Goal: Task Accomplishment & Management: Manage account settings

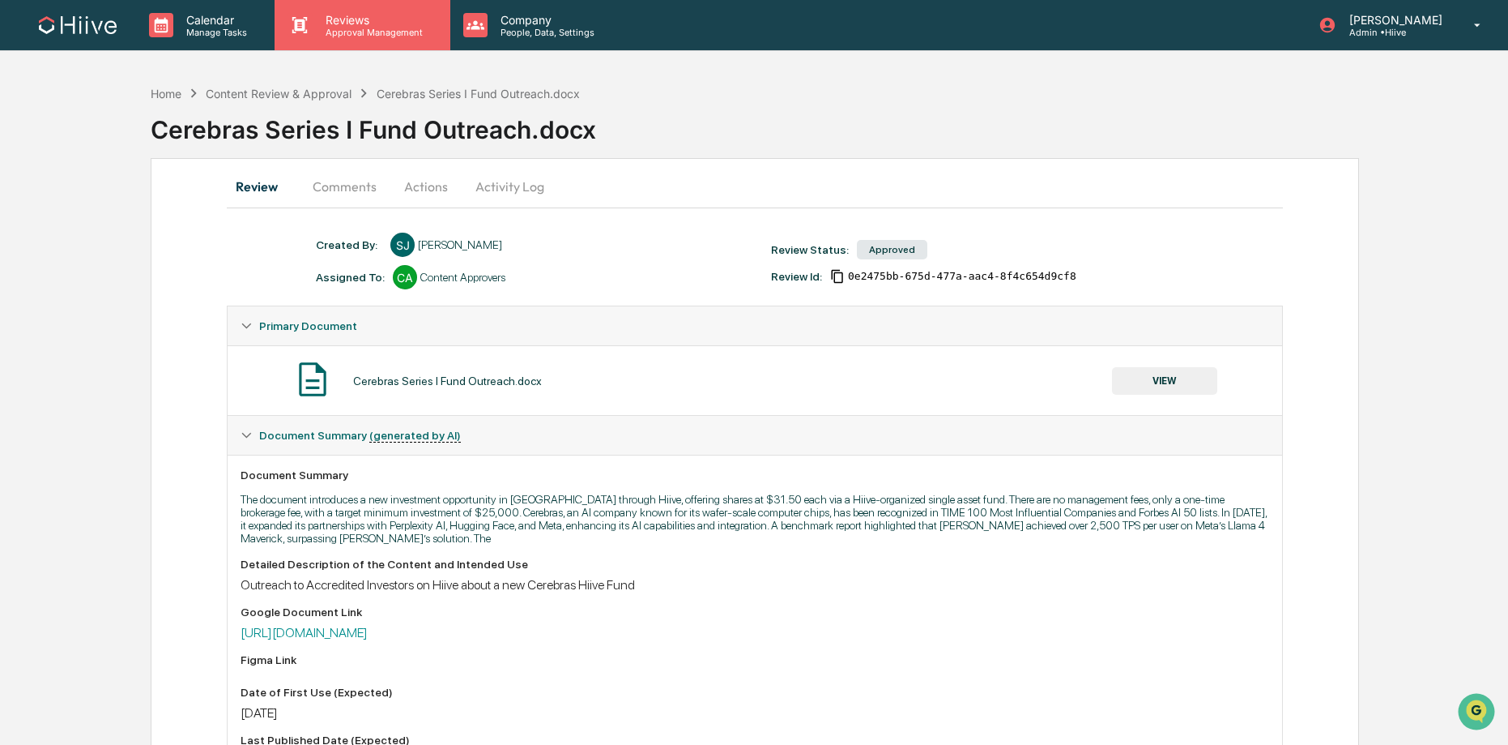
click at [310, 36] on icon at bounding box center [300, 25] width 24 height 24
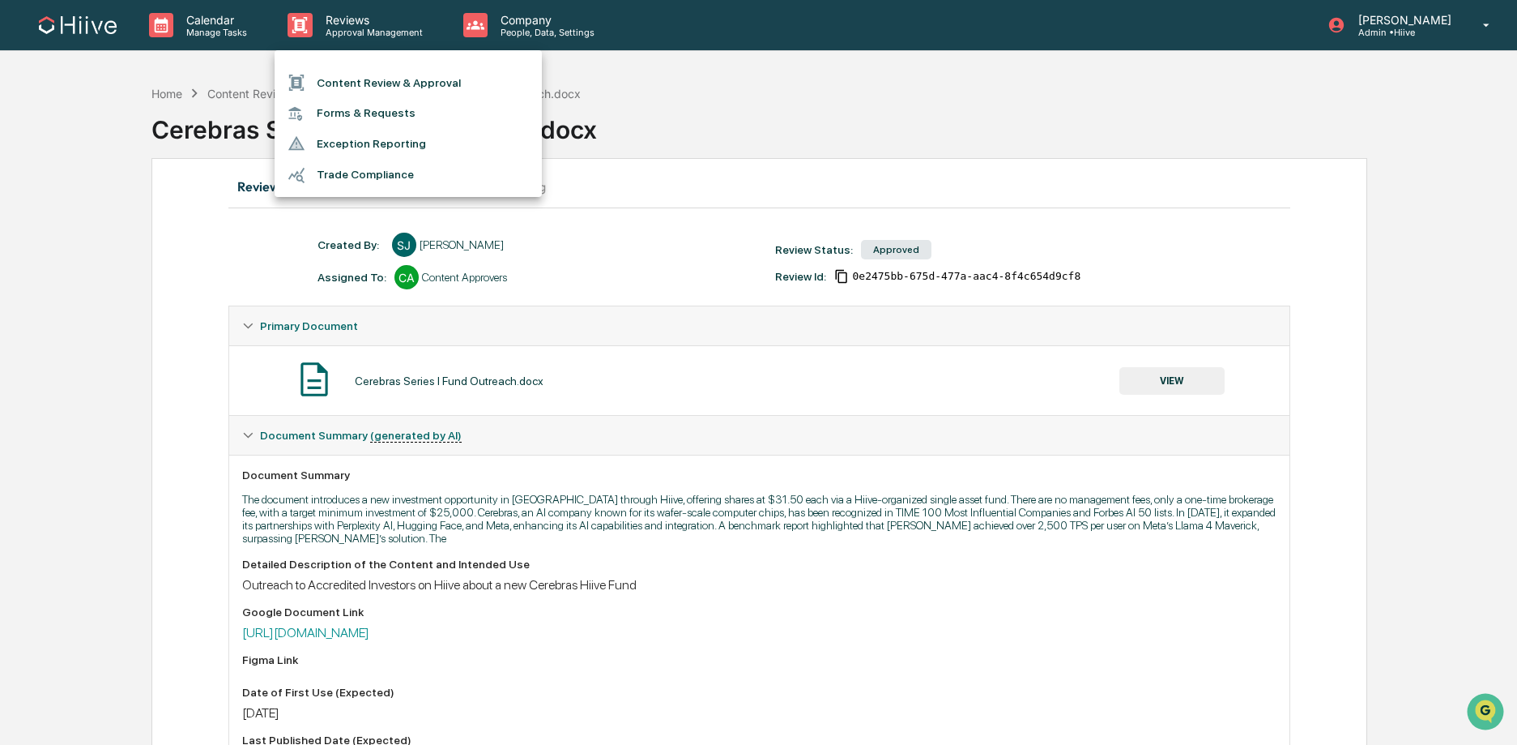
click at [347, 98] on li "Forms & Requests" at bounding box center [408, 113] width 267 height 30
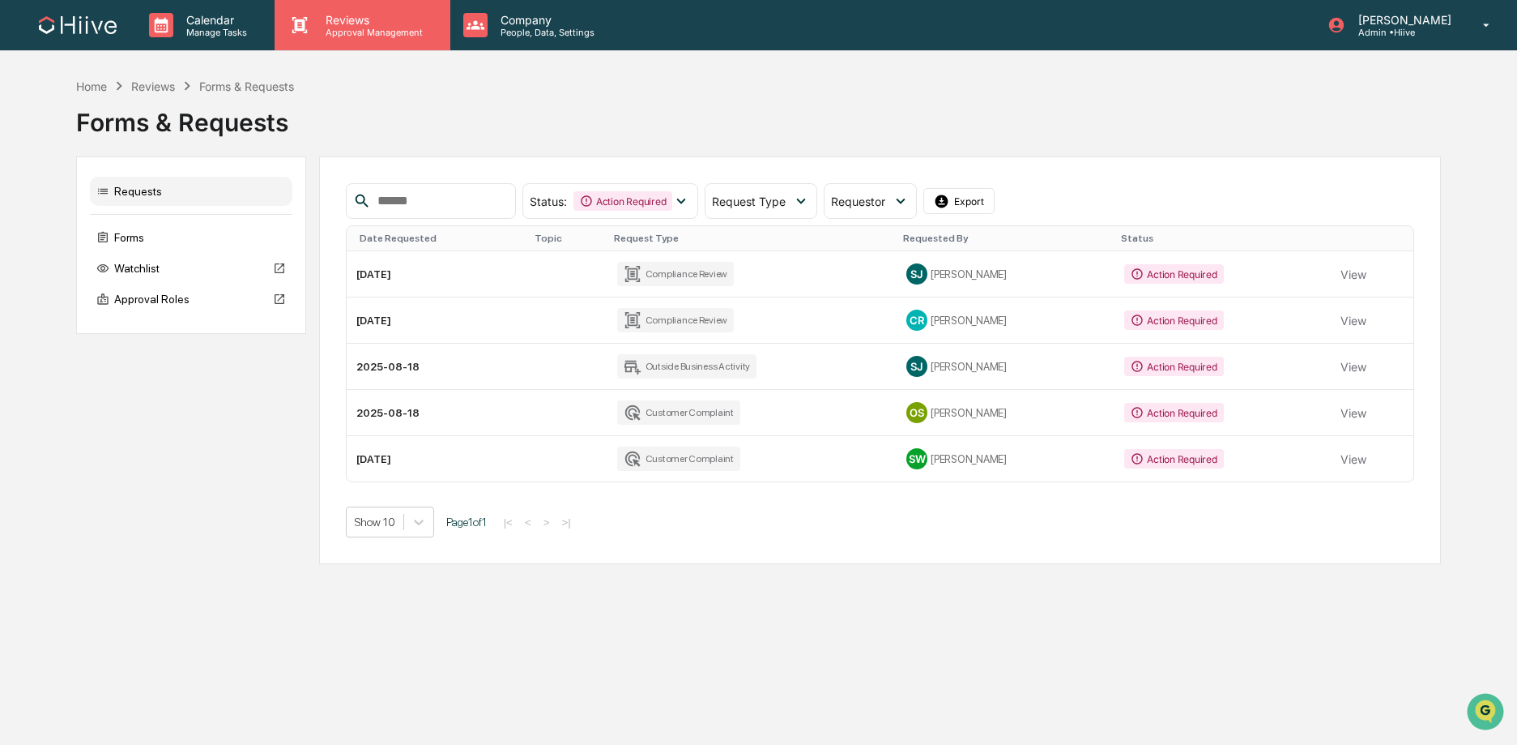
click at [319, 23] on p "Reviews" at bounding box center [372, 20] width 118 height 14
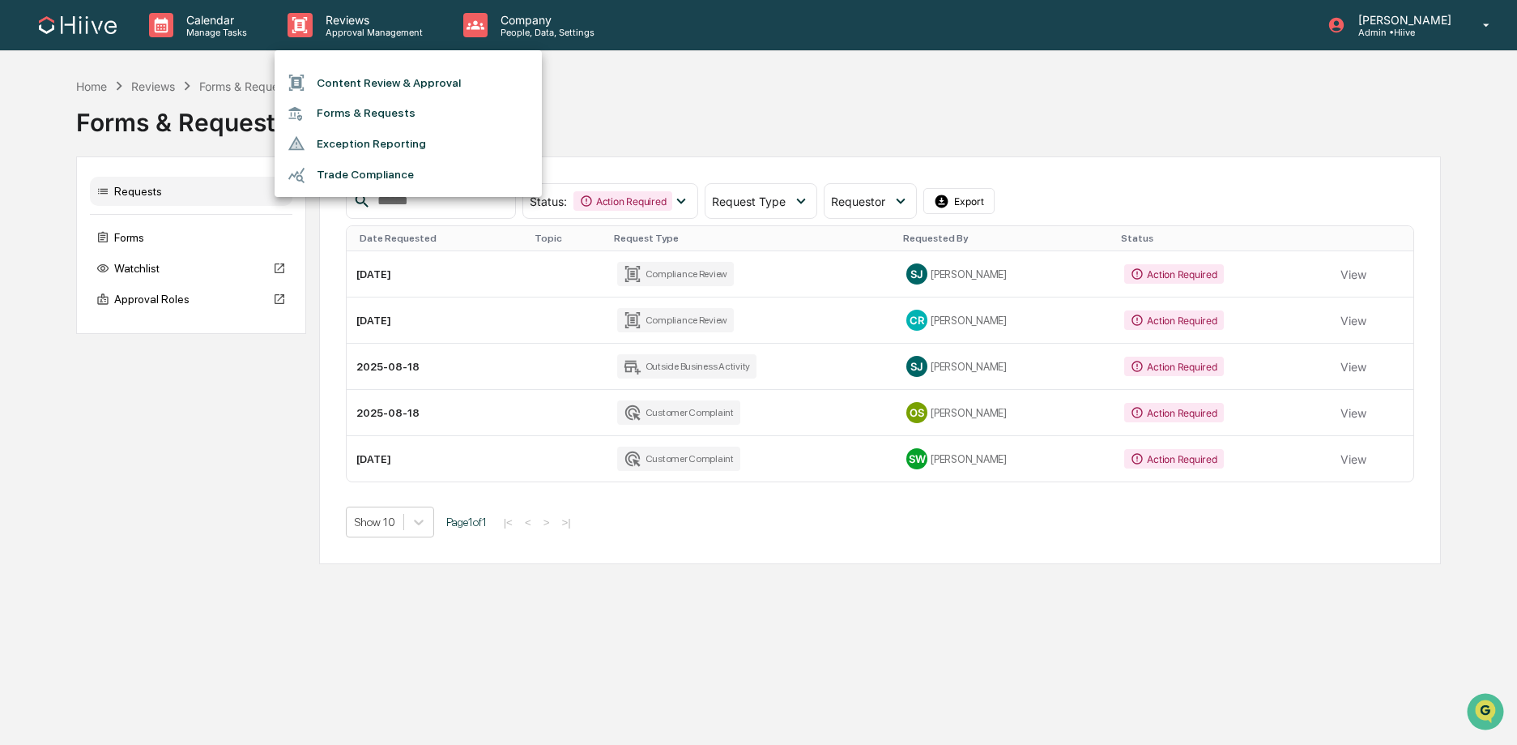
click at [354, 75] on li "Content Review & Approval" at bounding box center [408, 82] width 267 height 31
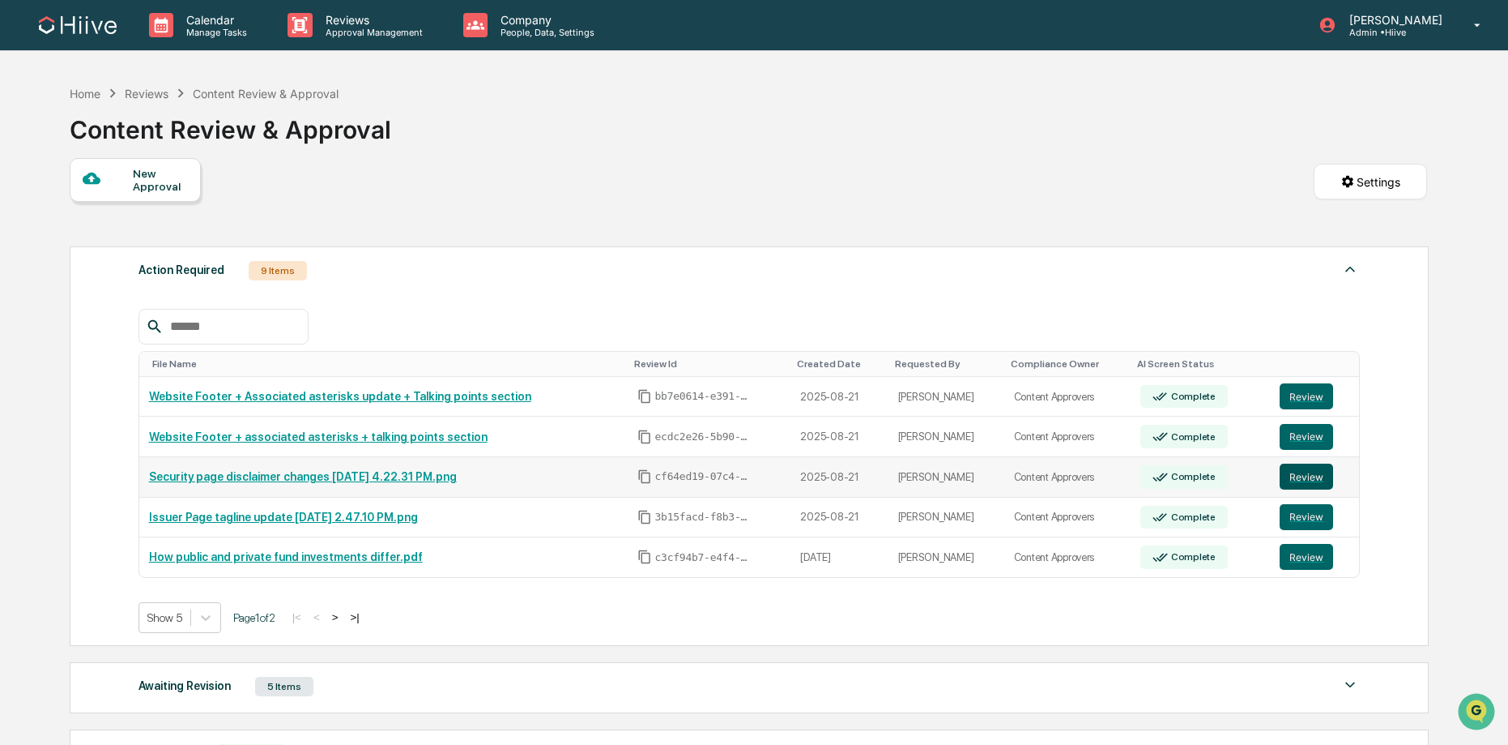
click at [1312, 480] on button "Review" at bounding box center [1306, 476] width 53 height 26
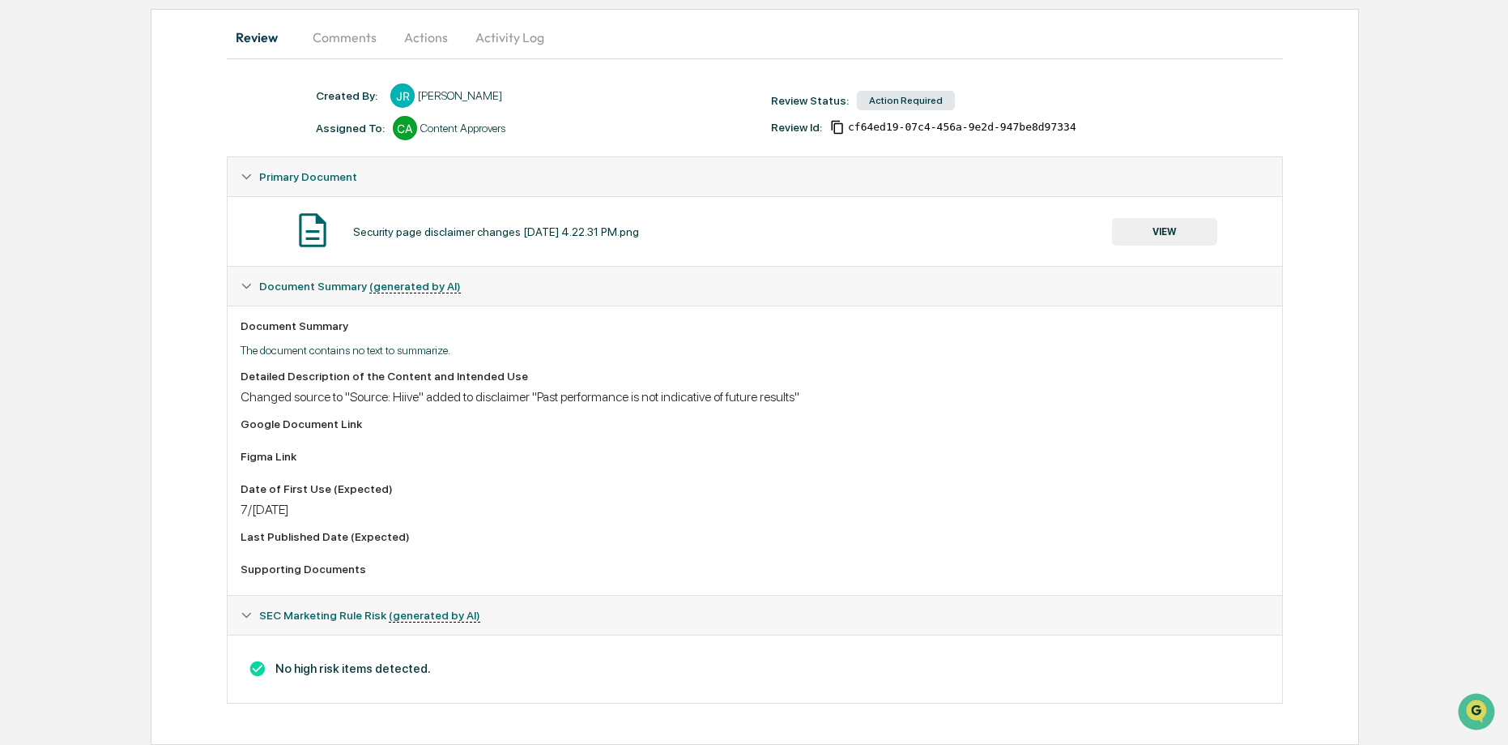
click at [1146, 228] on button "VIEW" at bounding box center [1164, 232] width 105 height 28
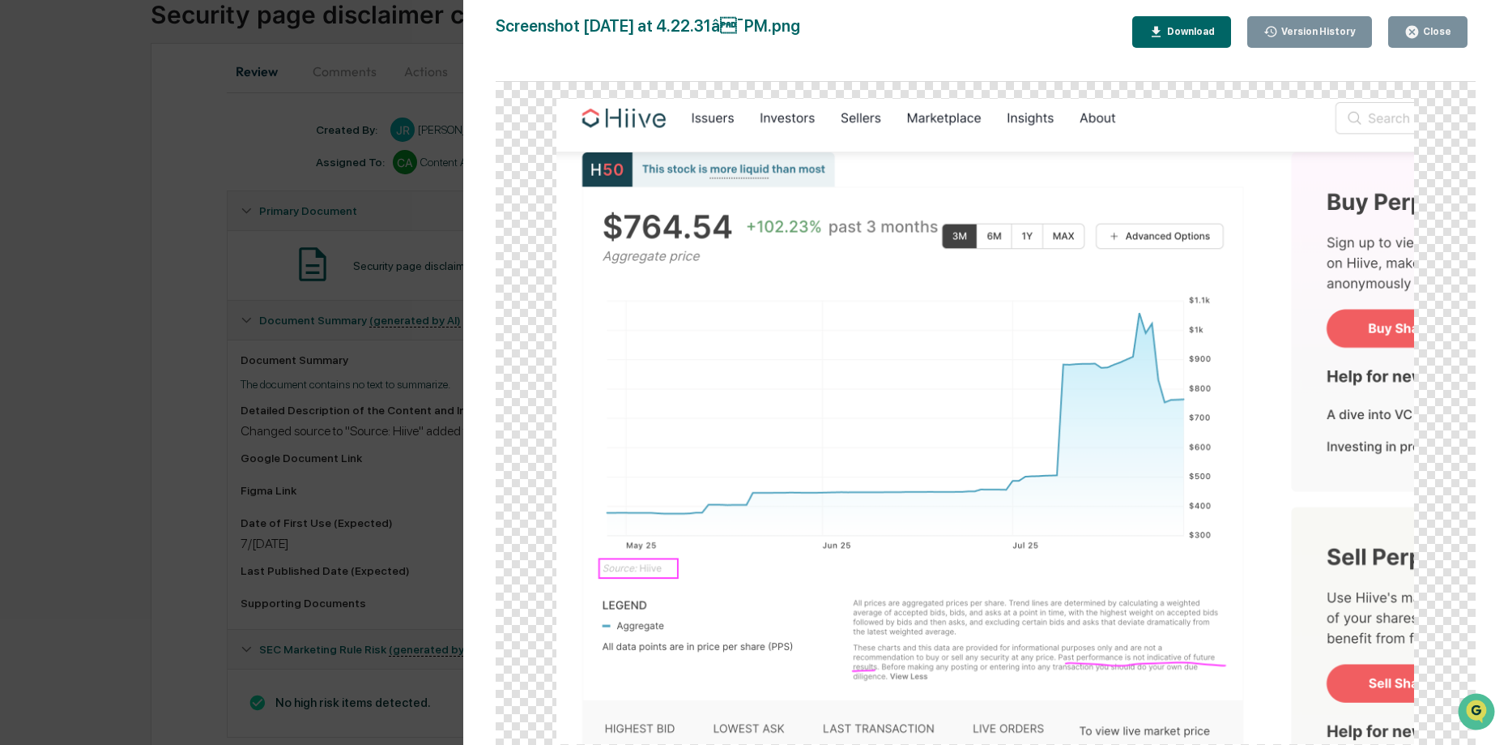
scroll to position [154, 0]
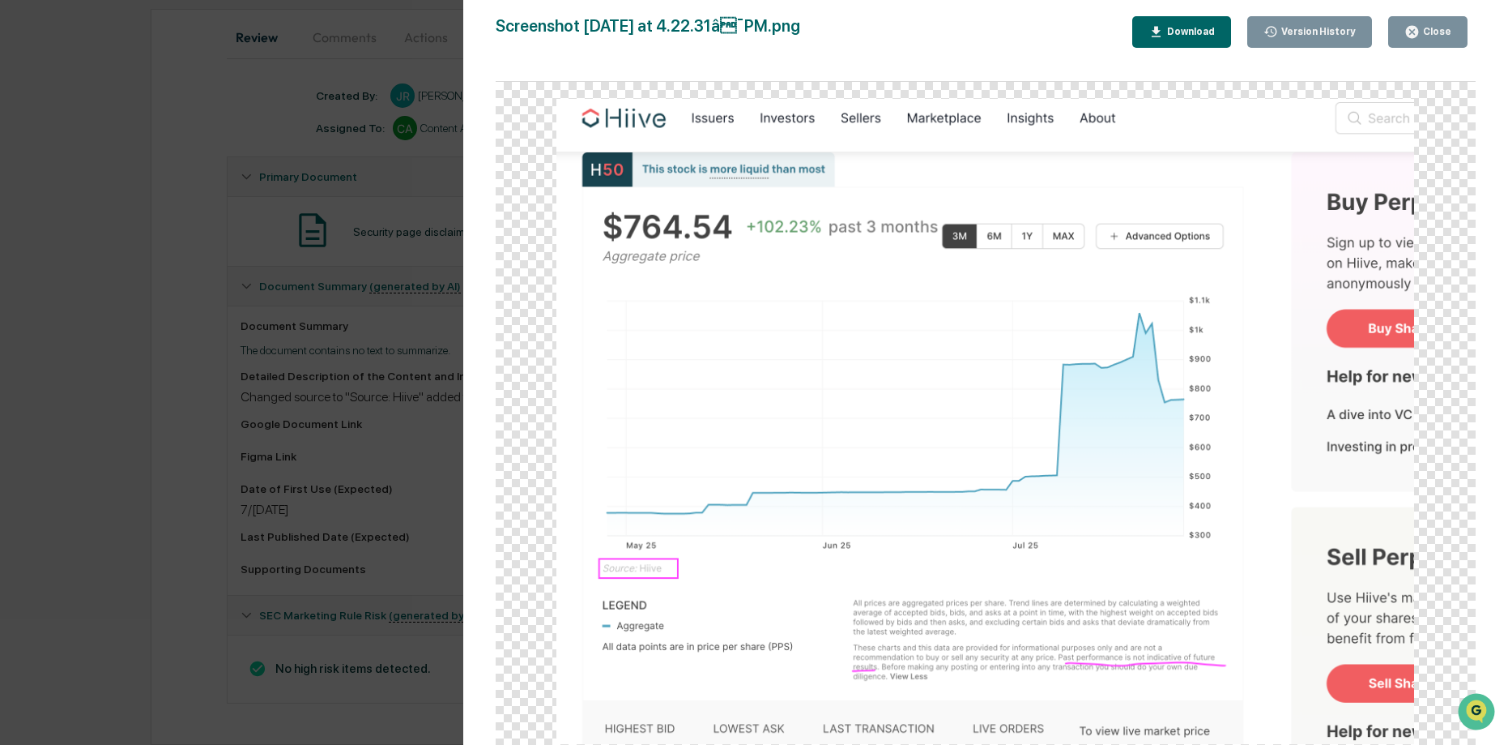
click at [419, 340] on div "Version History 0[DATE]5:25 PM[PERSON_NAME] Screenshot 2[DATE] at 4.22.31â¯PM.…" at bounding box center [754, 372] width 1508 height 745
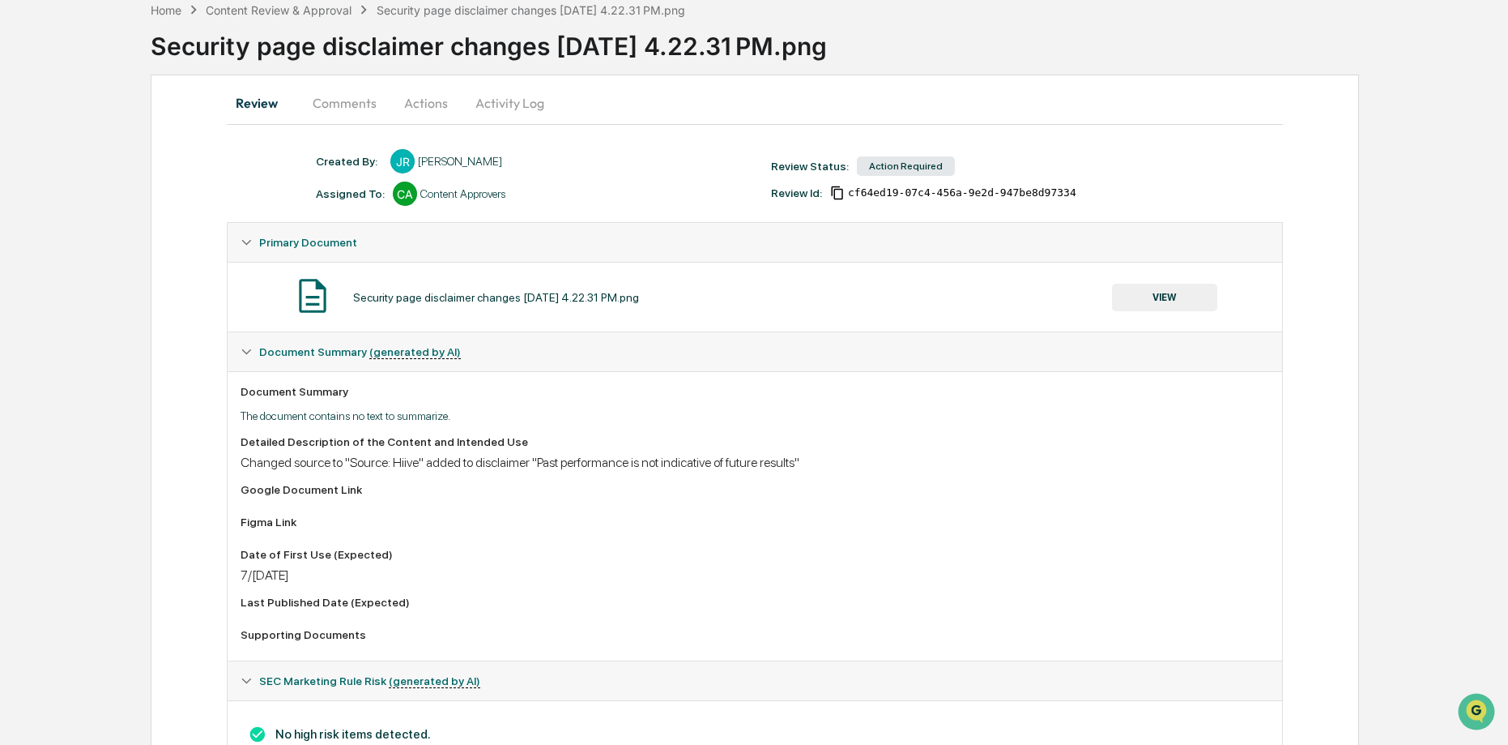
scroll to position [15, 0]
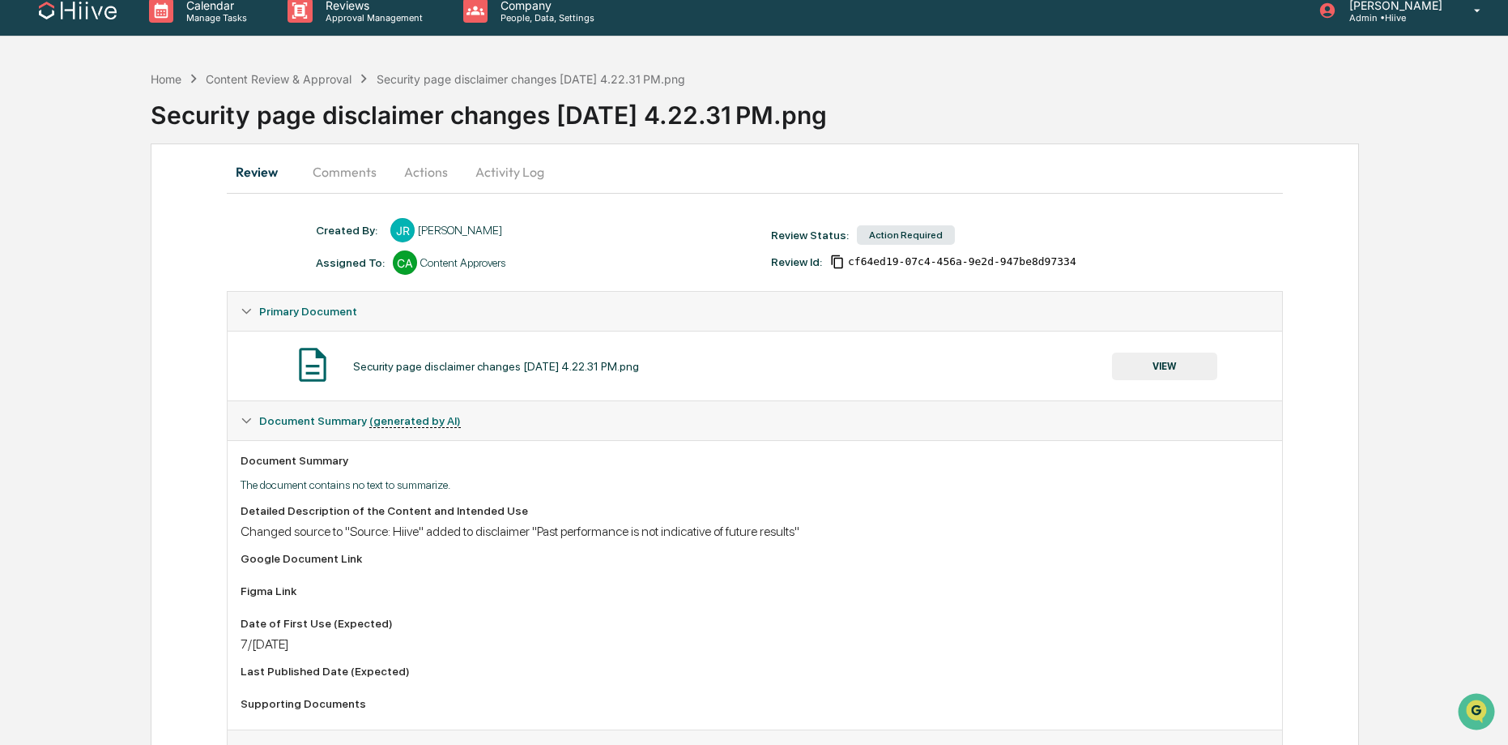
click at [339, 169] on button "Comments" at bounding box center [345, 171] width 90 height 39
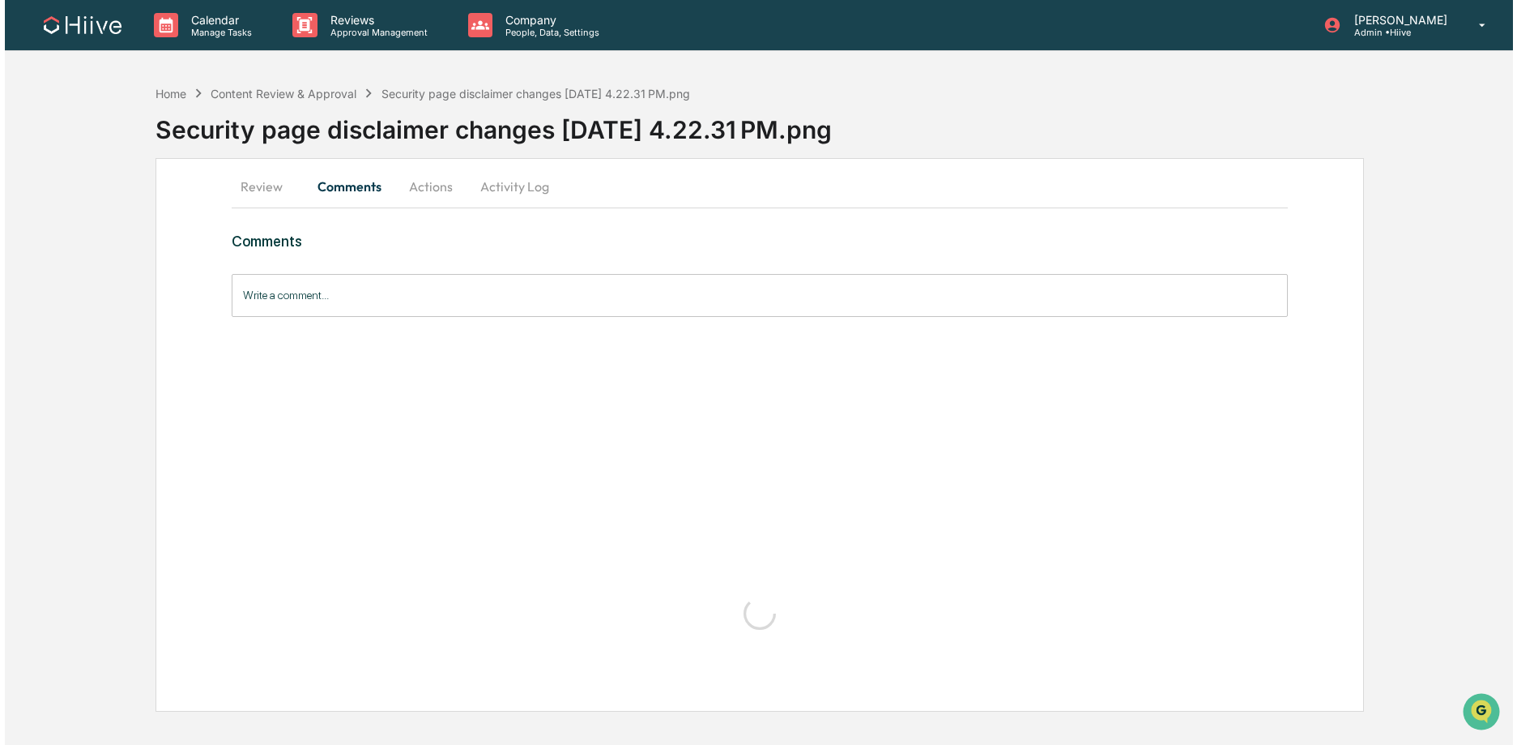
scroll to position [0, 0]
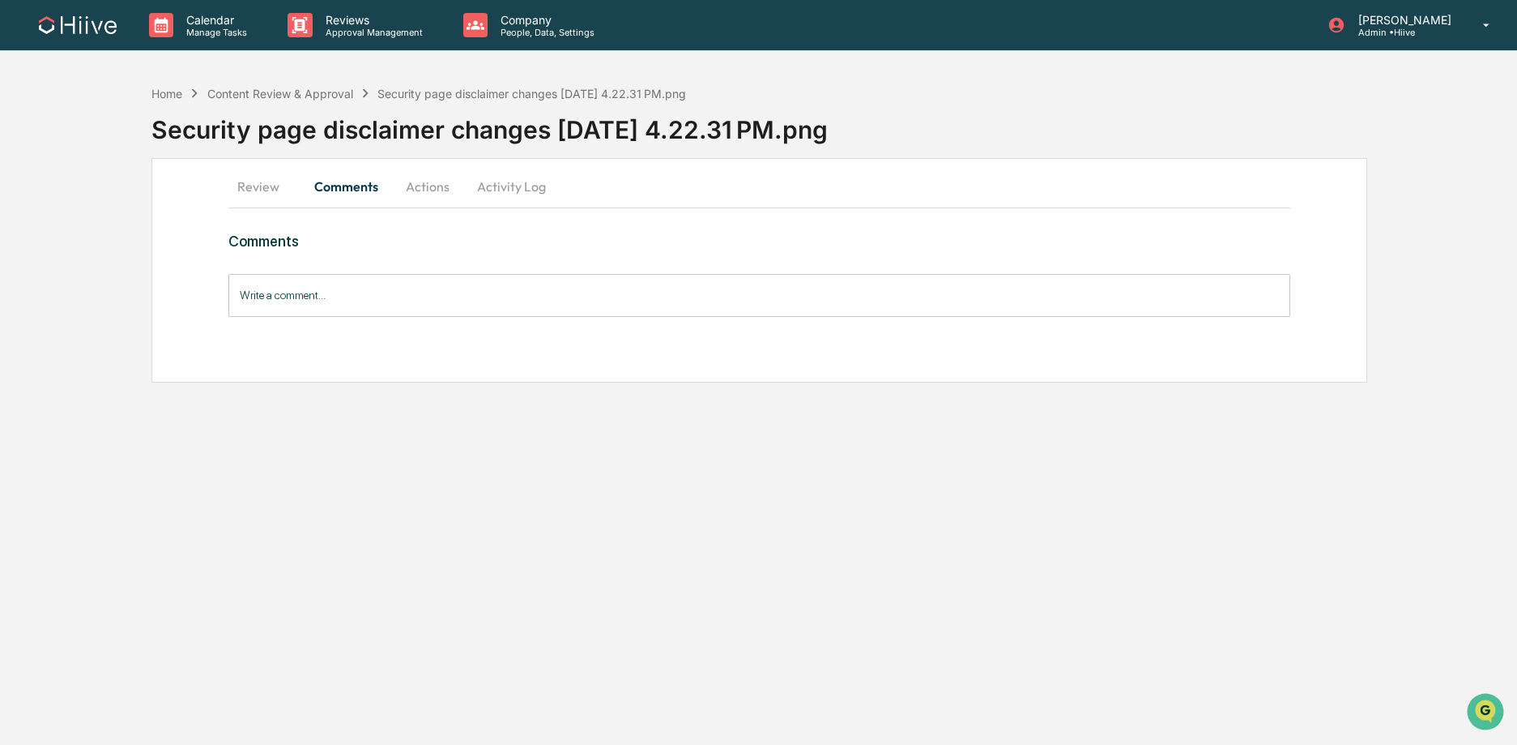
click at [453, 301] on input "Write a comment..." at bounding box center [759, 295] width 1062 height 43
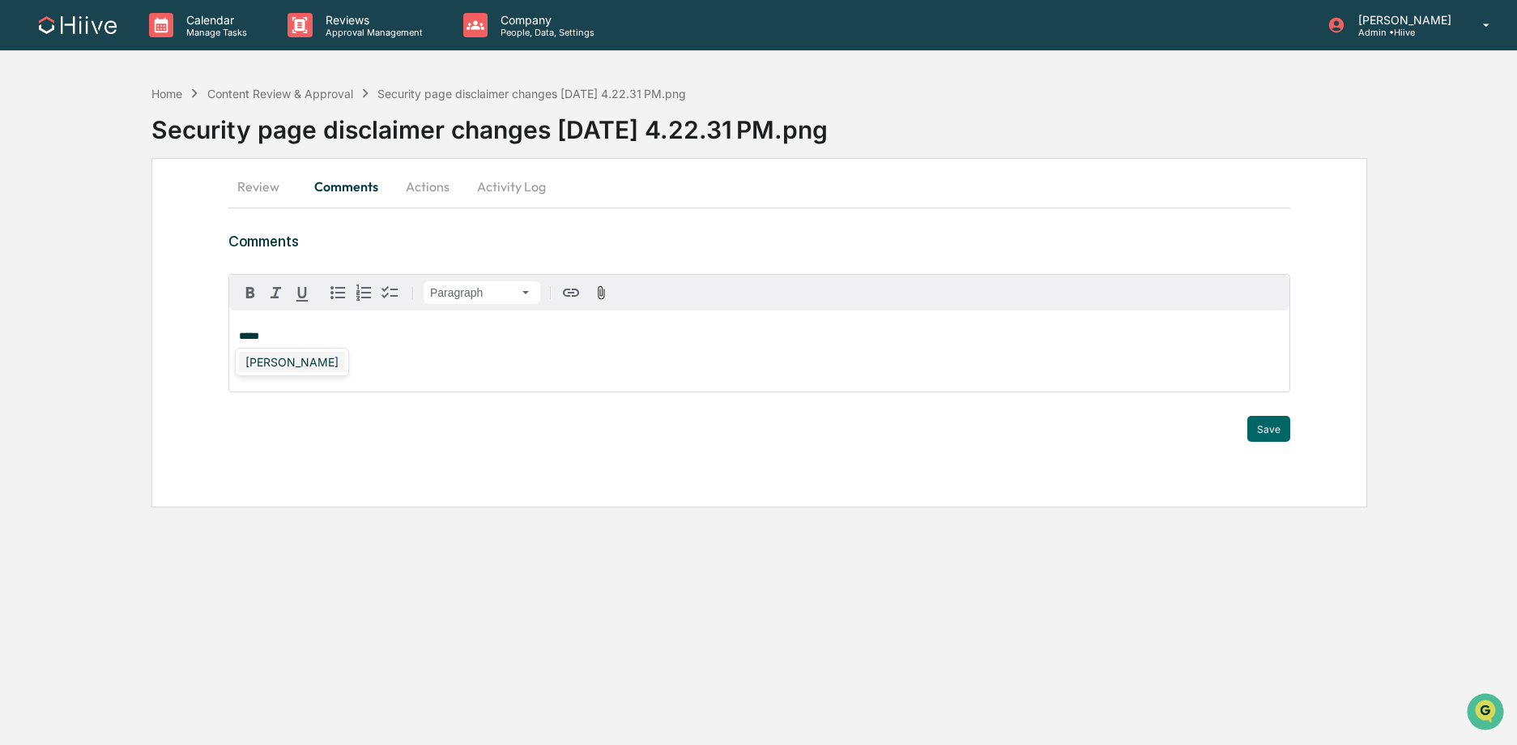
click at [308, 358] on div "[PERSON_NAME]" at bounding box center [292, 362] width 106 height 20
drag, startPoint x: 1264, startPoint y: 425, endPoint x: 1205, endPoint y: 422, distance: 59.2
click at [1264, 425] on button "Save" at bounding box center [1269, 429] width 43 height 26
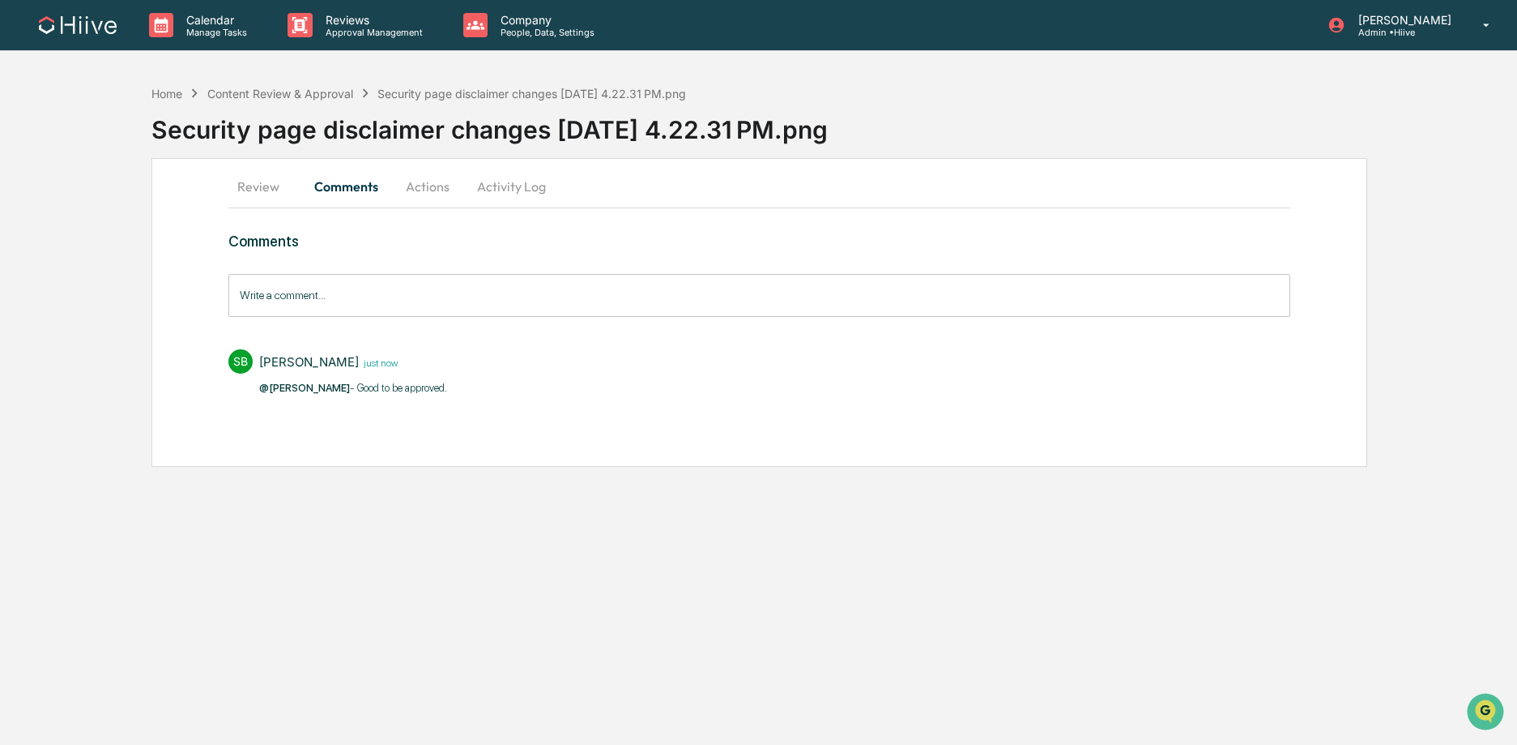
drag, startPoint x: 250, startPoint y: 185, endPoint x: 292, endPoint y: 197, distance: 43.8
click at [250, 185] on button "Review" at bounding box center [264, 186] width 73 height 39
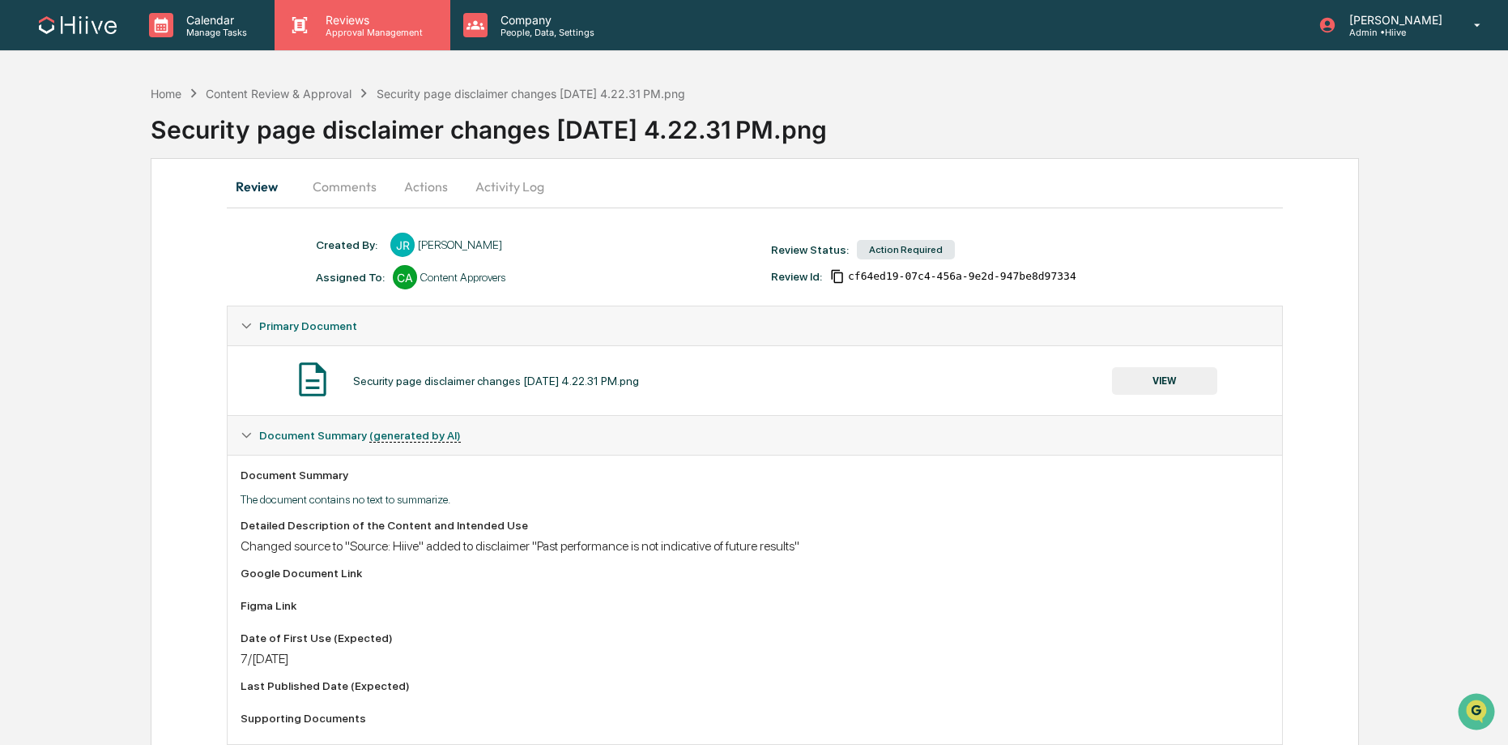
click at [341, 35] on p "Approval Management" at bounding box center [372, 32] width 118 height 11
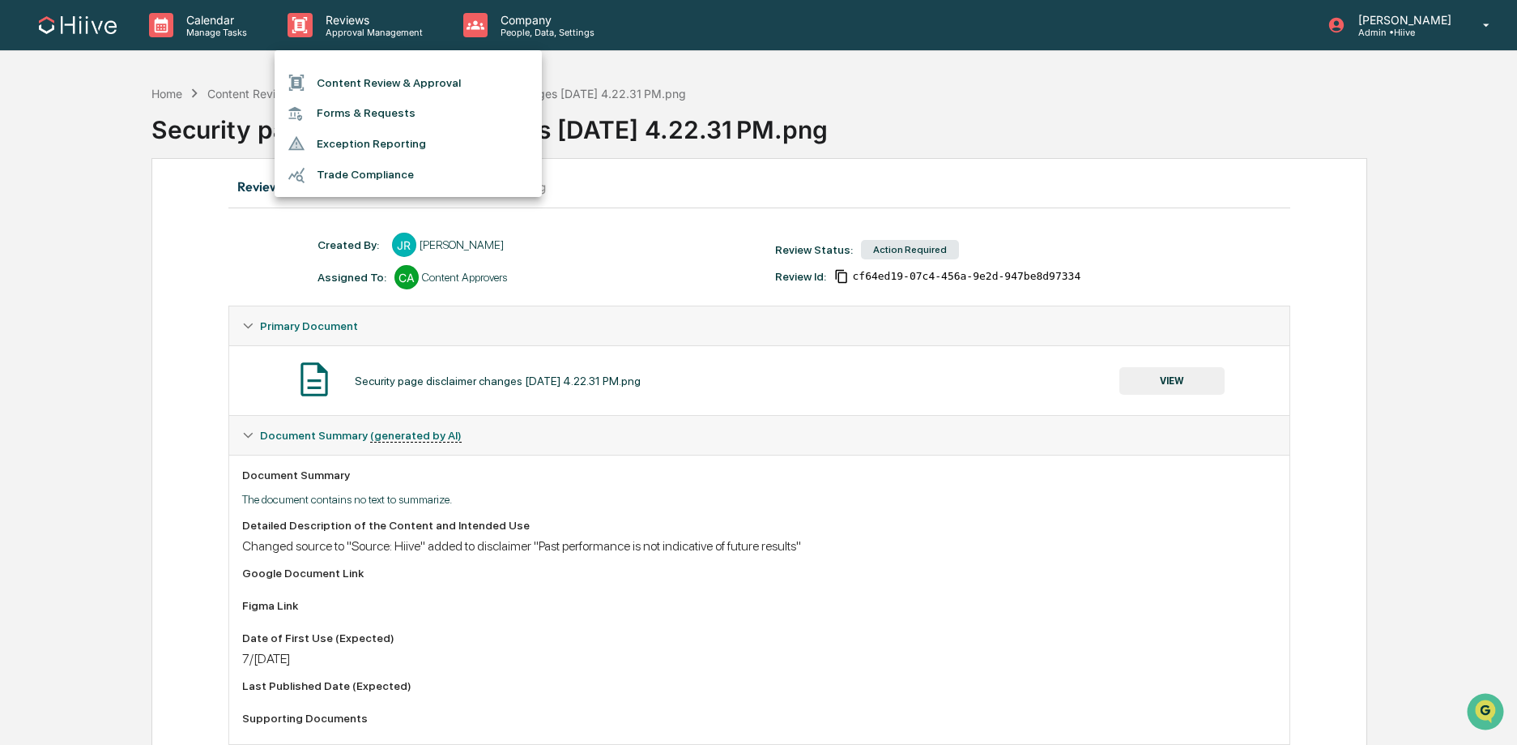
click at [656, 112] on div at bounding box center [758, 372] width 1517 height 745
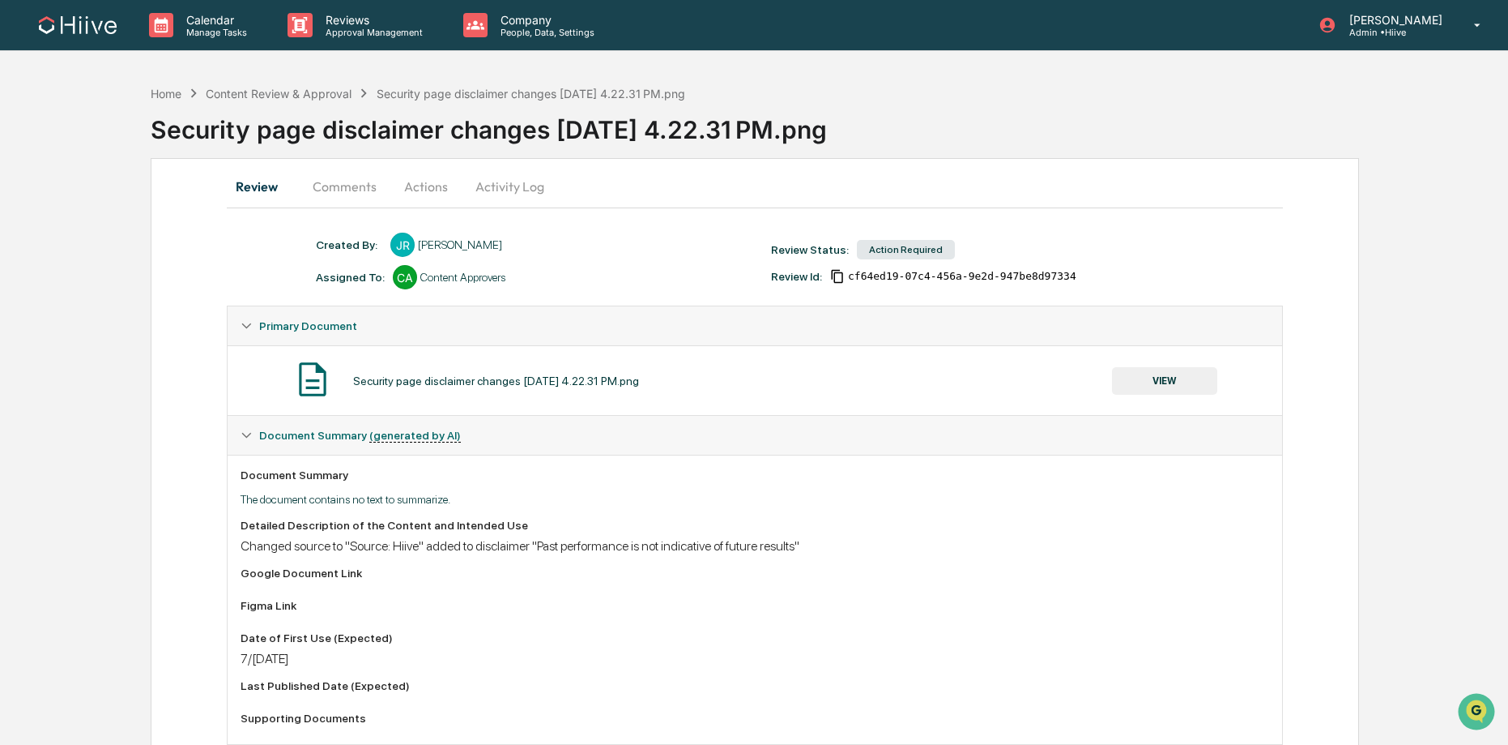
click at [346, 188] on button "Comments" at bounding box center [345, 186] width 90 height 39
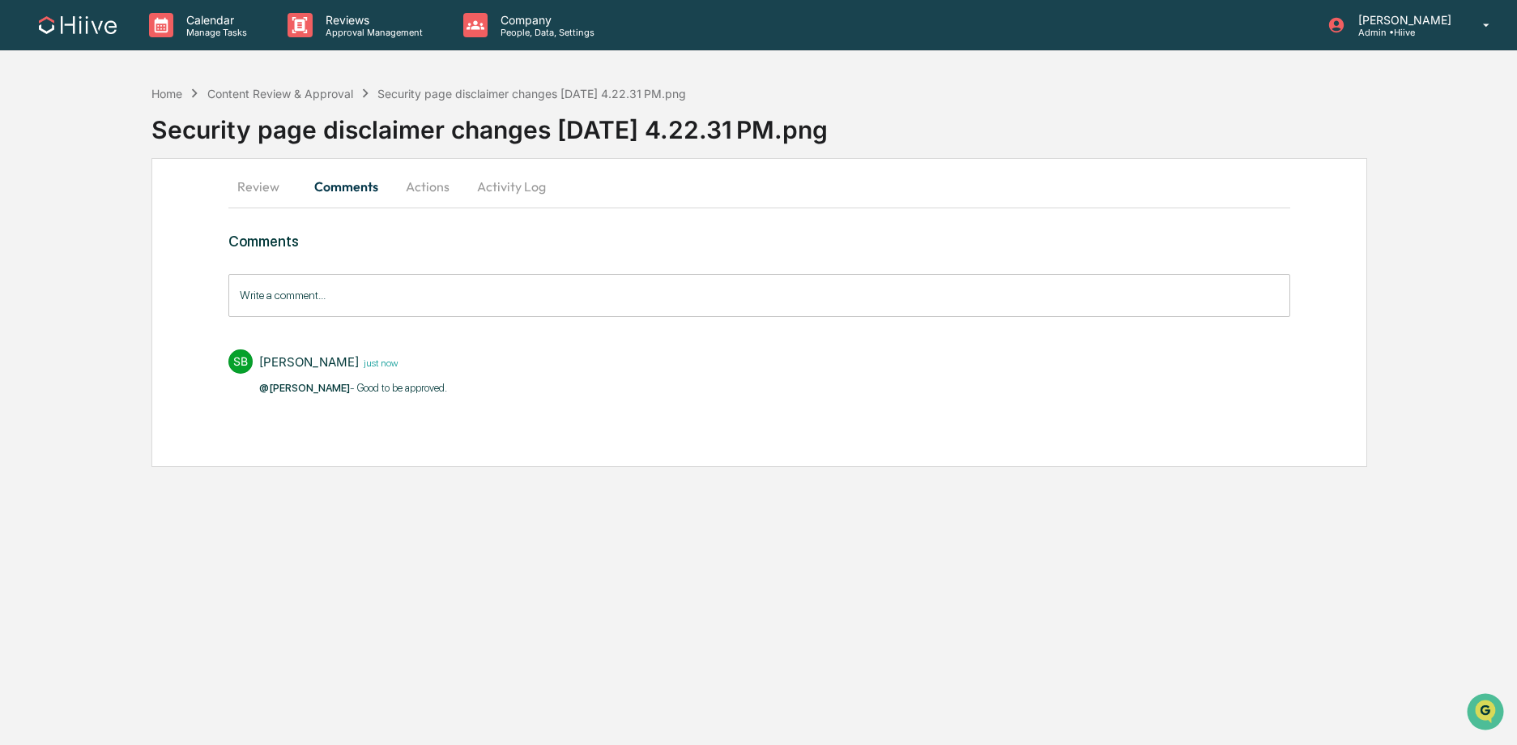
click at [426, 187] on button "Actions" at bounding box center [427, 186] width 73 height 39
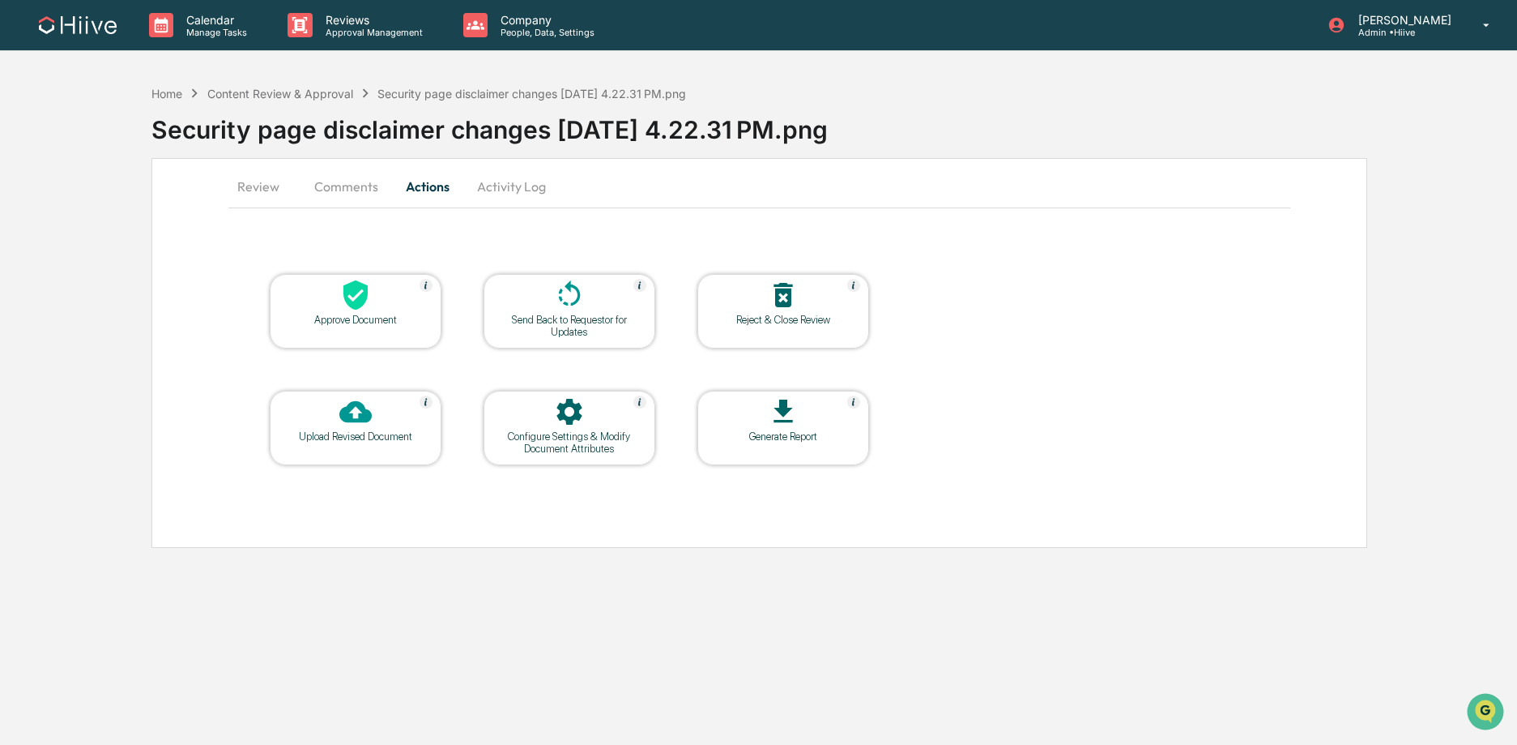
click at [568, 441] on div "Configure Settings & Modify Document Attributes" at bounding box center [570, 442] width 146 height 24
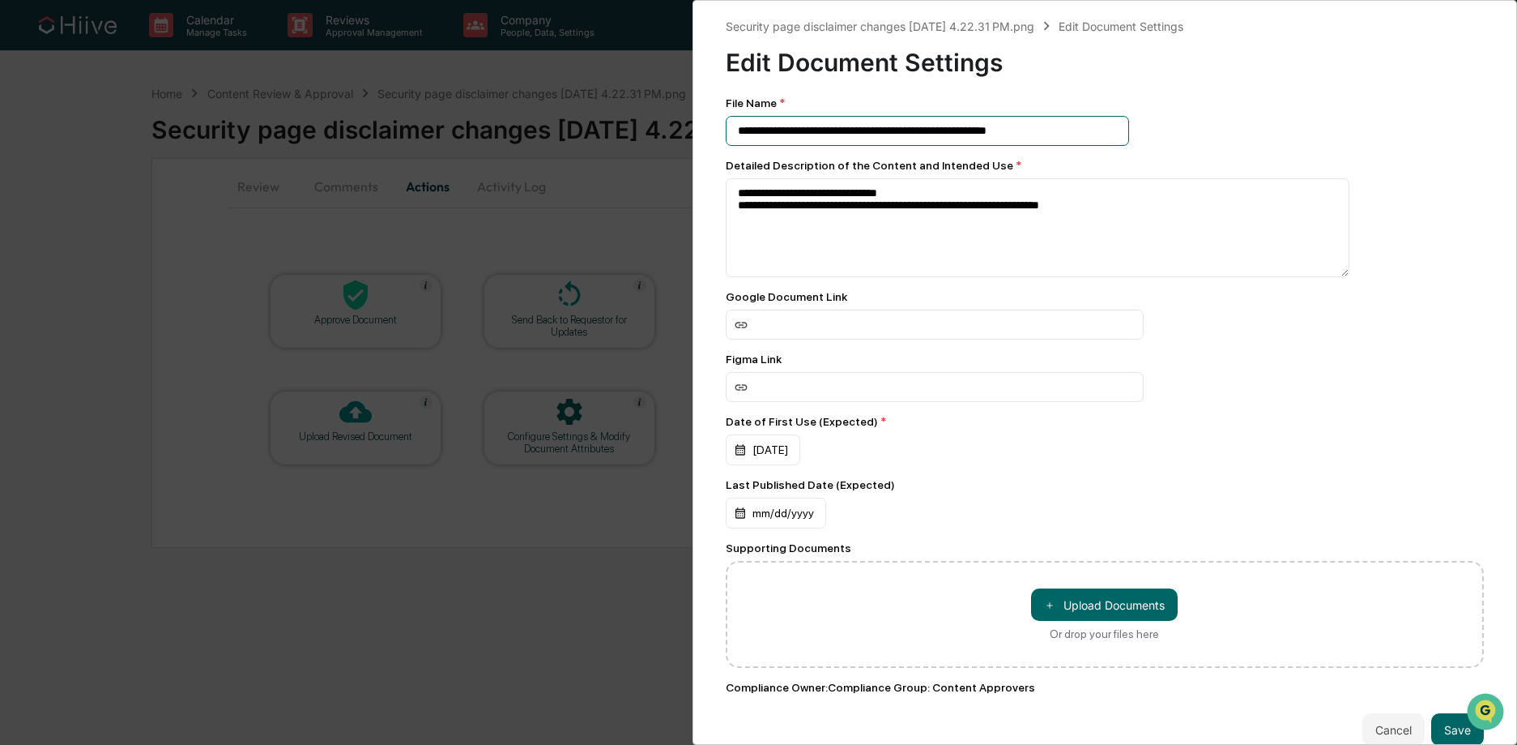
click at [1065, 133] on input "**********" at bounding box center [927, 131] width 403 height 30
drag, startPoint x: 1077, startPoint y: 134, endPoint x: 730, endPoint y: 131, distance: 347.6
click at [730, 131] on input "**********" at bounding box center [927, 131] width 403 height 30
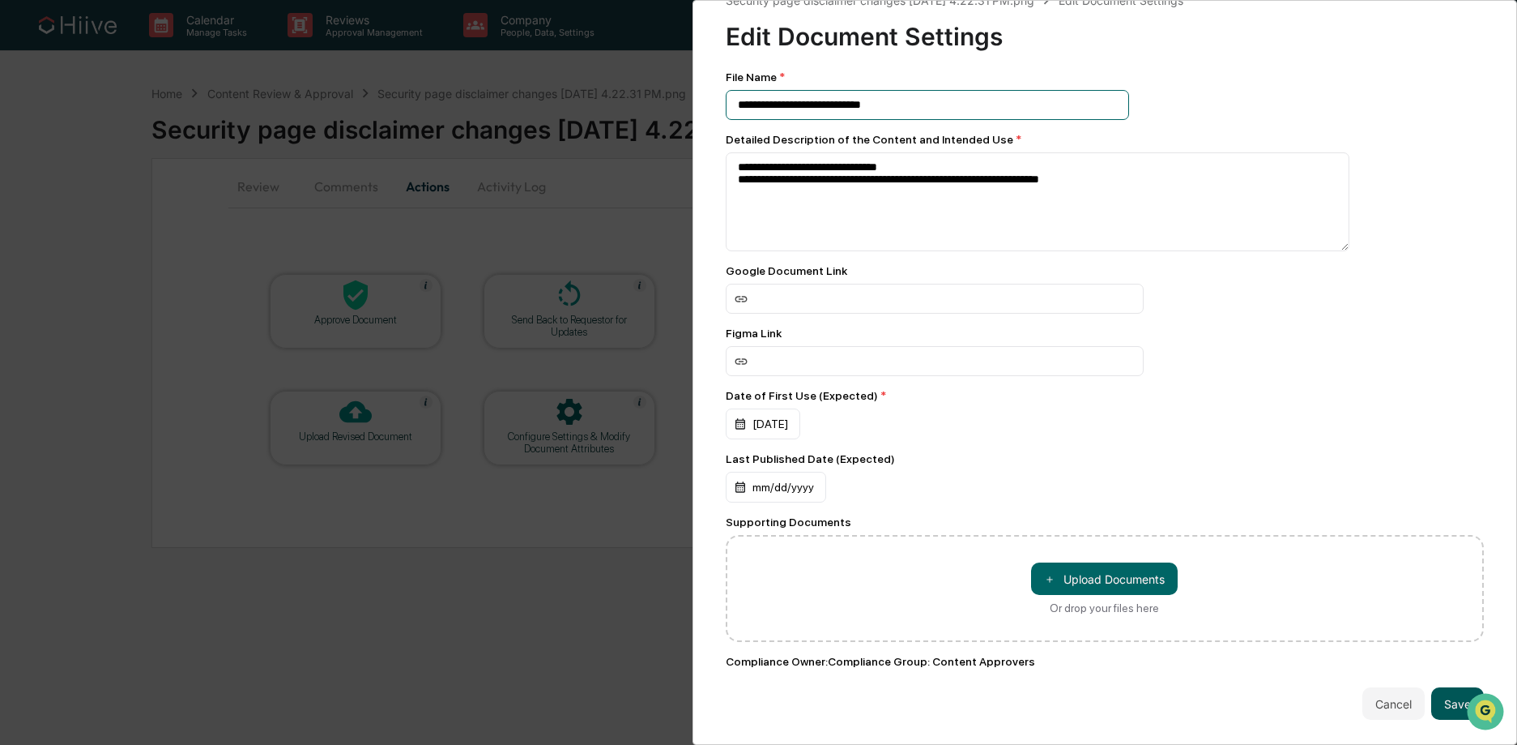
type input "**********"
click at [1432, 687] on button "Save" at bounding box center [1458, 703] width 53 height 32
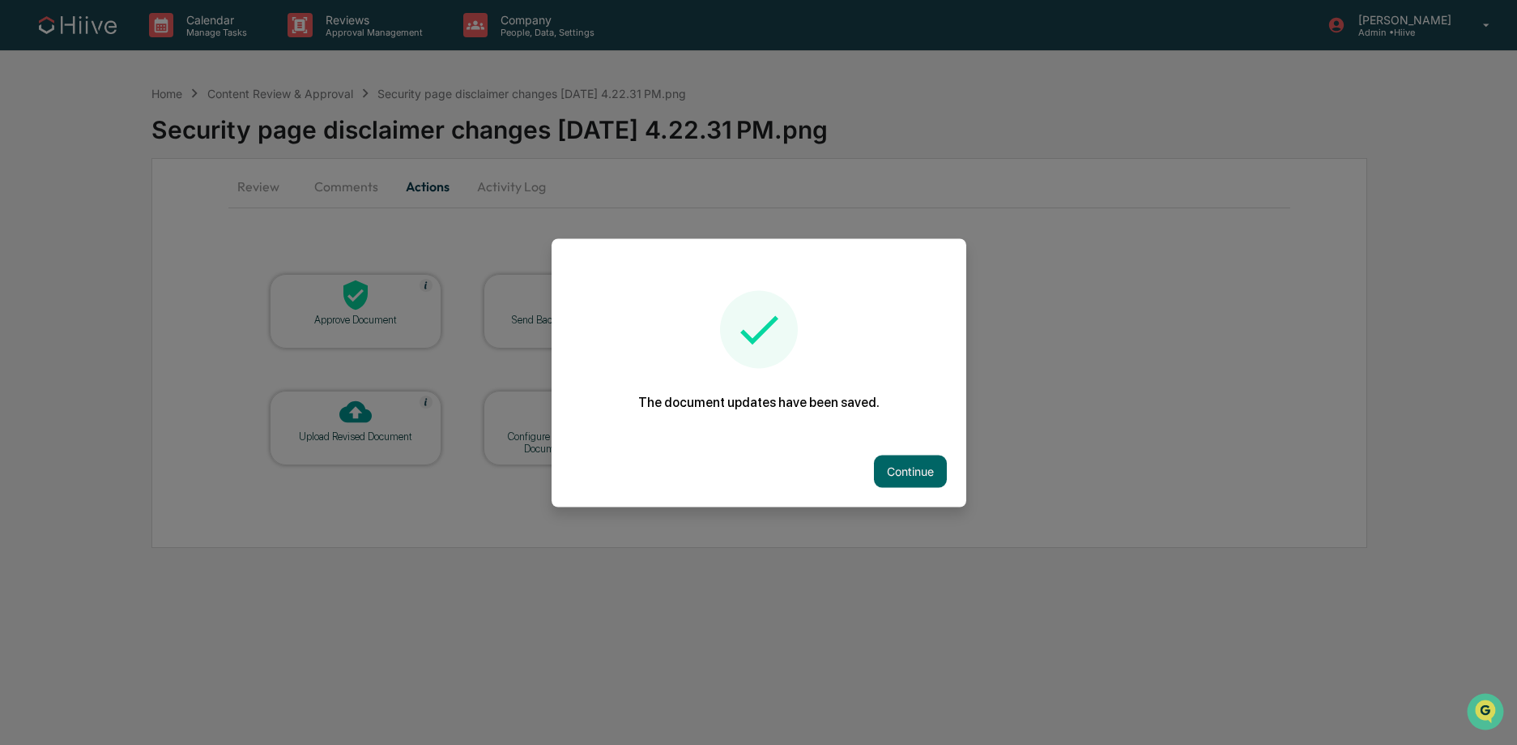
drag, startPoint x: 918, startPoint y: 460, endPoint x: 904, endPoint y: 455, distance: 14.6
click at [917, 460] on button "Continue" at bounding box center [910, 470] width 73 height 32
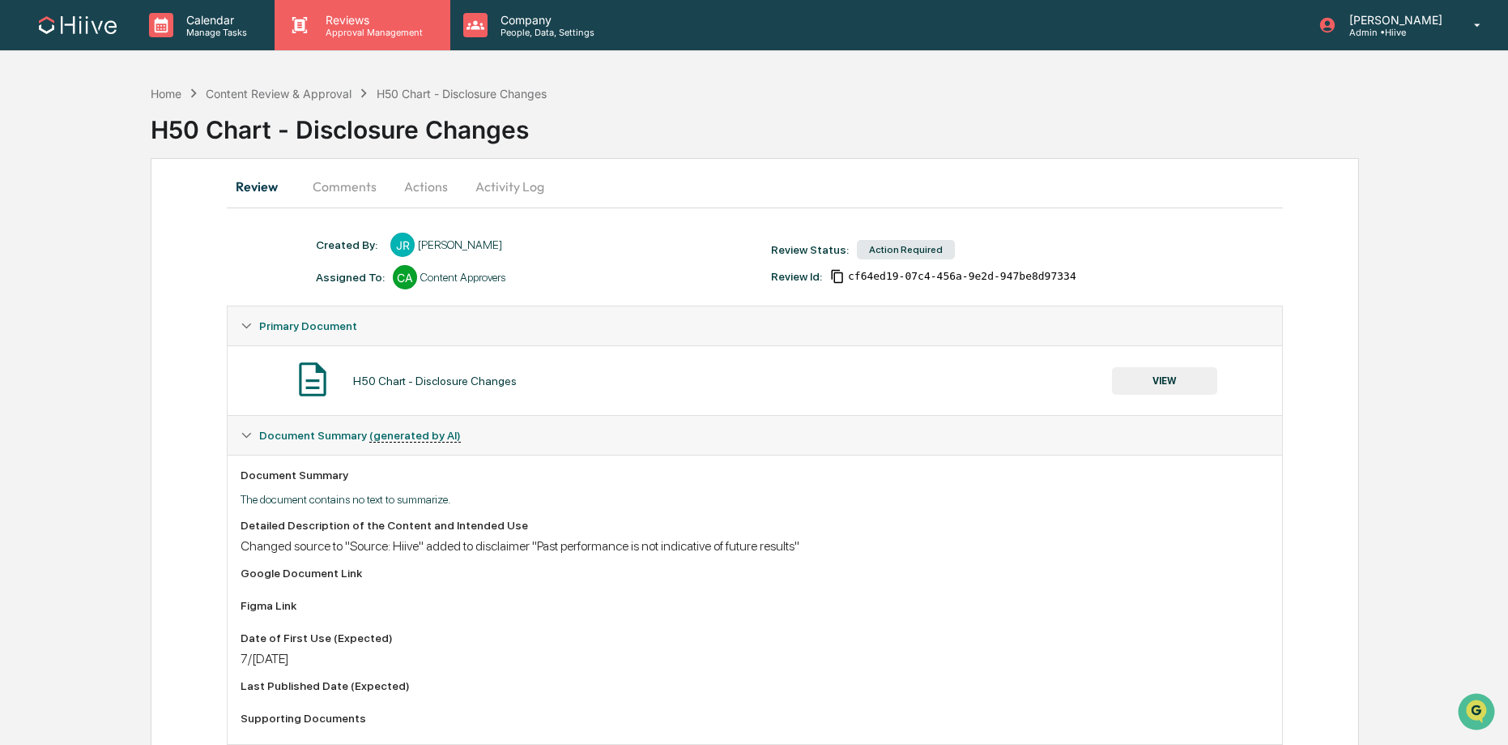
click at [331, 32] on p "Approval Management" at bounding box center [372, 32] width 118 height 11
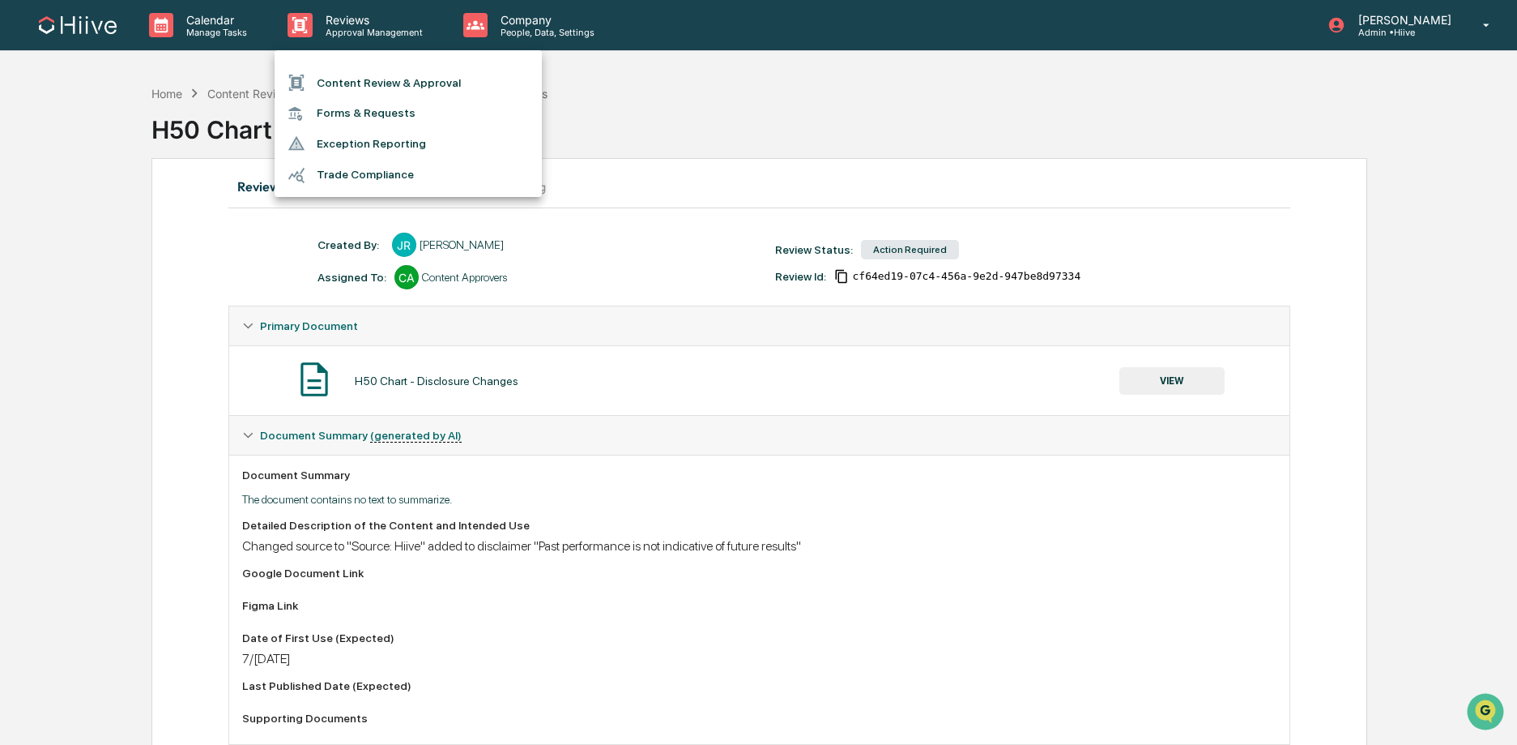
click at [617, 99] on div at bounding box center [758, 372] width 1517 height 745
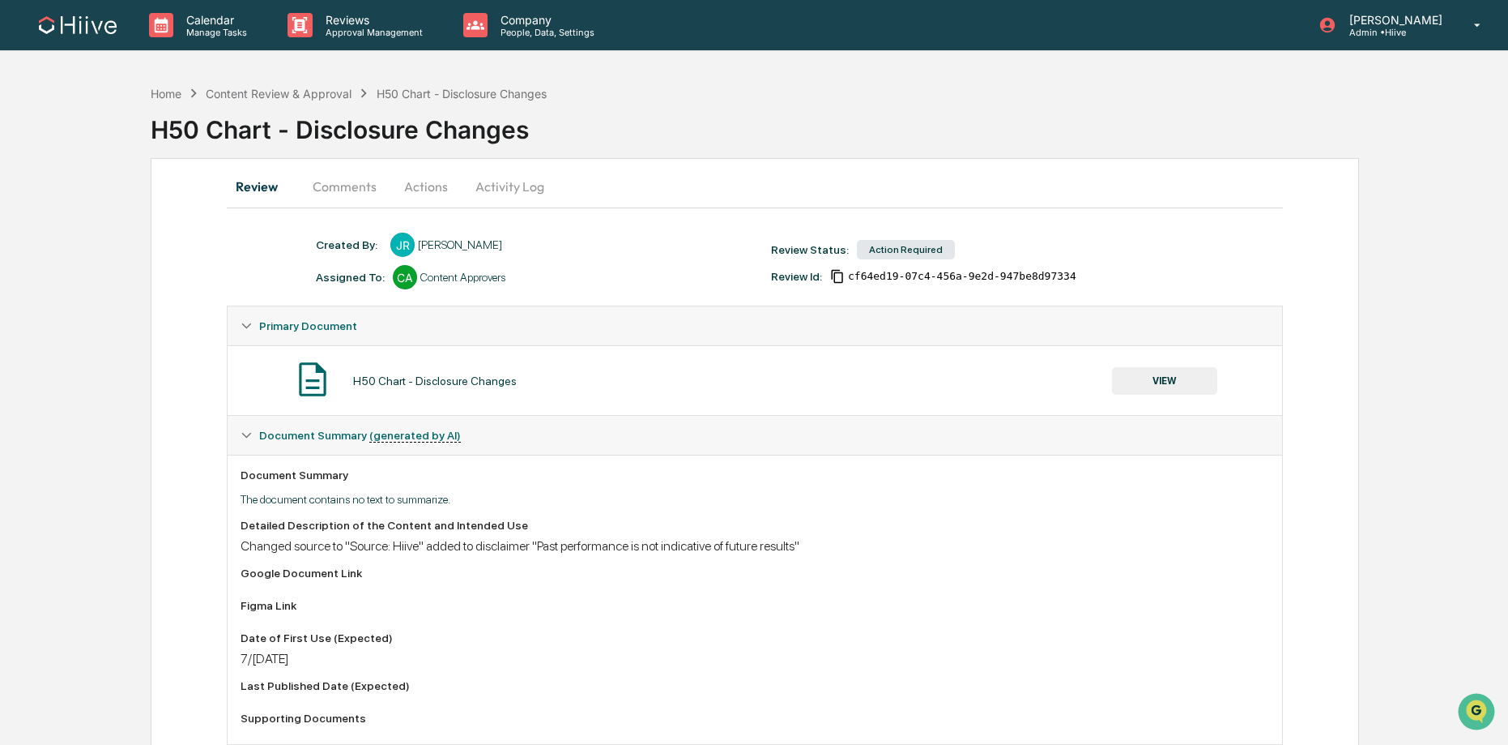
click at [429, 179] on button "Actions" at bounding box center [426, 186] width 73 height 39
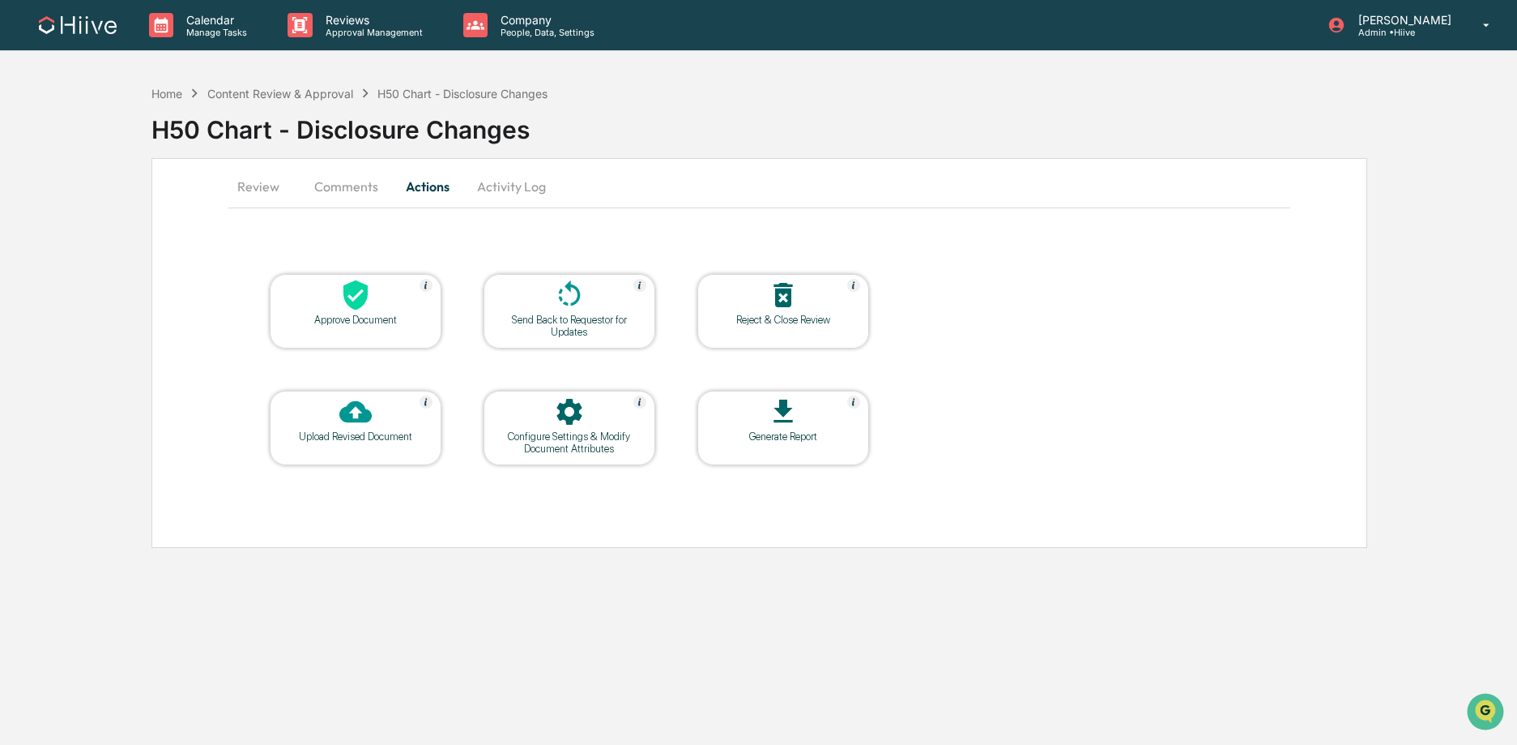
click at [561, 440] on div "Configure Settings & Modify Document Attributes" at bounding box center [570, 442] width 146 height 24
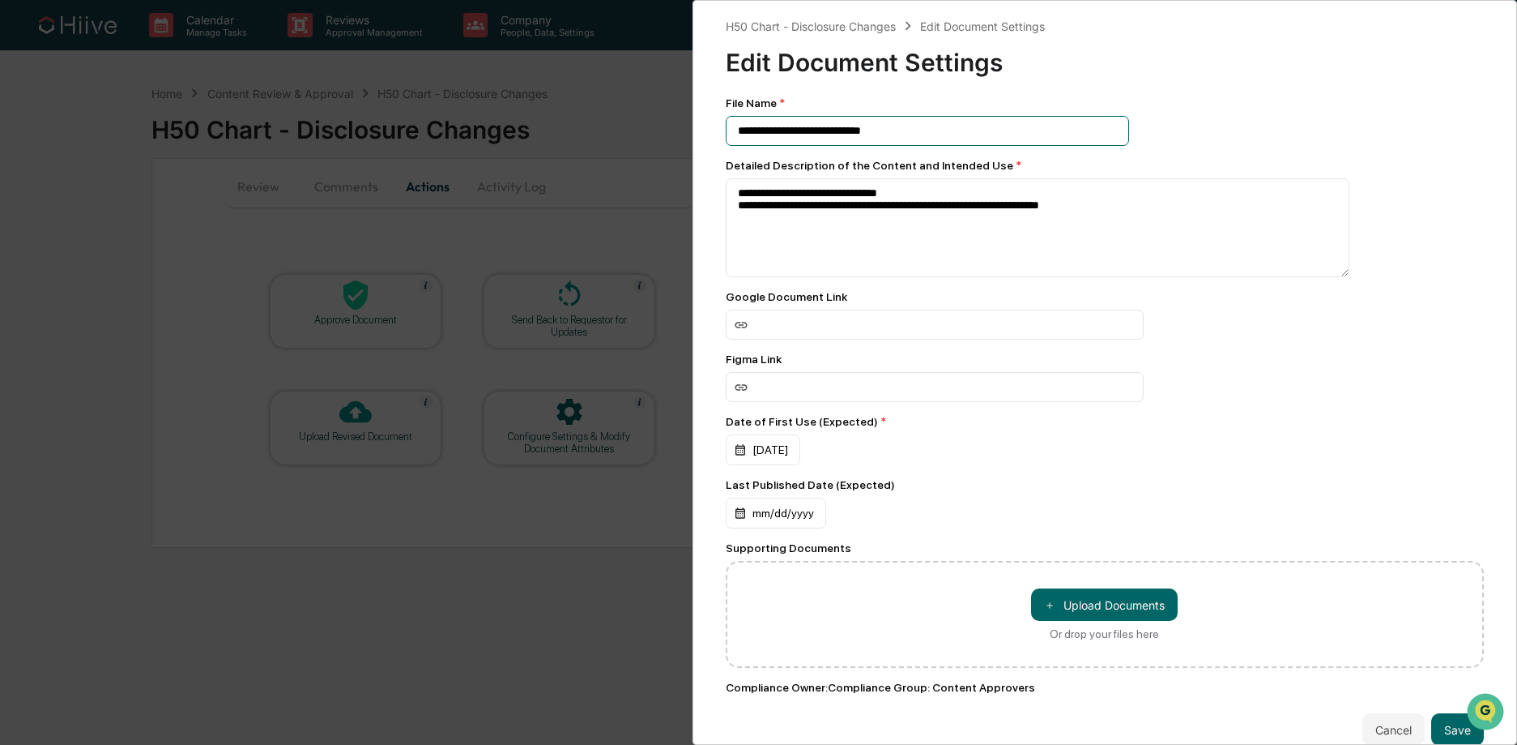
drag, startPoint x: 932, startPoint y: 136, endPoint x: 800, endPoint y: 135, distance: 132.9
click at [800, 135] on input "**********" at bounding box center [927, 131] width 403 height 30
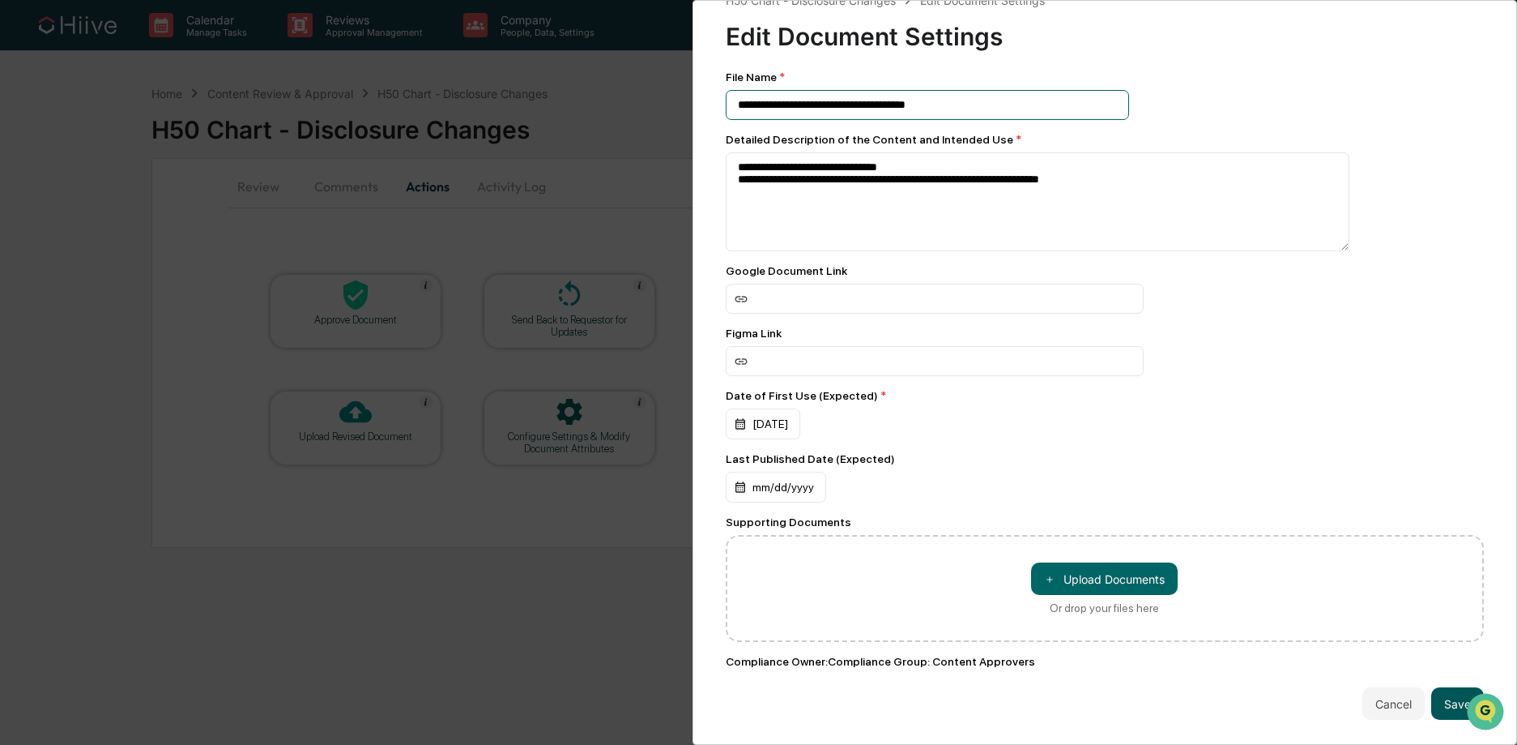
type input "**********"
drag, startPoint x: 1449, startPoint y: 687, endPoint x: 1398, endPoint y: 670, distance: 53.8
click at [1449, 687] on button "Save" at bounding box center [1458, 703] width 53 height 32
click at [1445, 689] on button "Save" at bounding box center [1458, 703] width 53 height 32
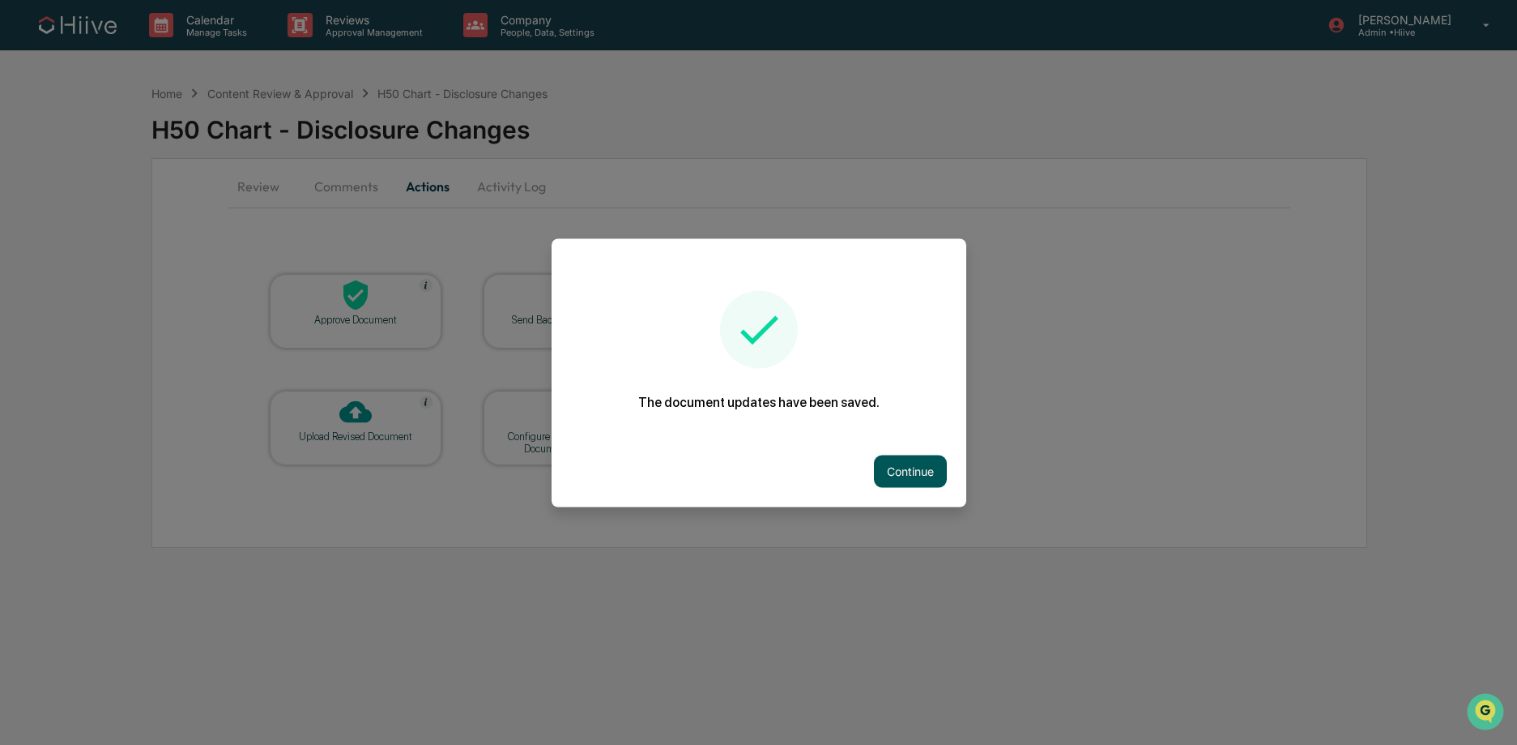
click at [885, 463] on button "Continue" at bounding box center [910, 470] width 73 height 32
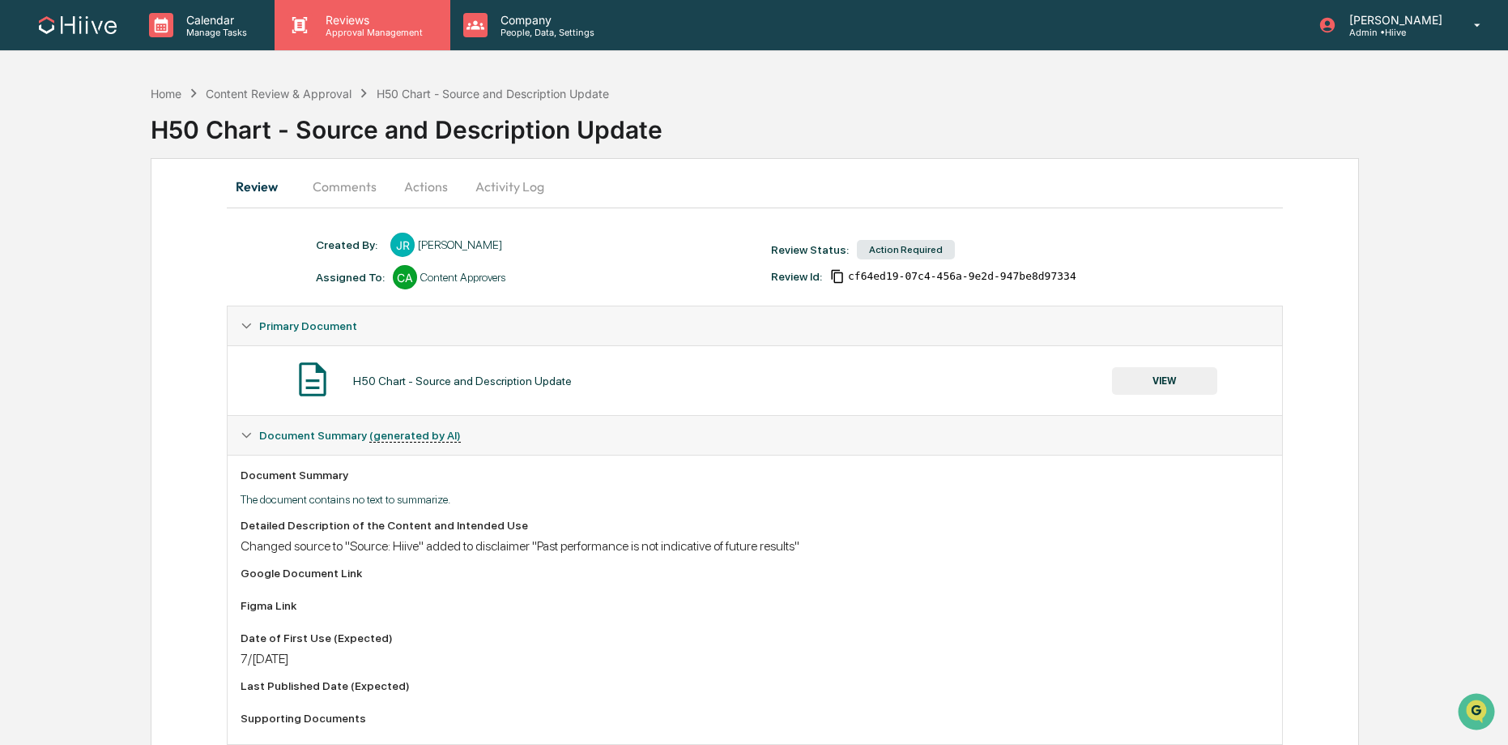
click at [334, 27] on p "Approval Management" at bounding box center [372, 32] width 118 height 11
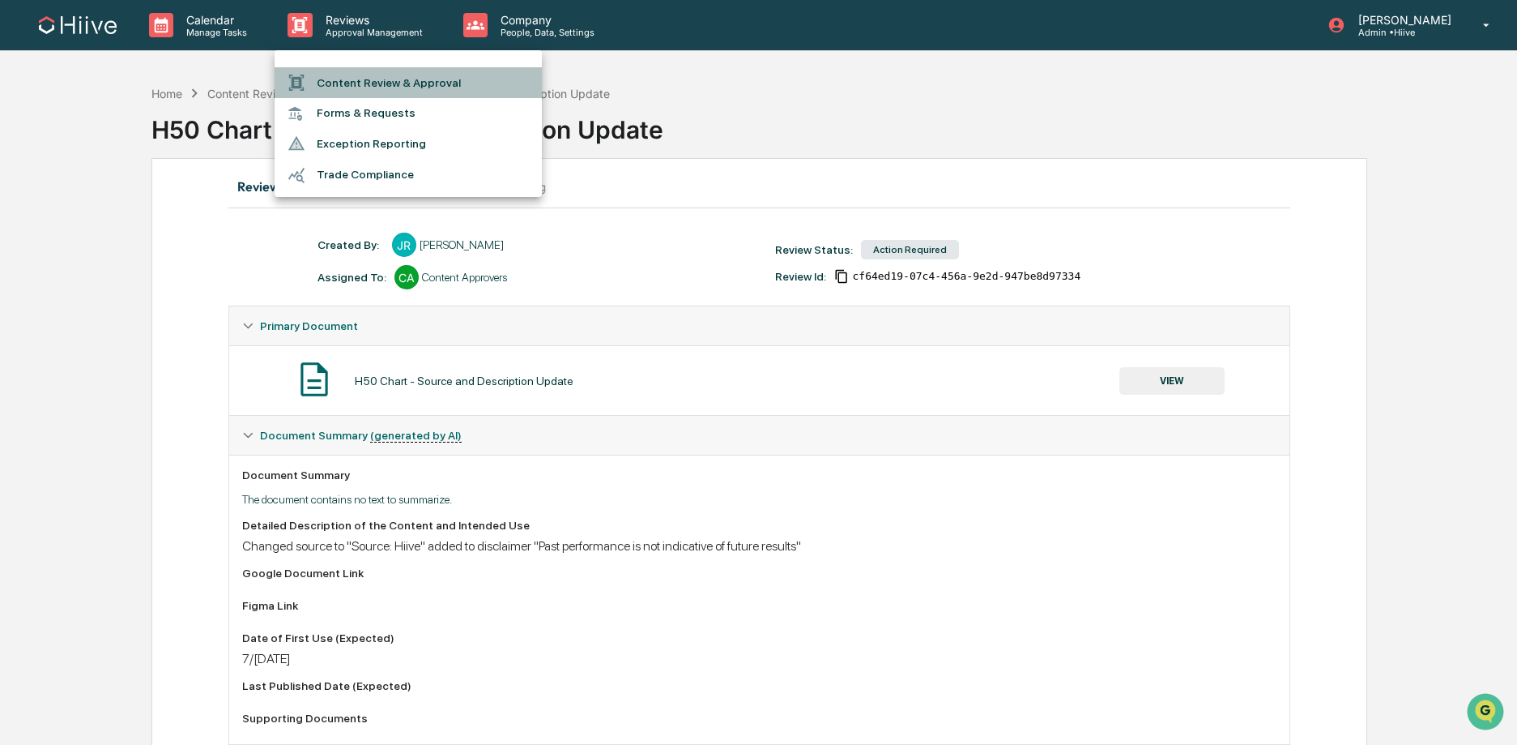
click at [341, 70] on li "Content Review & Approval" at bounding box center [408, 82] width 267 height 31
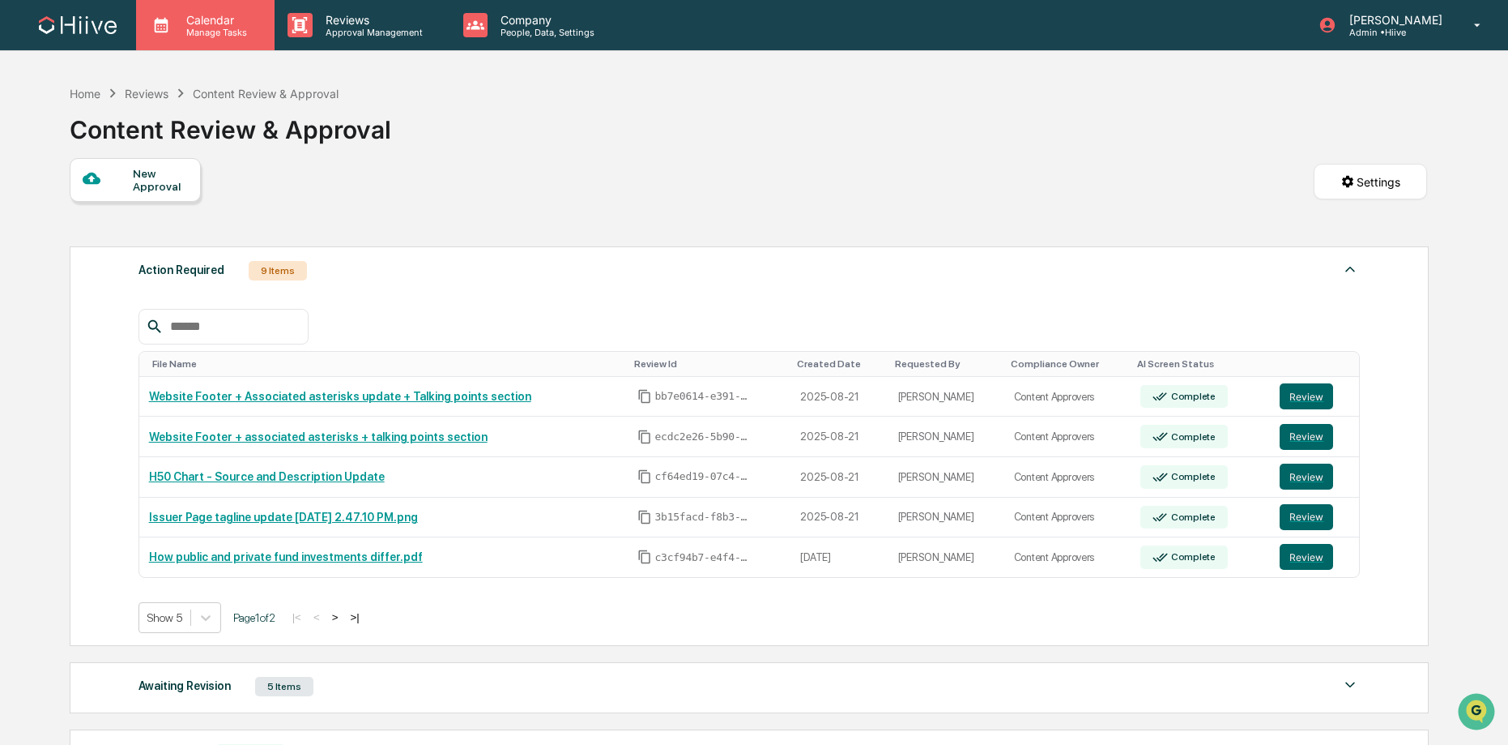
click at [203, 24] on p "Calendar" at bounding box center [214, 20] width 82 height 14
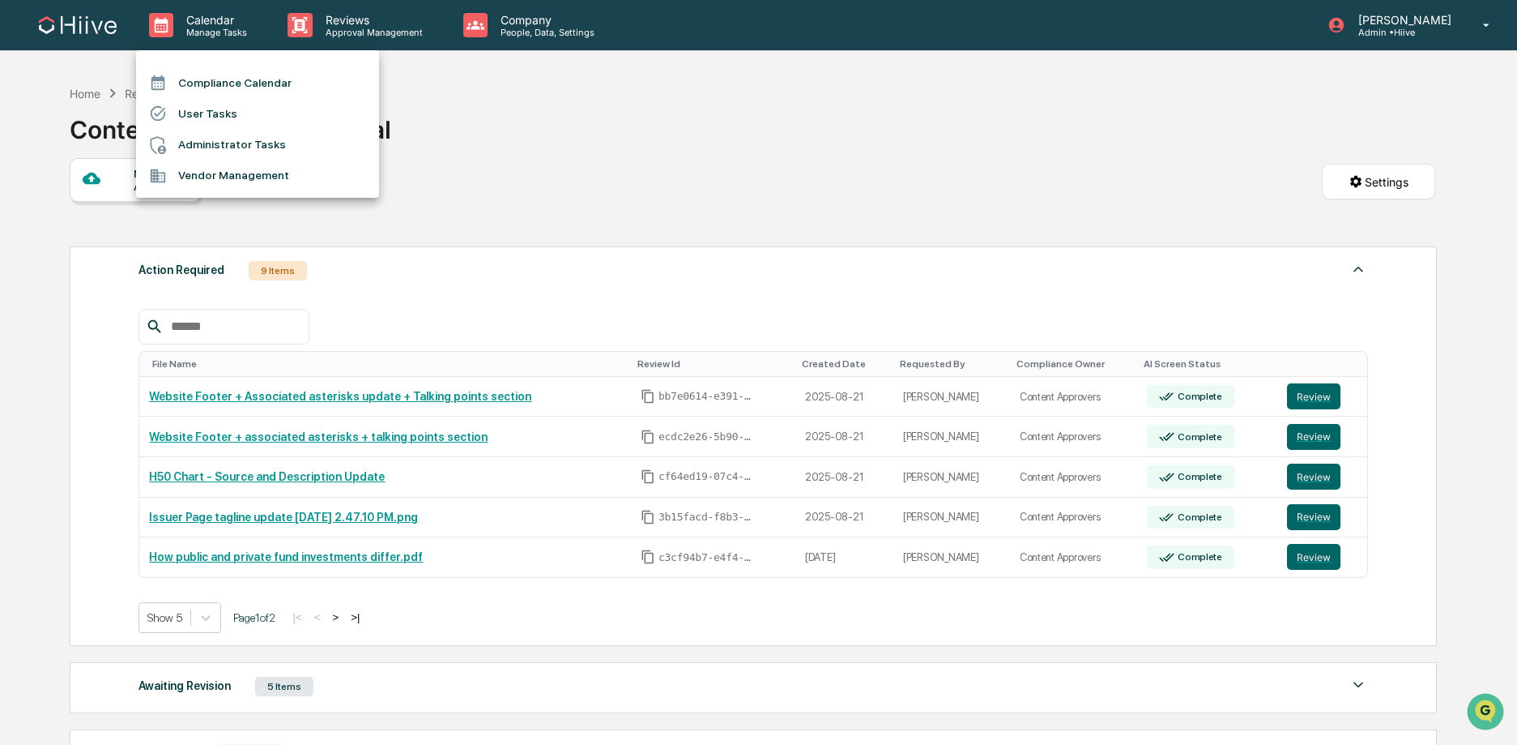
click at [321, 19] on div at bounding box center [758, 372] width 1517 height 745
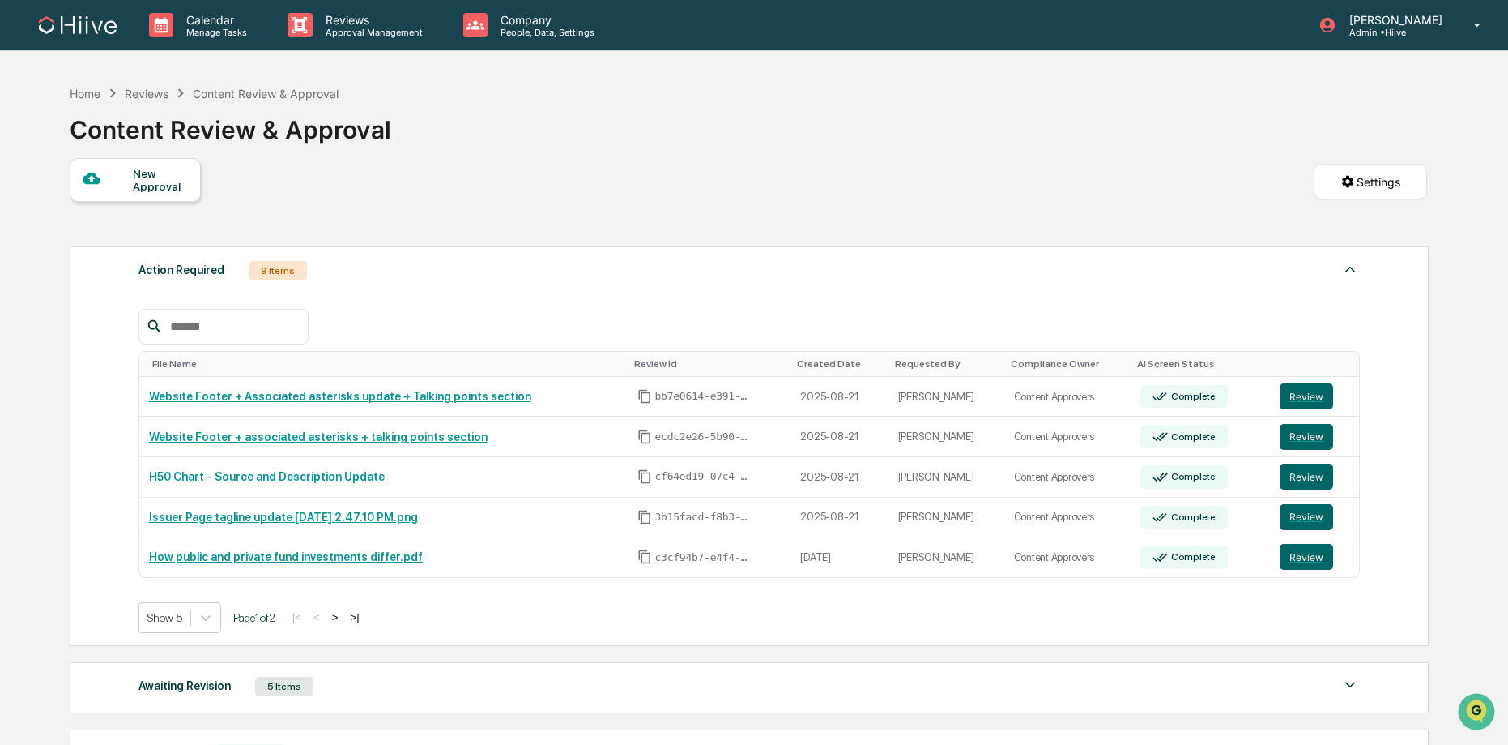
click at [372, 27] on p "Approval Management" at bounding box center [372, 32] width 118 height 11
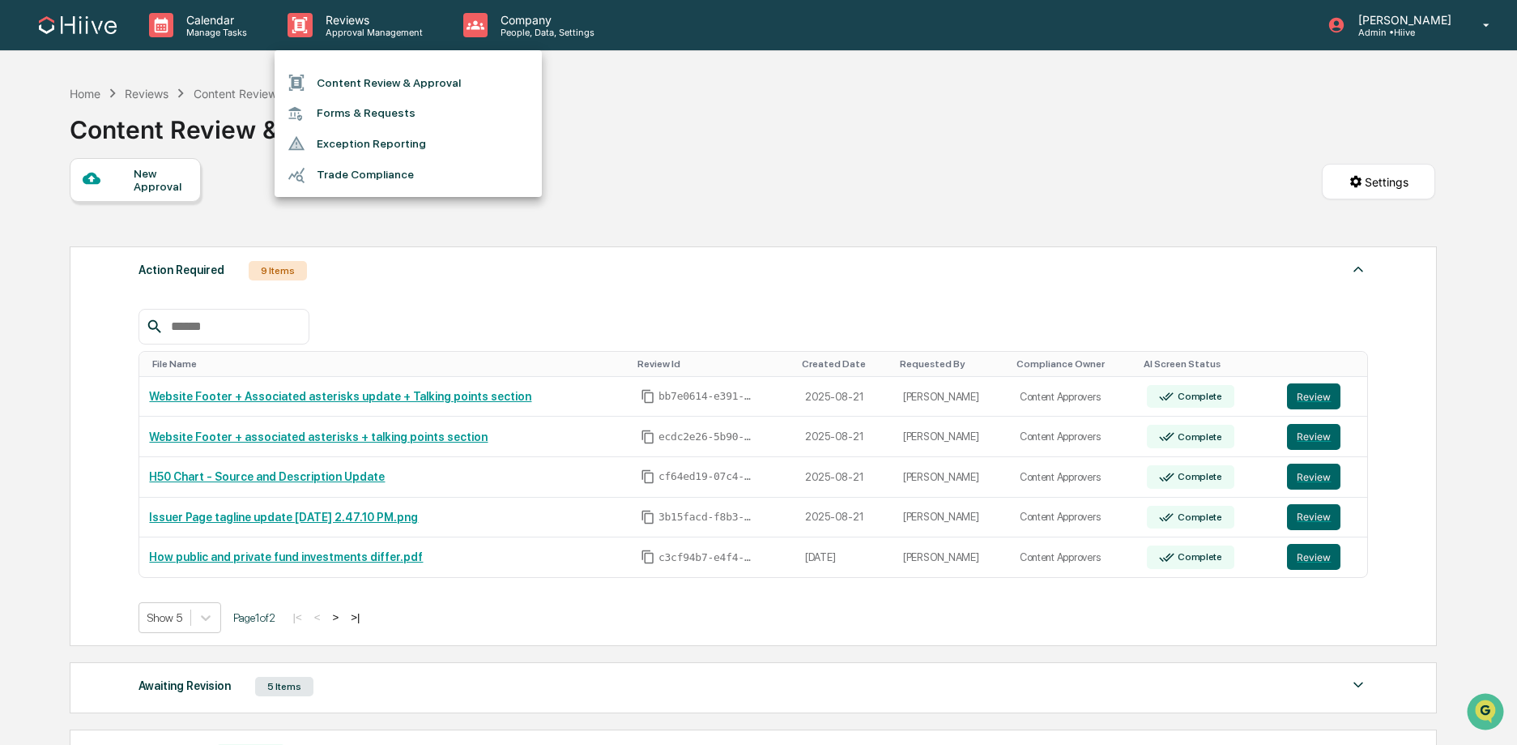
click at [208, 28] on div at bounding box center [758, 372] width 1517 height 745
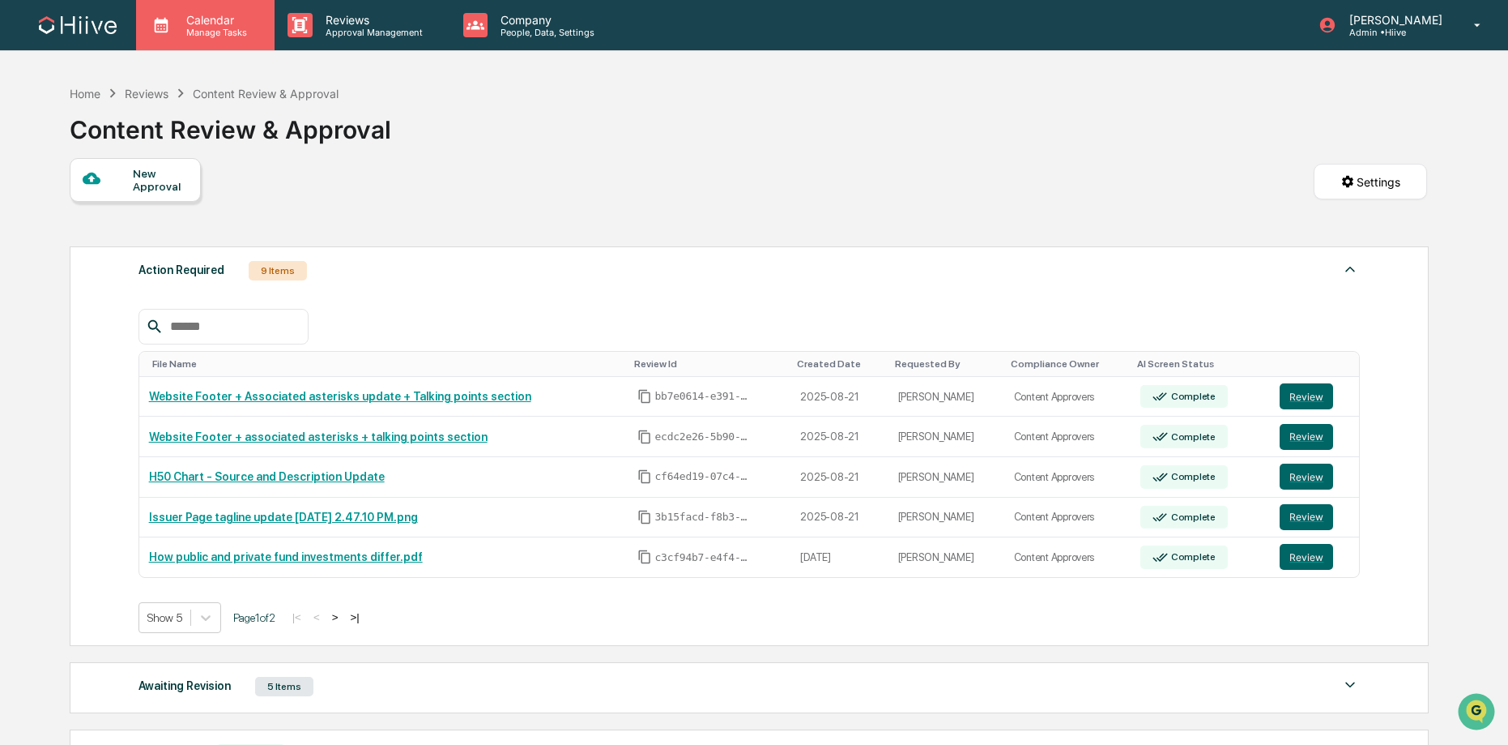
click at [220, 27] on p "Manage Tasks" at bounding box center [214, 32] width 82 height 11
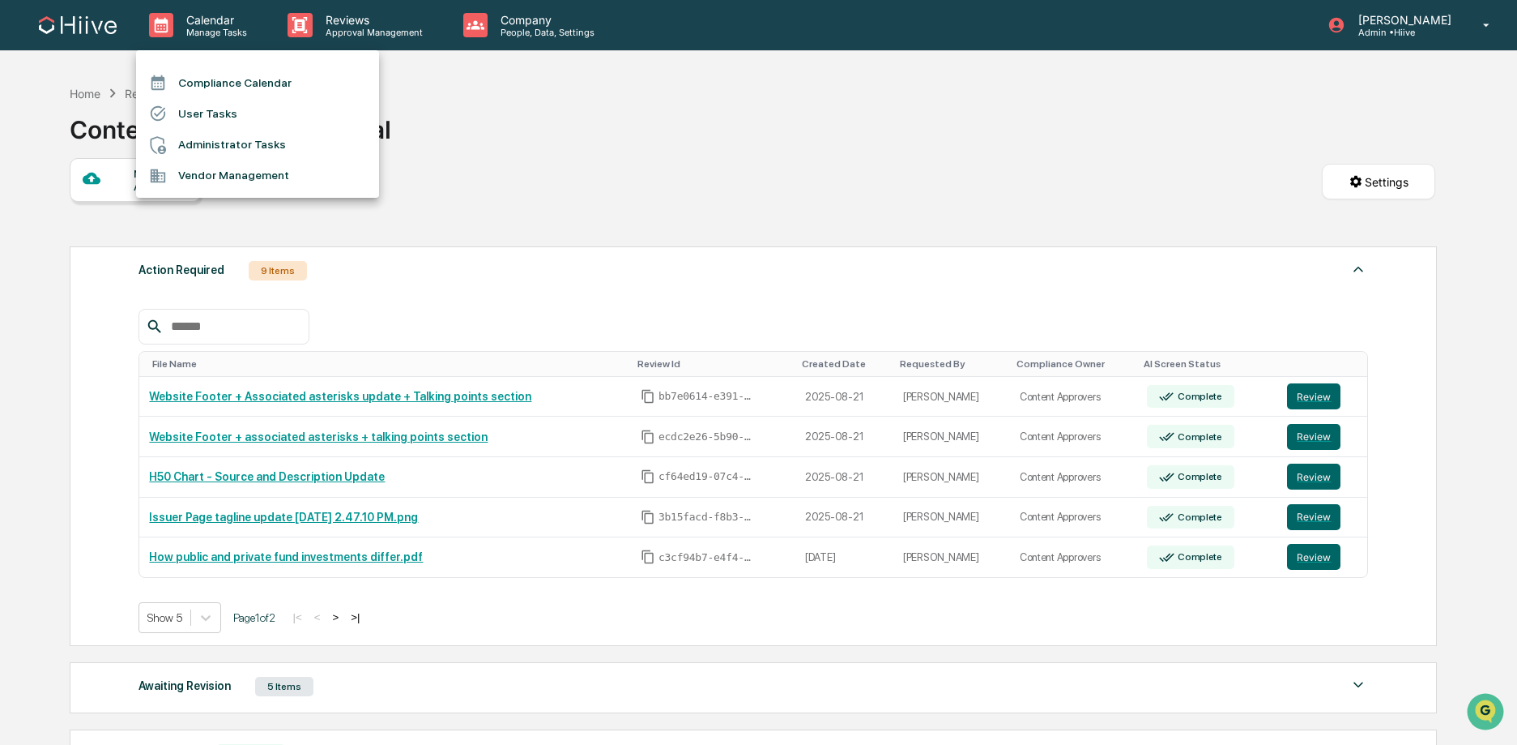
click at [504, 170] on div at bounding box center [758, 372] width 1517 height 745
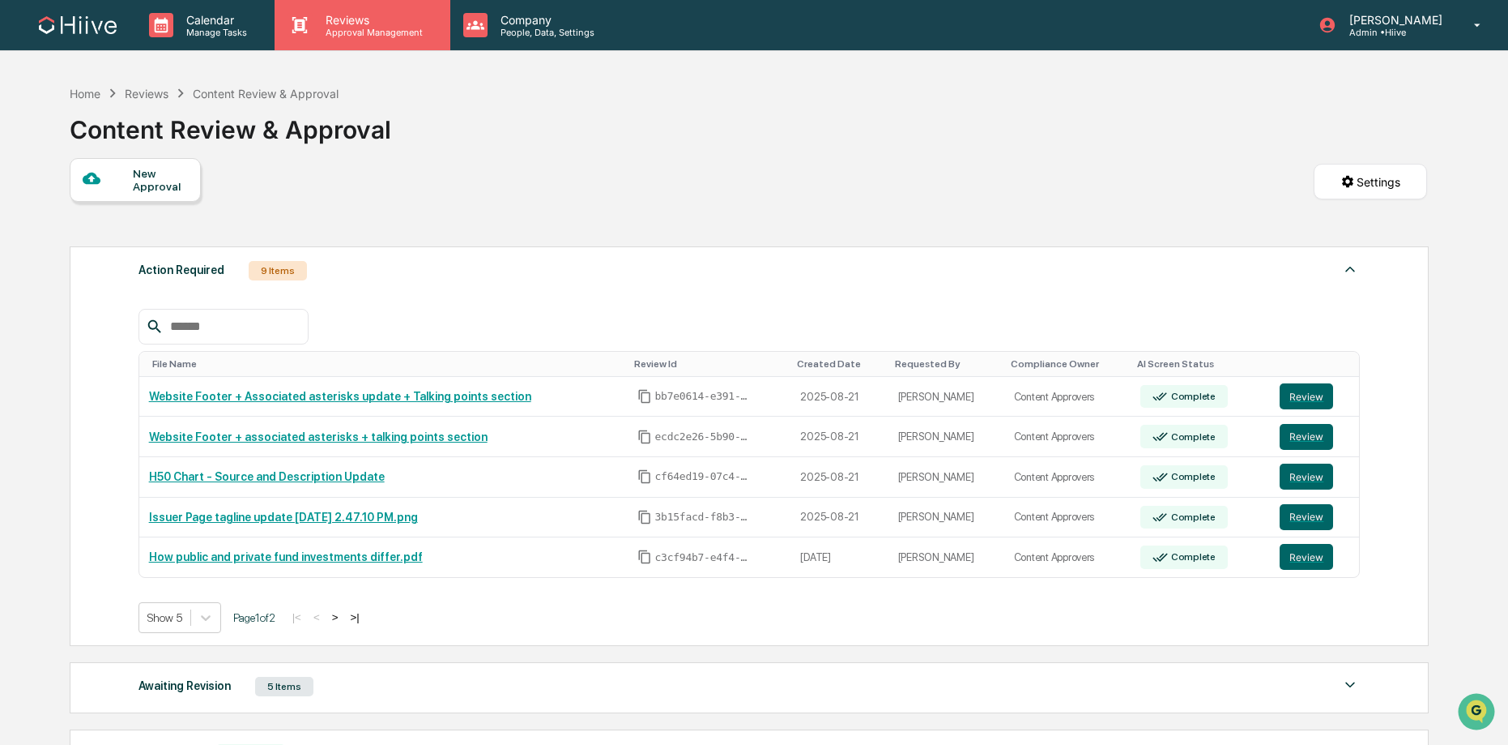
click at [386, 38] on div "Reviews Approval Management" at bounding box center [362, 25] width 175 height 50
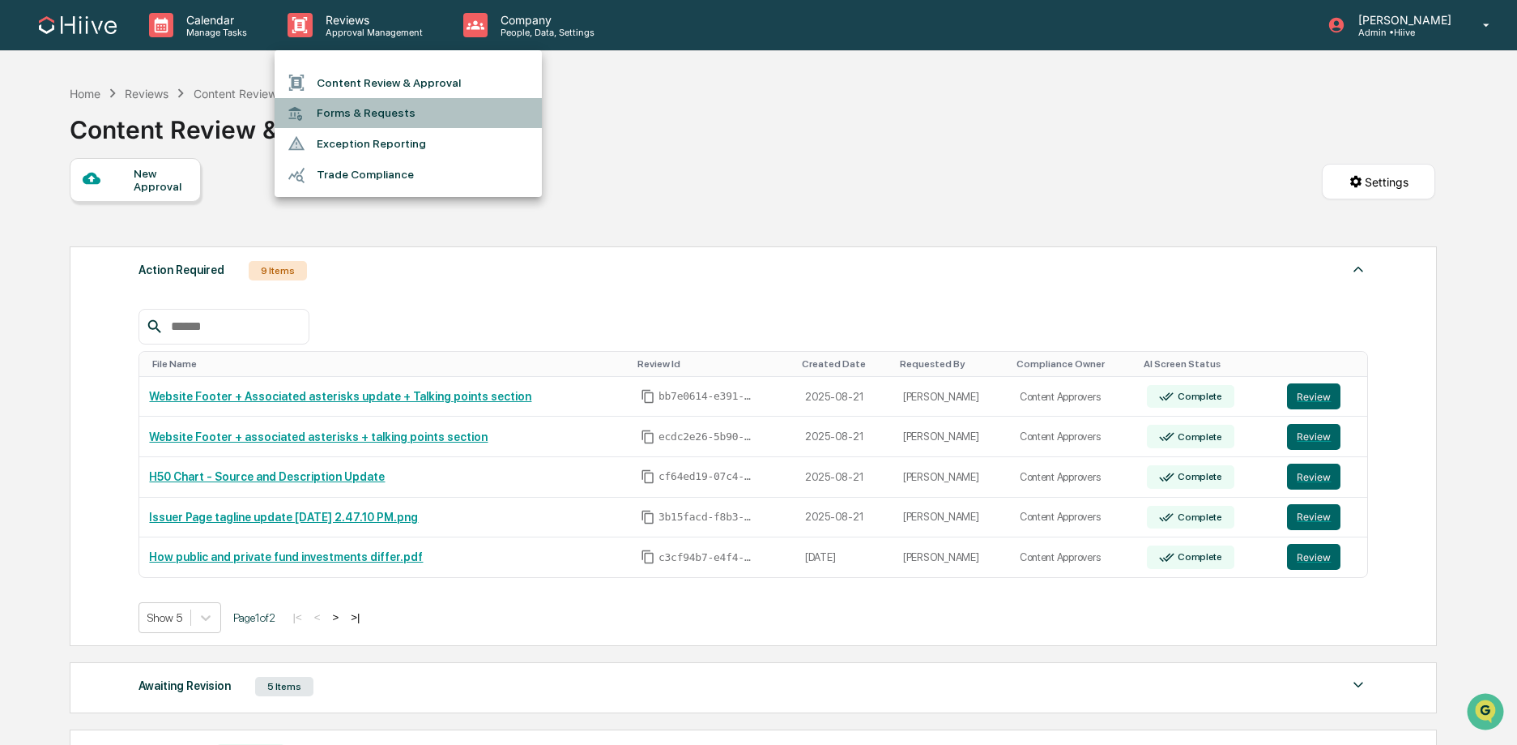
click at [396, 110] on li "Forms & Requests" at bounding box center [408, 113] width 267 height 30
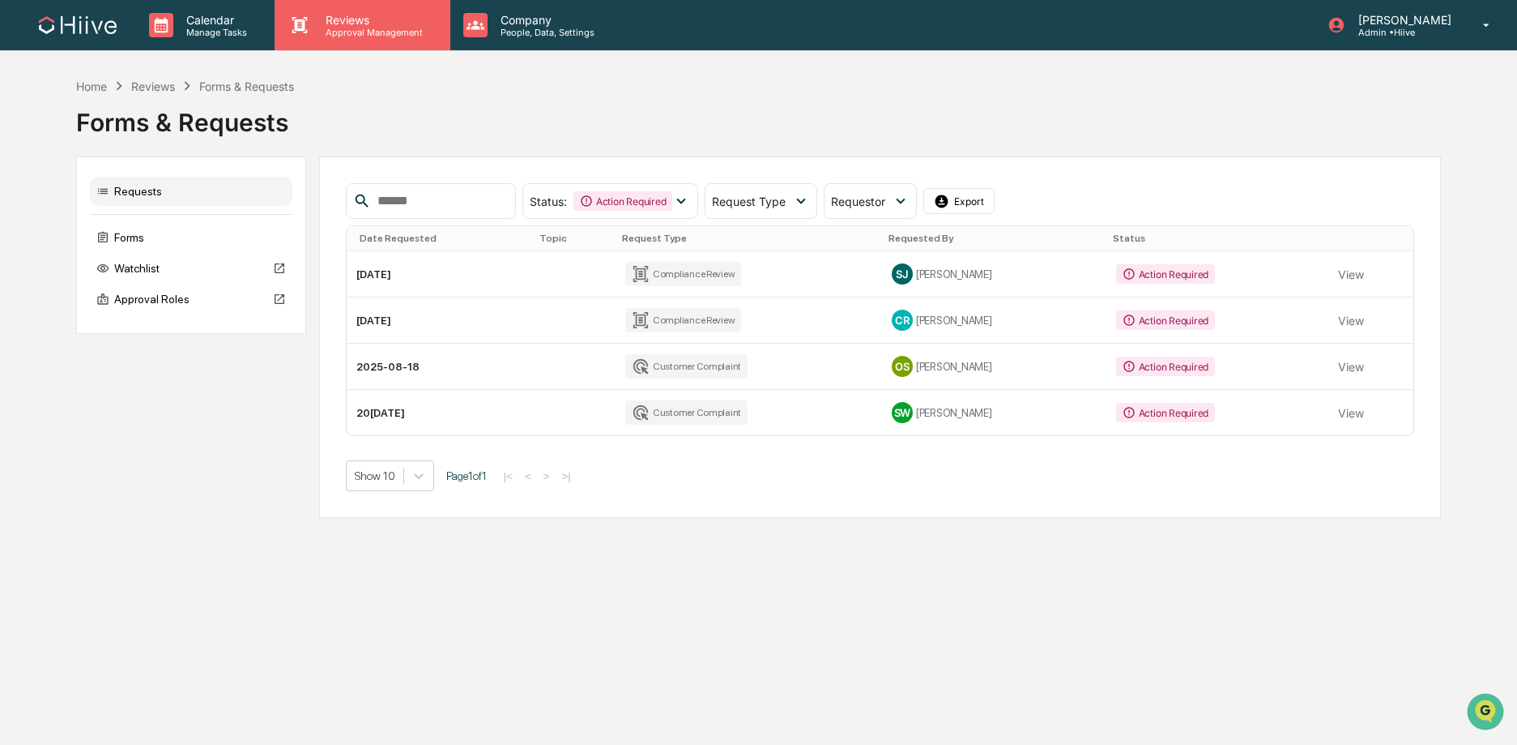
click at [362, 38] on div "Reviews Approval Management" at bounding box center [362, 25] width 175 height 50
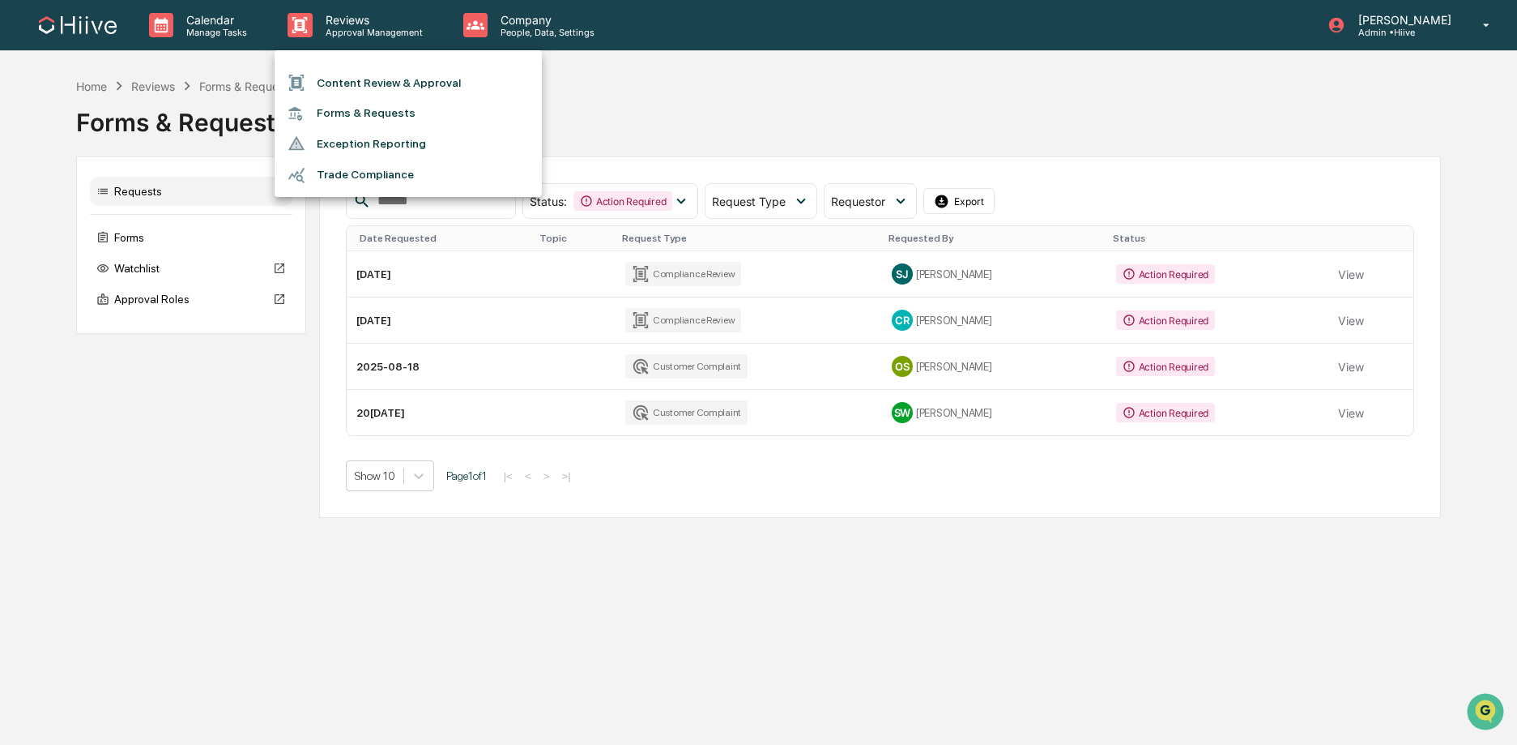
click at [378, 76] on li "Content Review & Approval" at bounding box center [408, 82] width 267 height 31
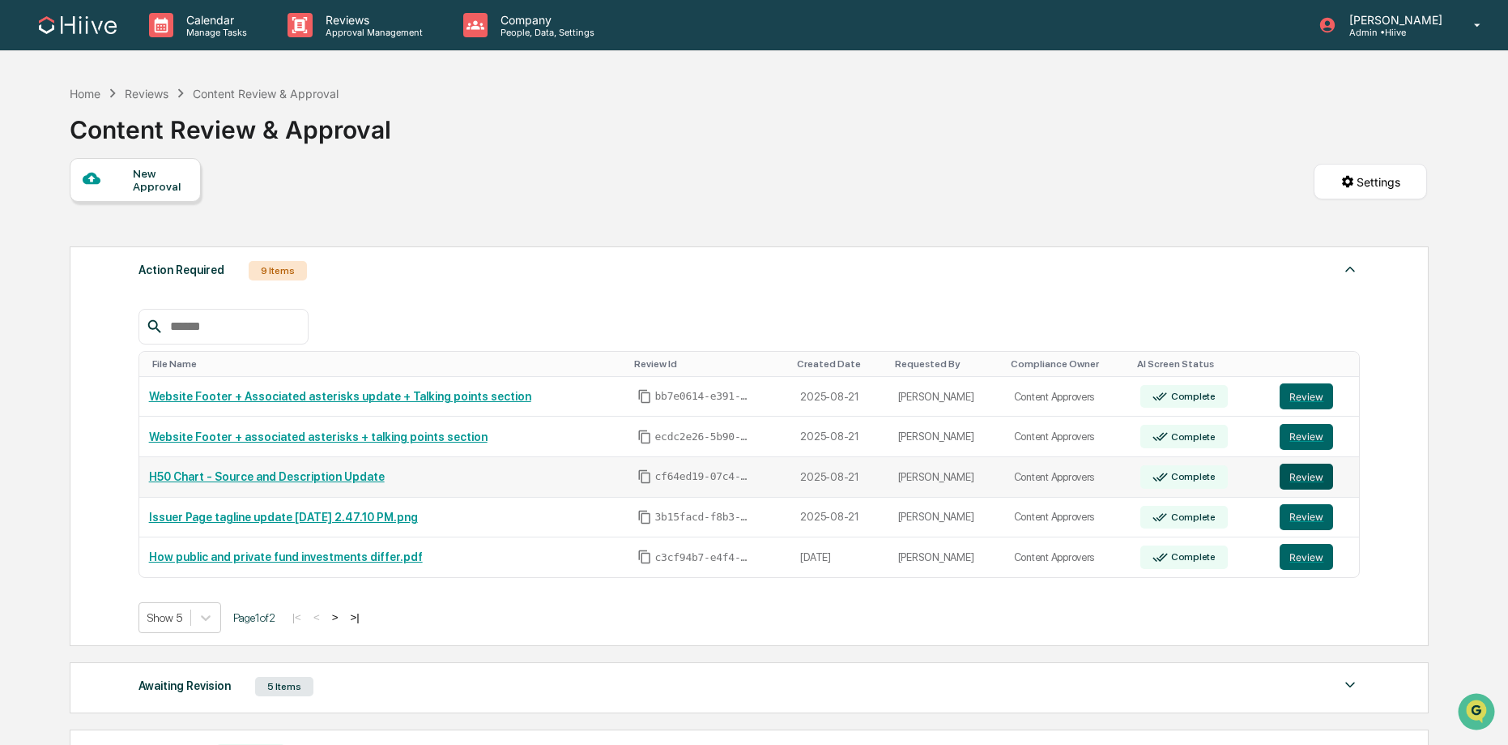
click at [1305, 480] on button "Review" at bounding box center [1306, 476] width 53 height 26
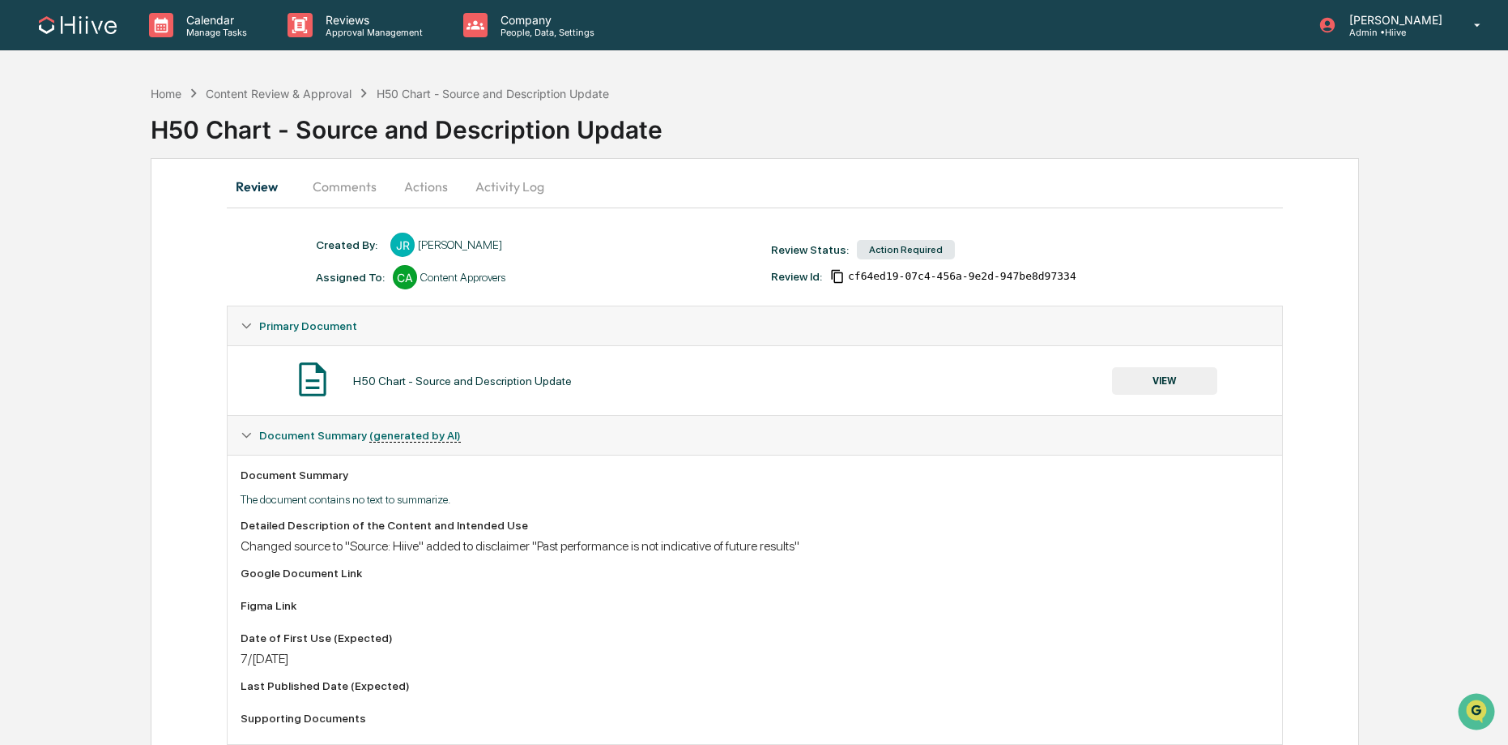
click at [1197, 389] on button "VIEW" at bounding box center [1164, 381] width 105 height 28
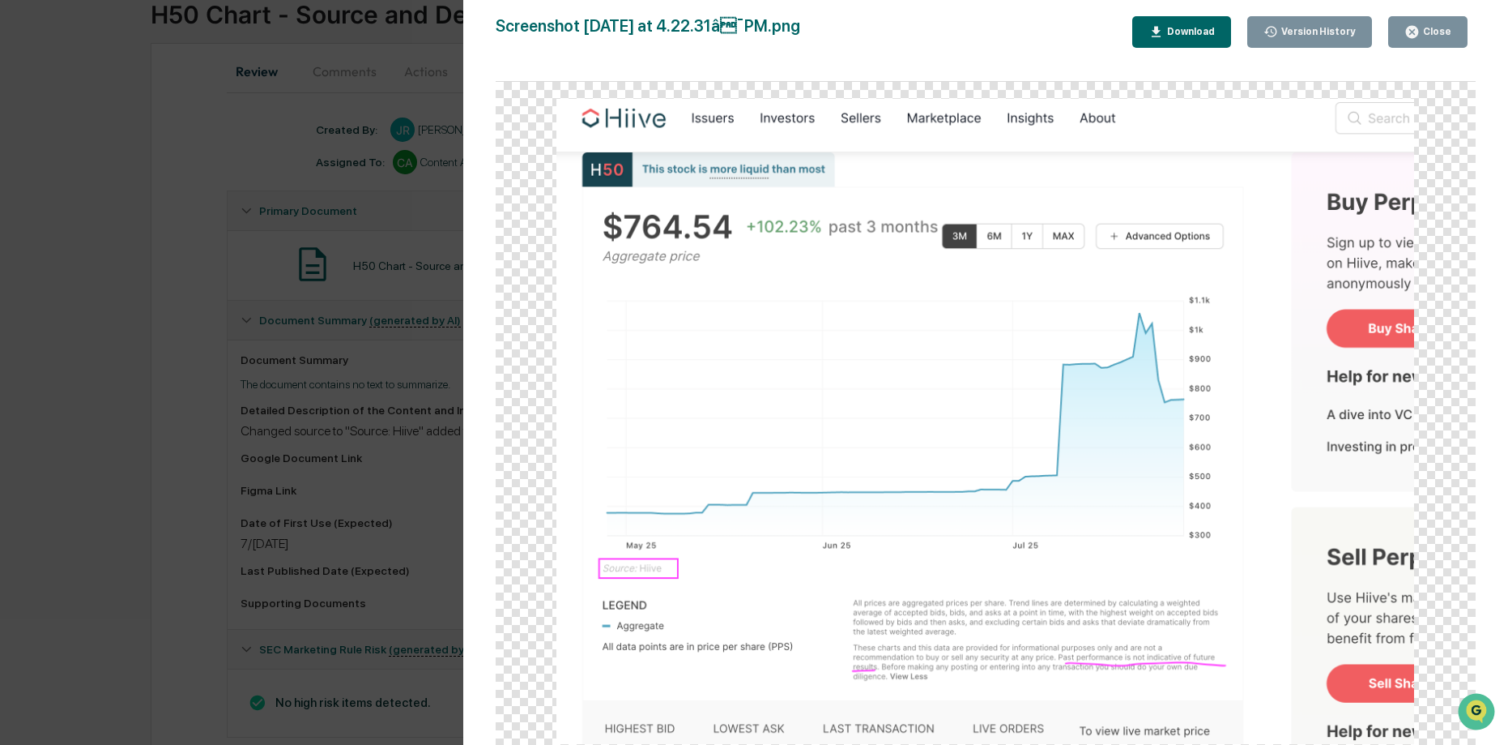
scroll to position [154, 0]
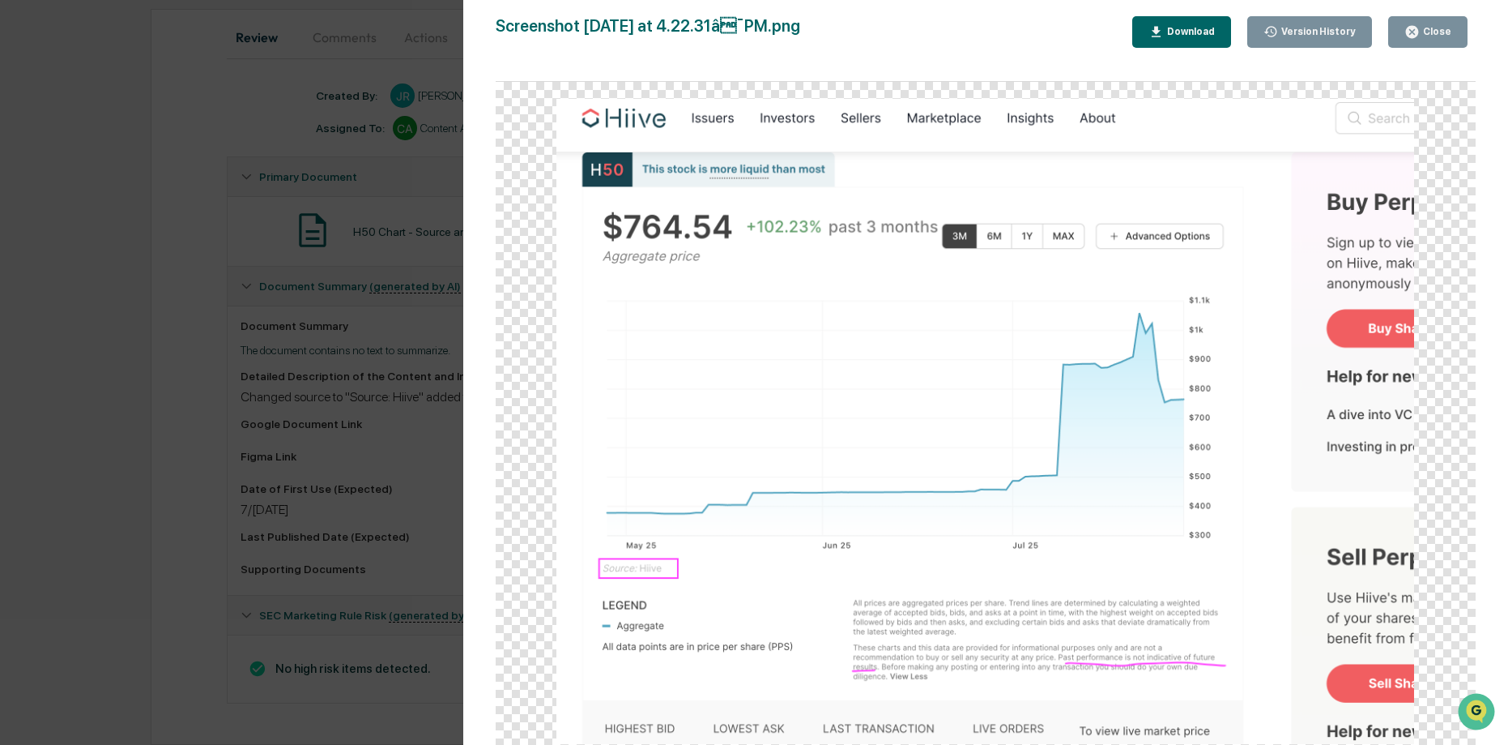
click at [412, 433] on div "Version History 08/21/2025, 08:45 PM Stephanie Bernard 08/21/2025, 08:45 PM Ste…" at bounding box center [754, 372] width 1508 height 745
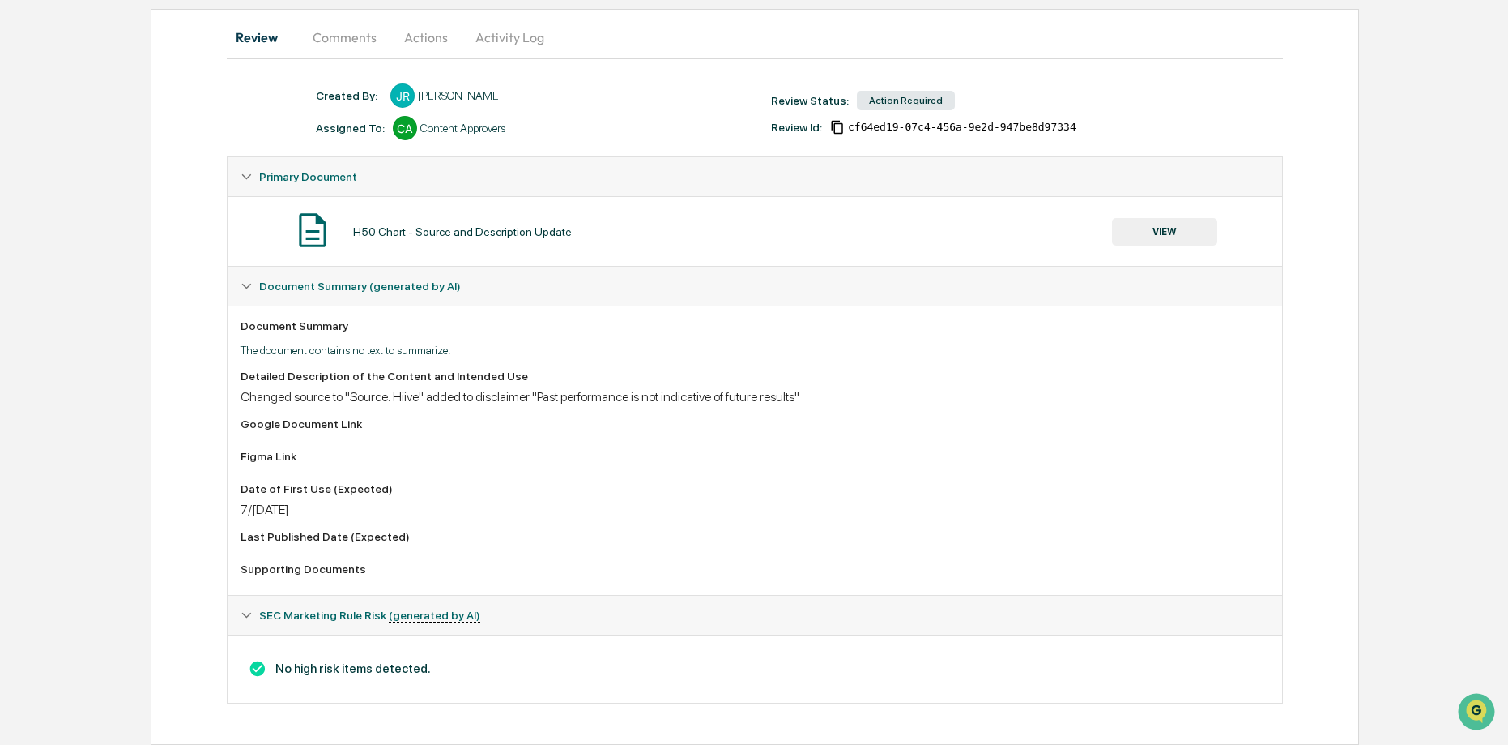
click at [1167, 229] on button "VIEW" at bounding box center [1164, 232] width 105 height 28
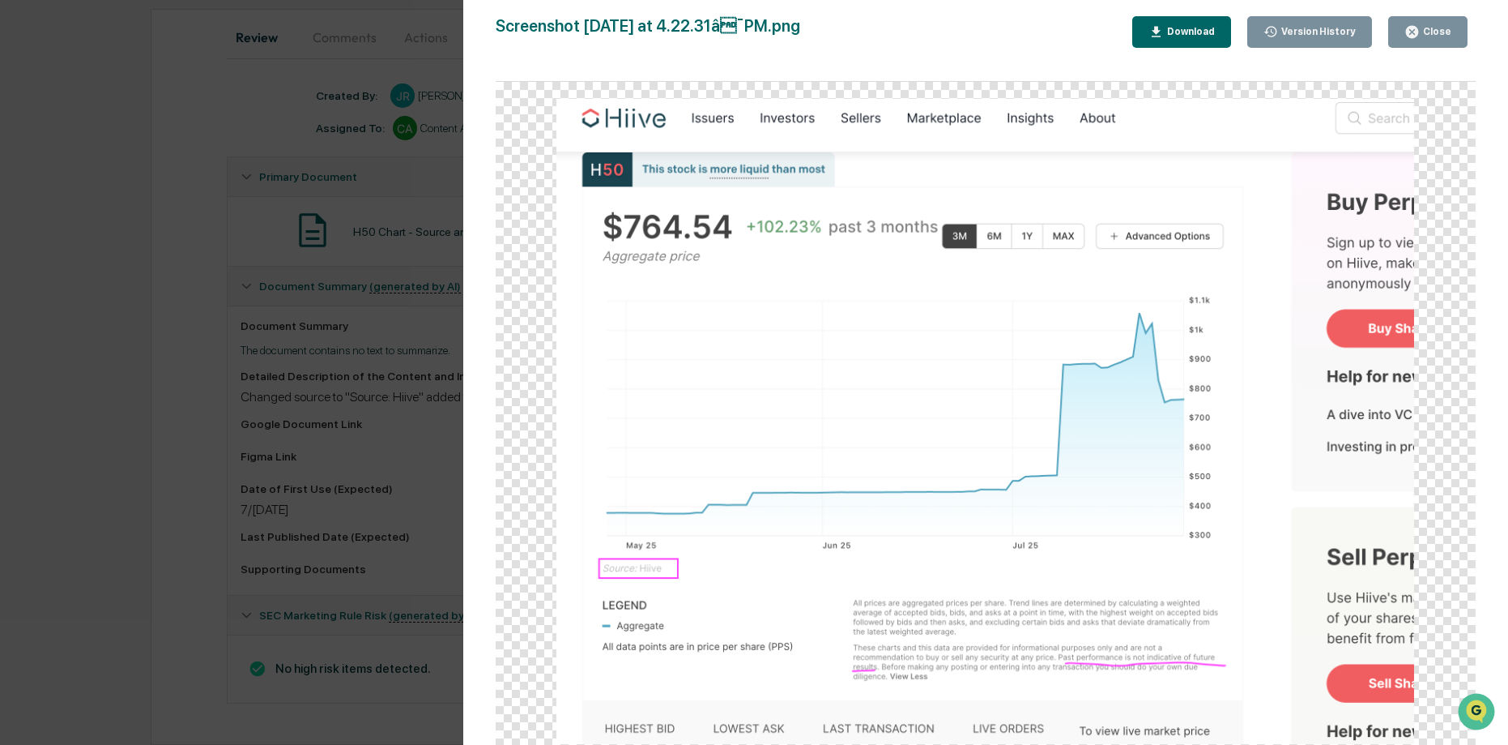
click at [1439, 36] on div "Close" at bounding box center [1436, 31] width 32 height 11
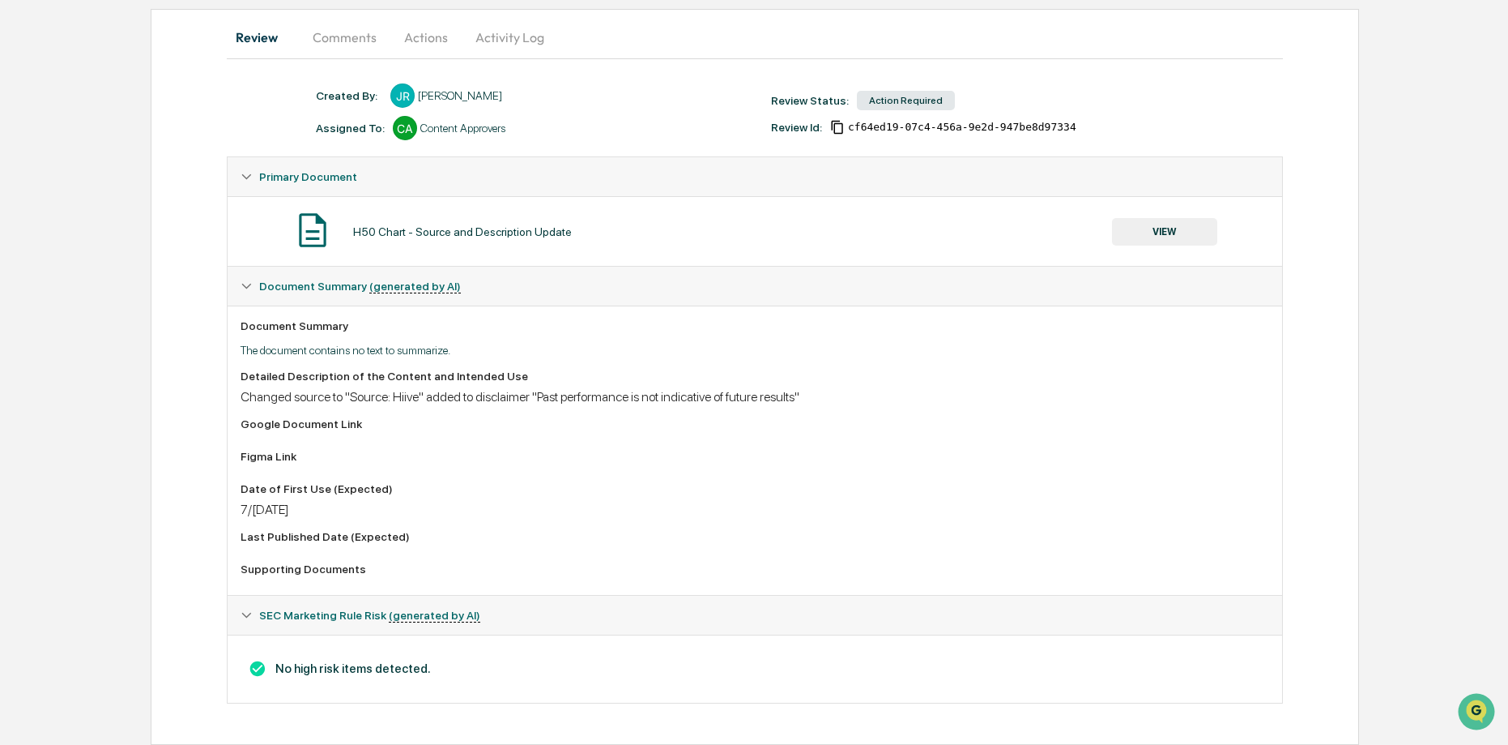
scroll to position [0, 0]
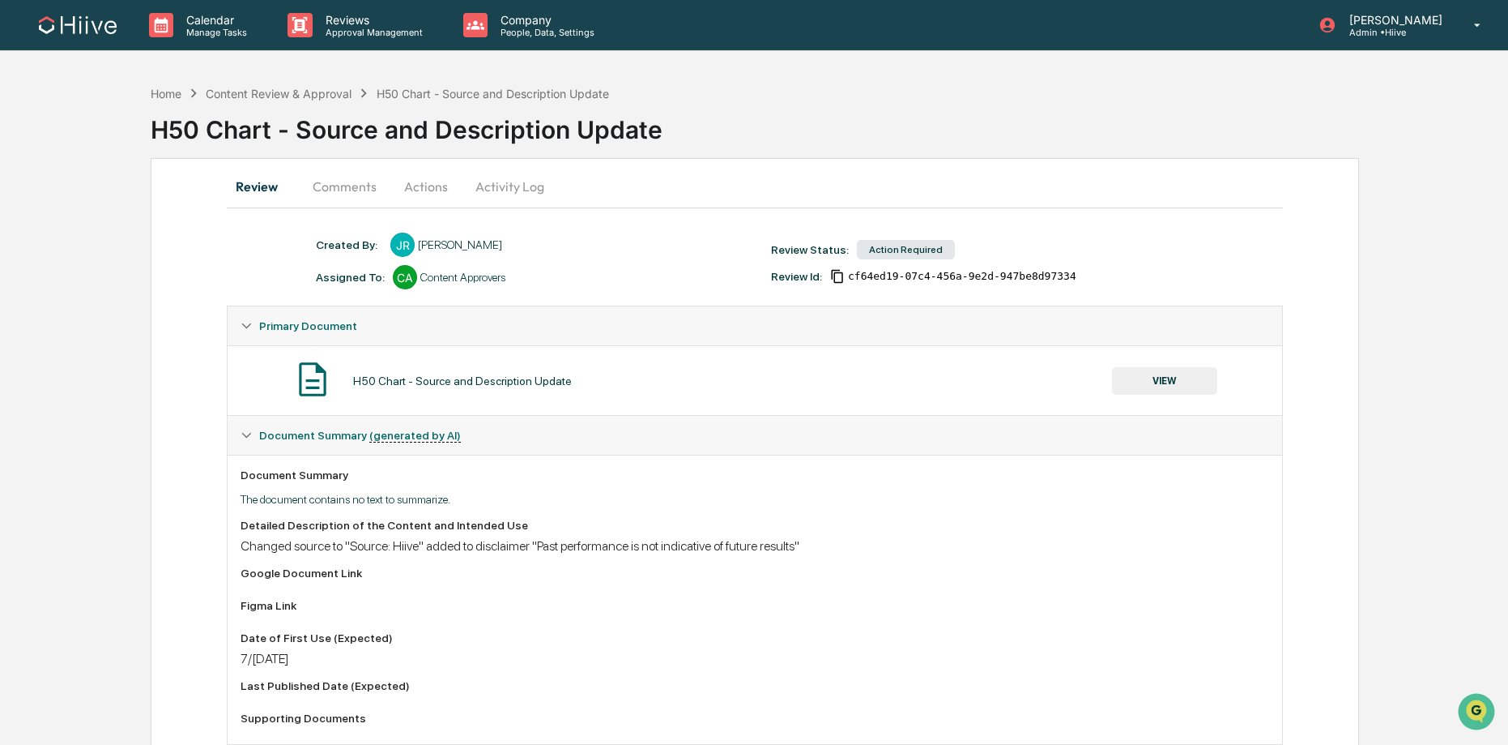
click at [1160, 383] on button "VIEW" at bounding box center [1164, 381] width 105 height 28
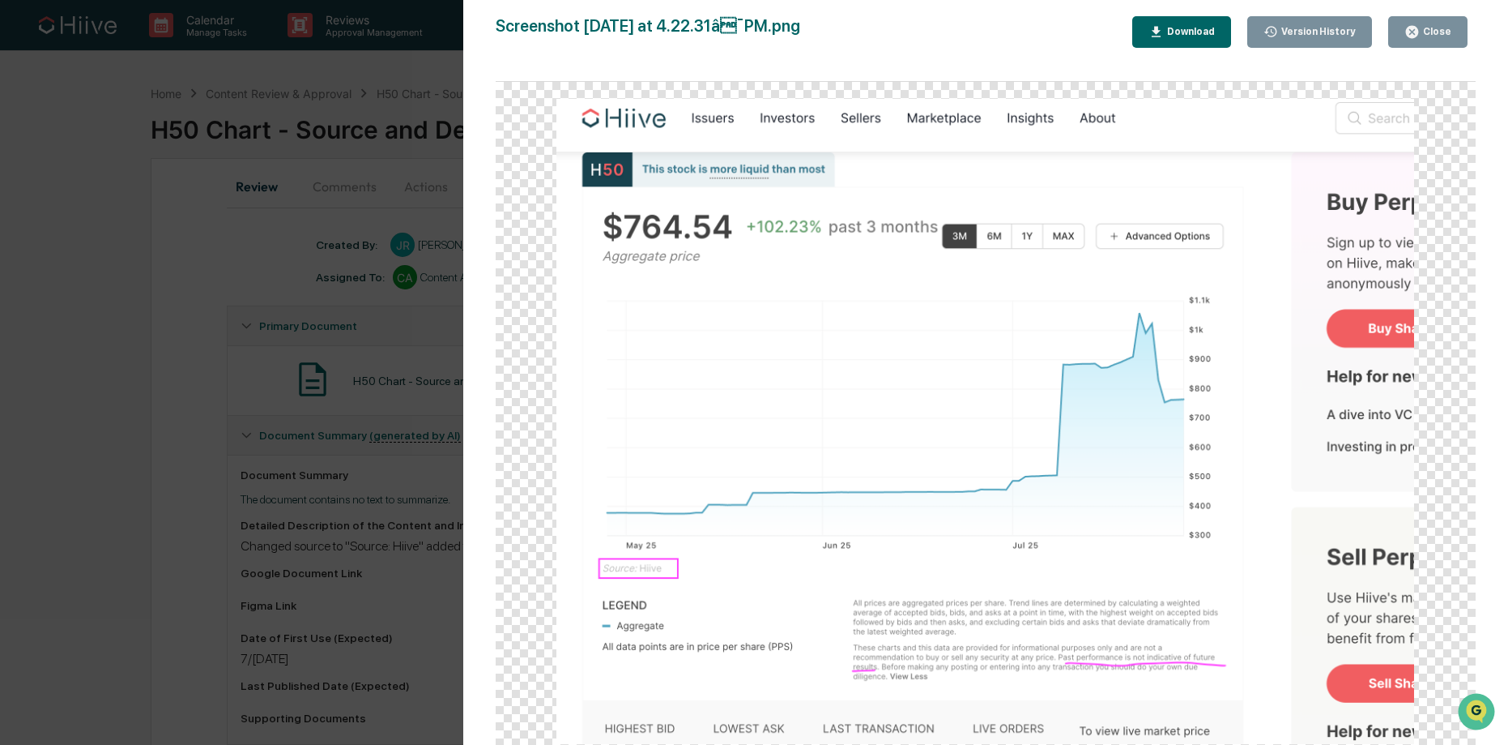
click at [1431, 37] on div "Close" at bounding box center [1436, 31] width 32 height 11
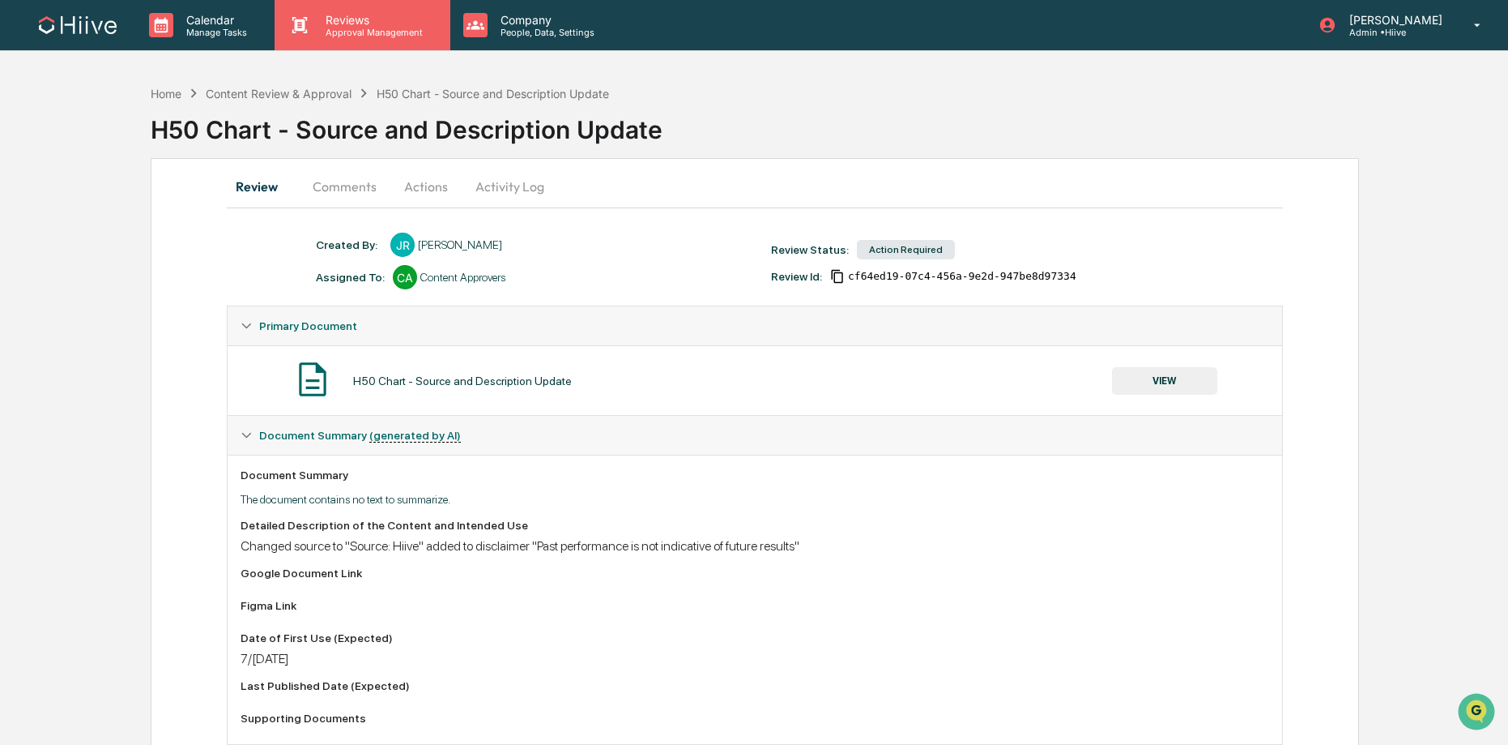
click at [384, 38] on div "Reviews Approval Management" at bounding box center [362, 25] width 175 height 50
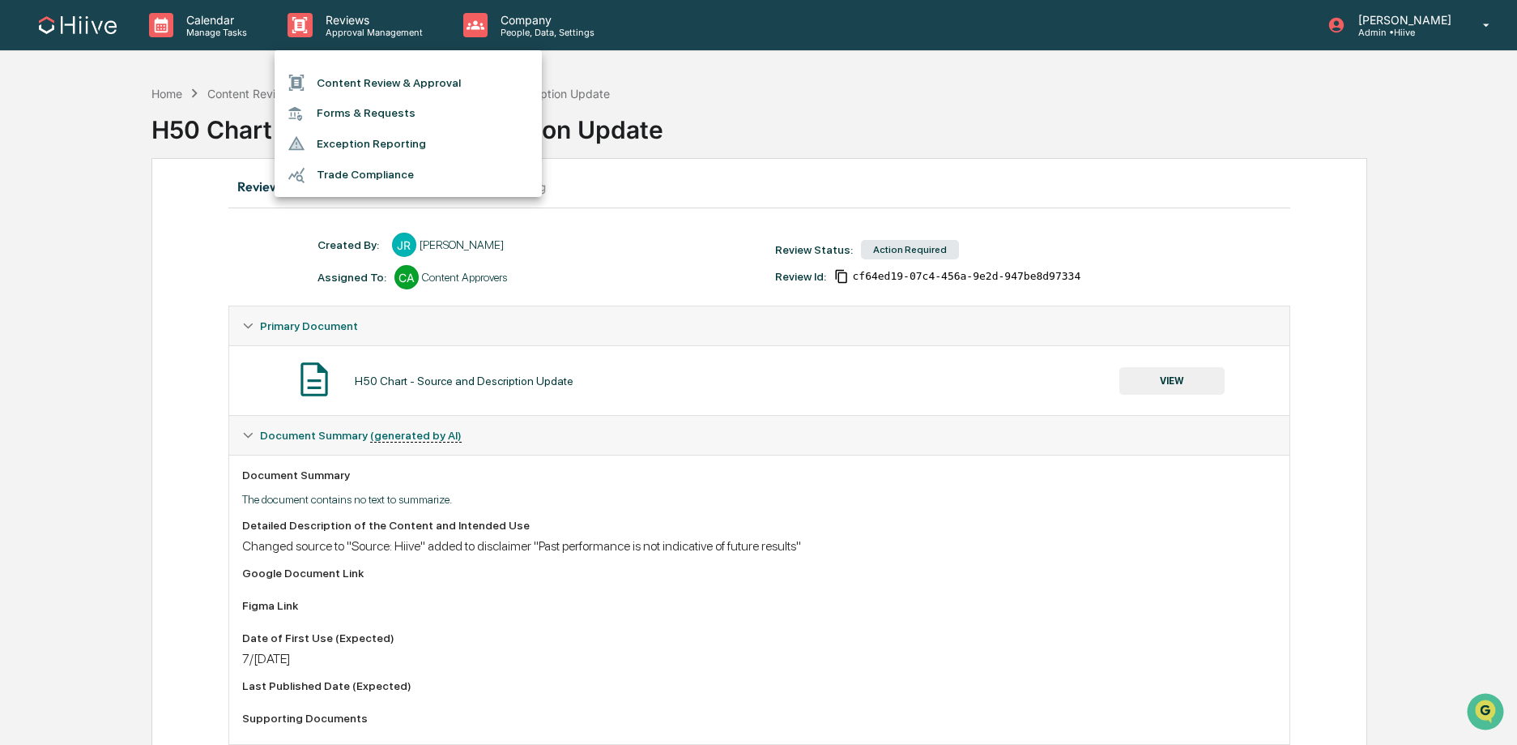
click at [367, 83] on li "Content Review & Approval" at bounding box center [408, 82] width 267 height 31
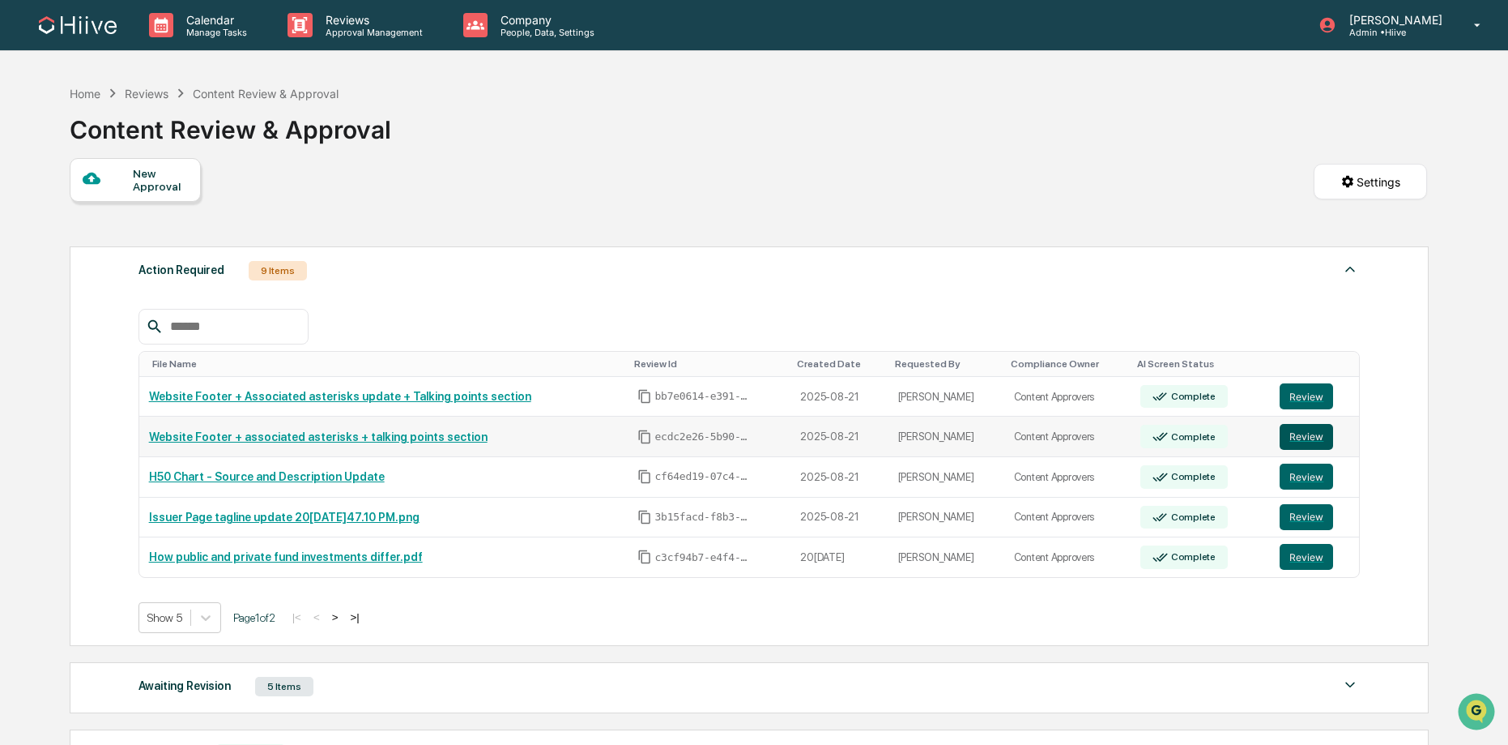
click at [1302, 445] on button "Review" at bounding box center [1306, 437] width 53 height 26
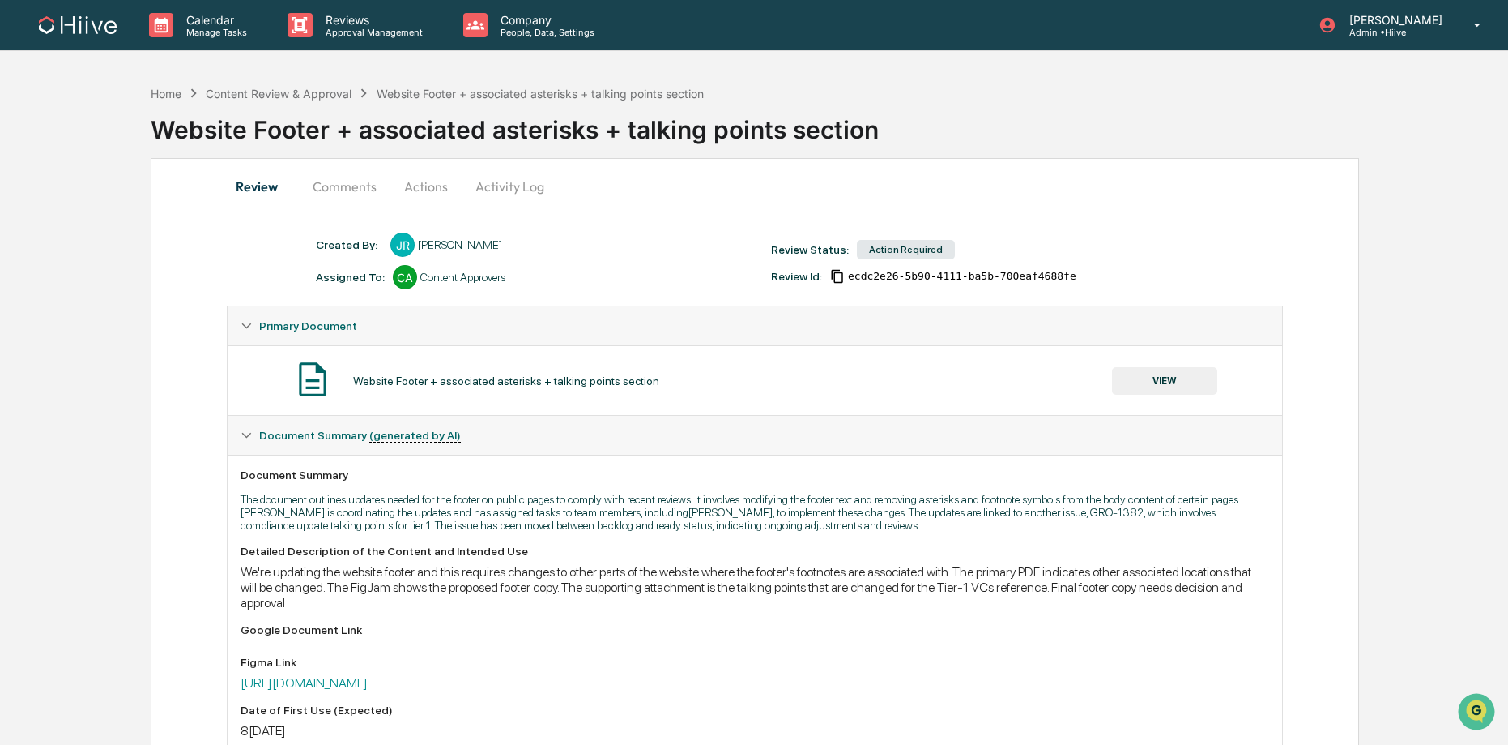
click at [363, 187] on button "Comments" at bounding box center [345, 186] width 90 height 39
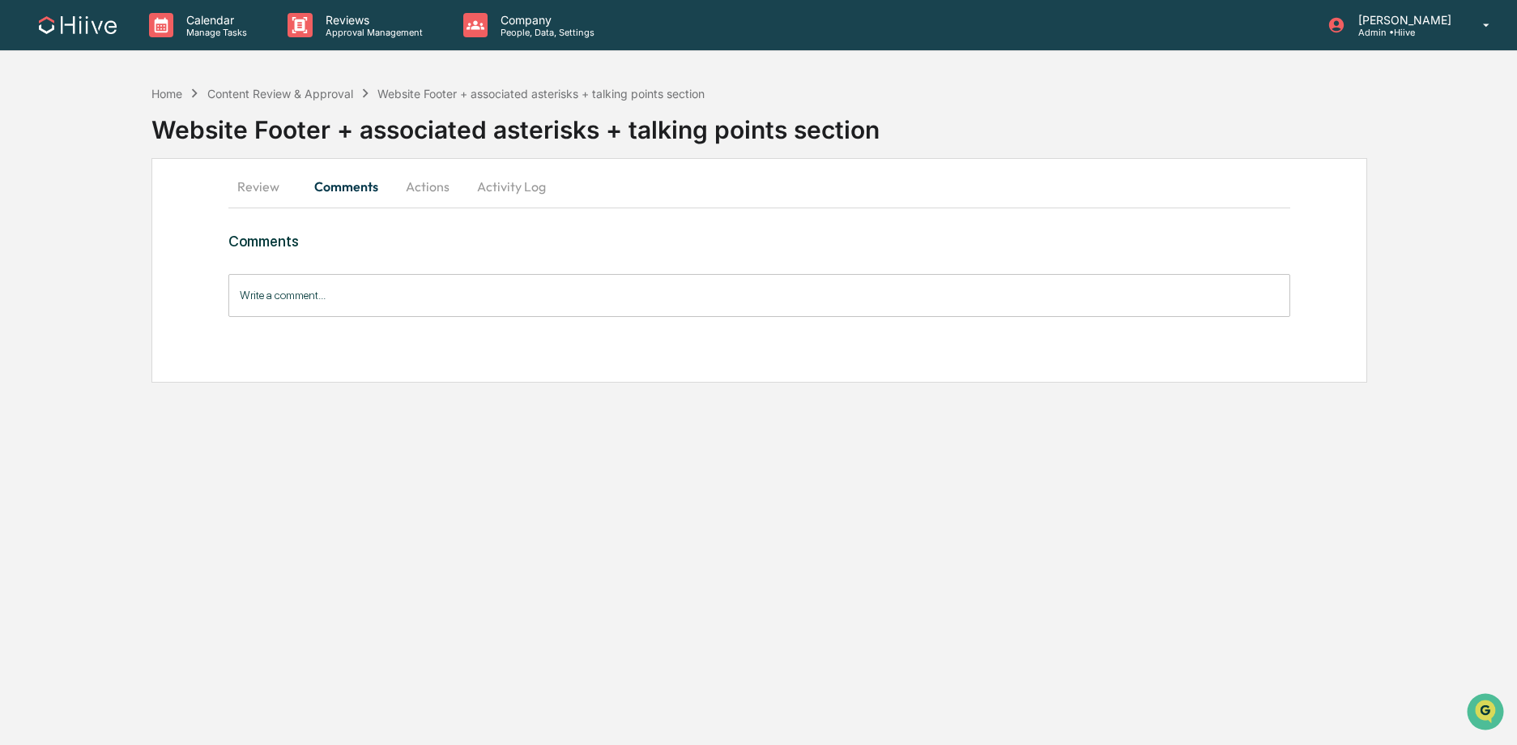
click at [496, 187] on button "Activity Log" at bounding box center [511, 186] width 95 height 39
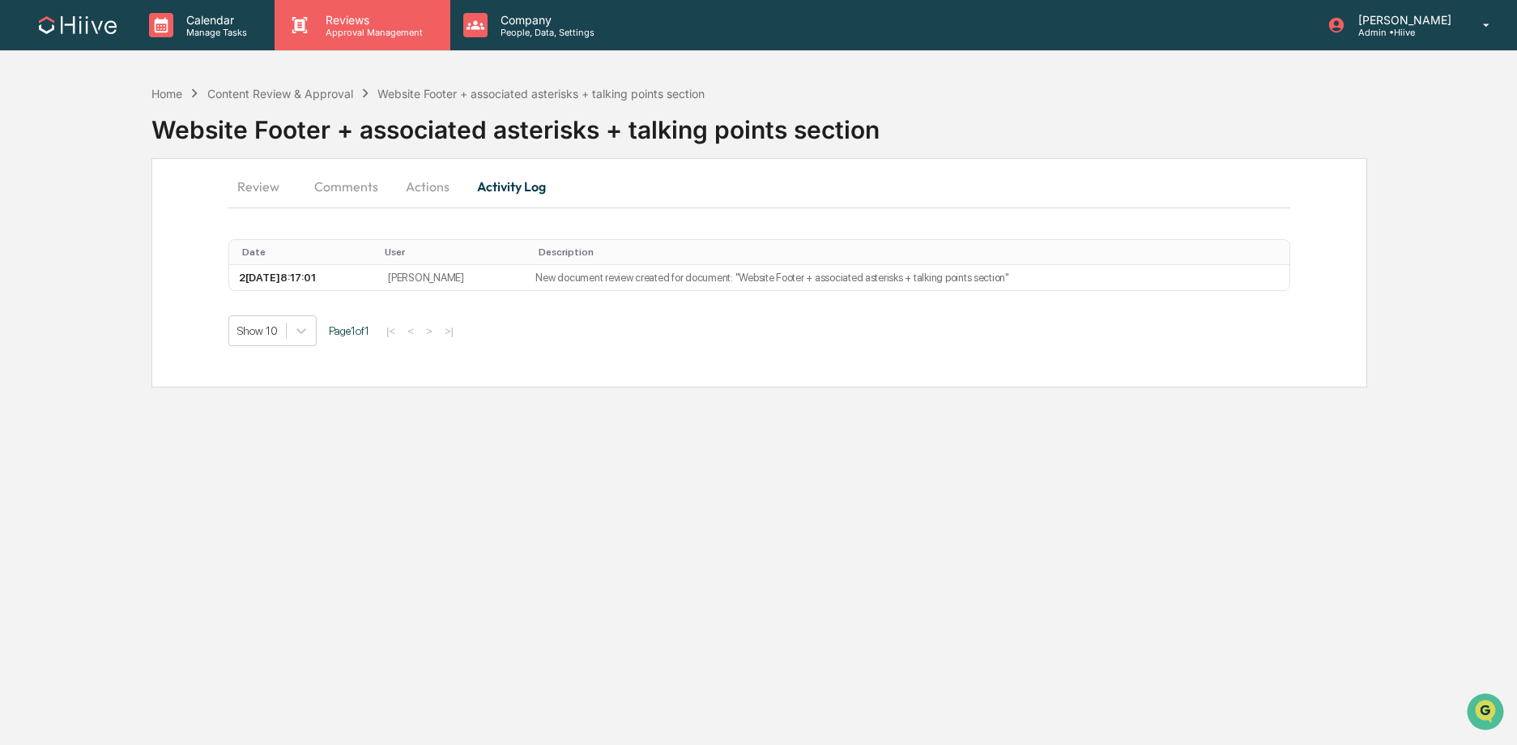
click at [368, 14] on p "Reviews" at bounding box center [372, 20] width 118 height 14
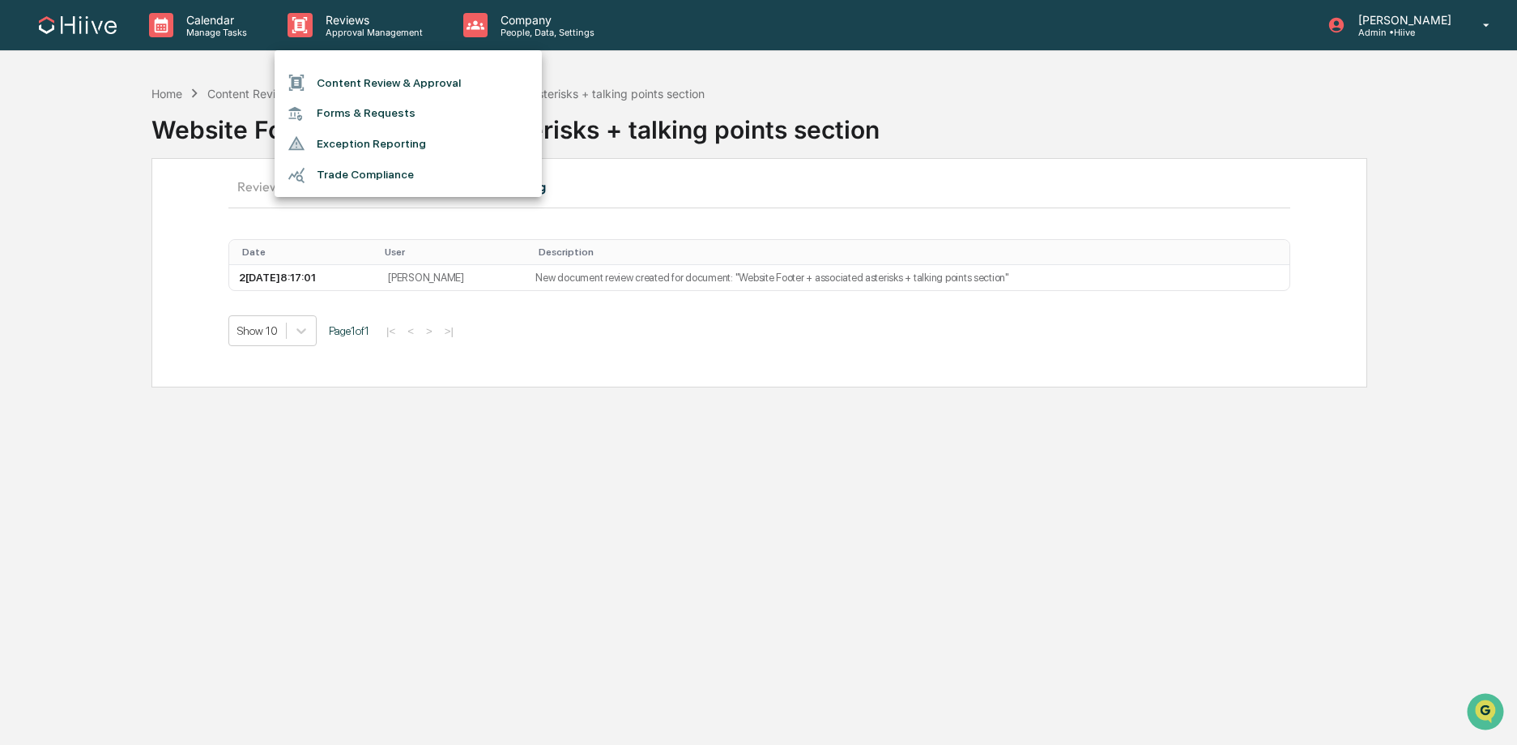
click at [353, 85] on li "Content Review & Approval" at bounding box center [408, 82] width 267 height 31
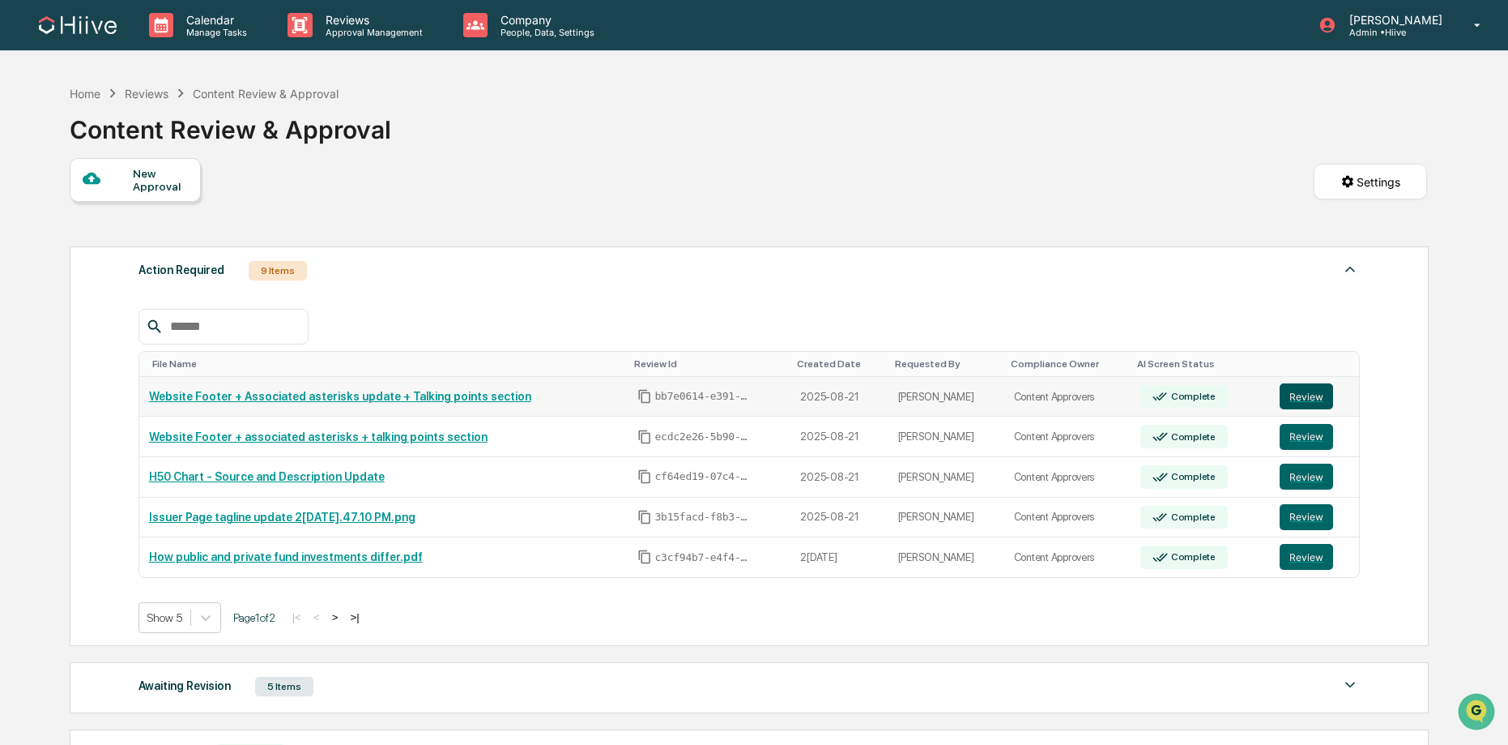
click at [1291, 390] on button "Review" at bounding box center [1306, 396] width 53 height 26
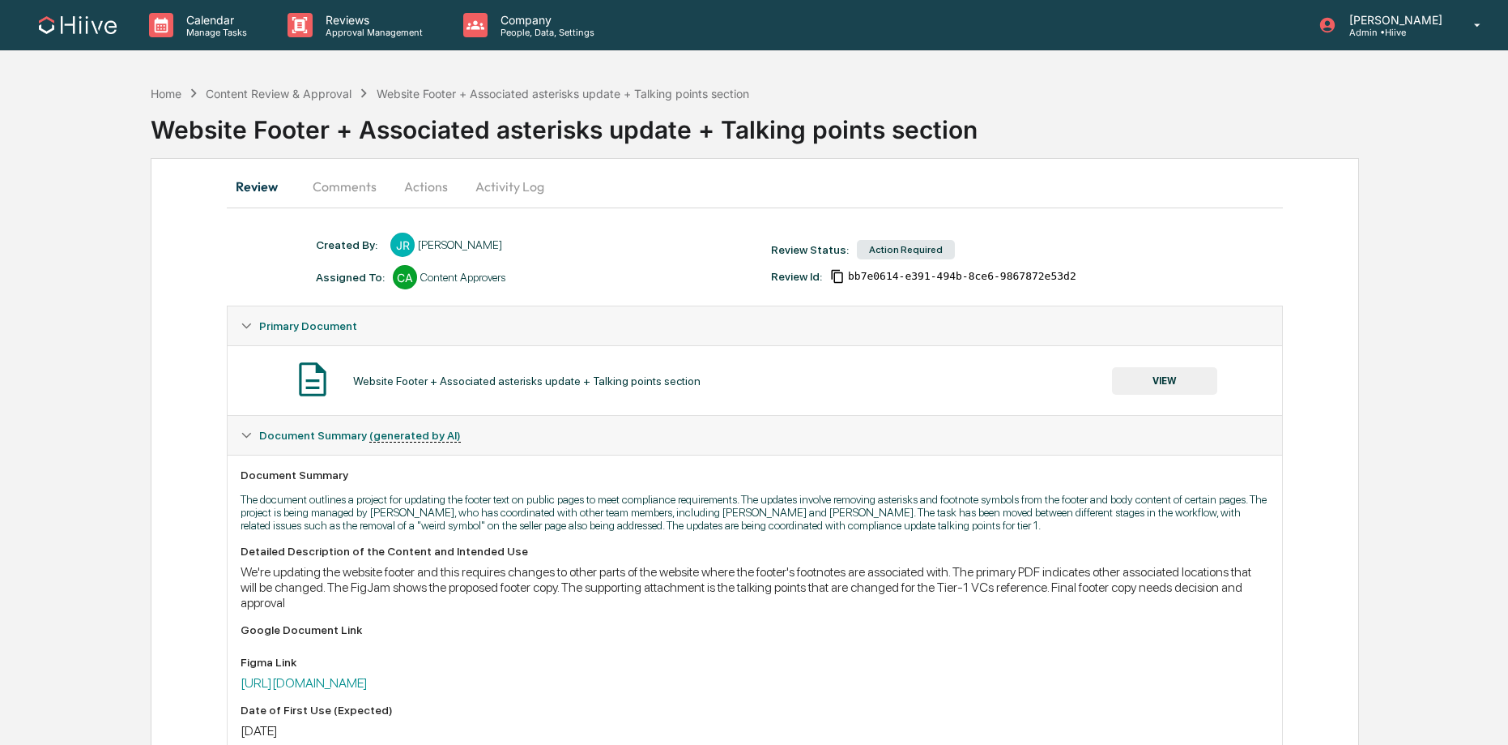
click at [491, 188] on button "Activity Log" at bounding box center [510, 186] width 95 height 39
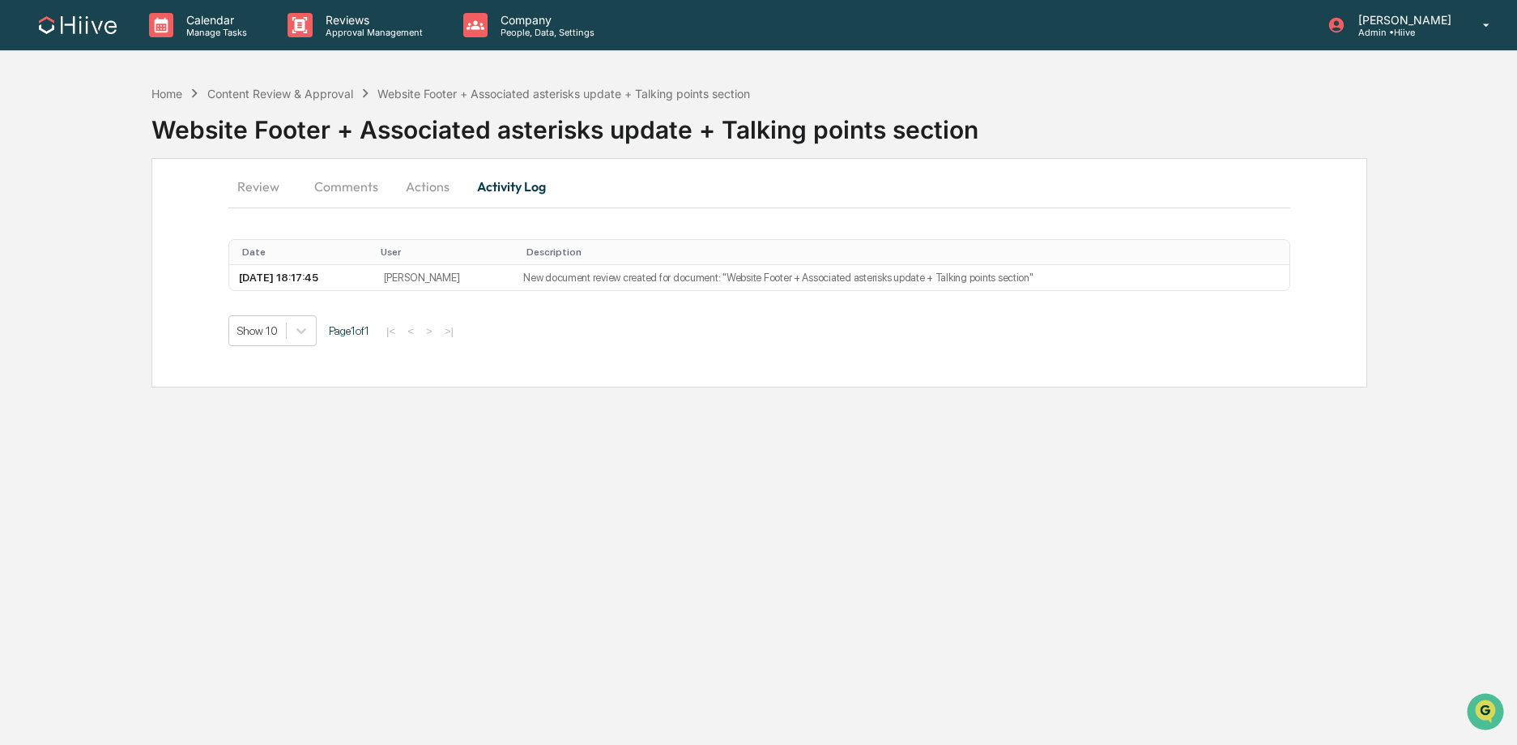
click at [251, 185] on button "Review" at bounding box center [264, 186] width 73 height 39
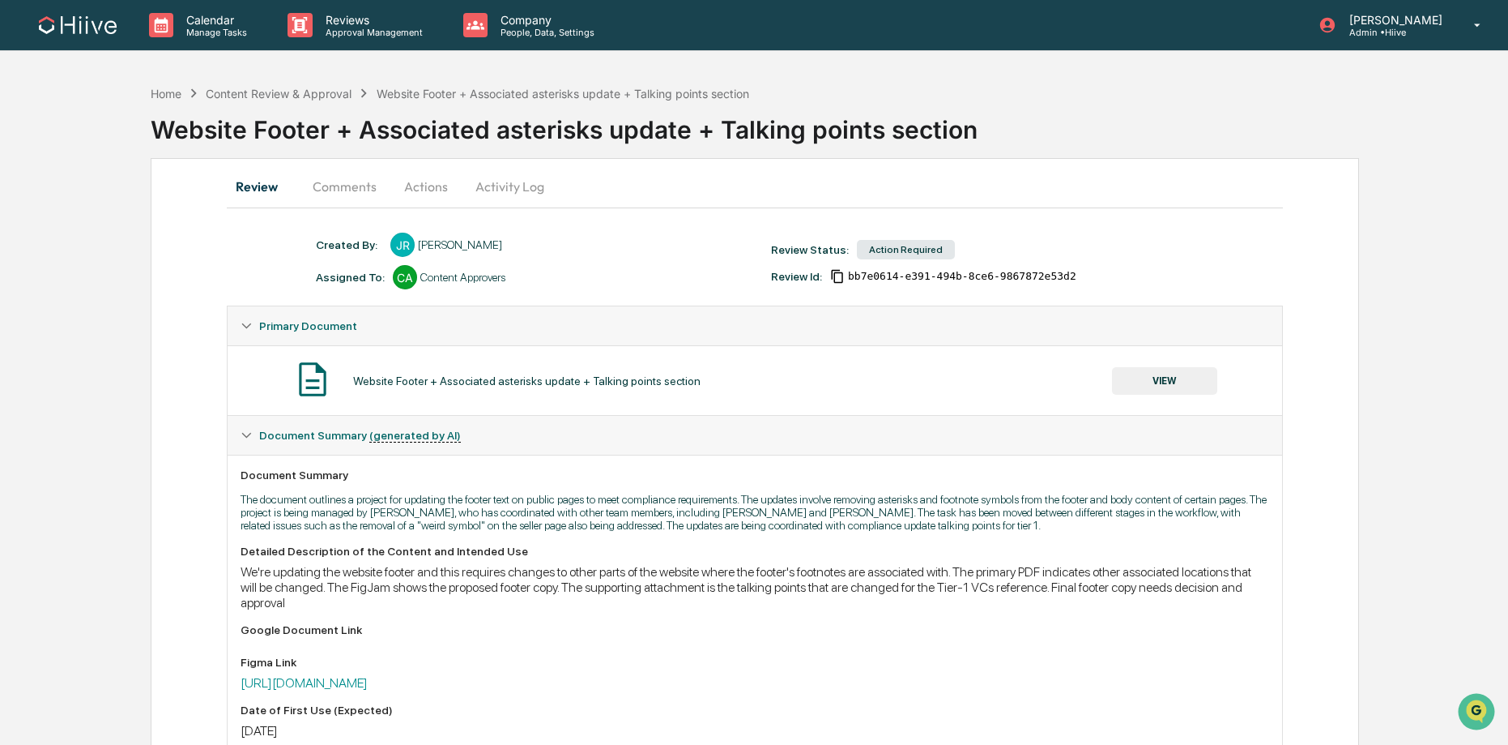
click at [1158, 386] on button "VIEW" at bounding box center [1164, 381] width 105 height 28
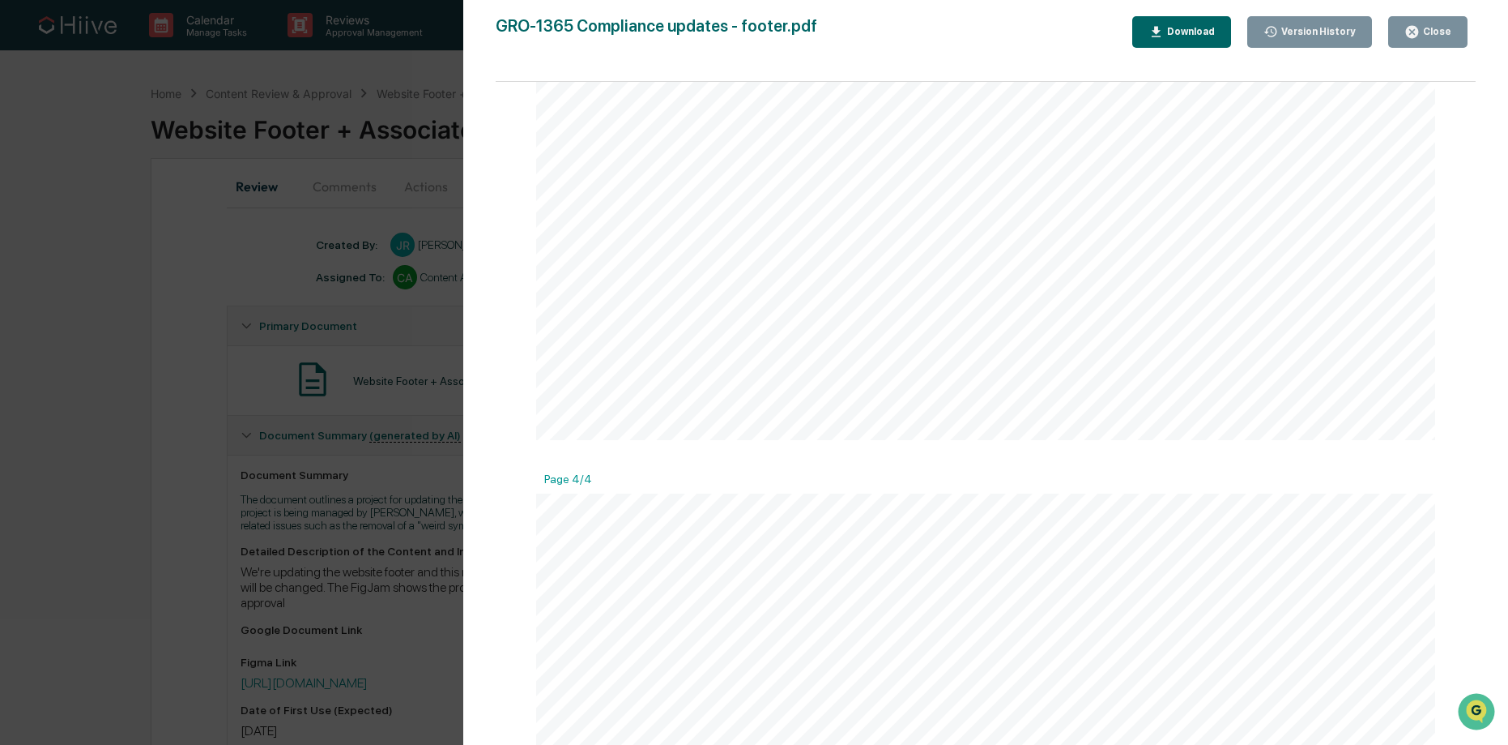
scroll to position [3651, 0]
click at [402, 380] on div "Version History 0[DATE]6:17 PM[PERSON_NAME] GRO-1365 Compliance updates - foote…" at bounding box center [754, 372] width 1508 height 745
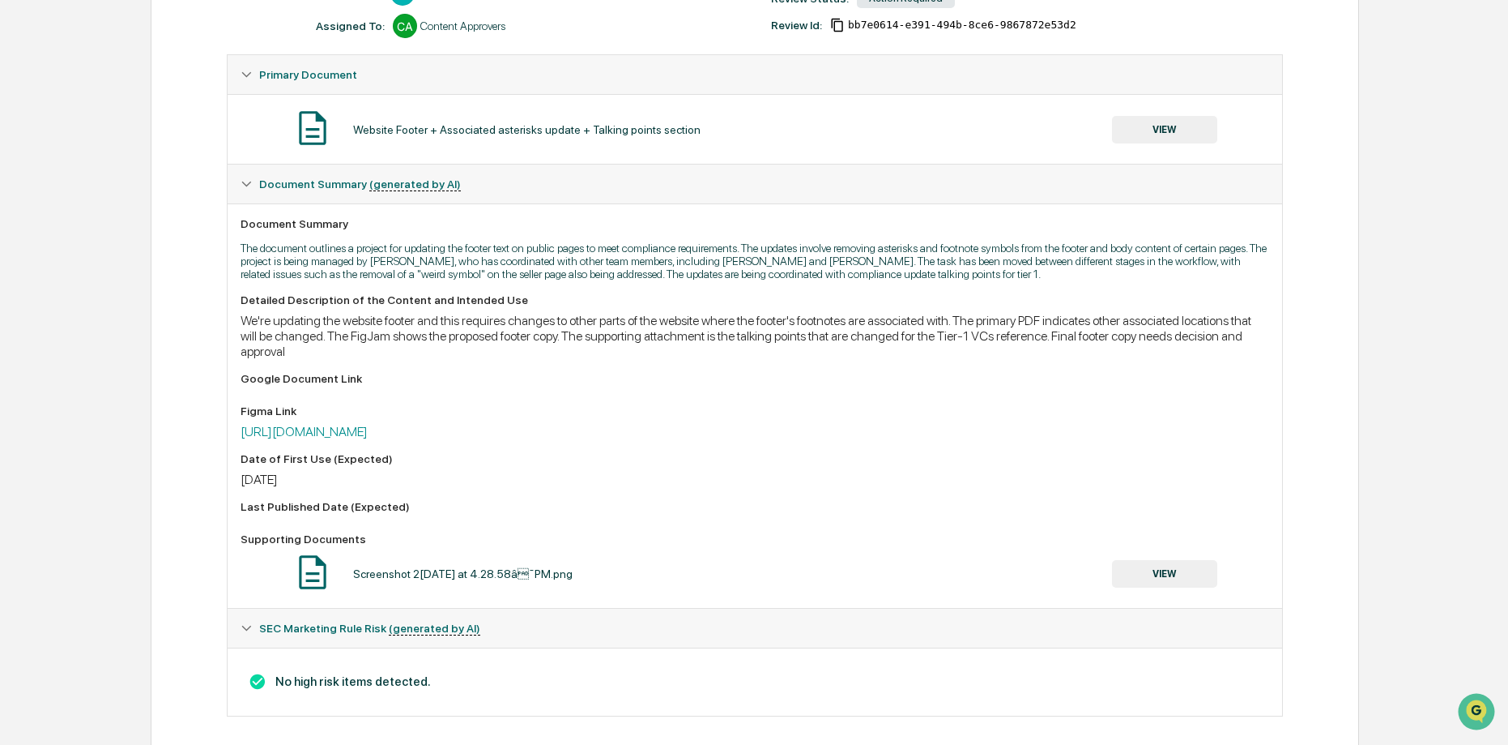
scroll to position [254, 0]
click at [1128, 567] on div "Screenshot 2025-07-28 at 4.28.58â¯PM.png VIEW" at bounding box center [755, 569] width 1028 height 43
click at [1129, 579] on button "VIEW" at bounding box center [1164, 571] width 105 height 28
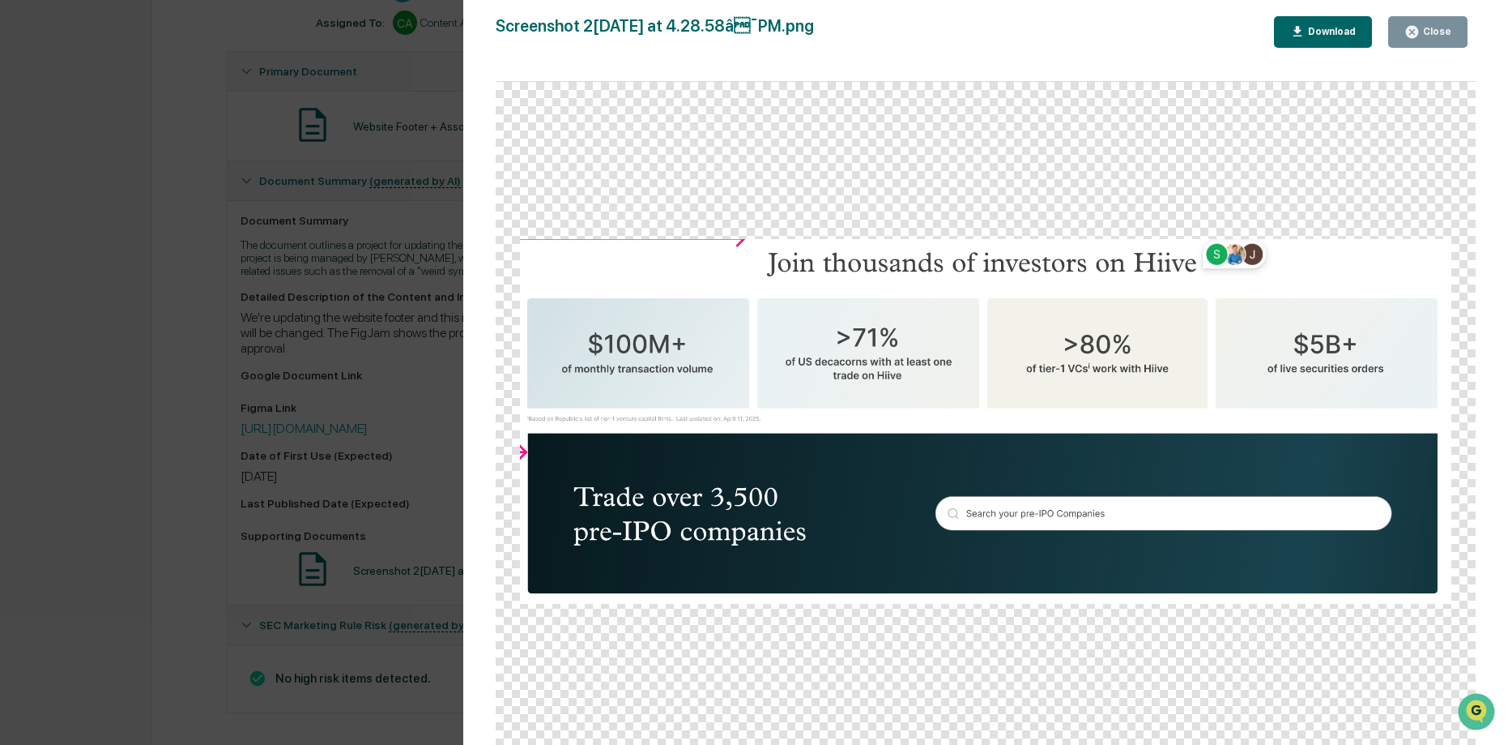
click at [311, 496] on div "Version History 08/21/2025, 06:09 PM Josh Reding Screenshot 2025-07-28 at 4.28.…" at bounding box center [754, 372] width 1508 height 745
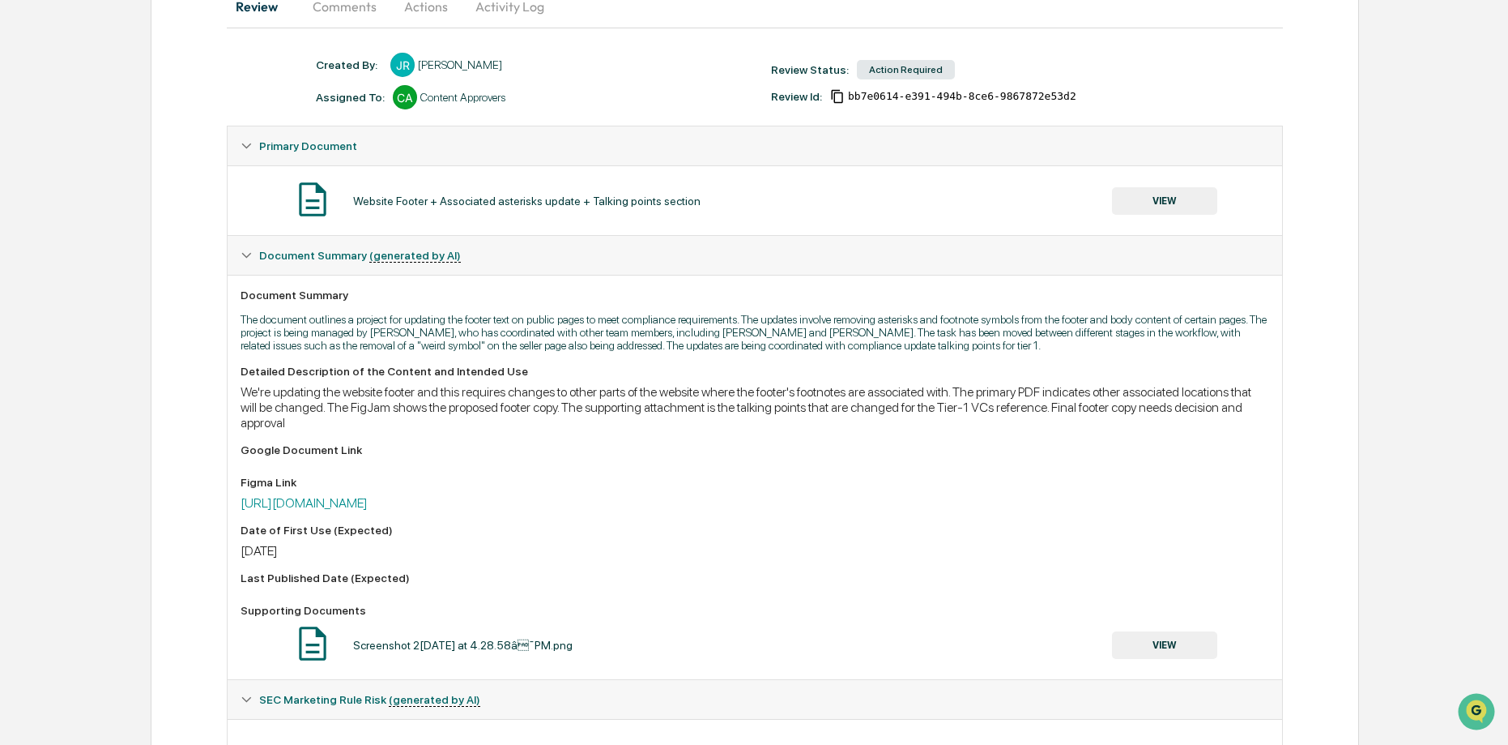
scroll to position [0, 0]
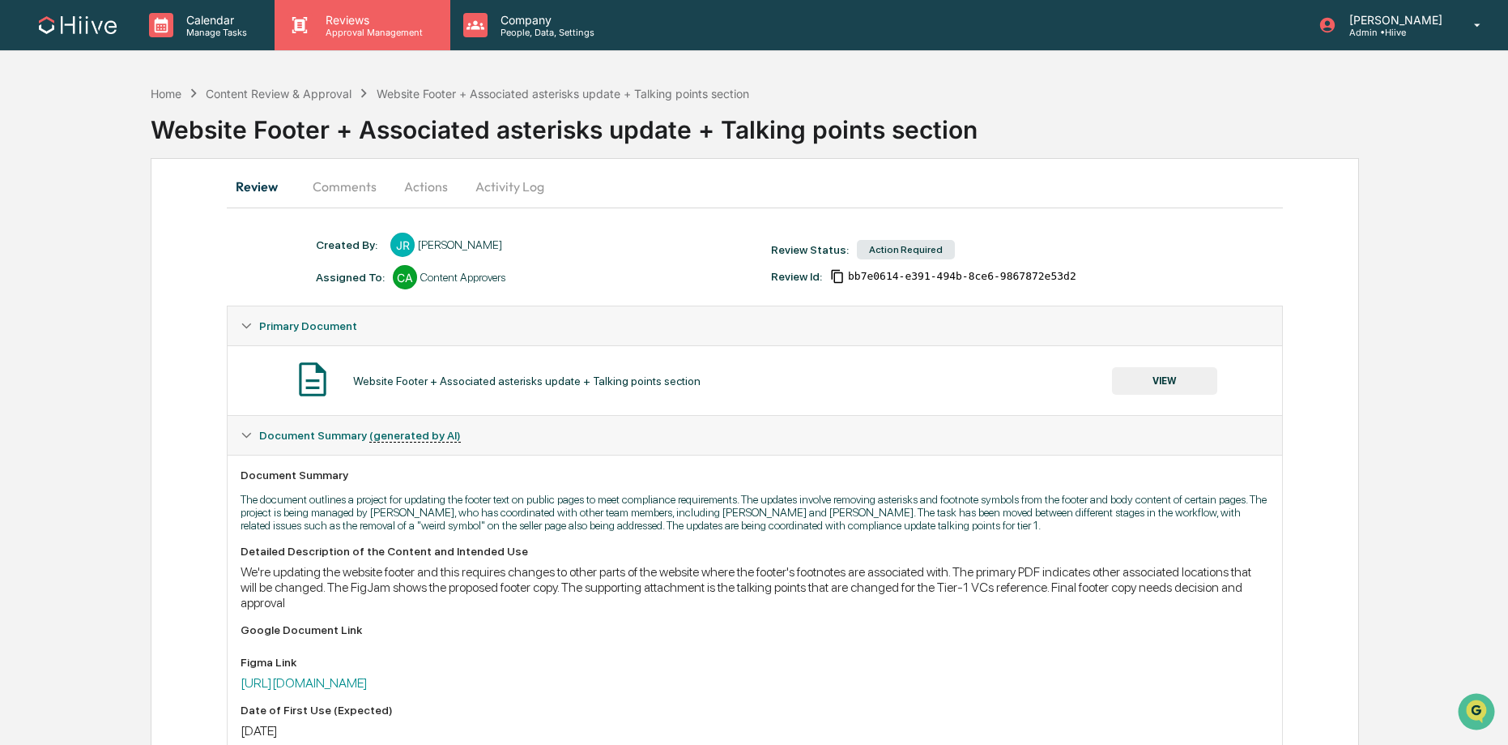
click at [332, 37] on p "Approval Management" at bounding box center [372, 32] width 118 height 11
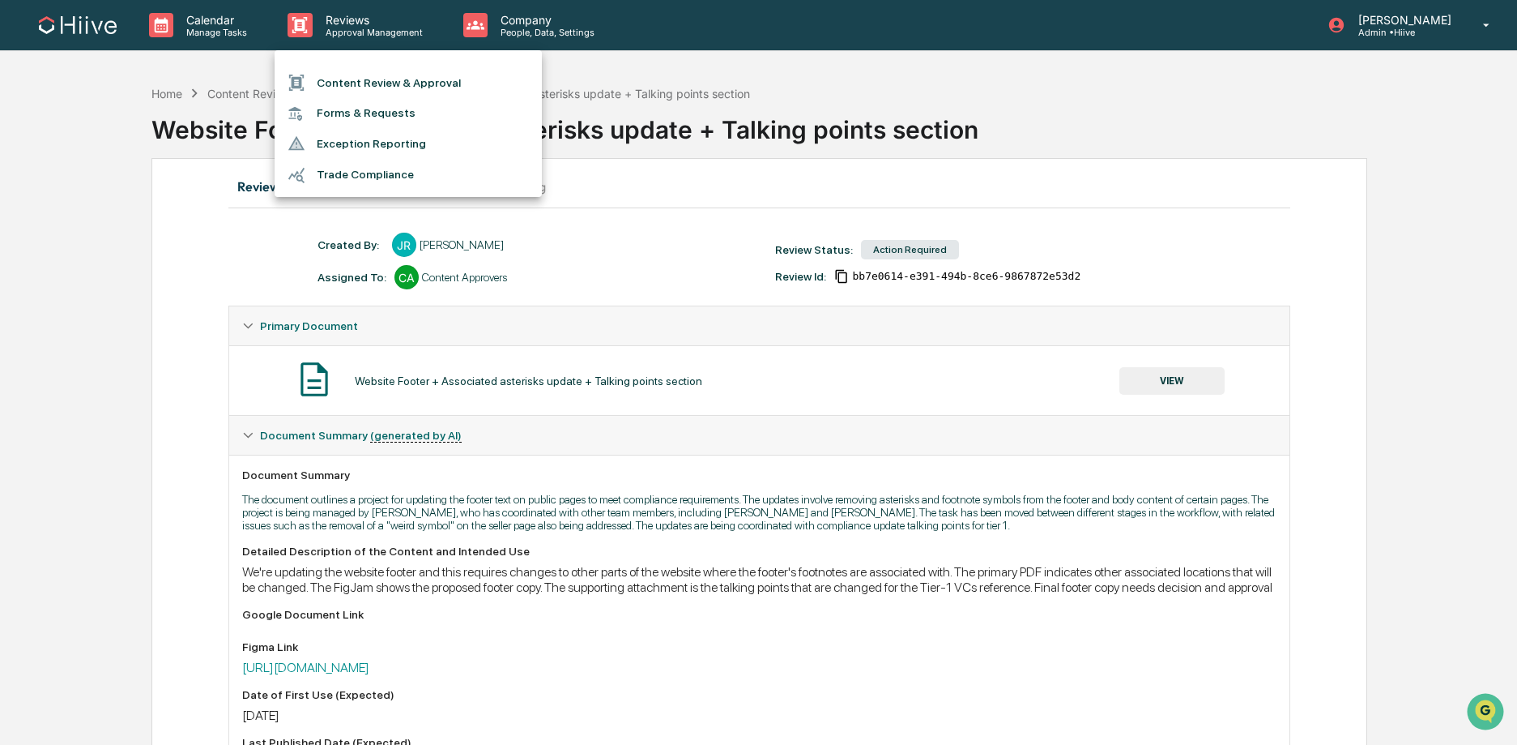
click at [397, 85] on li "Content Review & Approval" at bounding box center [408, 82] width 267 height 31
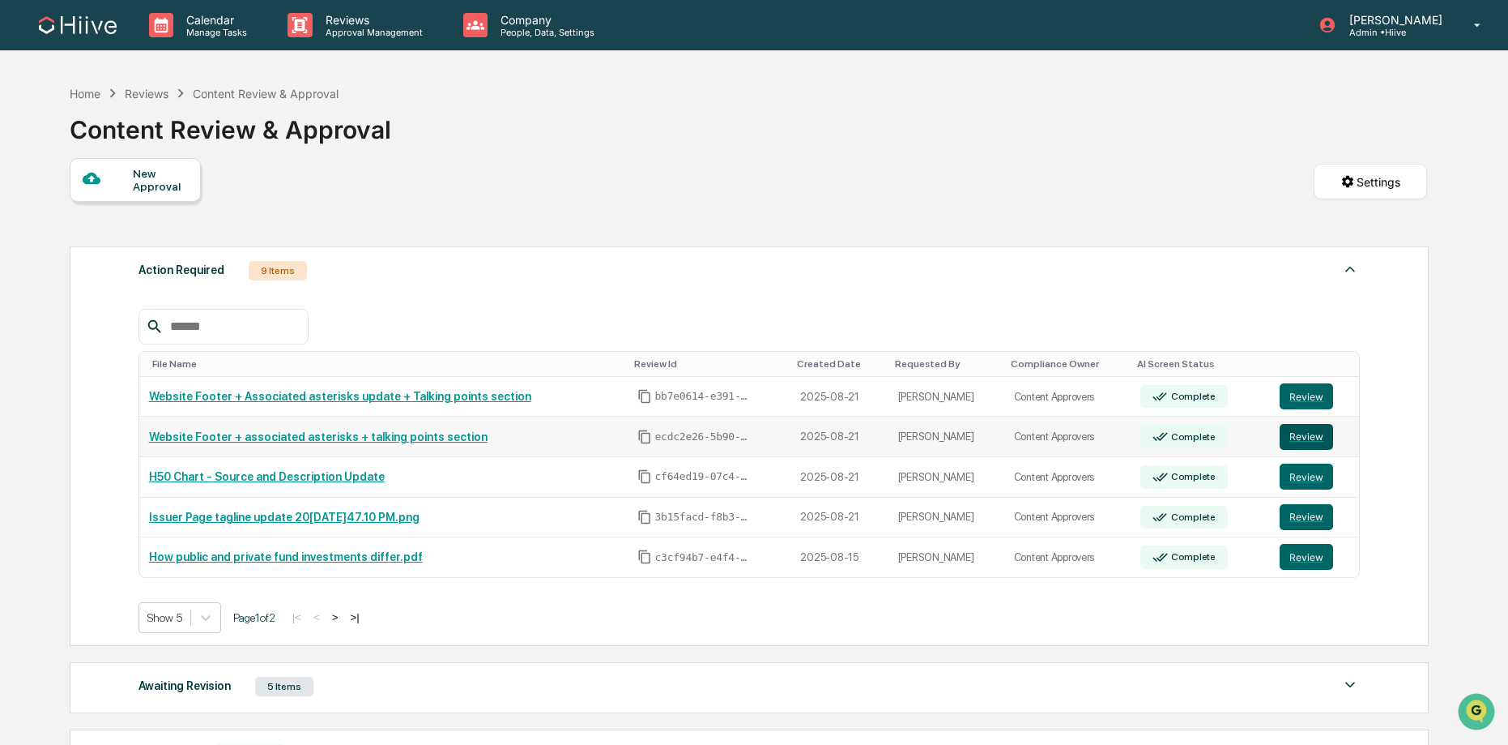
click at [1297, 445] on button "Review" at bounding box center [1306, 437] width 53 height 26
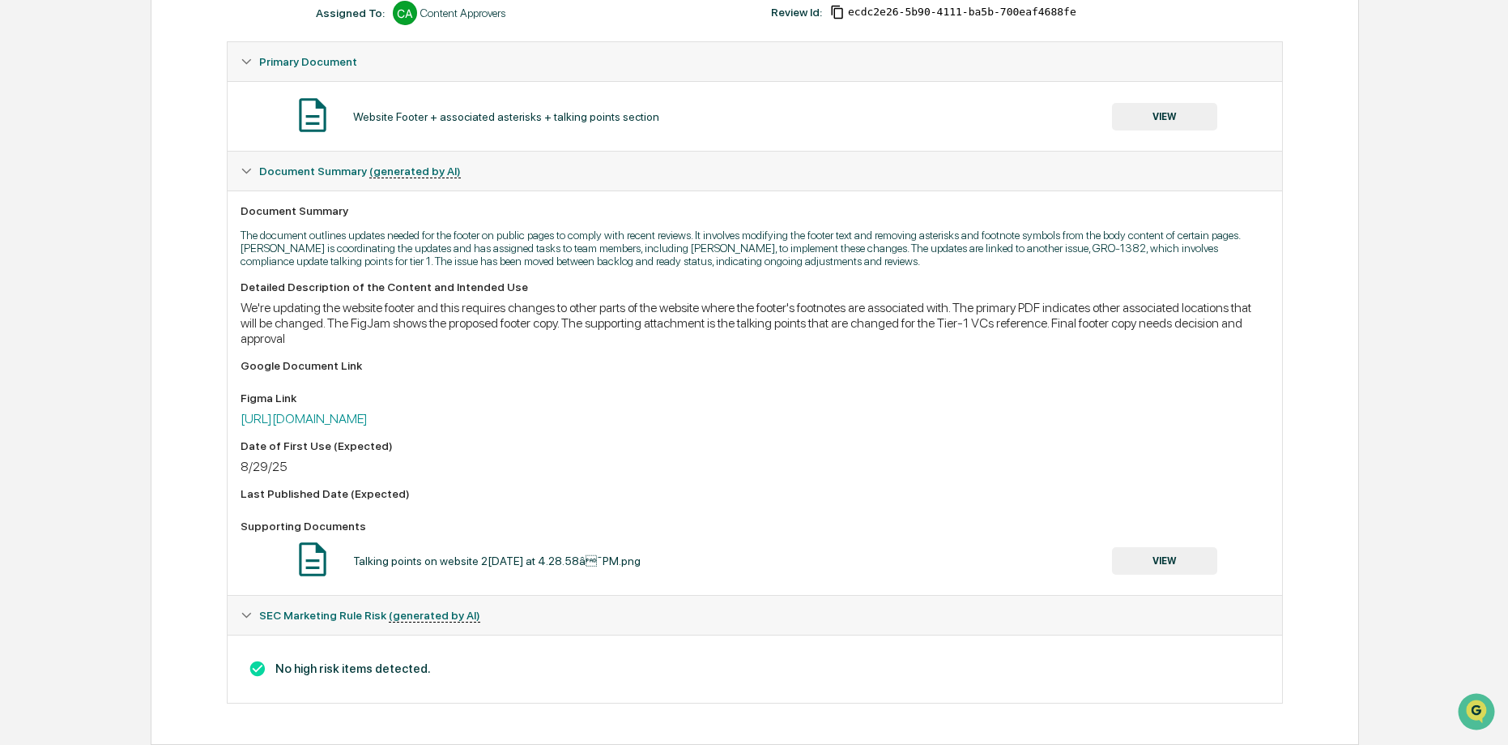
click at [1180, 570] on button "VIEW" at bounding box center [1164, 561] width 105 height 28
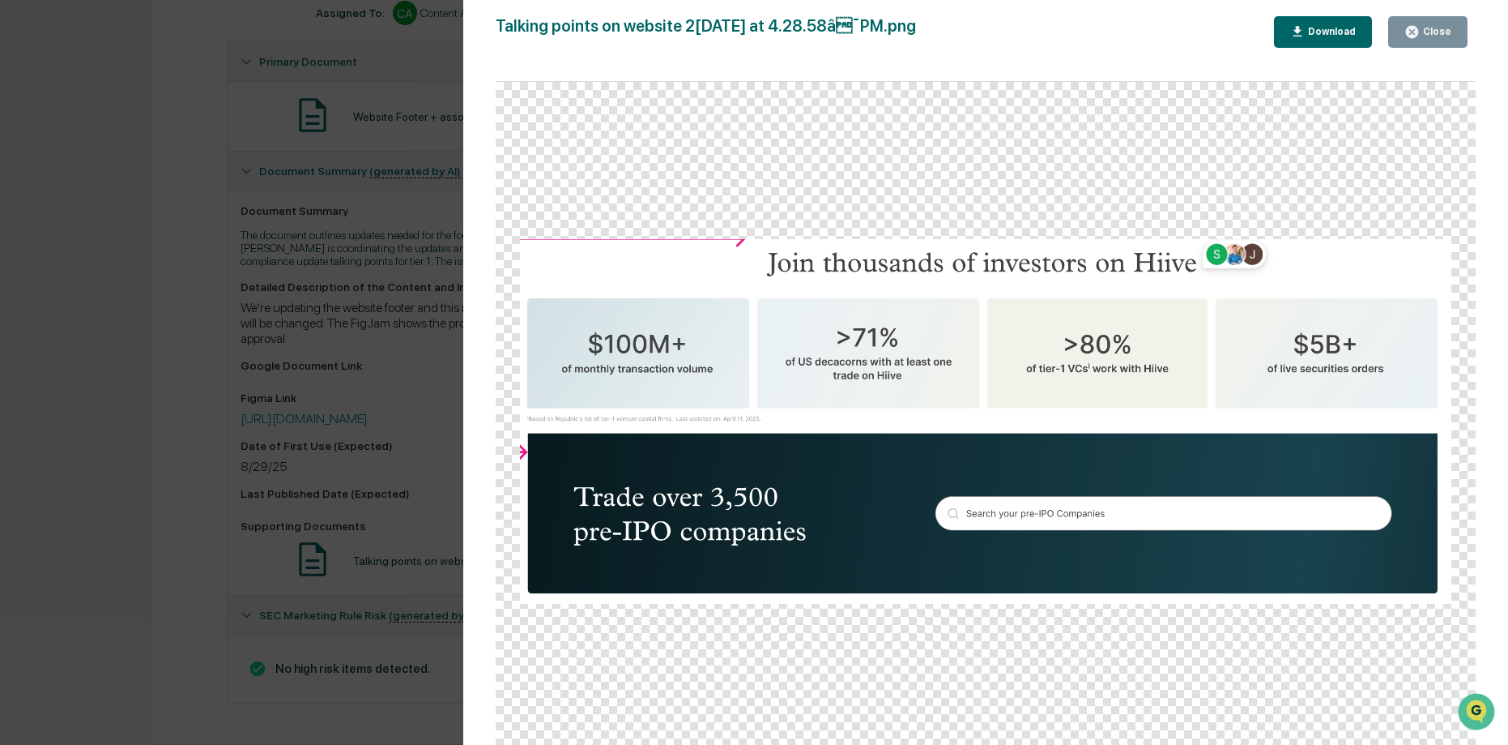
click at [271, 478] on div "Version History 08/21/2025, 06:16 PM Josh Reding Talking points on website 2025…" at bounding box center [754, 372] width 1508 height 745
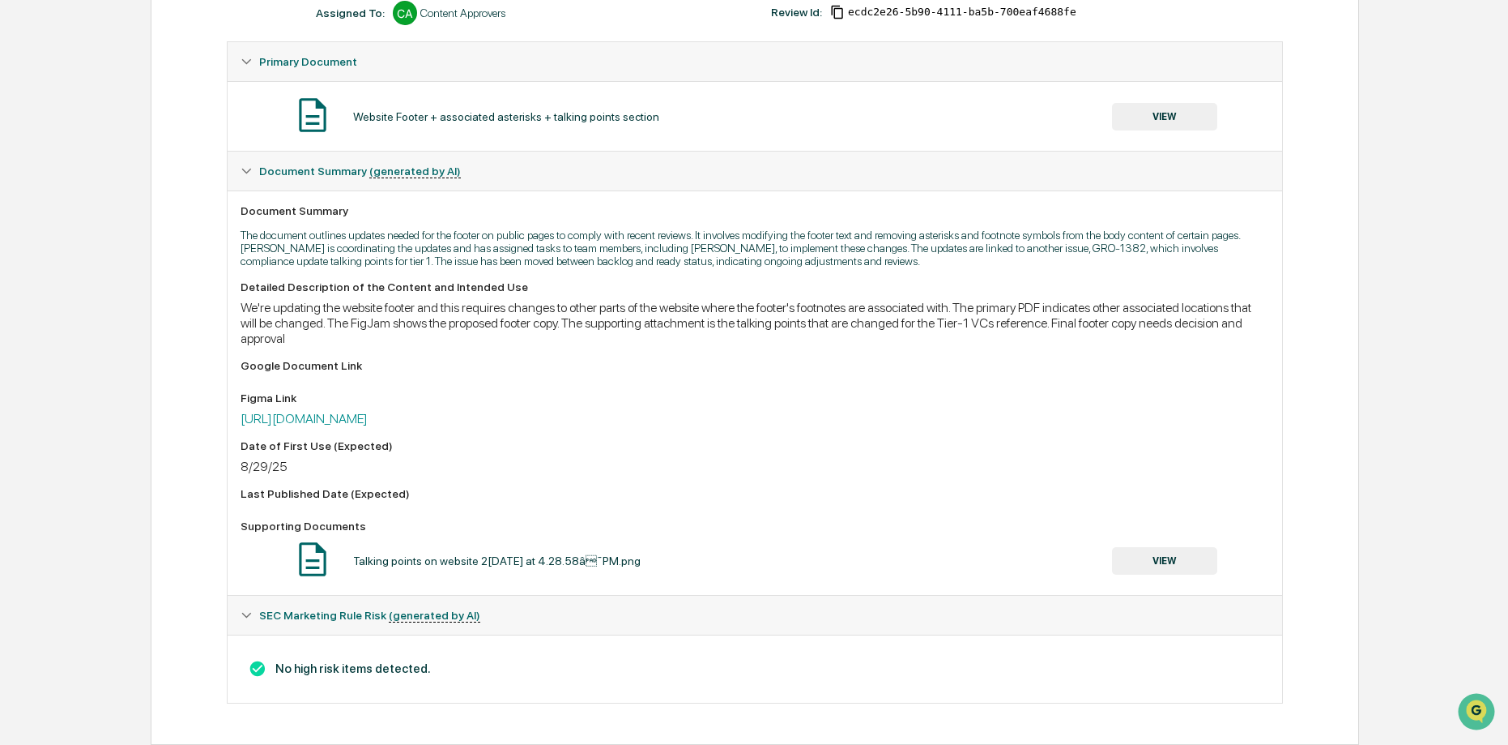
click at [1176, 118] on button "VIEW" at bounding box center [1164, 117] width 105 height 28
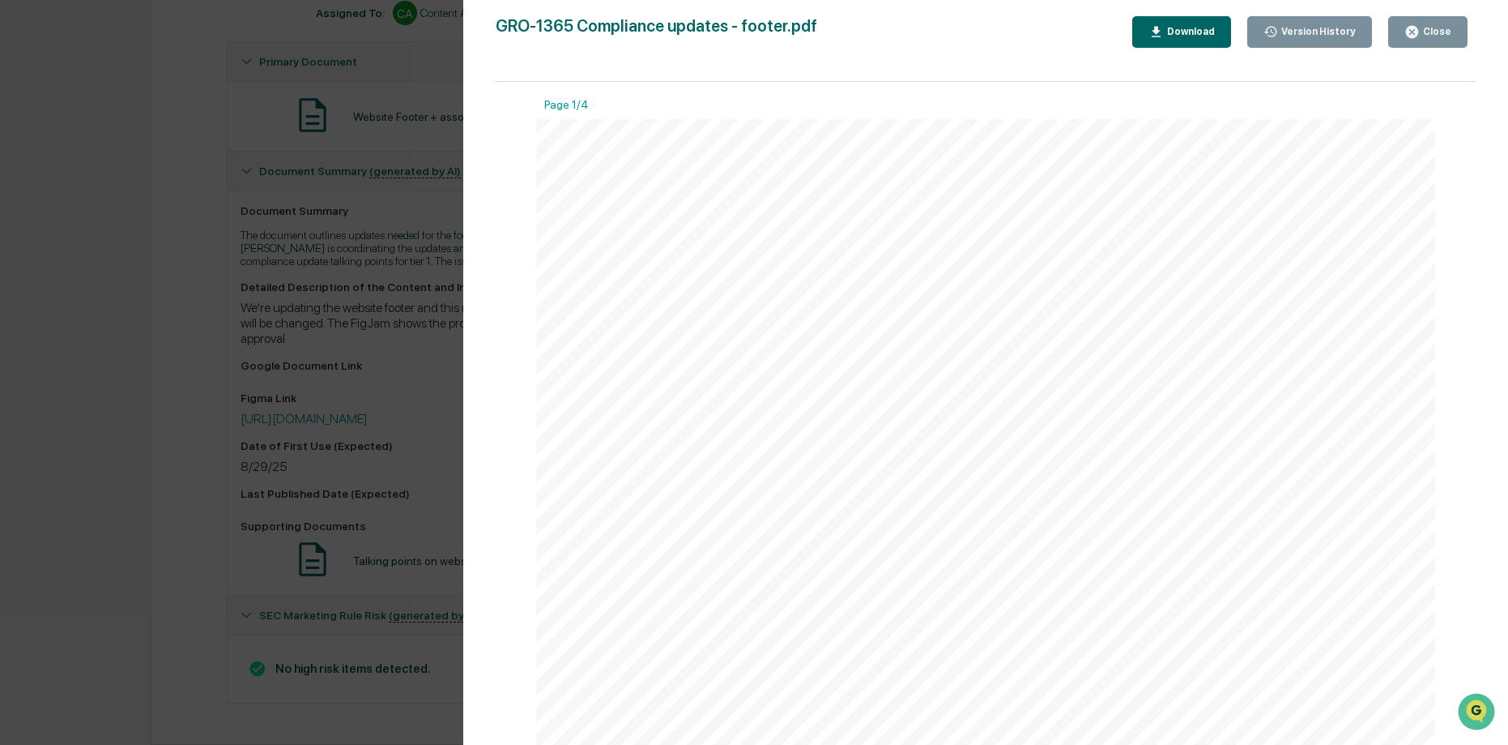
click at [339, 266] on div "Version History 08/21/2025, 06:17 PM Josh Reding GRO-1365 Compliance updates - …" at bounding box center [754, 372] width 1508 height 745
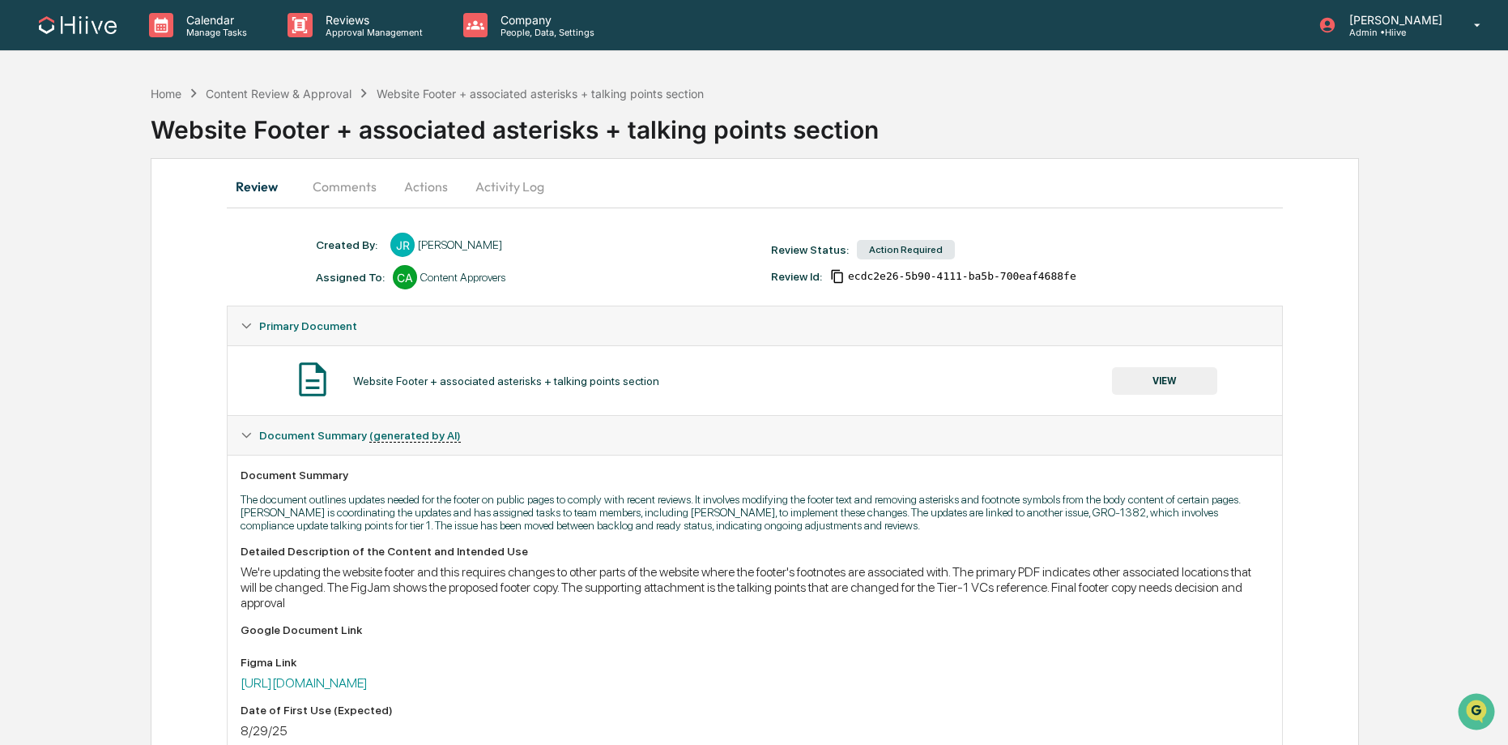
click at [510, 184] on button "Activity Log" at bounding box center [510, 186] width 95 height 39
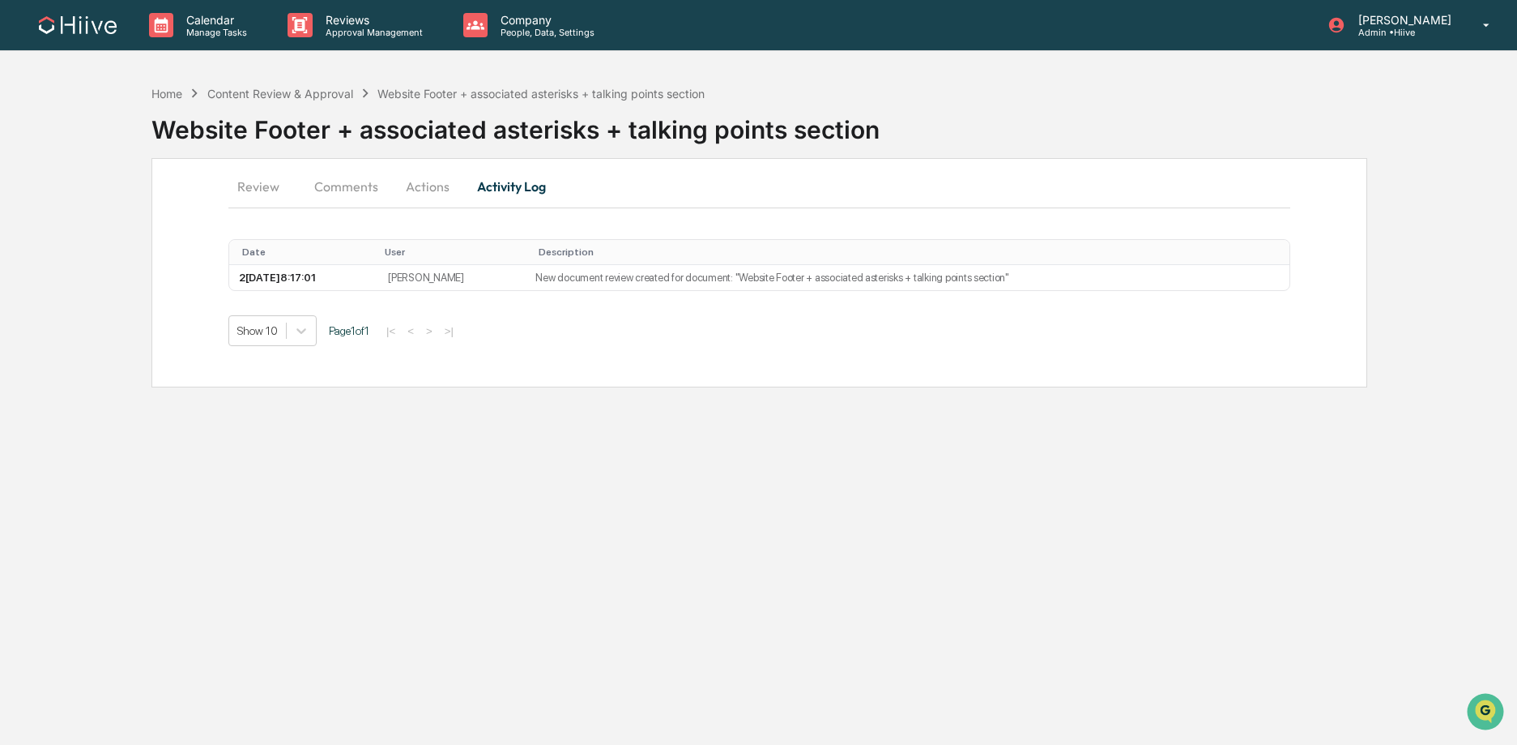
click at [455, 186] on button "Actions" at bounding box center [427, 186] width 73 height 39
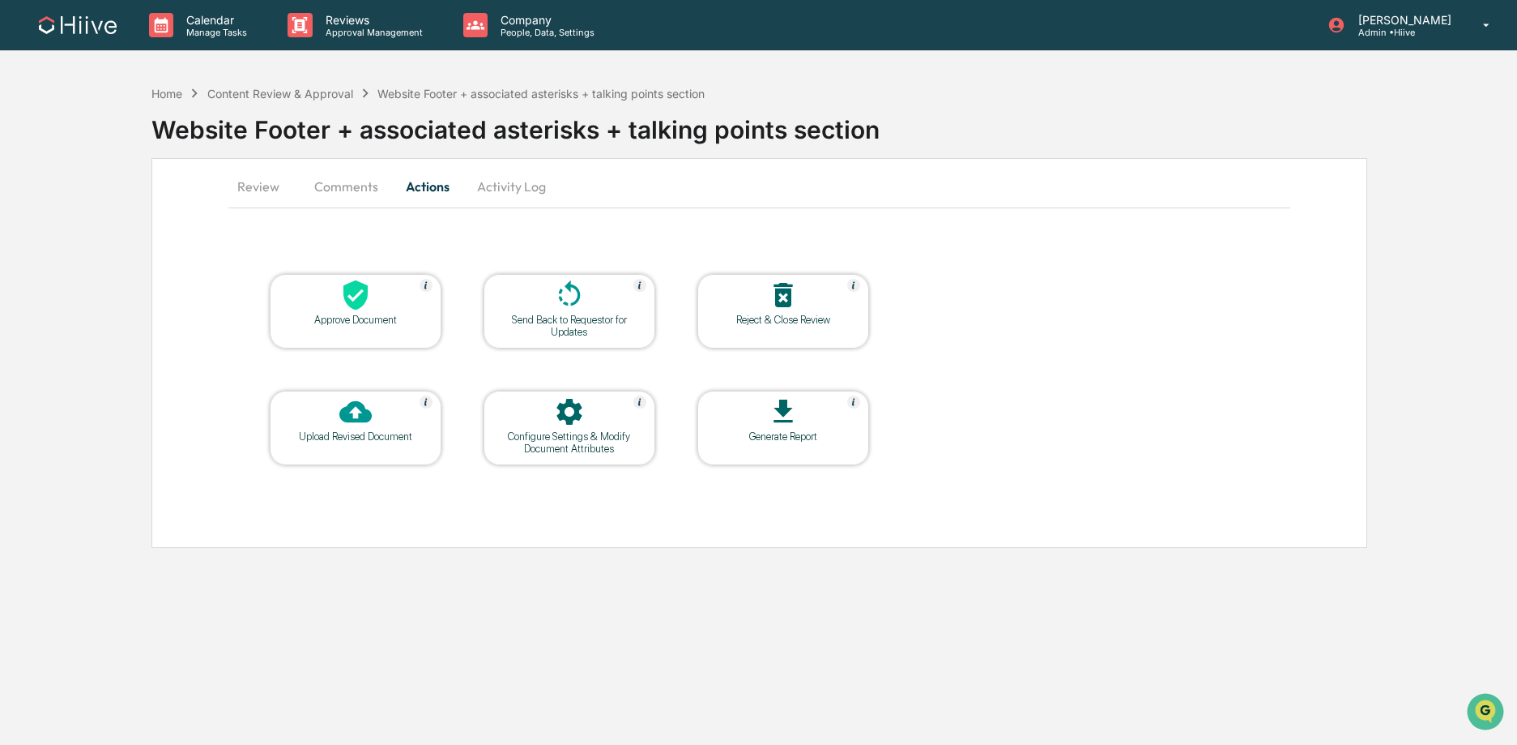
click at [770, 310] on icon at bounding box center [783, 295] width 32 height 32
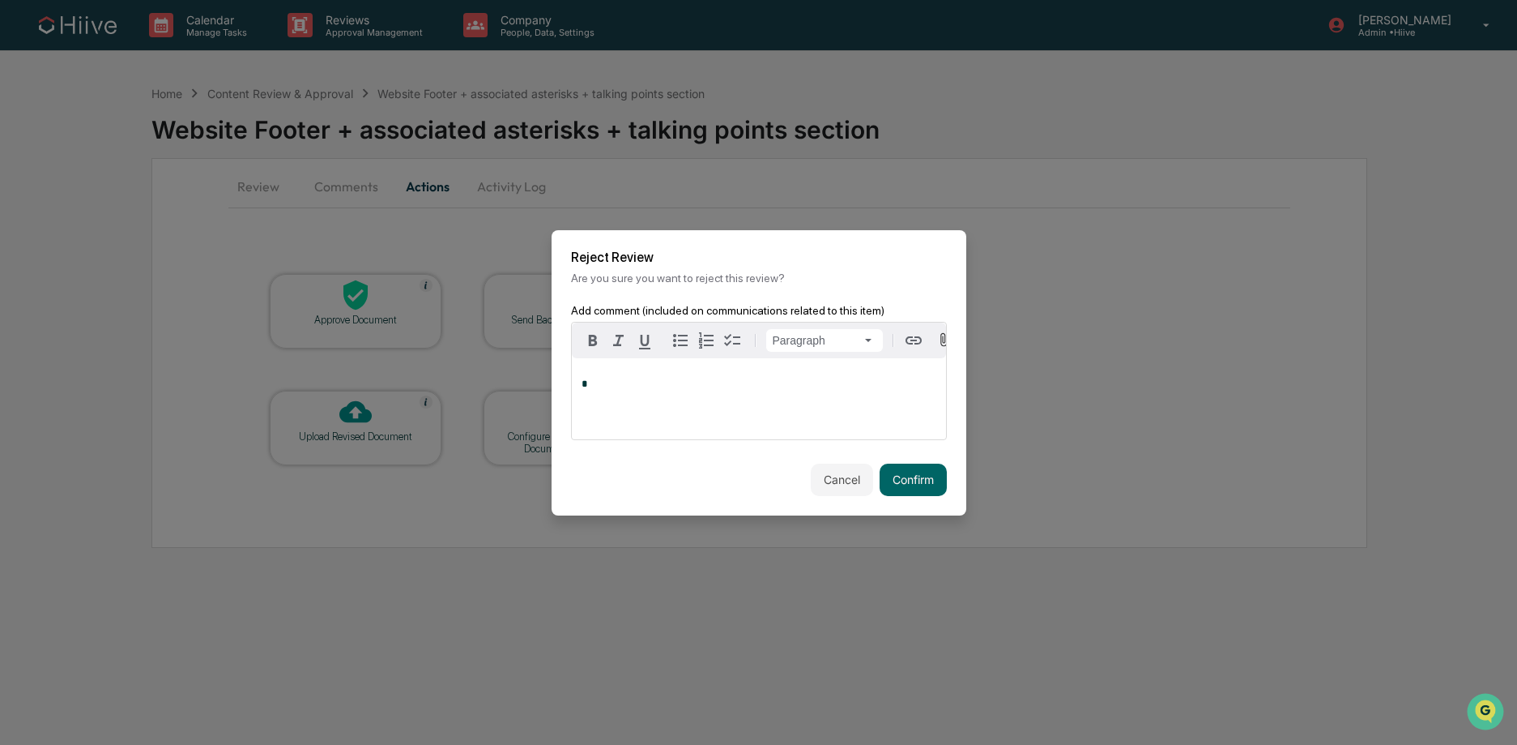
click at [627, 405] on div "*" at bounding box center [759, 398] width 374 height 81
click at [911, 481] on button "Confirm" at bounding box center [913, 479] width 67 height 32
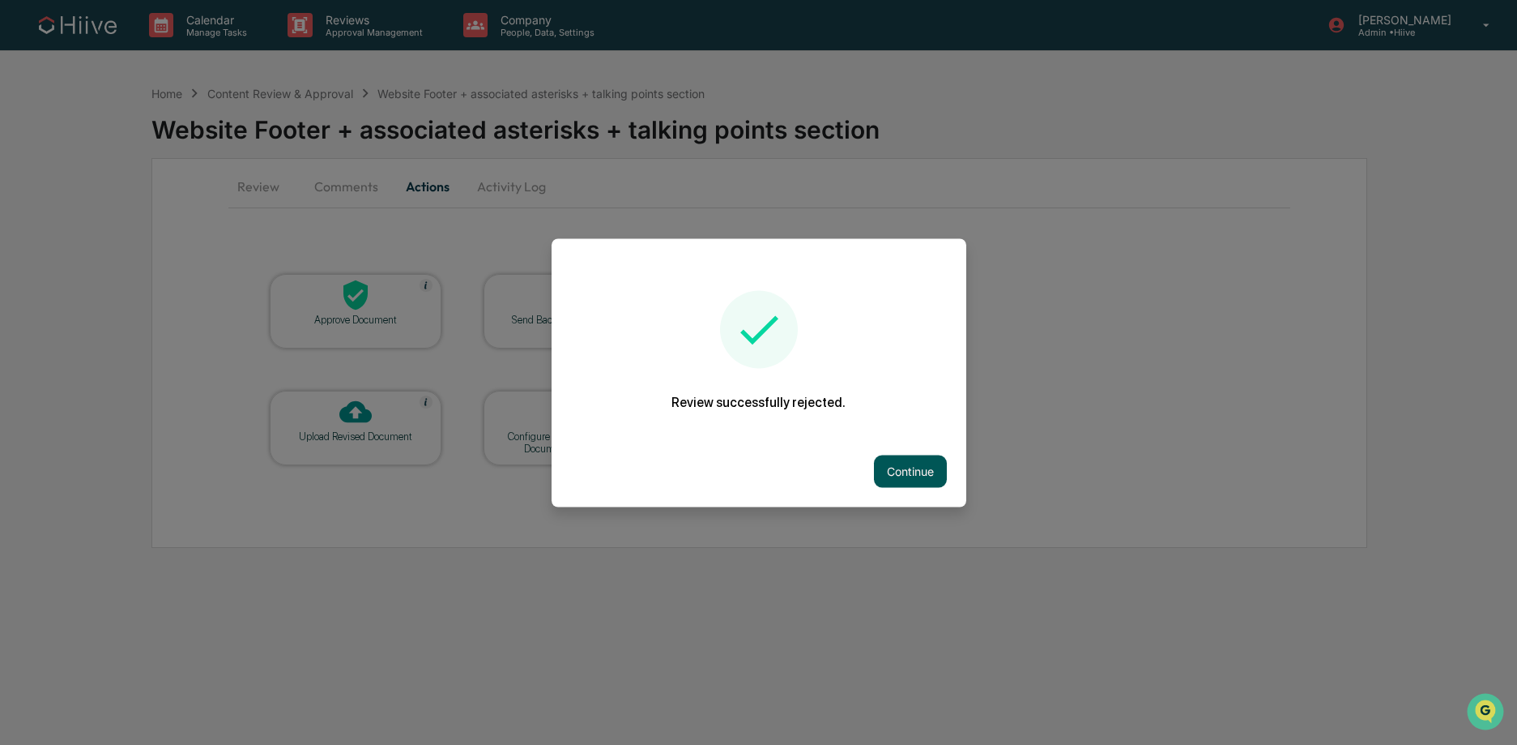
click at [907, 462] on button "Continue" at bounding box center [910, 470] width 73 height 32
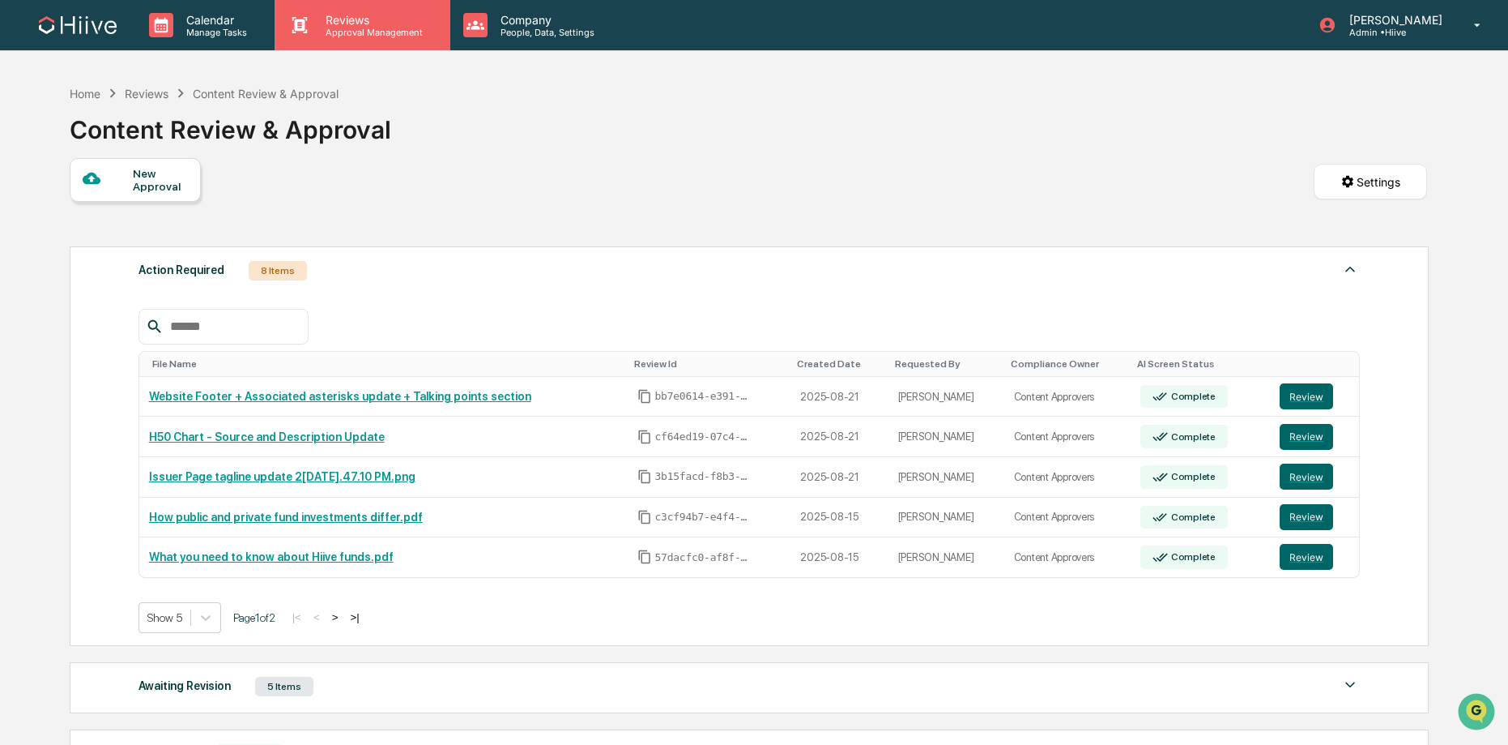
click at [351, 32] on p "Approval Management" at bounding box center [372, 32] width 118 height 11
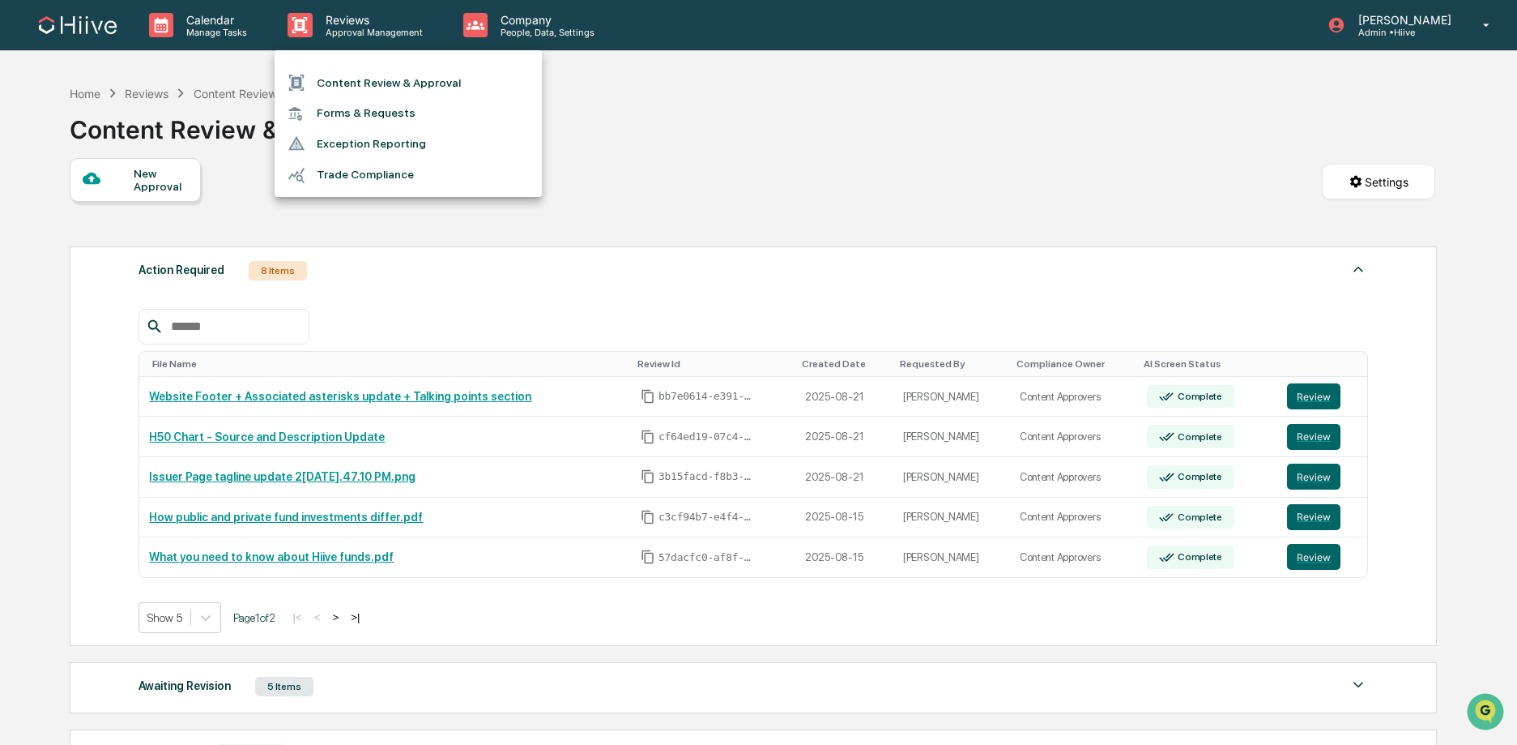
click at [756, 119] on div at bounding box center [758, 372] width 1517 height 745
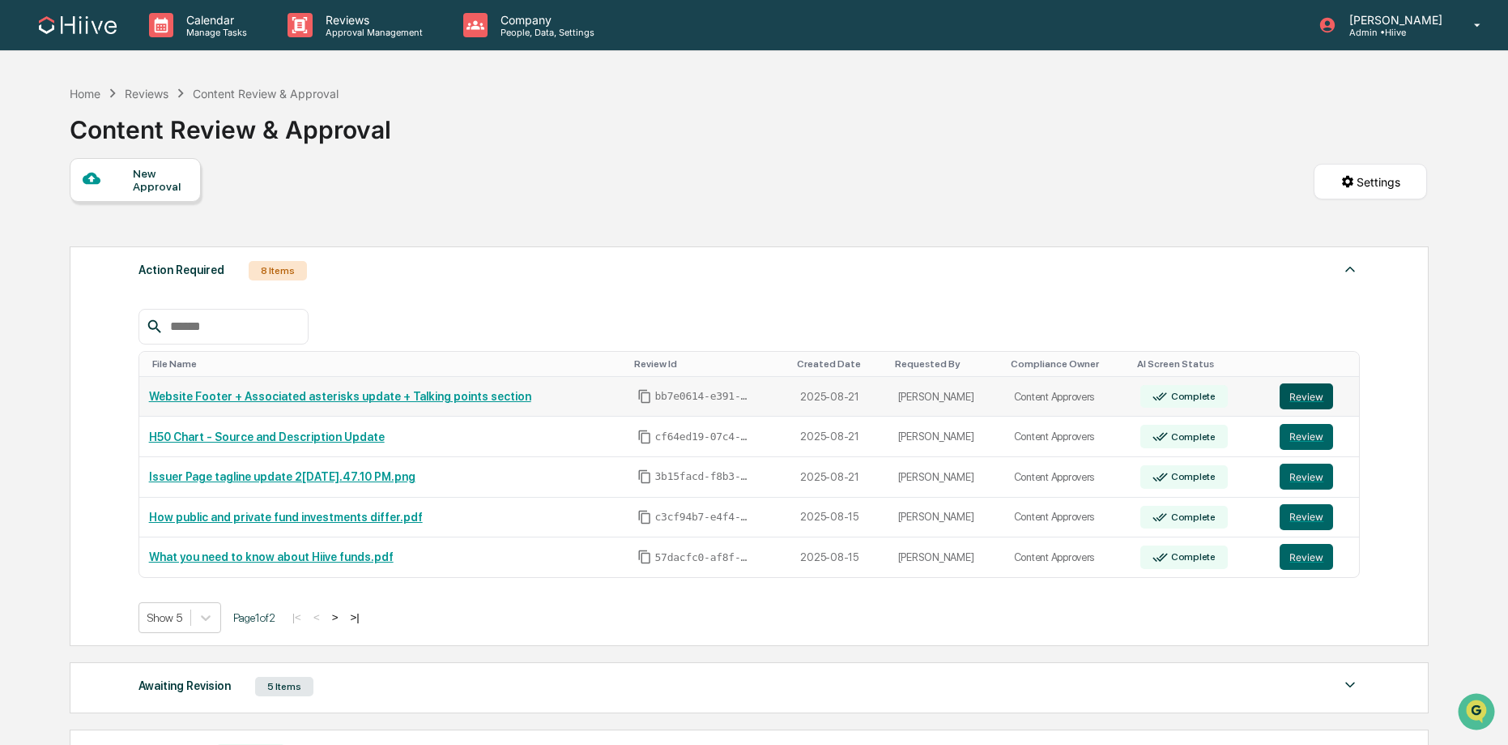
click at [1313, 399] on button "Review" at bounding box center [1306, 396] width 53 height 26
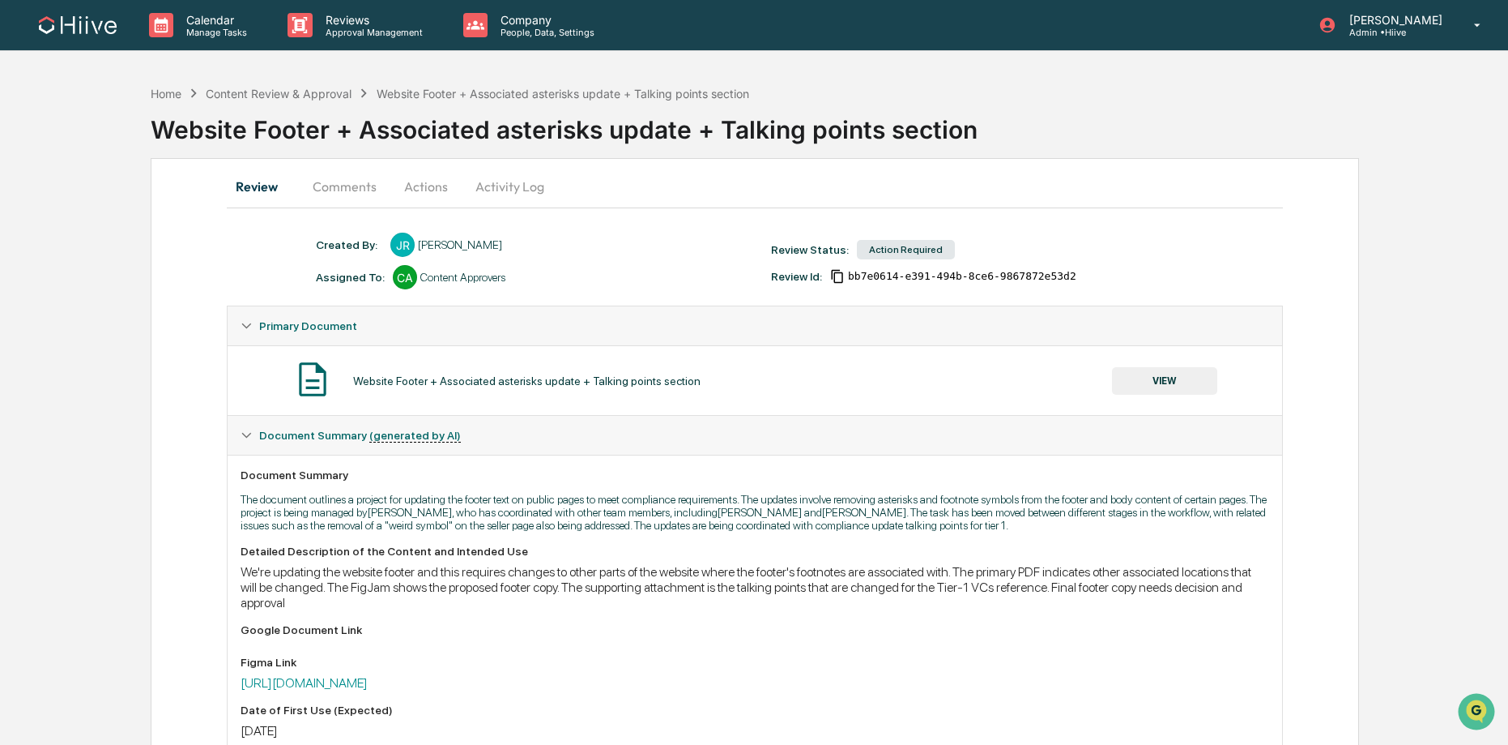
click at [1170, 380] on button "VIEW" at bounding box center [1164, 381] width 105 height 28
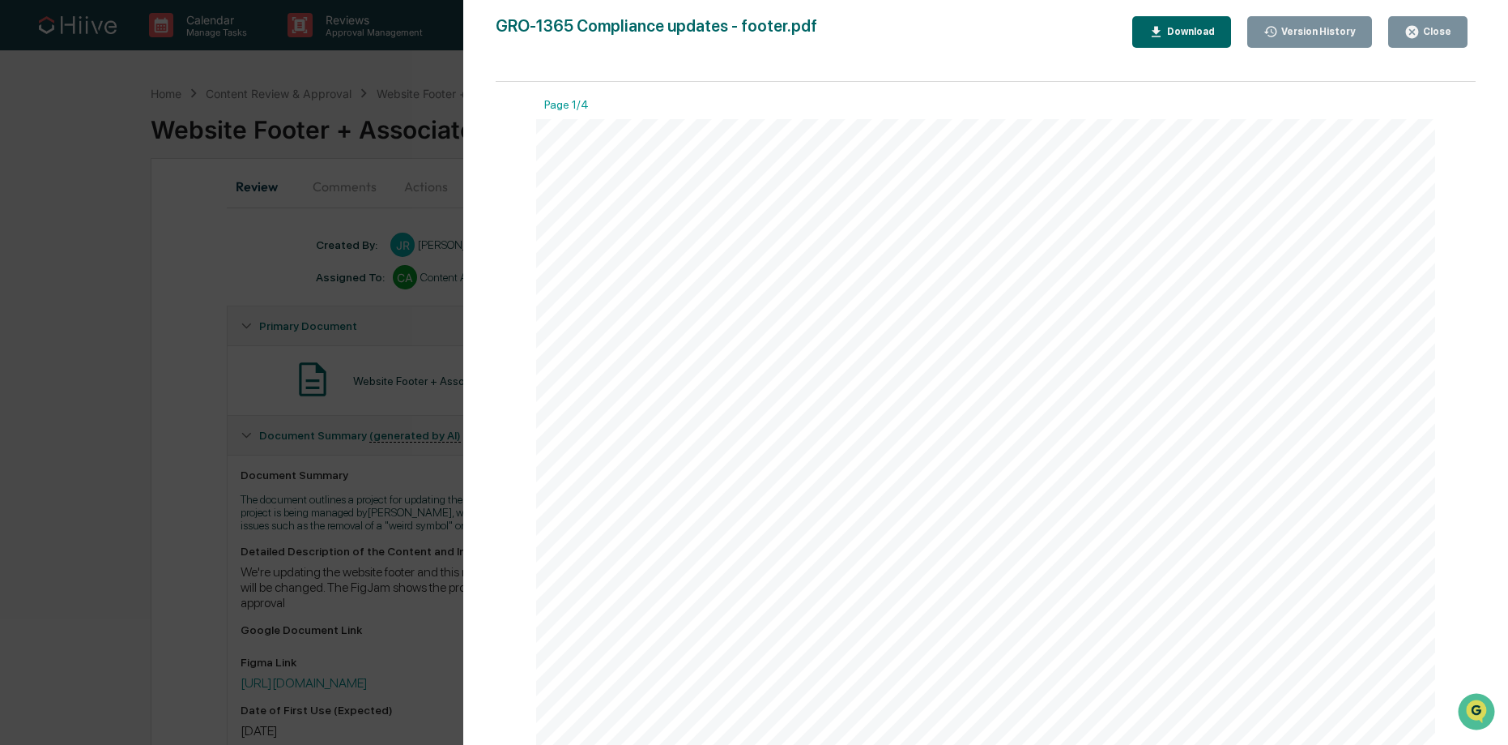
click at [1197, 43] on button "Download" at bounding box center [1182, 32] width 99 height 32
click at [265, 188] on div "Version History 08/21/2025, 06:17 PM Josh Reding GRO-1365 Compliance updates - …" at bounding box center [754, 372] width 1508 height 745
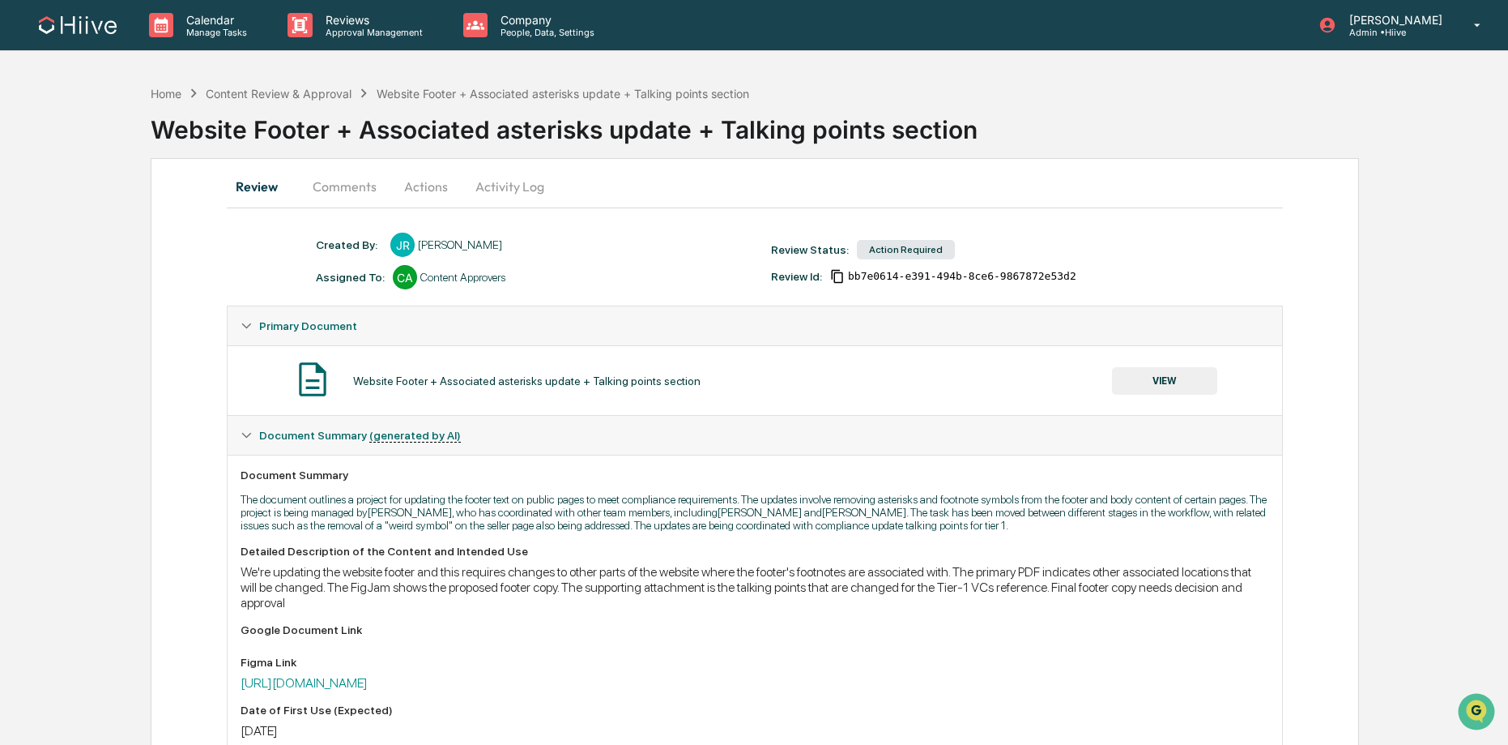
click at [335, 194] on button "Comments" at bounding box center [345, 186] width 90 height 39
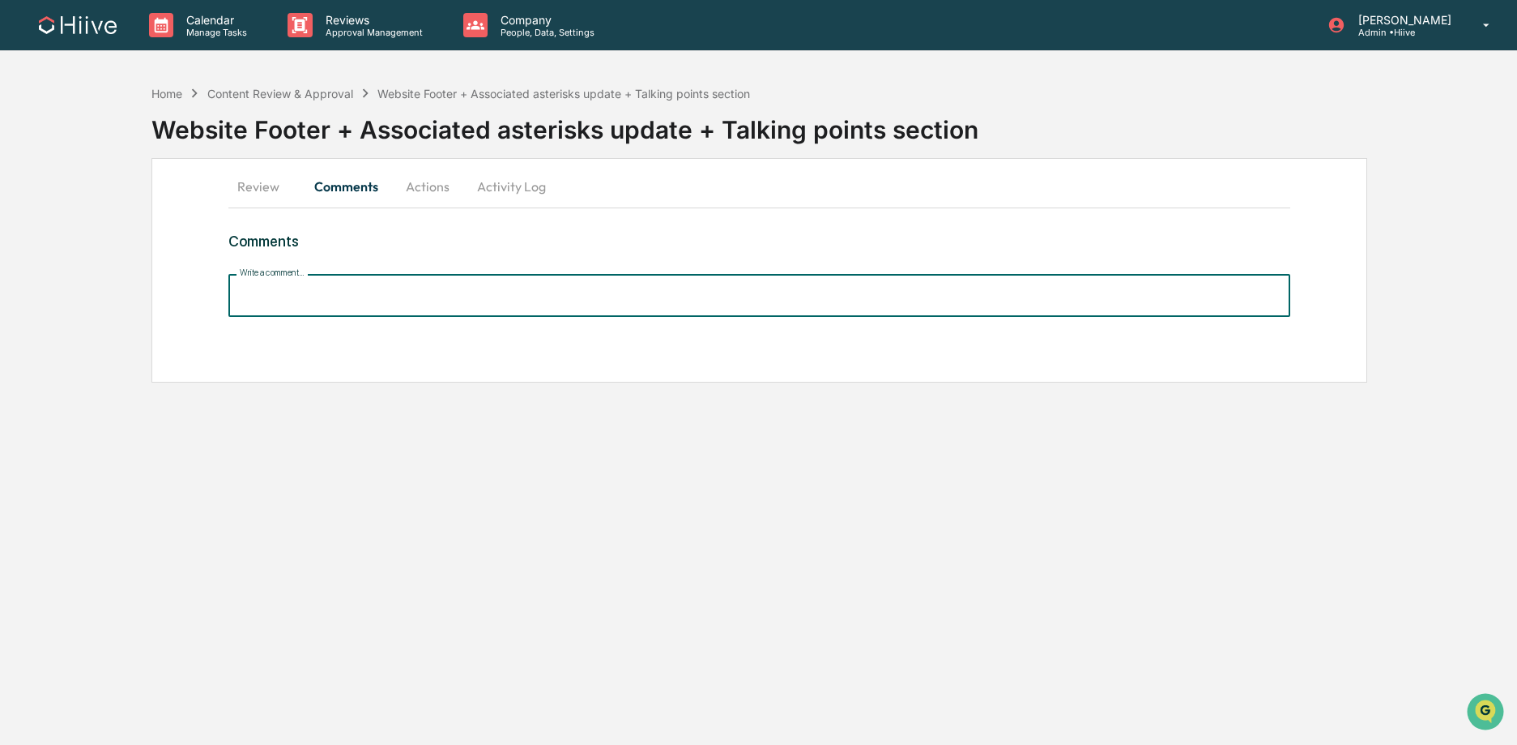
click at [370, 308] on input "Write a comment..." at bounding box center [759, 295] width 1062 height 43
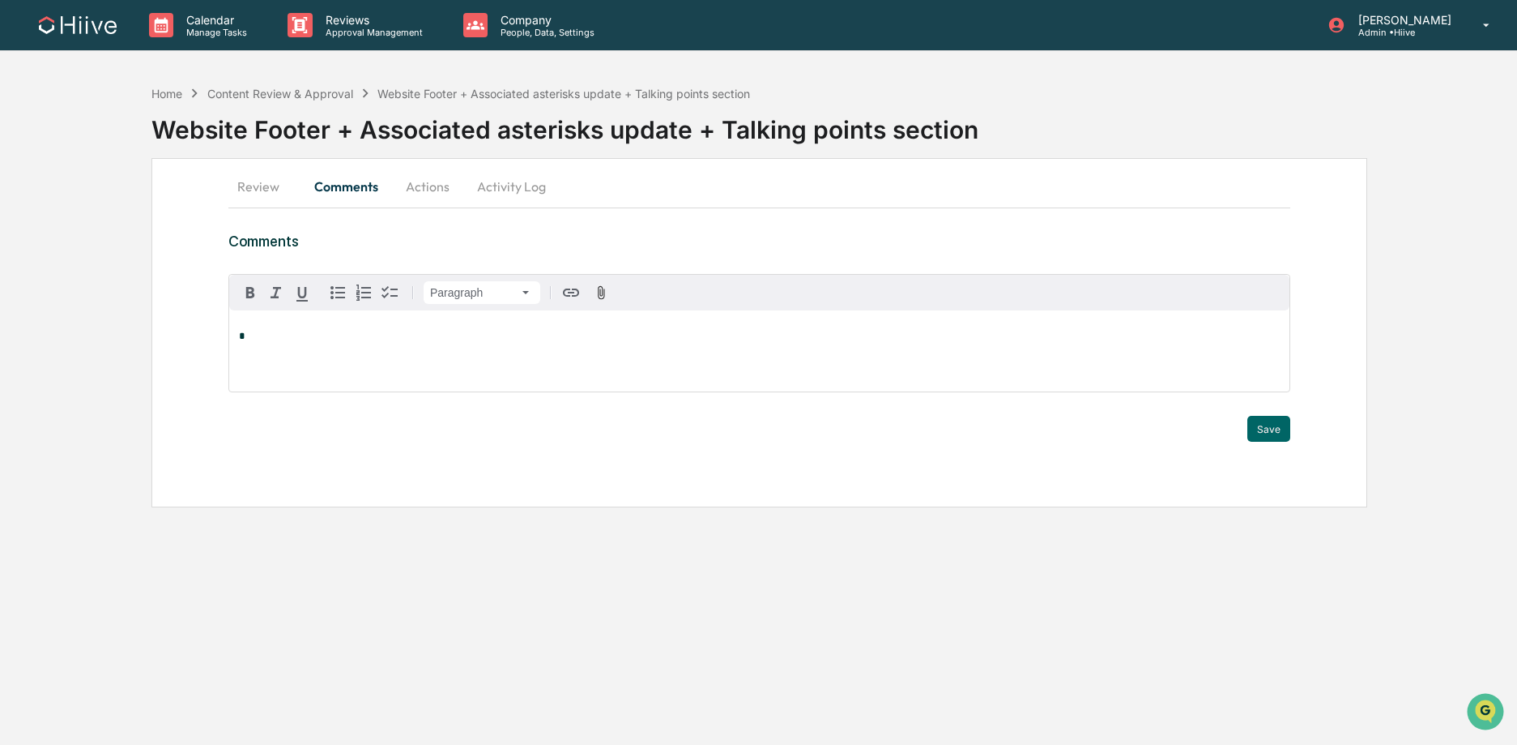
click at [271, 182] on button "Review" at bounding box center [264, 186] width 73 height 39
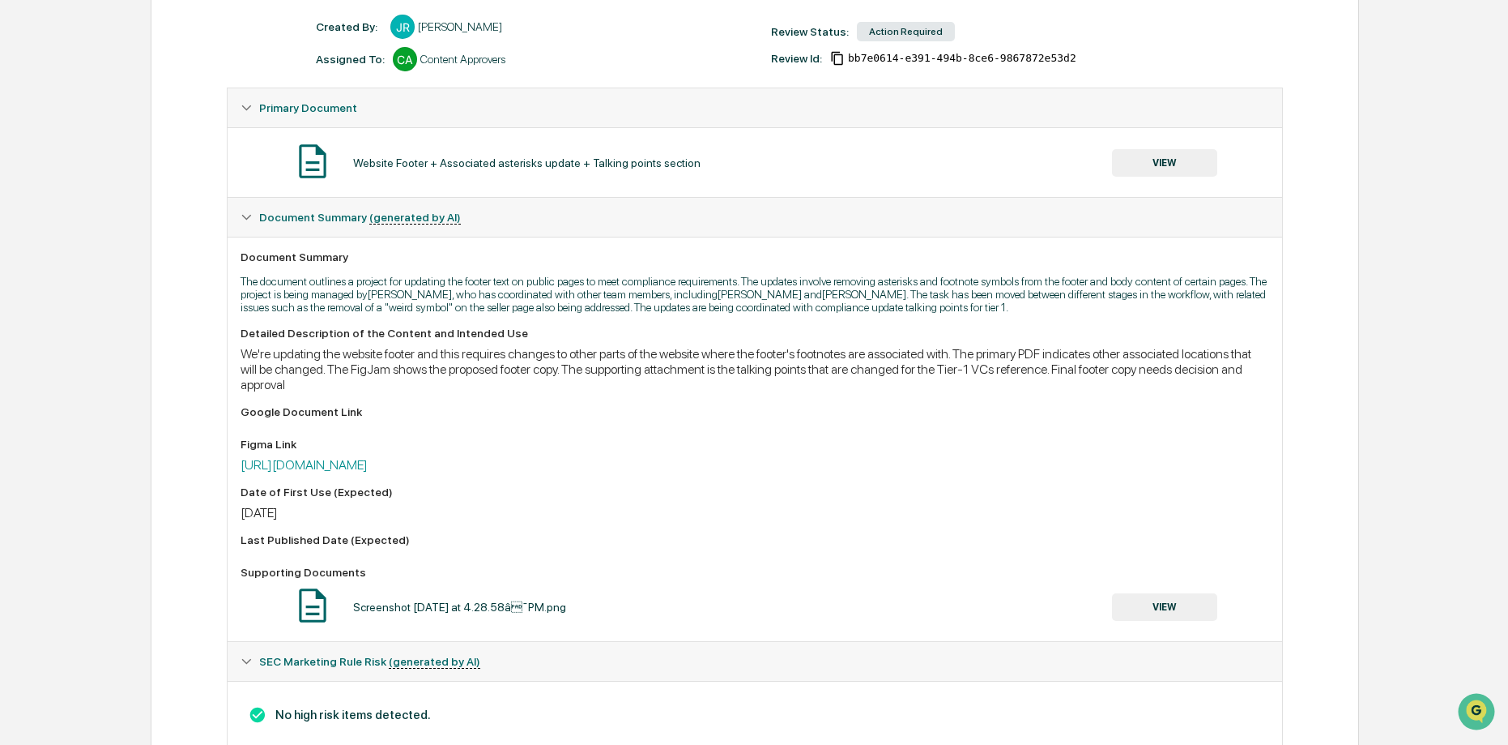
scroll to position [219, 0]
click at [1120, 160] on button "VIEW" at bounding box center [1164, 162] width 105 height 28
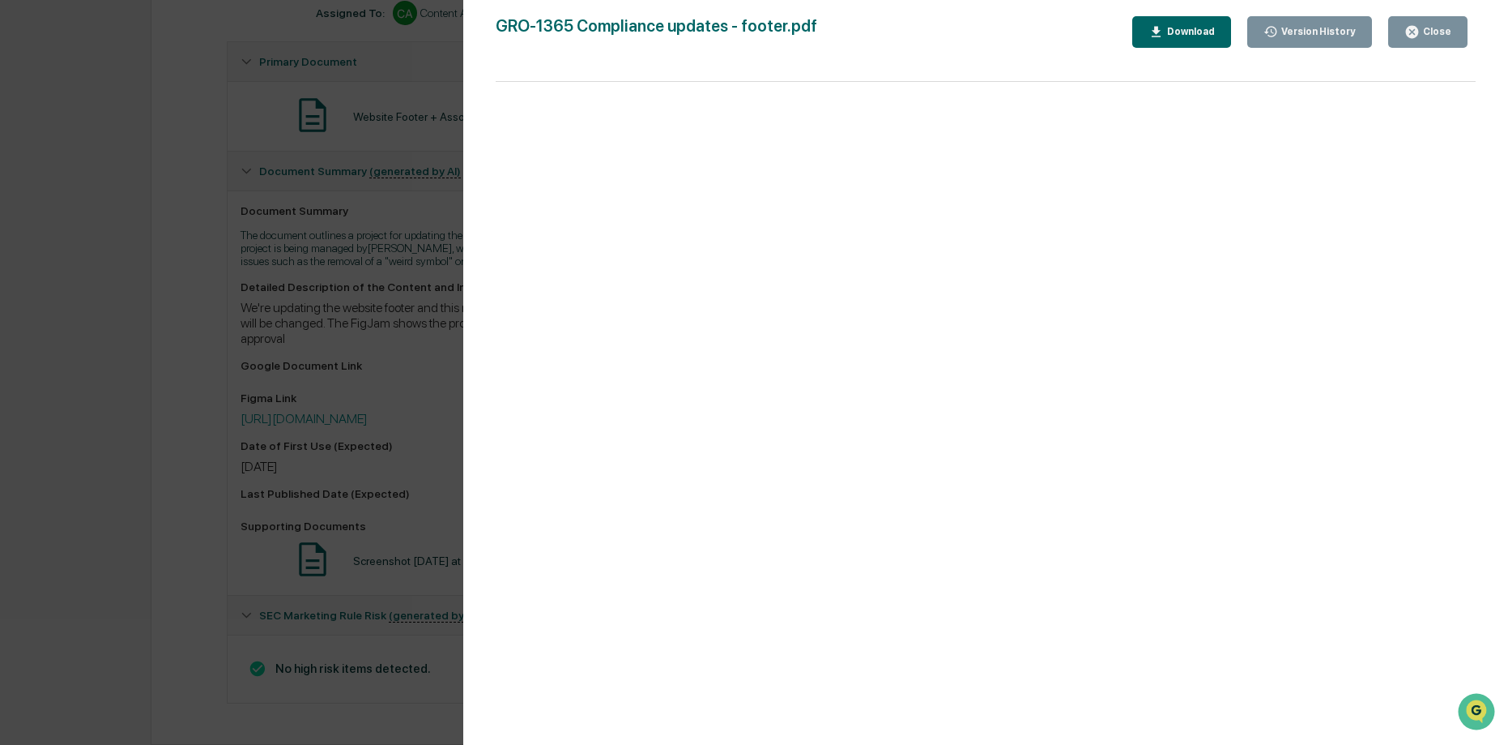
scroll to position [282, 0]
click at [1424, 33] on div "Close" at bounding box center [1436, 31] width 32 height 11
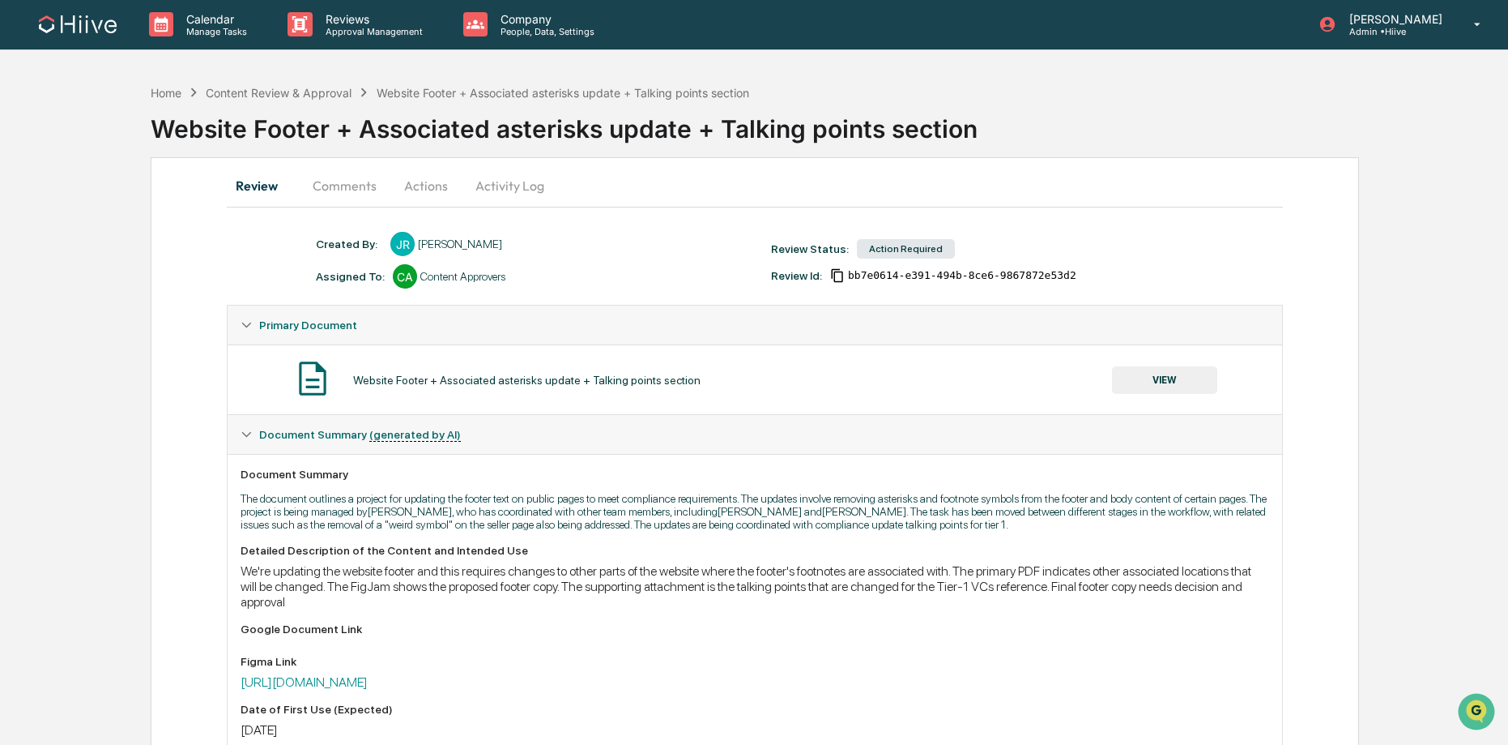
scroll to position [8, 0]
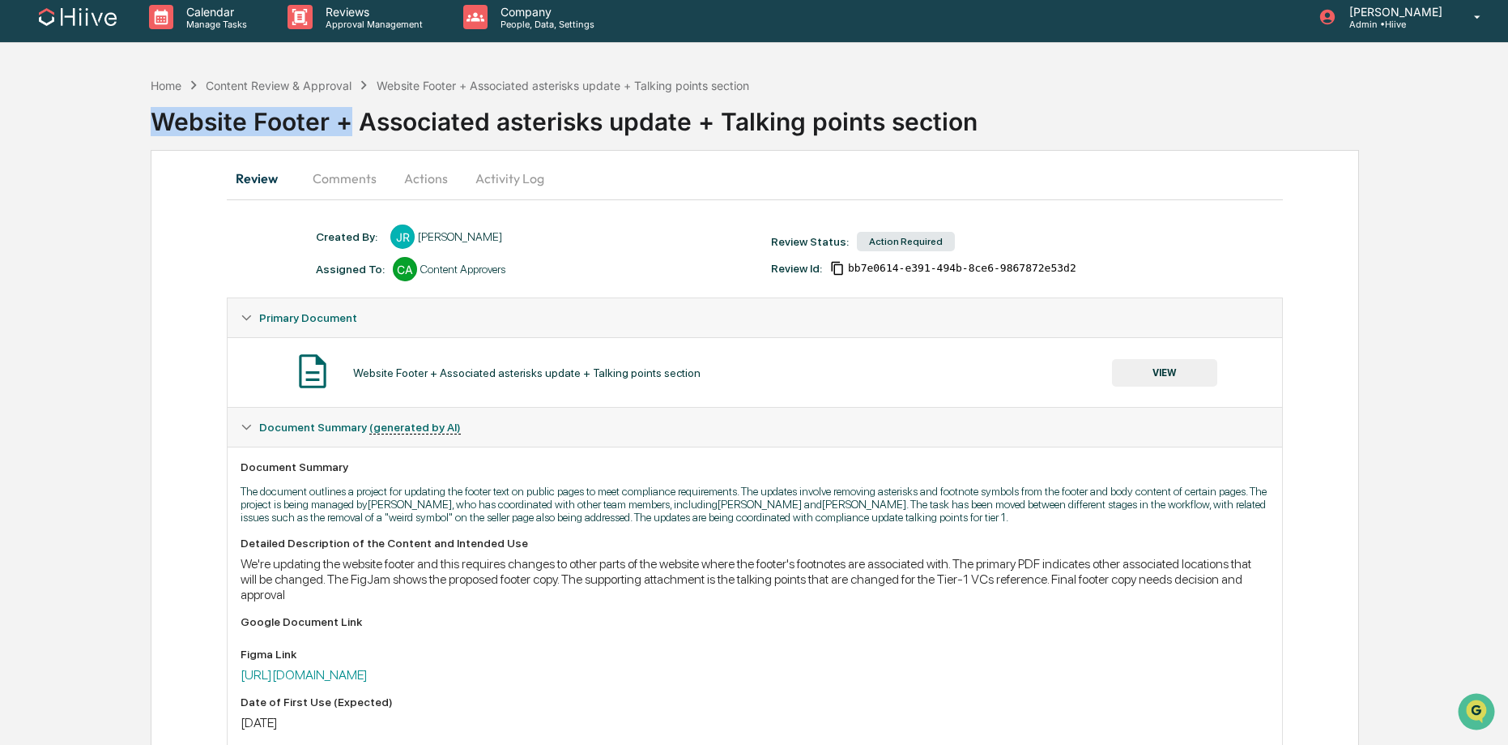
drag, startPoint x: 347, startPoint y: 121, endPoint x: 147, endPoint y: 111, distance: 199.5
click at [147, 111] on div "Home Content Review & Approval Website Footer + Associated asterisks update + T…" at bounding box center [754, 535] width 1508 height 932
drag, startPoint x: 464, startPoint y: 126, endPoint x: 413, endPoint y: 126, distance: 51.0
click at [464, 126] on div "Website Footer + Associated asterisks update + Talking points section" at bounding box center [830, 115] width 1358 height 42
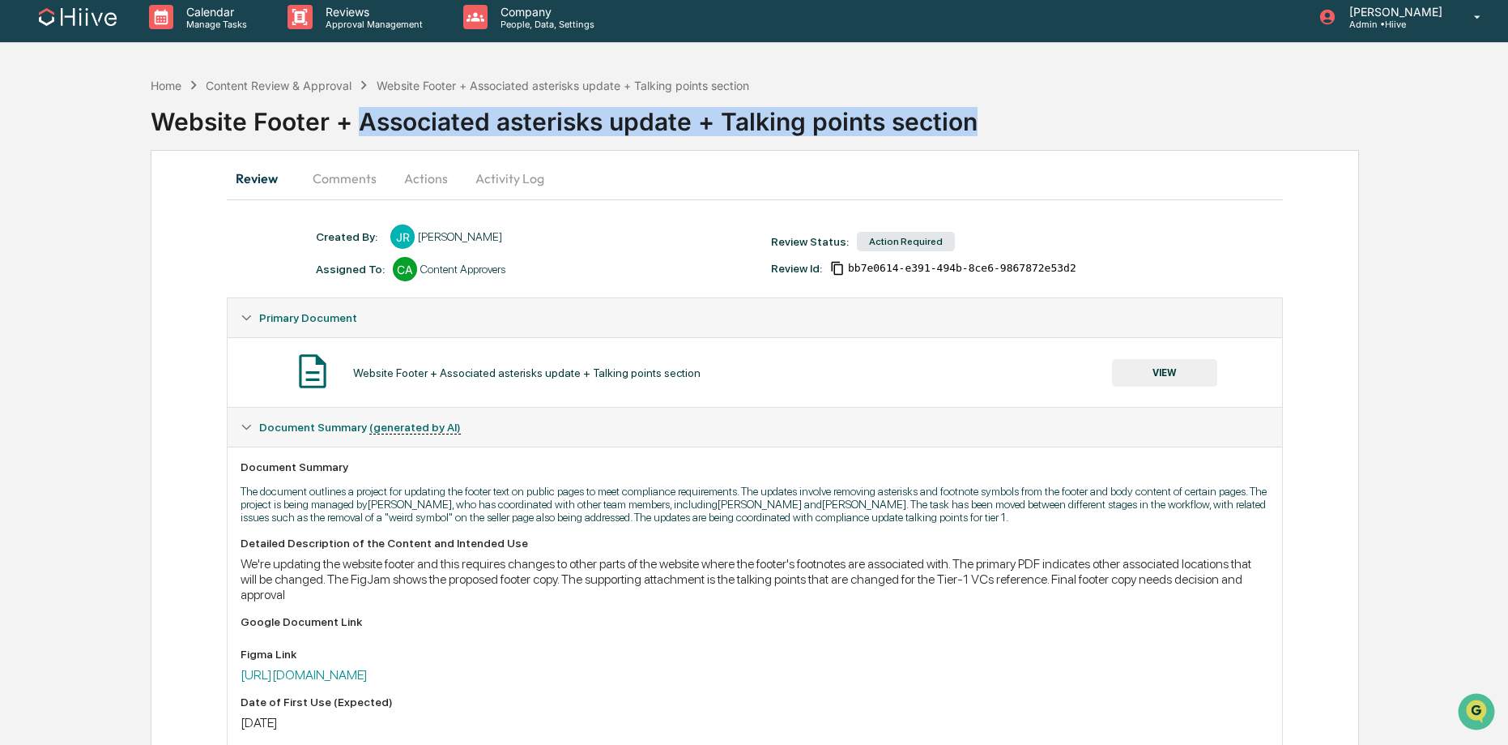
drag, startPoint x: 357, startPoint y: 120, endPoint x: 986, endPoint y: 131, distance: 628.8
click at [986, 131] on div "Website Footer + Associated asterisks update + Talking points section" at bounding box center [830, 115] width 1358 height 42
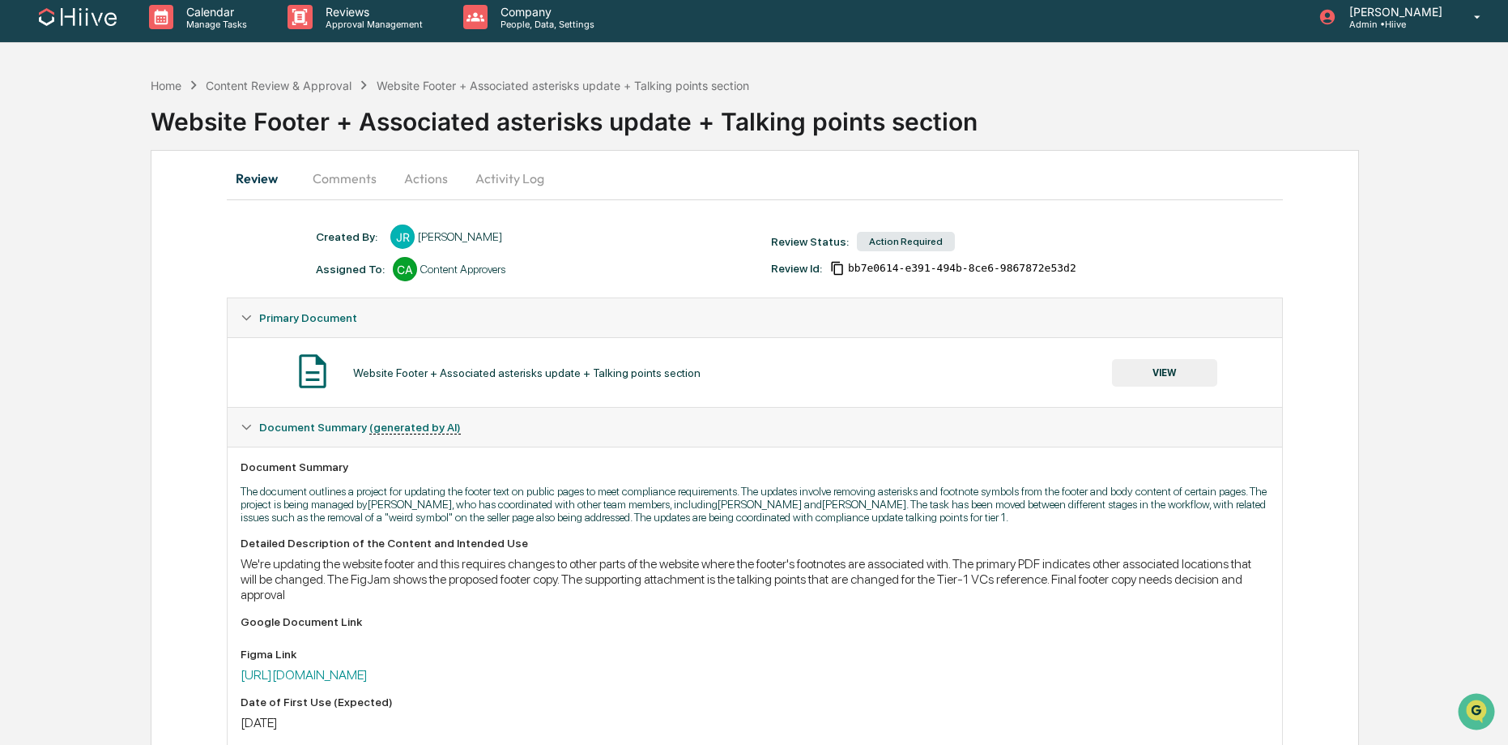
drag, startPoint x: 484, startPoint y: 120, endPoint x: 433, endPoint y: 121, distance: 51.0
click at [477, 120] on div "Website Footer + Associated asterisks update + Talking points section" at bounding box center [830, 115] width 1358 height 42
drag, startPoint x: 362, startPoint y: 117, endPoint x: 700, endPoint y: 113, distance: 337.9
click at [700, 113] on div "Website Footer + Associated asterisks update + Talking points section" at bounding box center [830, 115] width 1358 height 42
click at [1124, 372] on button "VIEW" at bounding box center [1164, 373] width 105 height 28
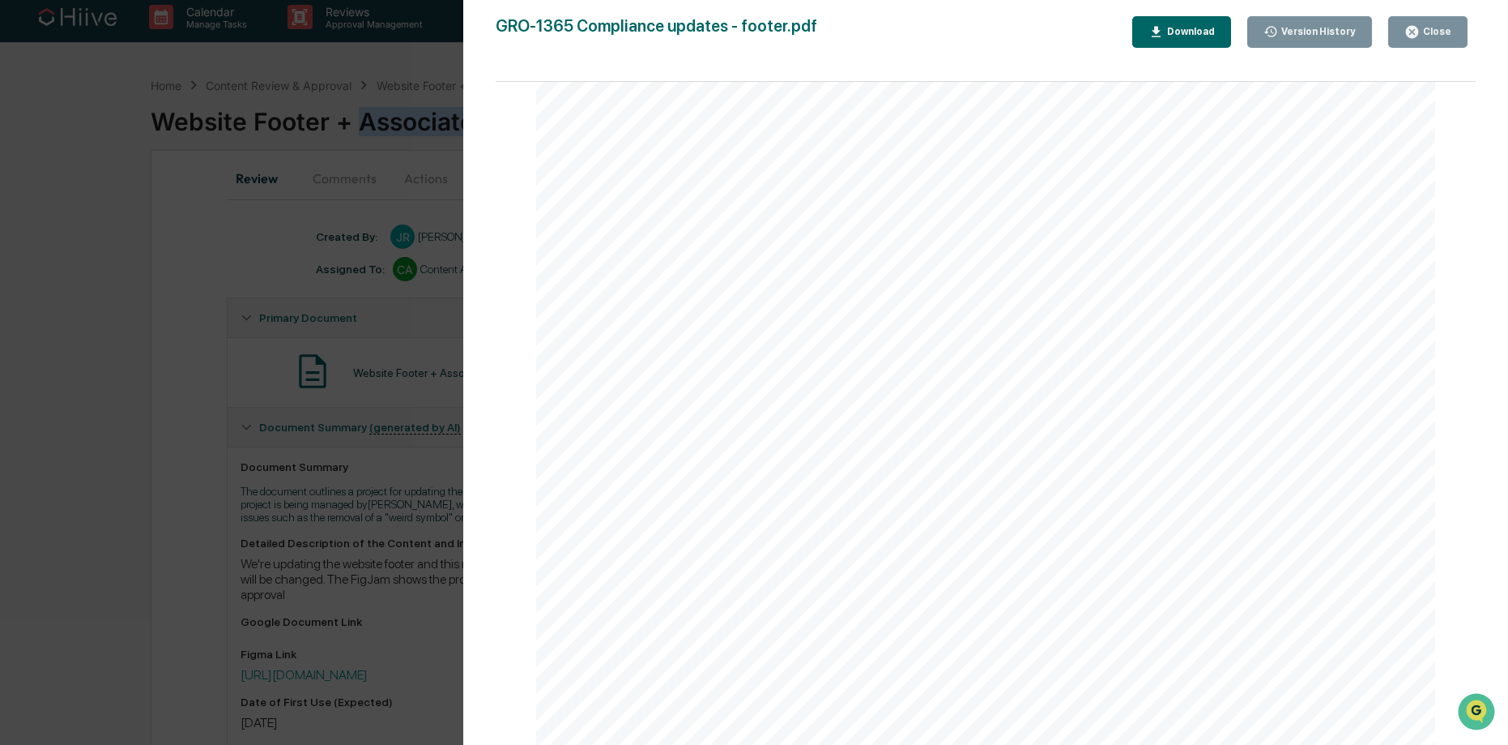
scroll to position [1261, 0]
drag, startPoint x: 1443, startPoint y: 26, endPoint x: 924, endPoint y: 155, distance: 535.0
click at [1443, 26] on div "Close" at bounding box center [1436, 31] width 32 height 11
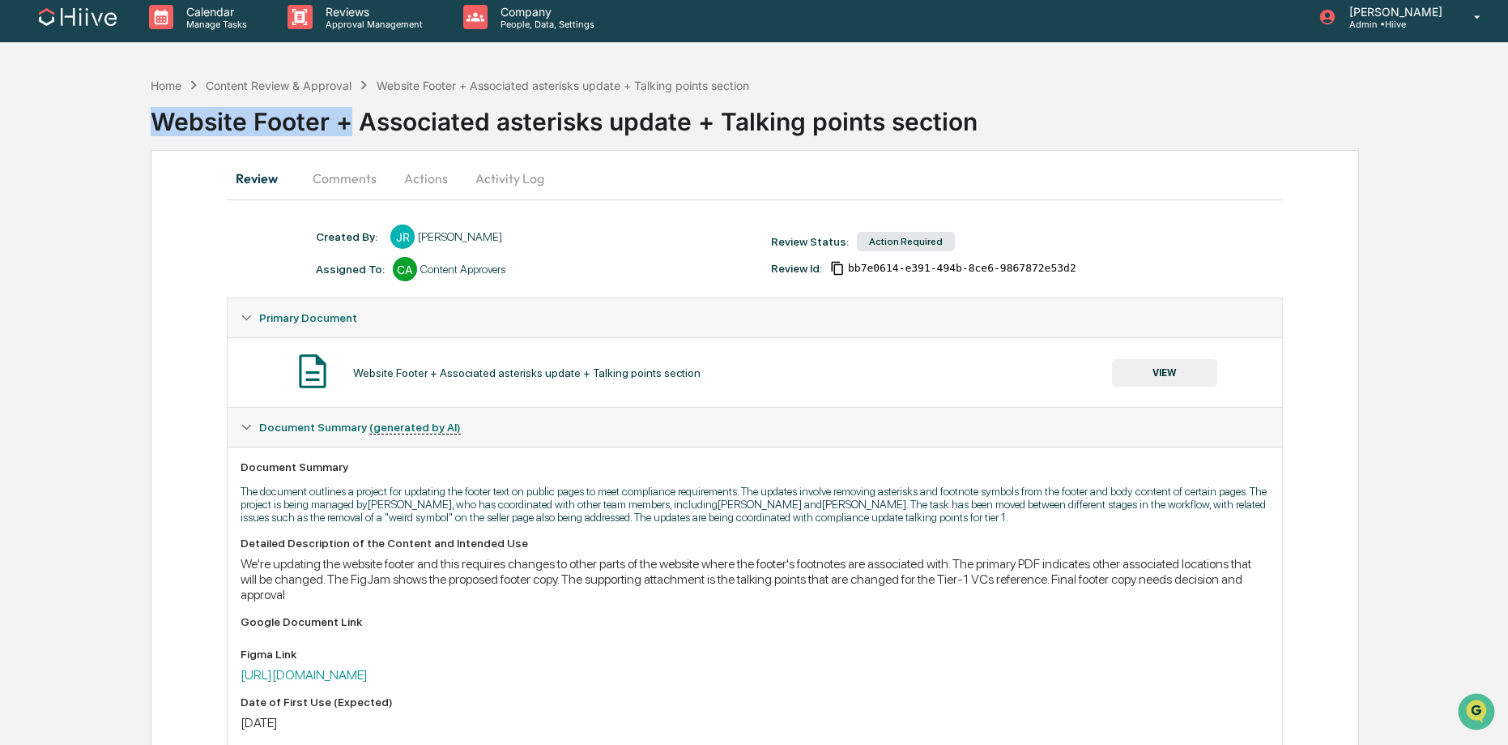
drag, startPoint x: 311, startPoint y: 124, endPoint x: 149, endPoint y: 114, distance: 162.3
click at [149, 114] on div "Home Content Review & Approval Website Footer + Associated asterisks update + T…" at bounding box center [754, 535] width 1508 height 932
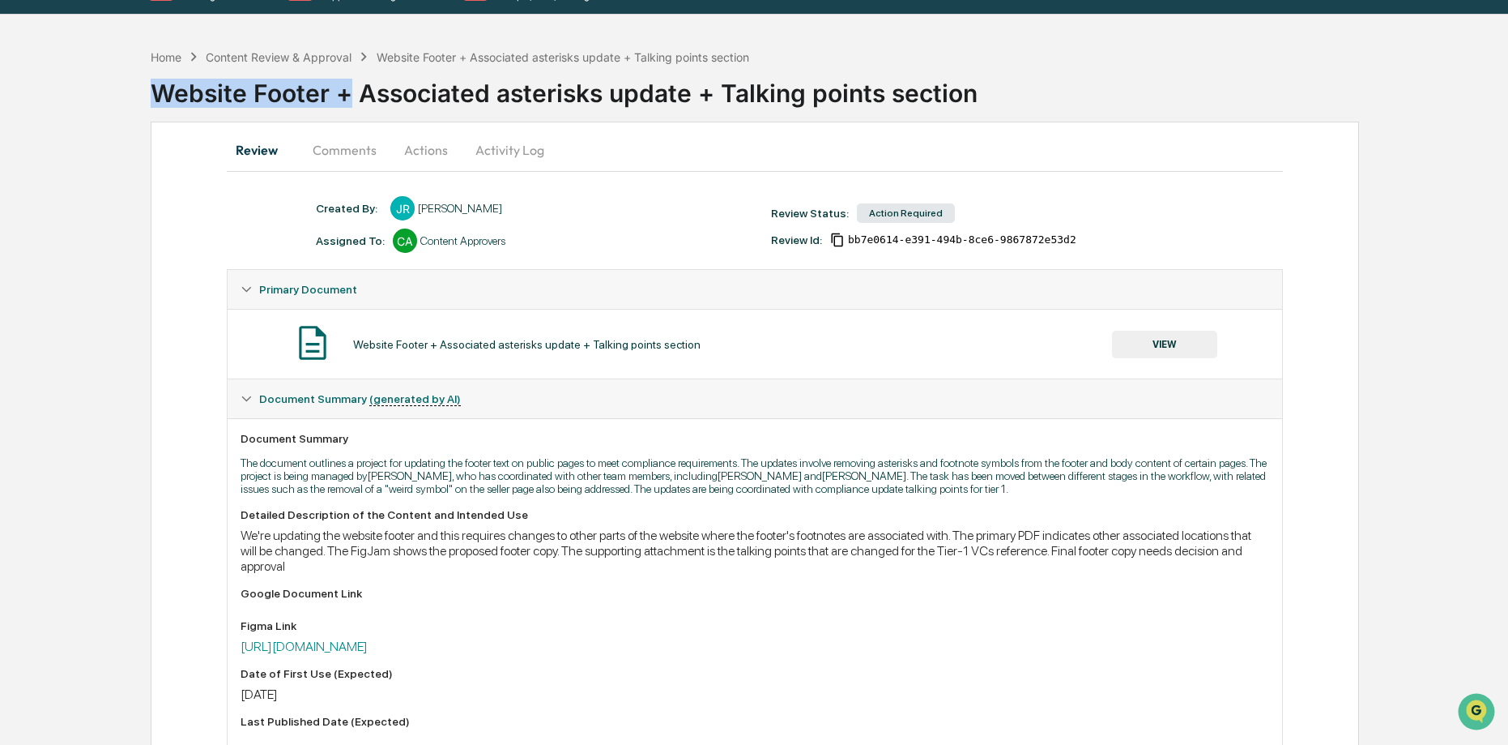
scroll to position [0, 0]
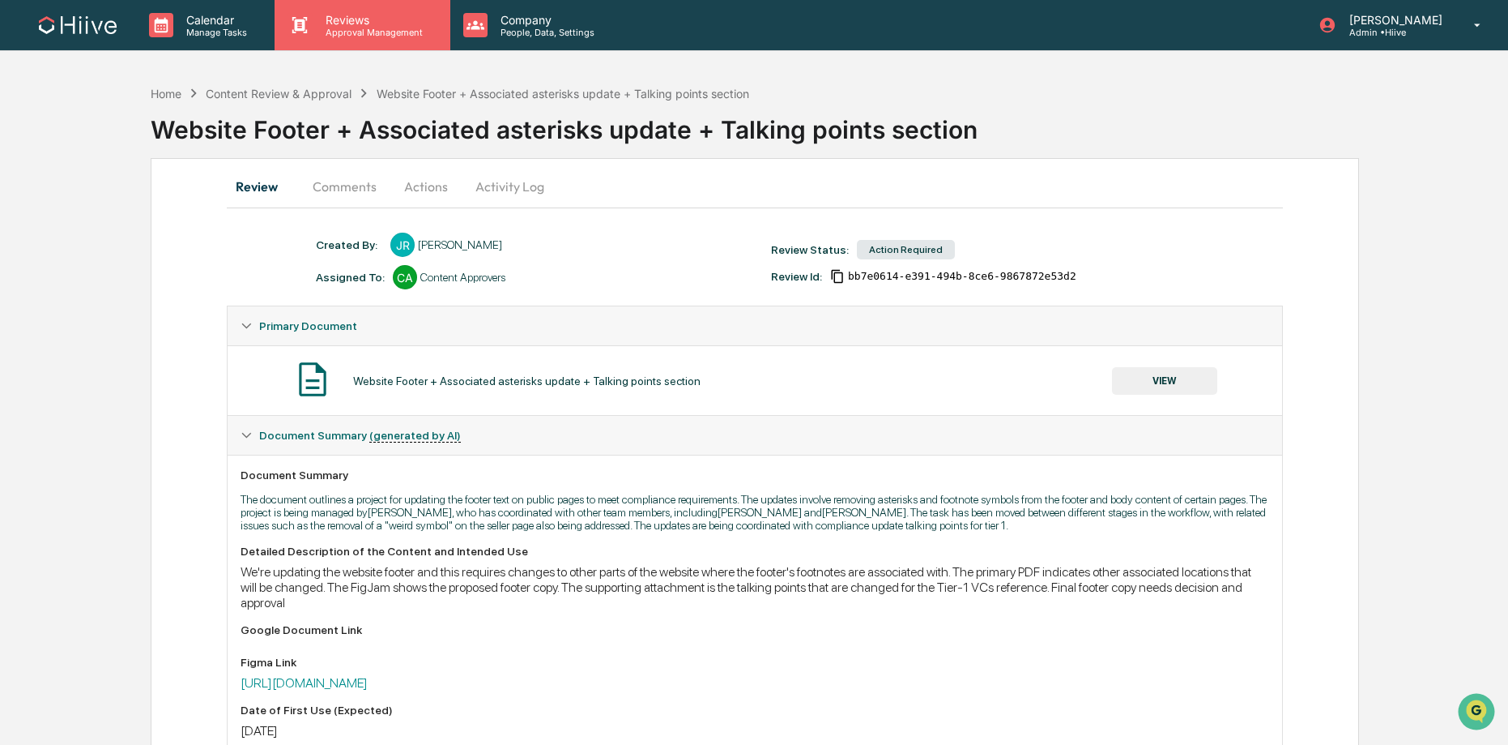
click at [383, 41] on div "Reviews Approval Management" at bounding box center [362, 25] width 175 height 50
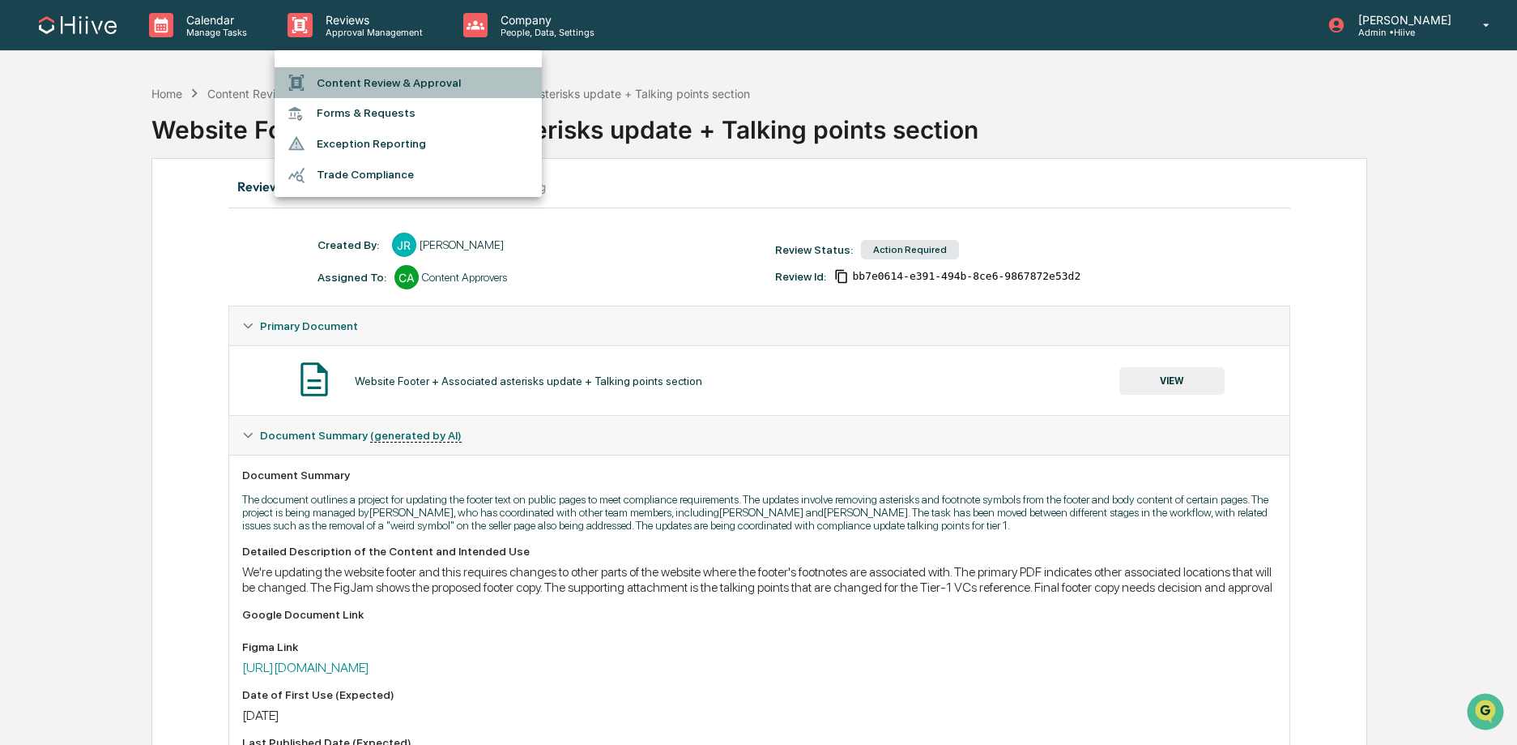
click at [370, 87] on li "Content Review & Approval" at bounding box center [408, 82] width 267 height 31
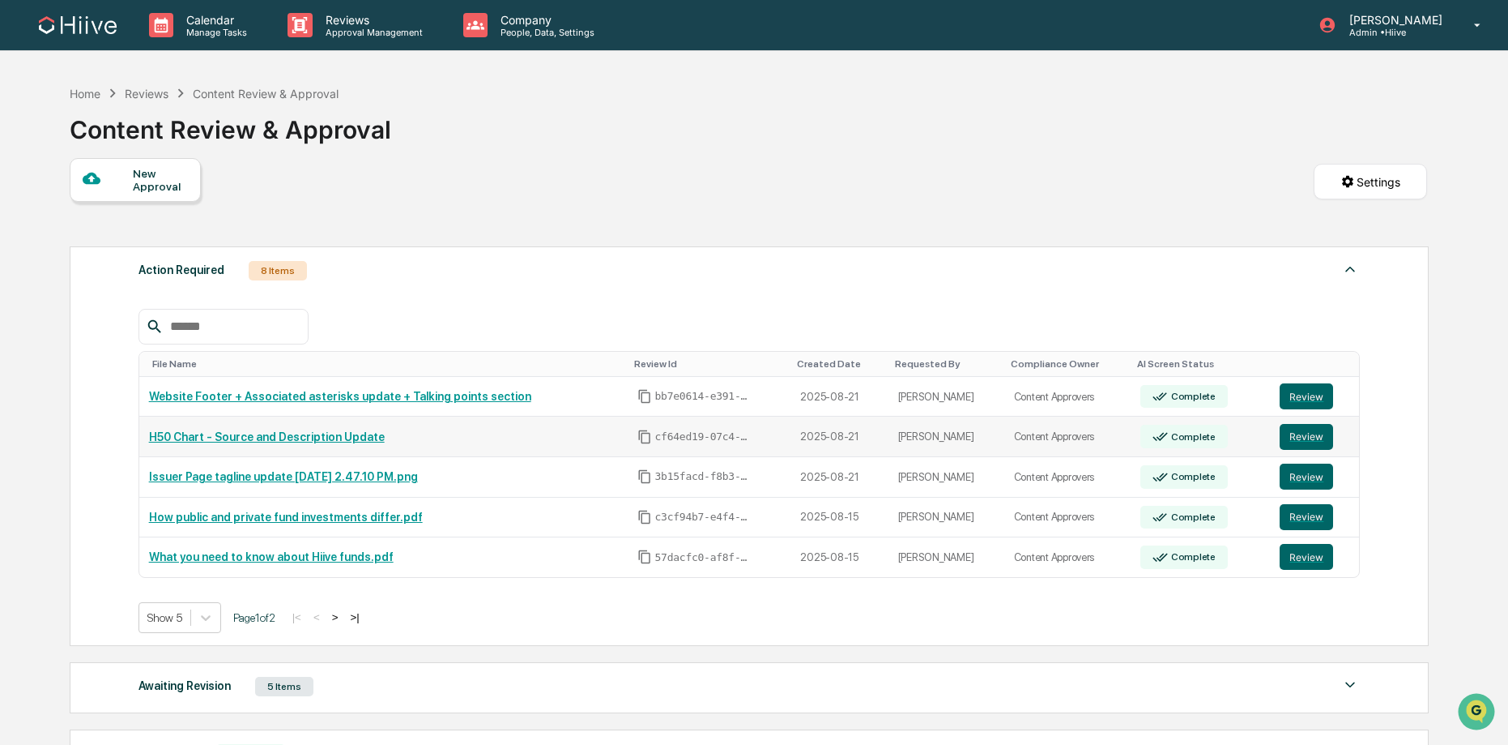
scroll to position [19, 0]
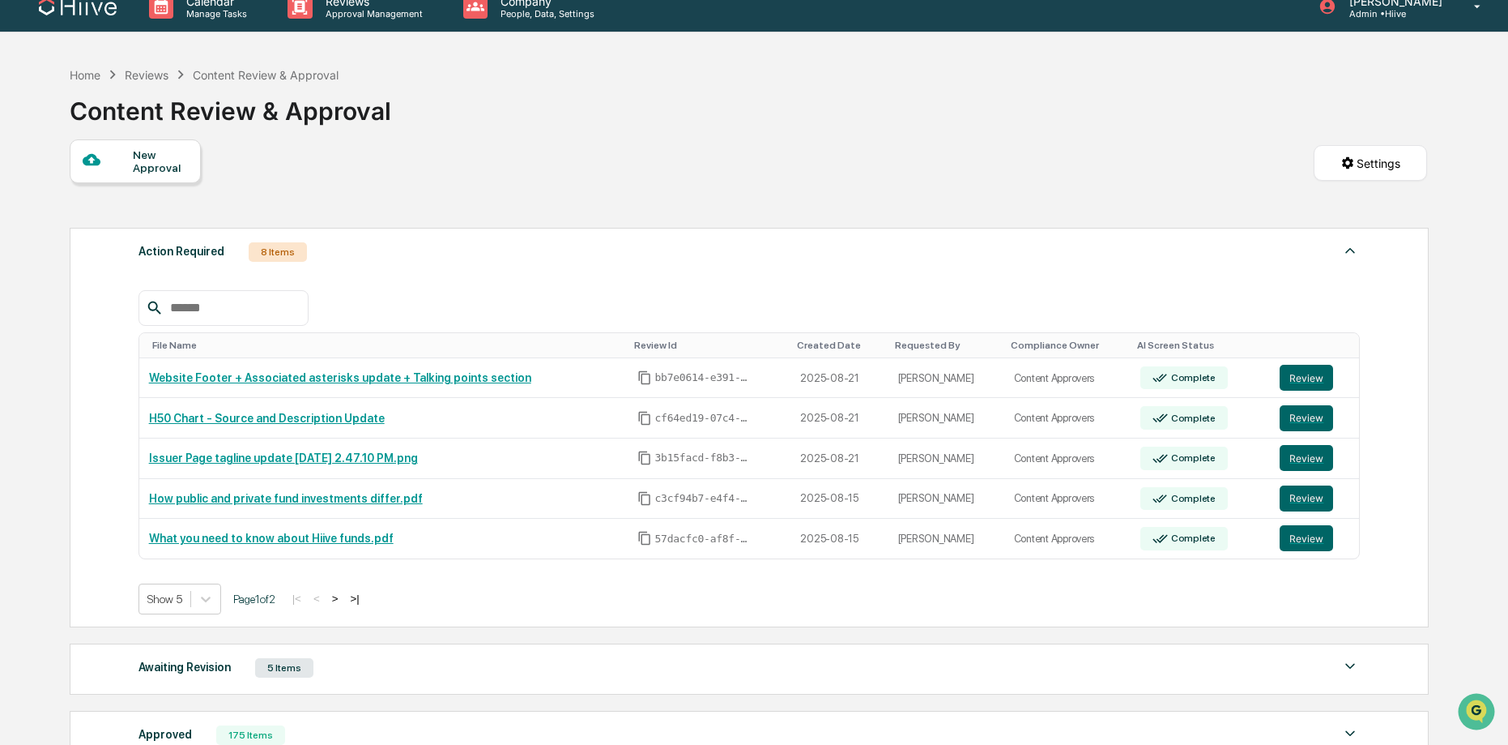
click at [344, 598] on button ">" at bounding box center [335, 598] width 16 height 14
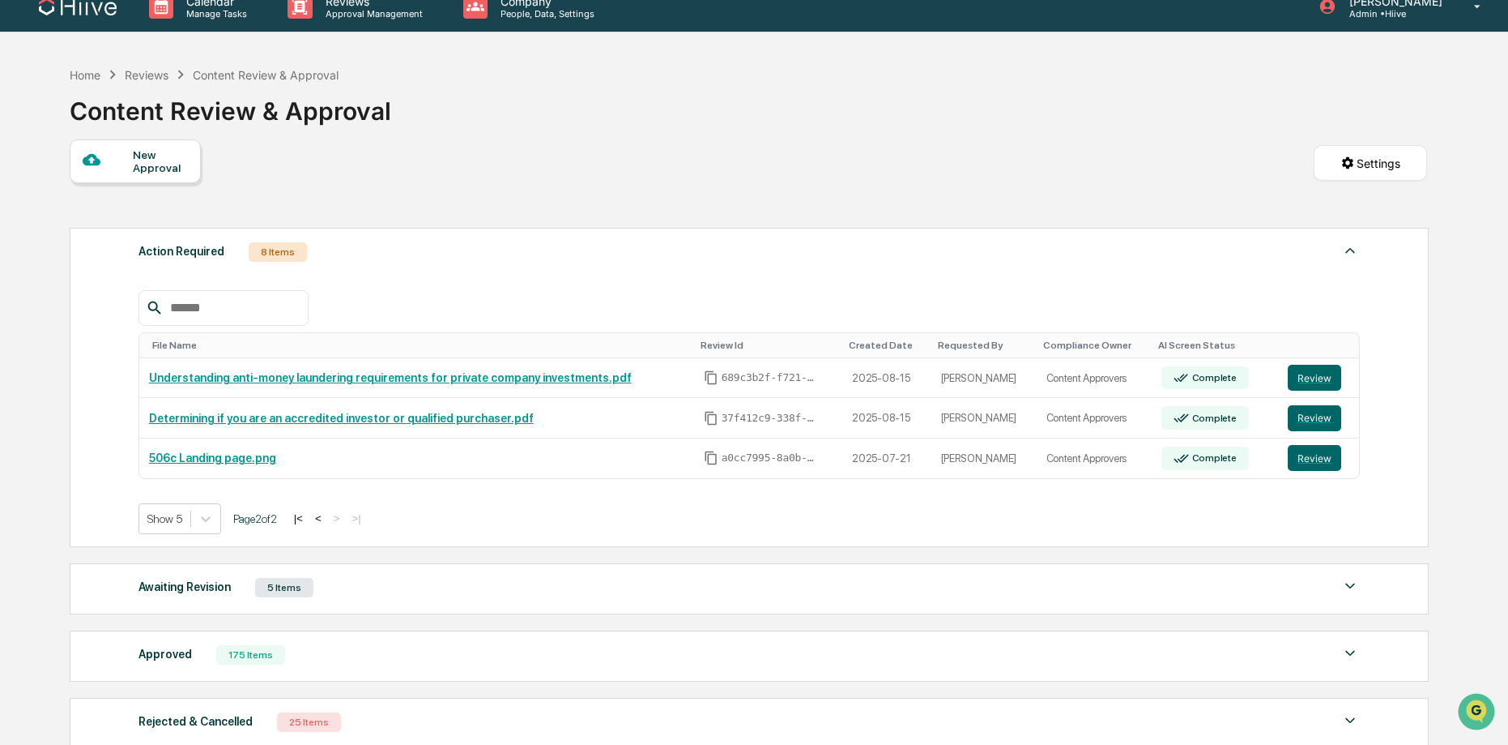
click at [326, 523] on button "<" at bounding box center [318, 518] width 16 height 14
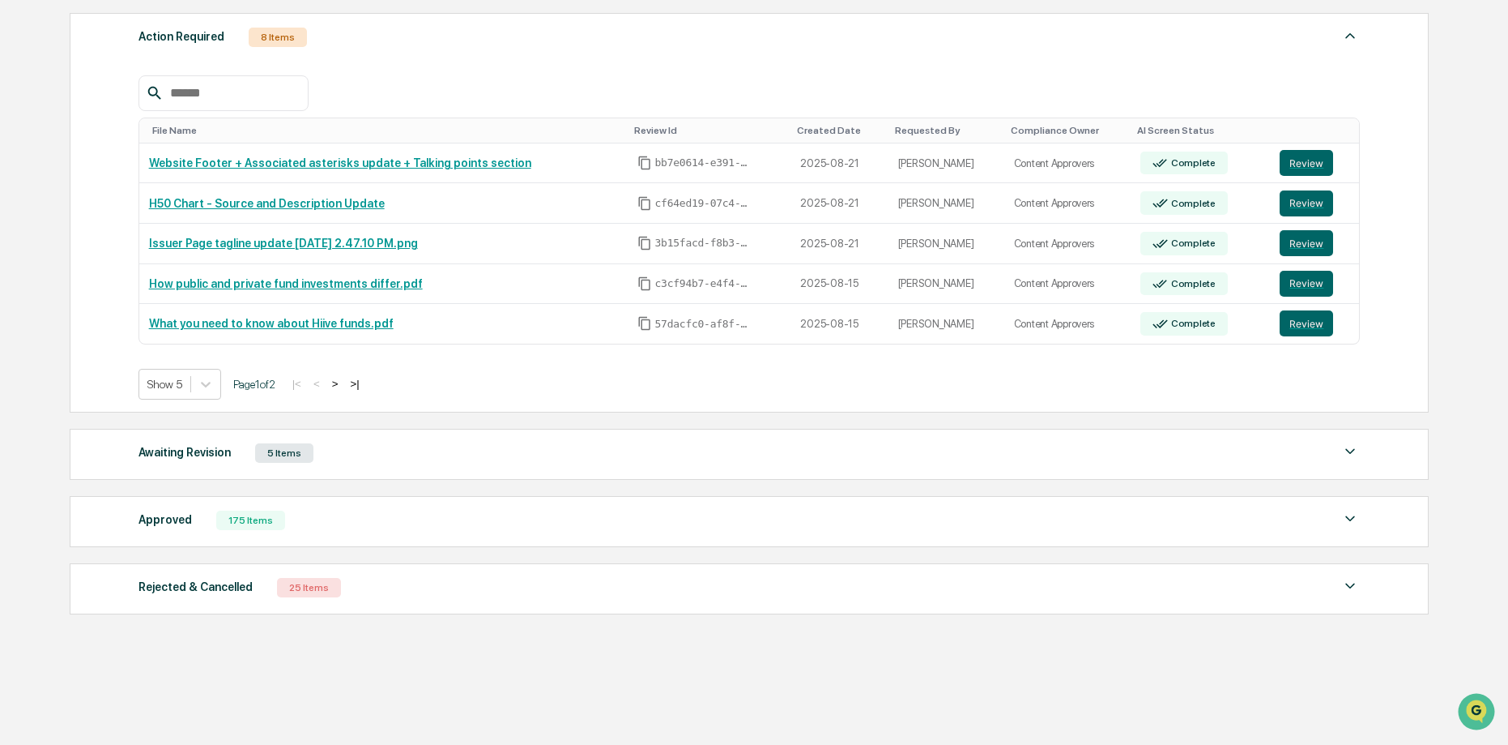
scroll to position [252, 0]
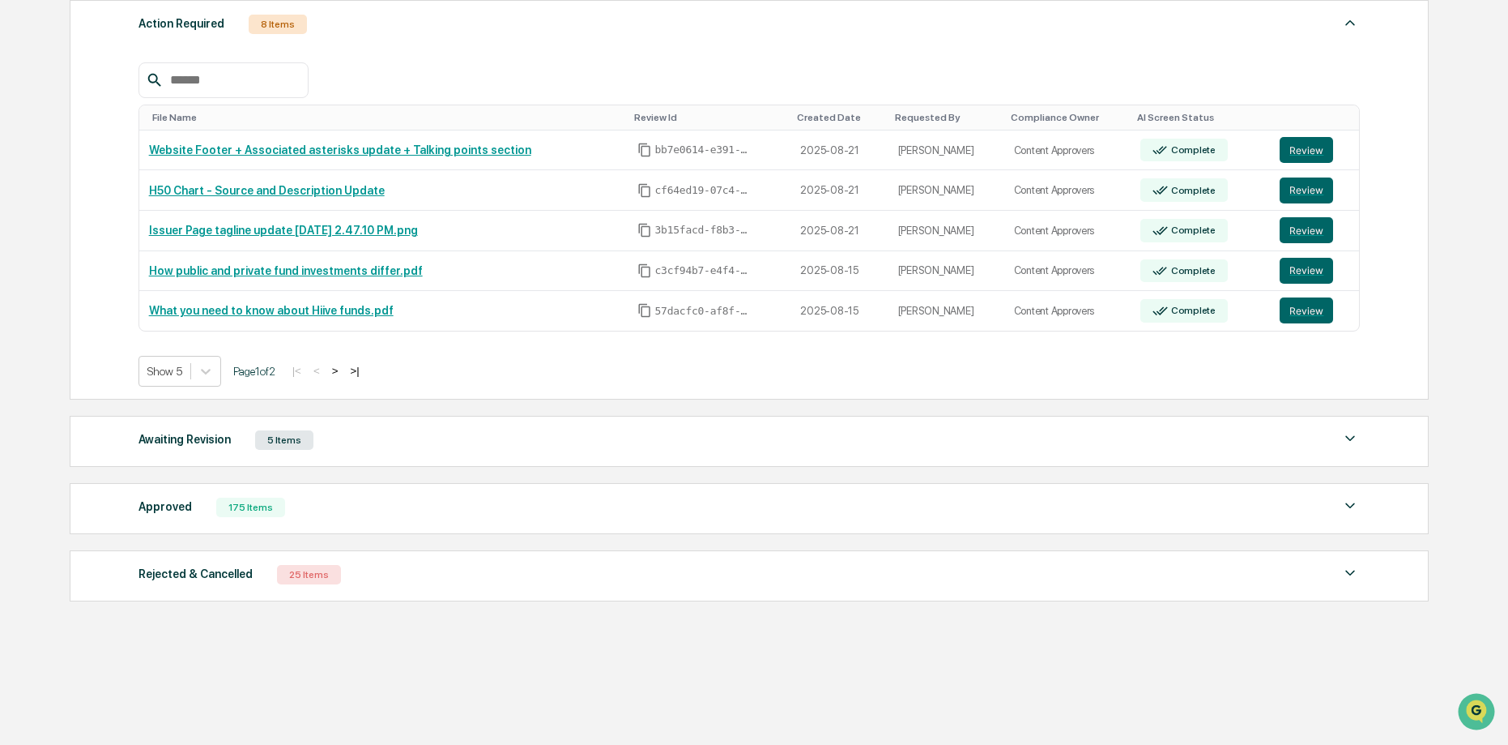
click at [349, 507] on div "Approved 175 Items" at bounding box center [750, 507] width 1222 height 23
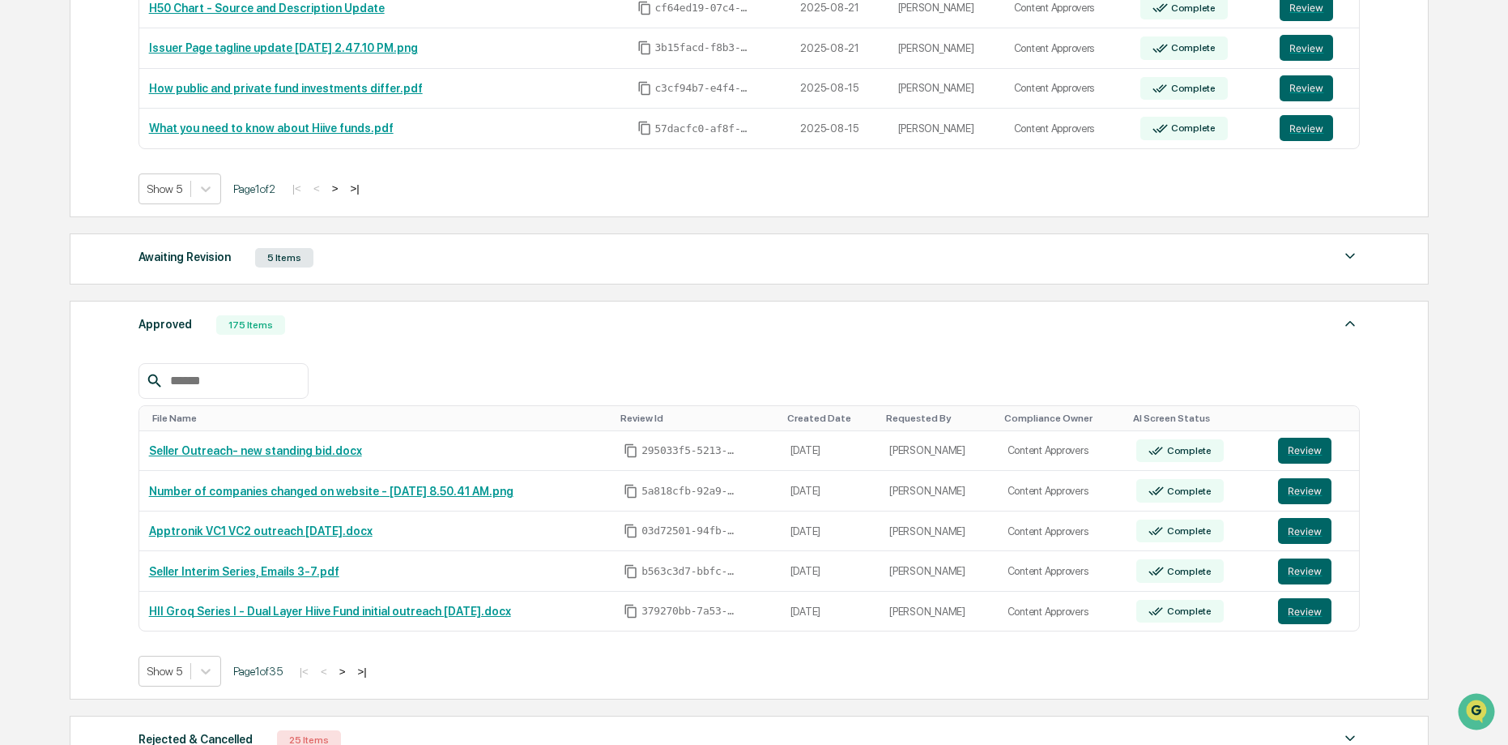
scroll to position [453, 0]
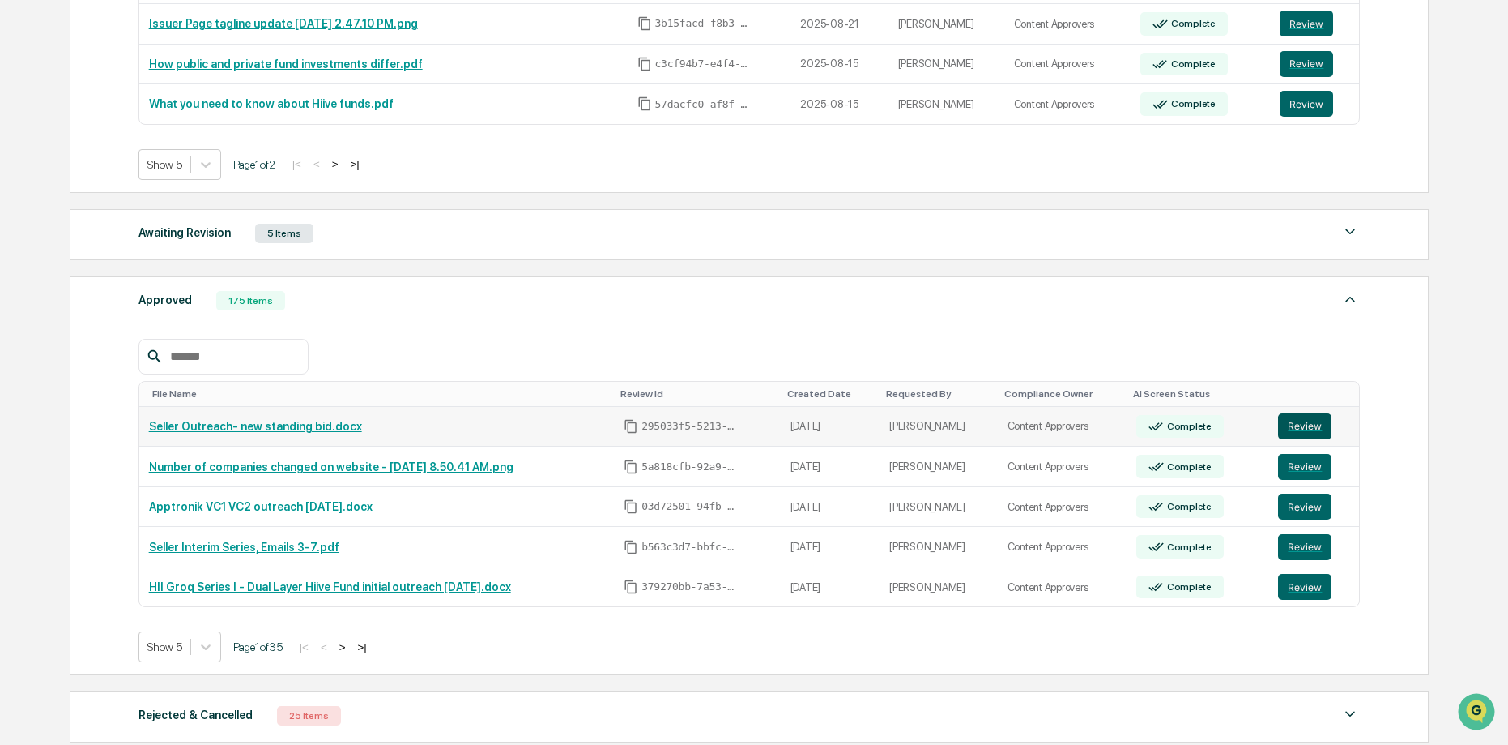
click at [1309, 428] on button "Review" at bounding box center [1304, 426] width 53 height 26
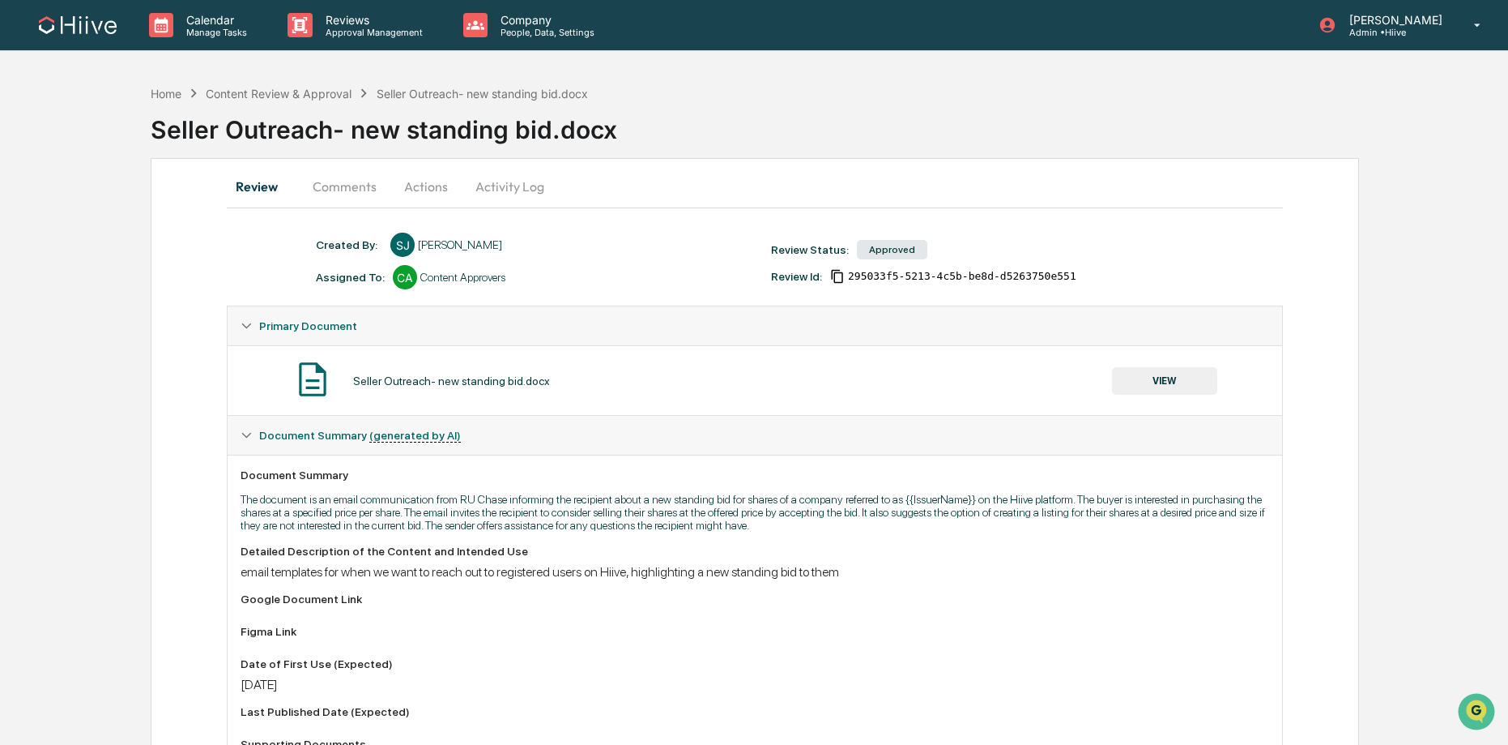
click at [489, 177] on button "Activity Log" at bounding box center [510, 186] width 95 height 39
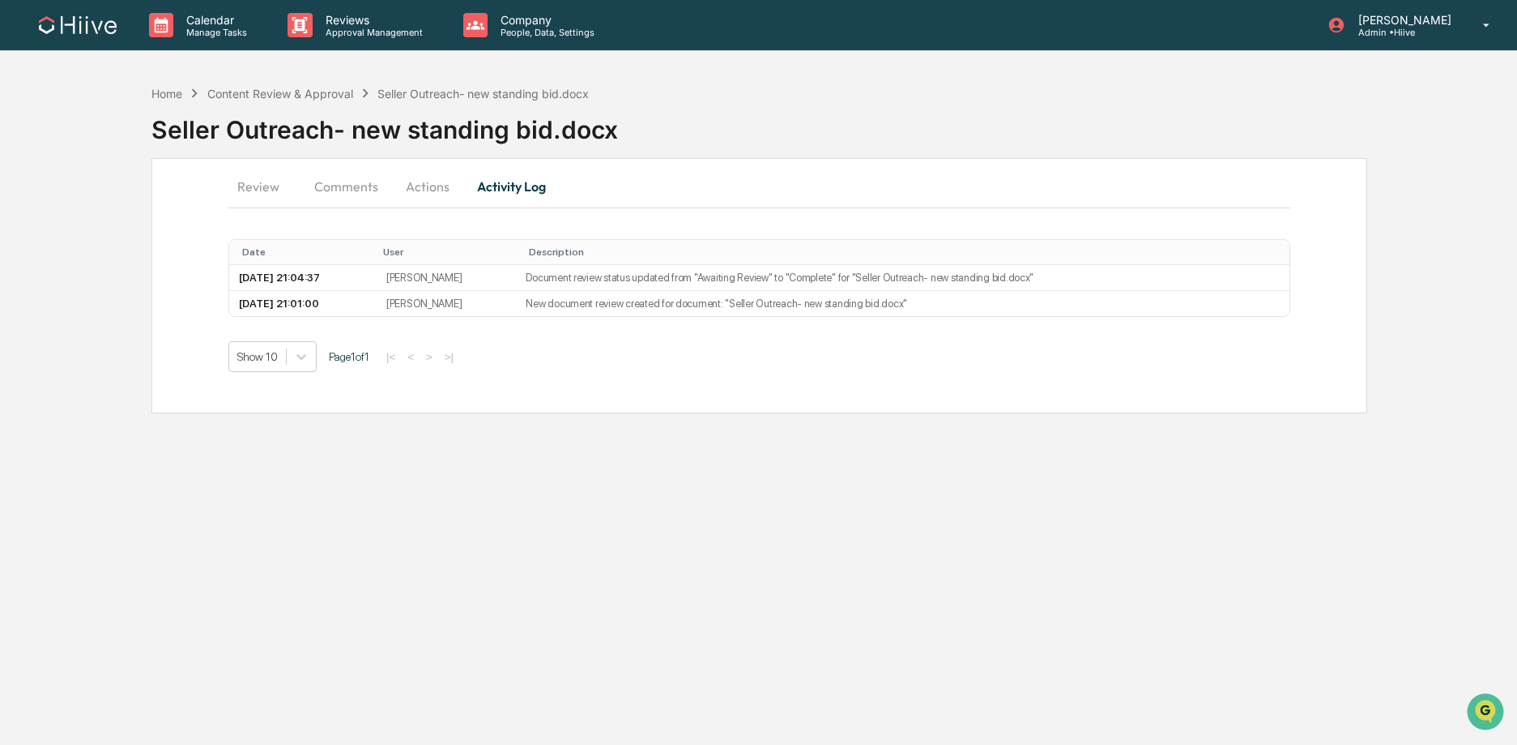
click at [412, 185] on button "Actions" at bounding box center [427, 186] width 73 height 39
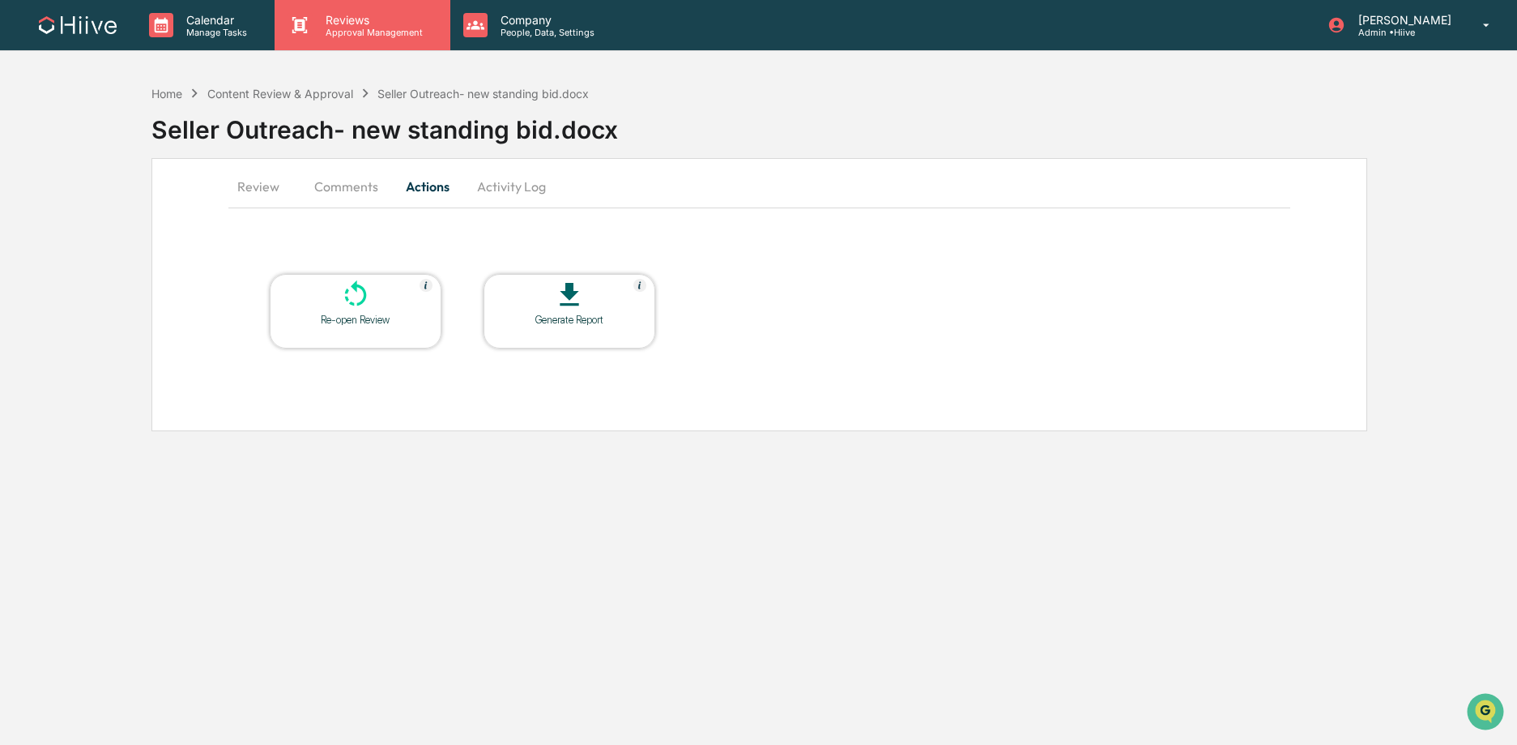
click at [365, 27] on p "Approval Management" at bounding box center [372, 32] width 118 height 11
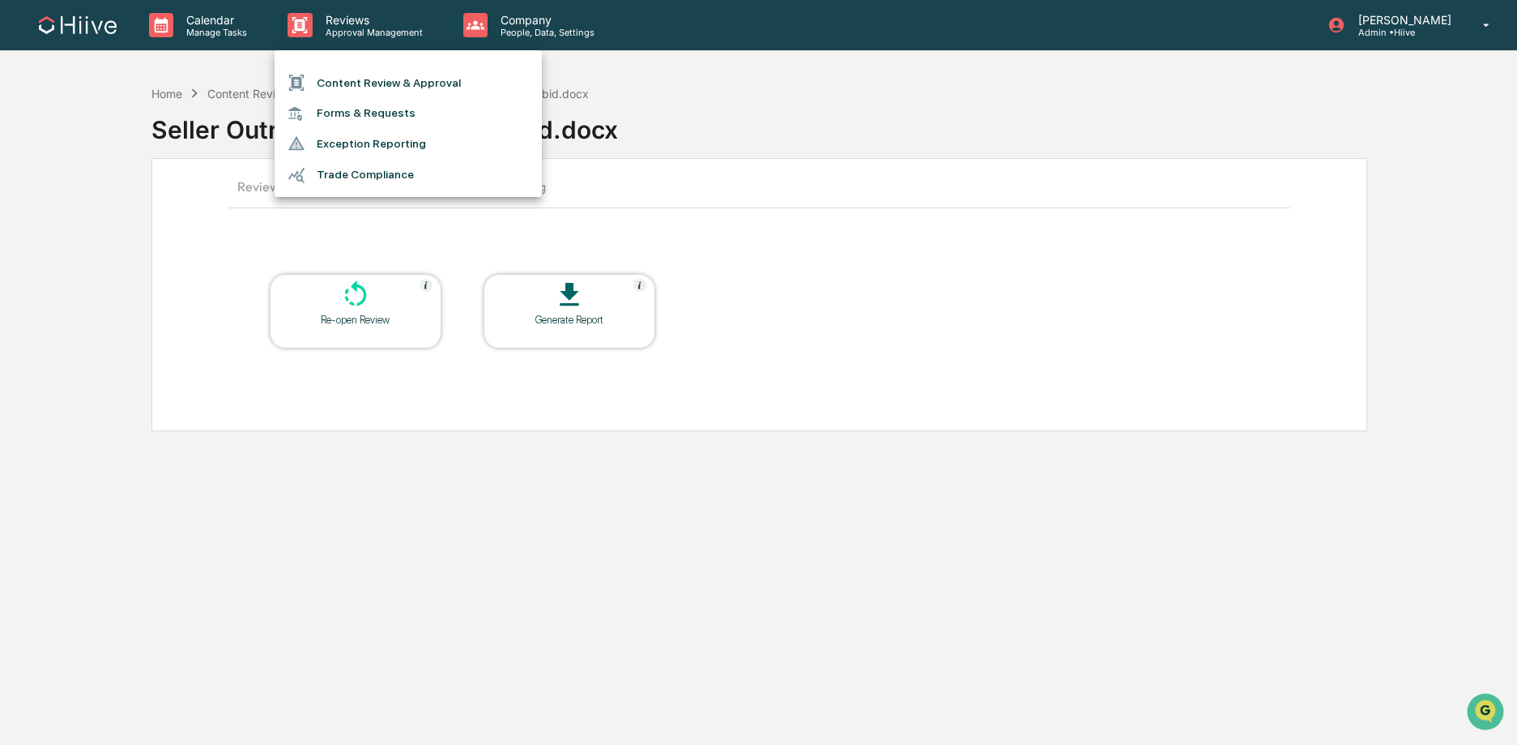
click at [170, 190] on div at bounding box center [758, 372] width 1517 height 745
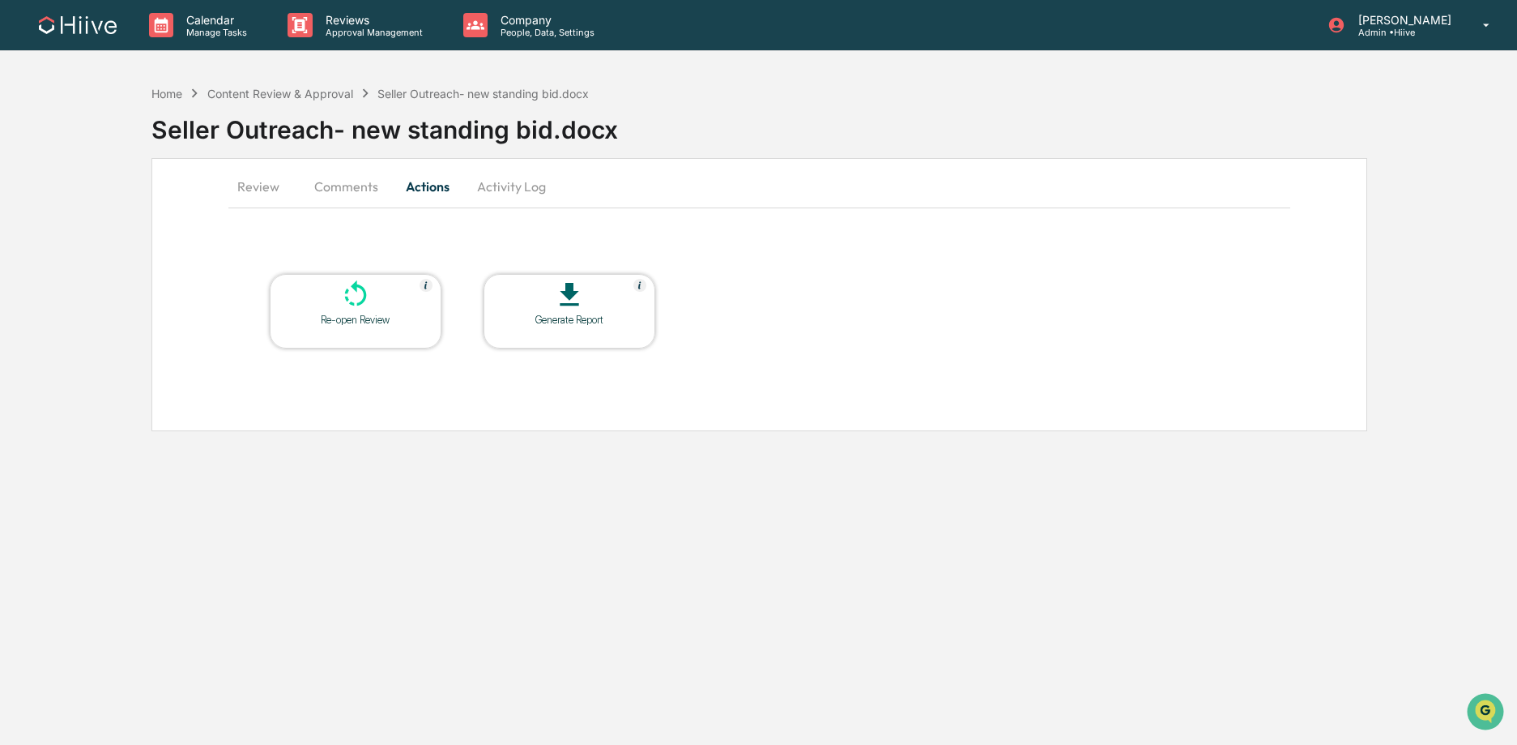
click at [287, 194] on button "Review" at bounding box center [264, 186] width 73 height 39
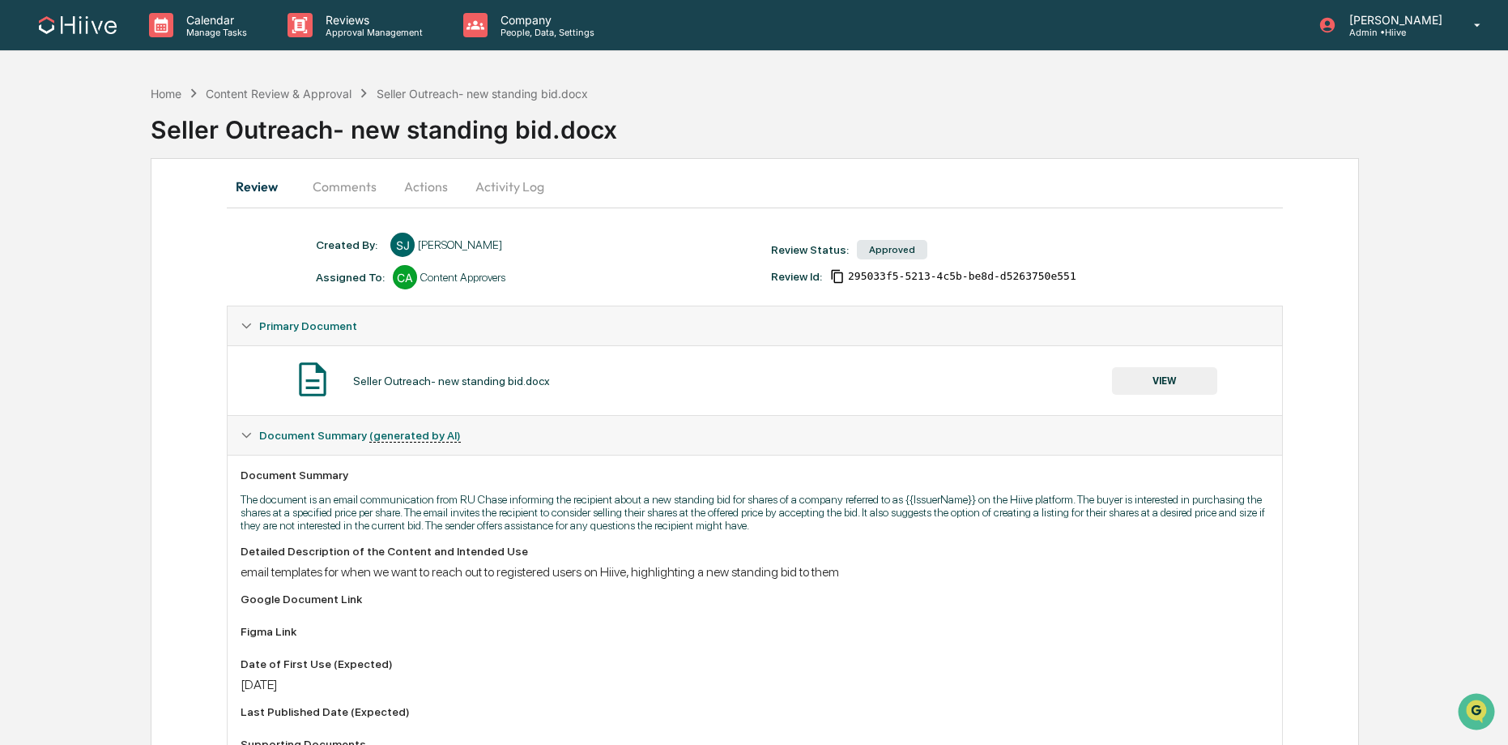
click at [508, 184] on button "Activity Log" at bounding box center [510, 186] width 95 height 39
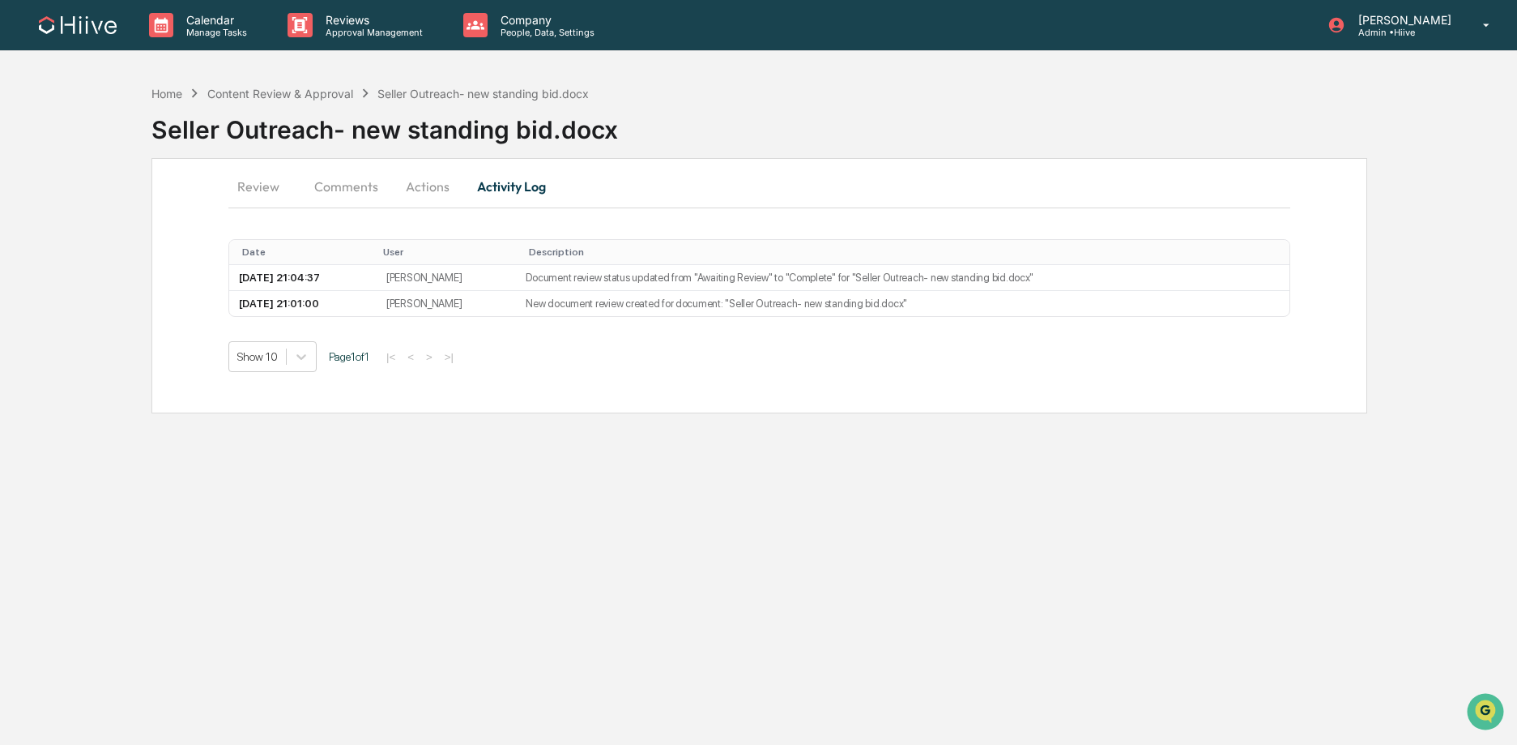
click at [434, 189] on button "Actions" at bounding box center [427, 186] width 73 height 39
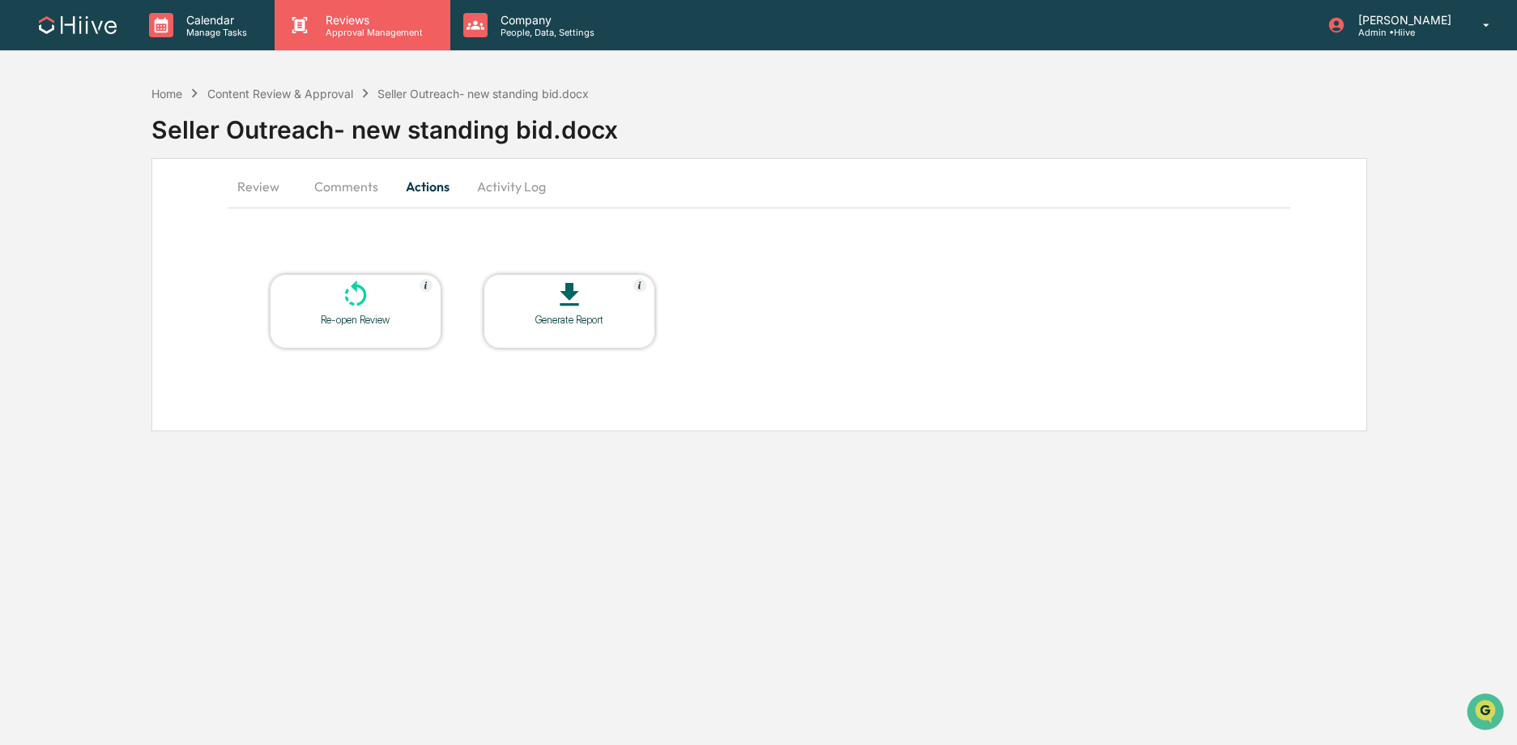
click at [342, 25] on p "Reviews" at bounding box center [372, 20] width 118 height 14
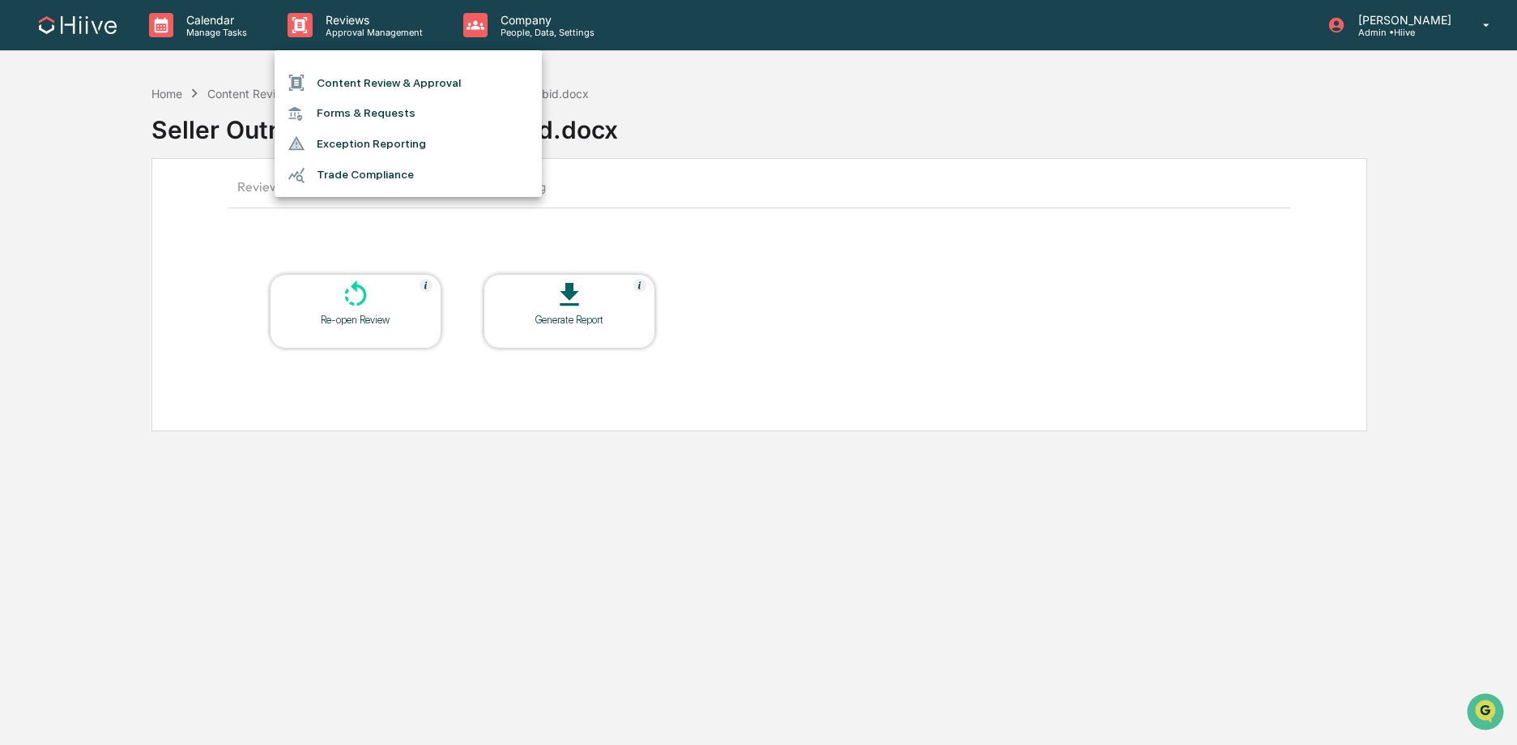
click at [337, 84] on li "Content Review & Approval" at bounding box center [408, 82] width 267 height 31
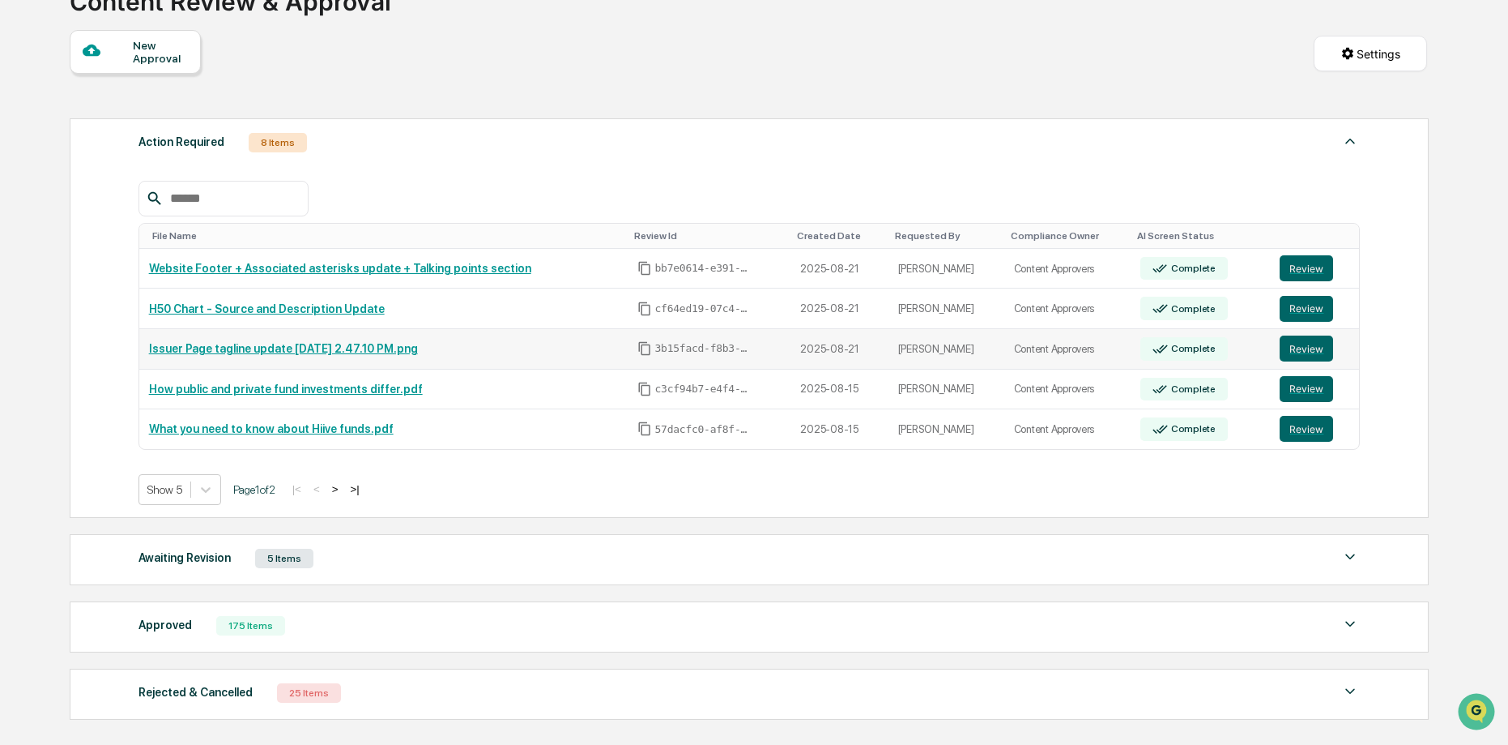
scroll to position [122, 0]
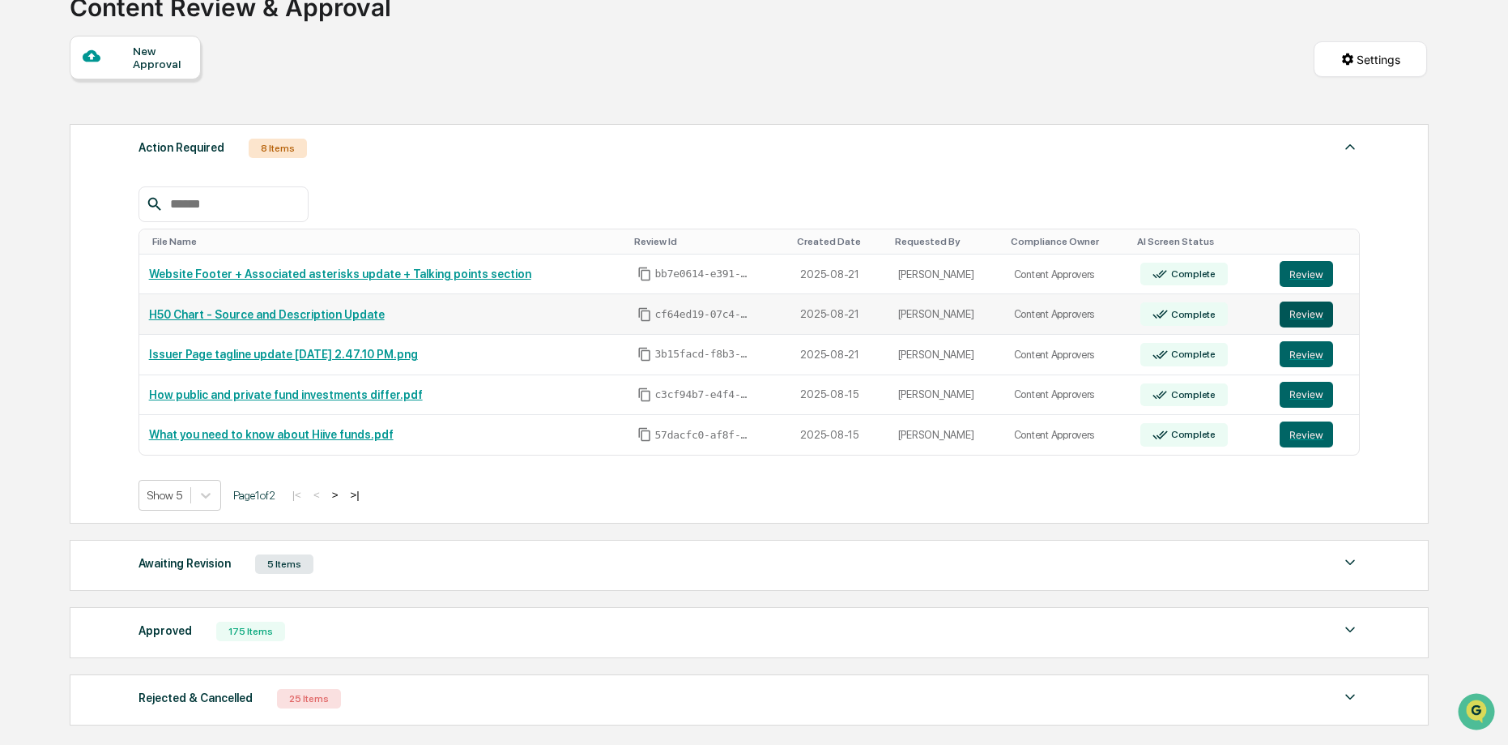
click at [1300, 316] on button "Review" at bounding box center [1306, 314] width 53 height 26
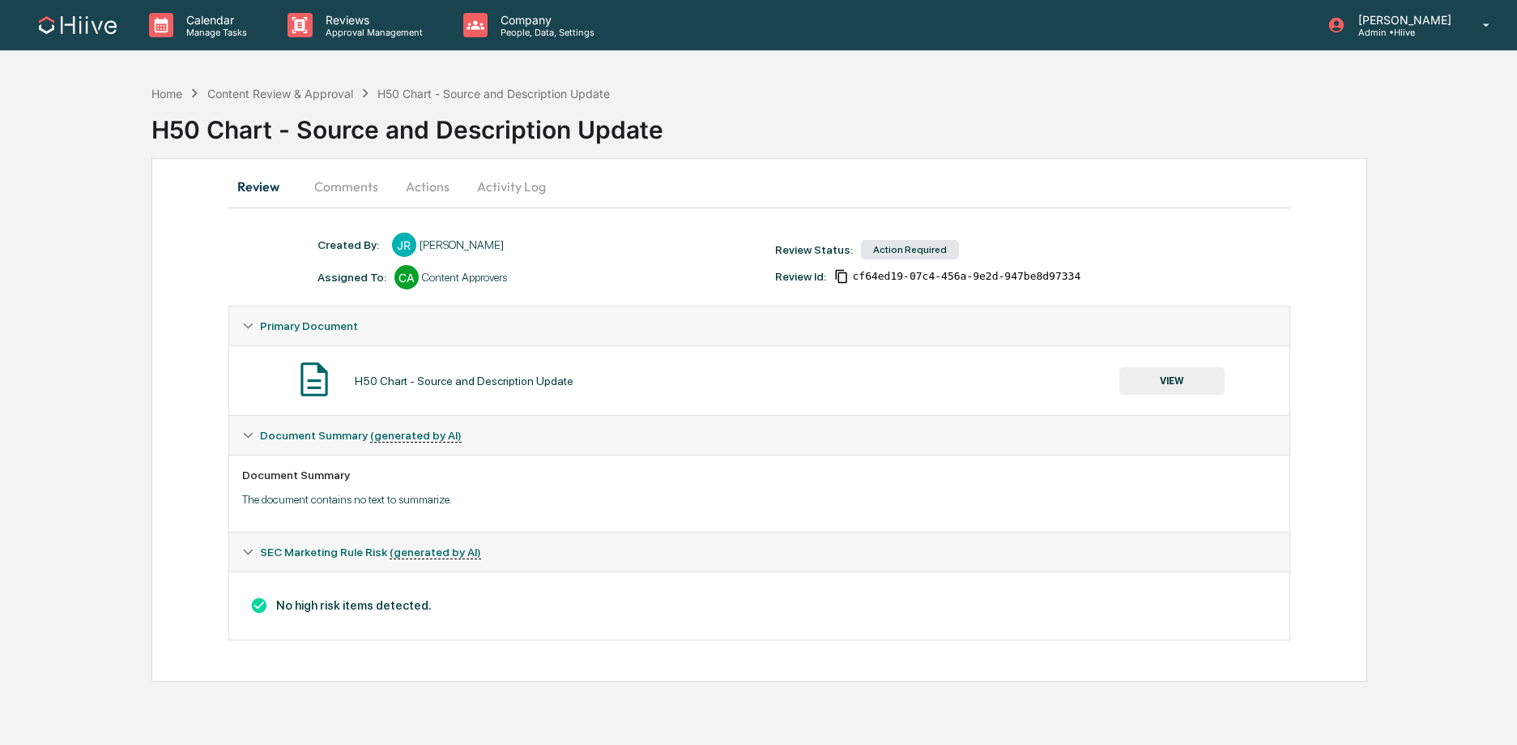
click at [335, 184] on button "Comments" at bounding box center [346, 186] width 90 height 39
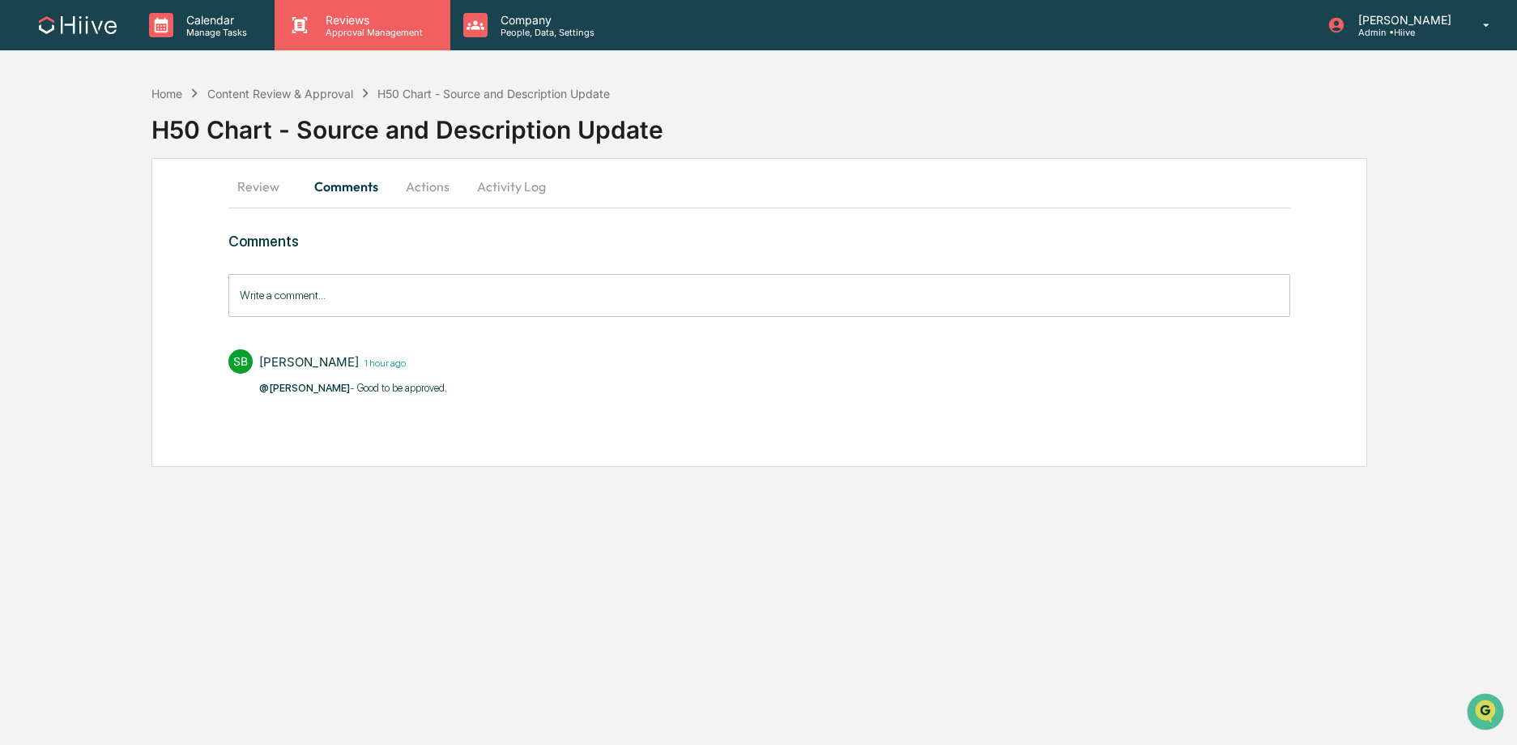
click at [358, 29] on p "Approval Management" at bounding box center [372, 32] width 118 height 11
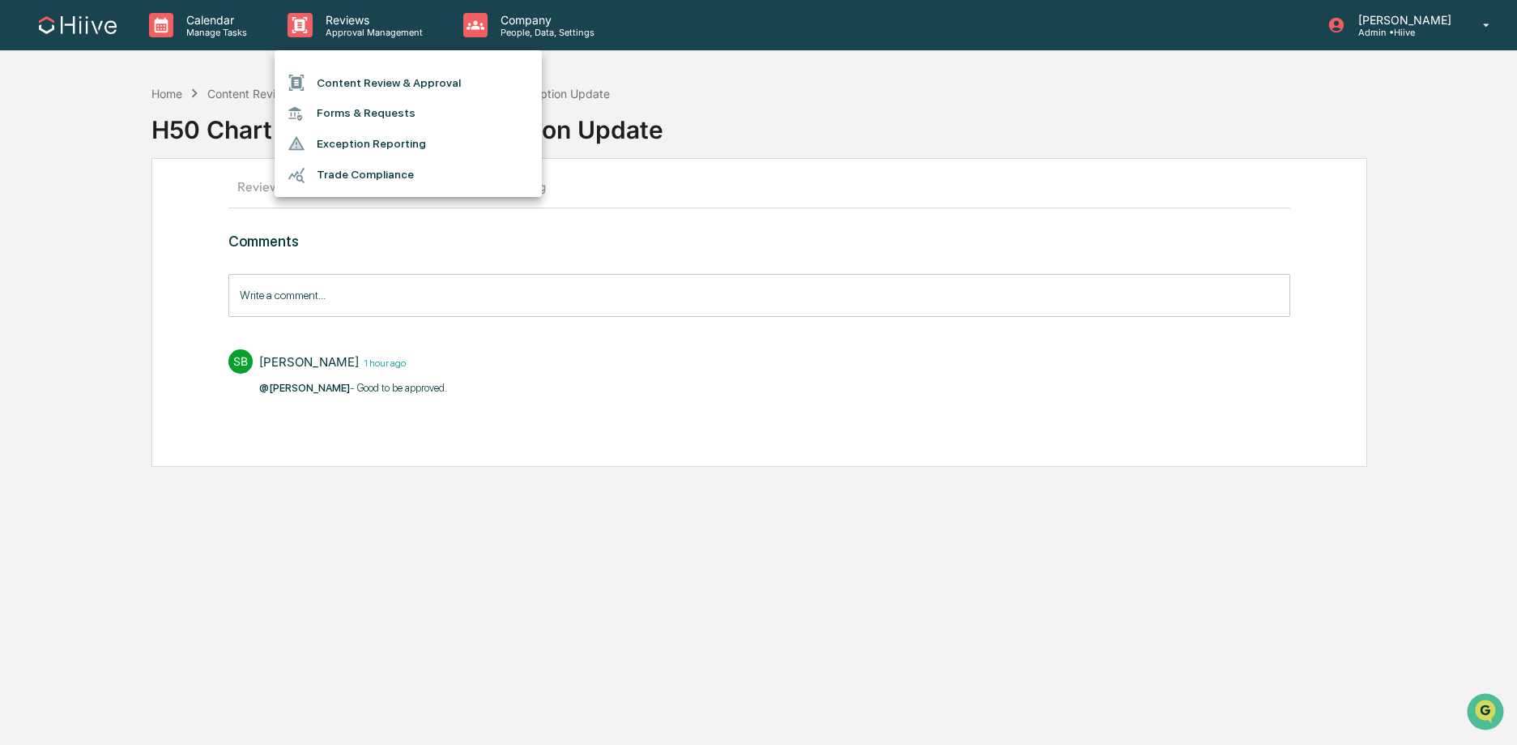
click at [362, 77] on li "Content Review & Approval" at bounding box center [408, 82] width 267 height 31
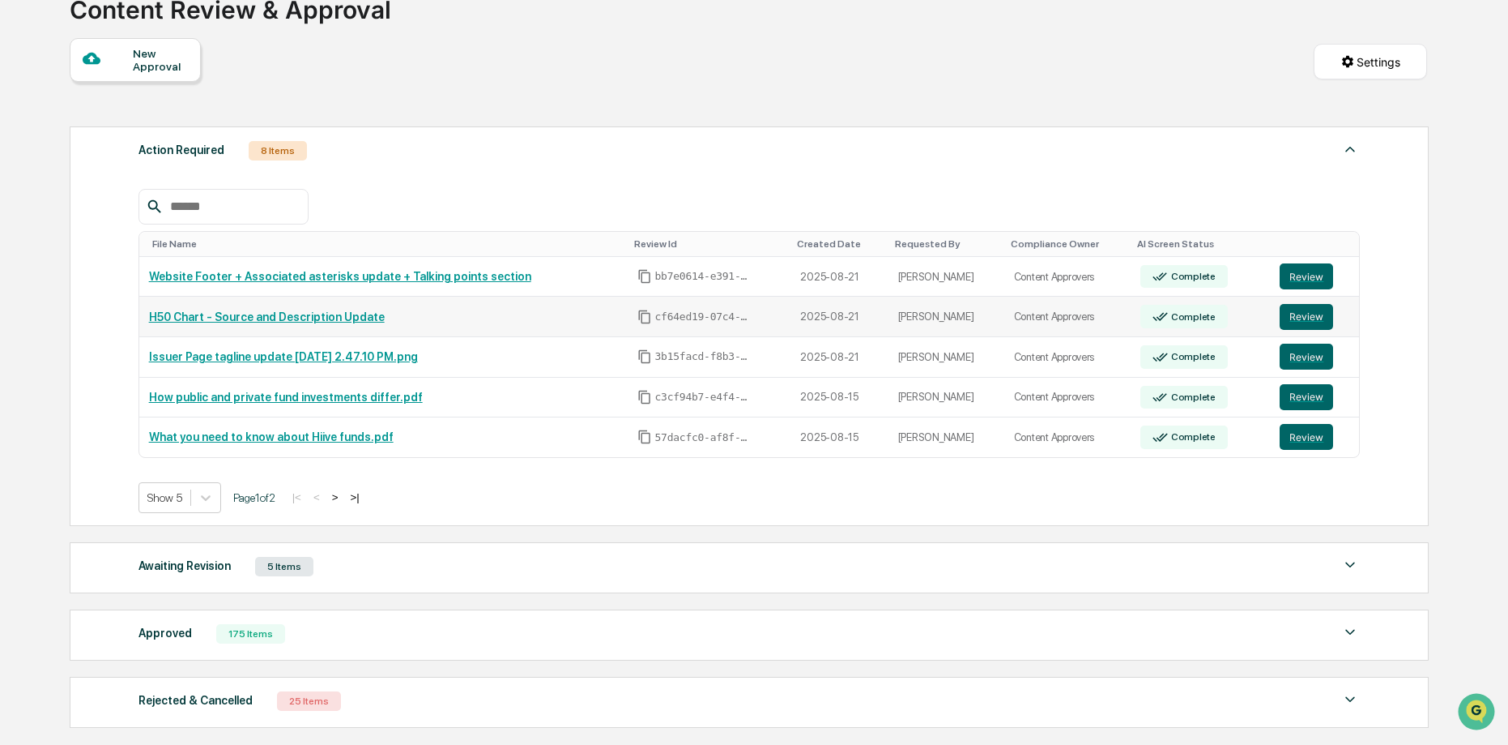
scroll to position [122, 0]
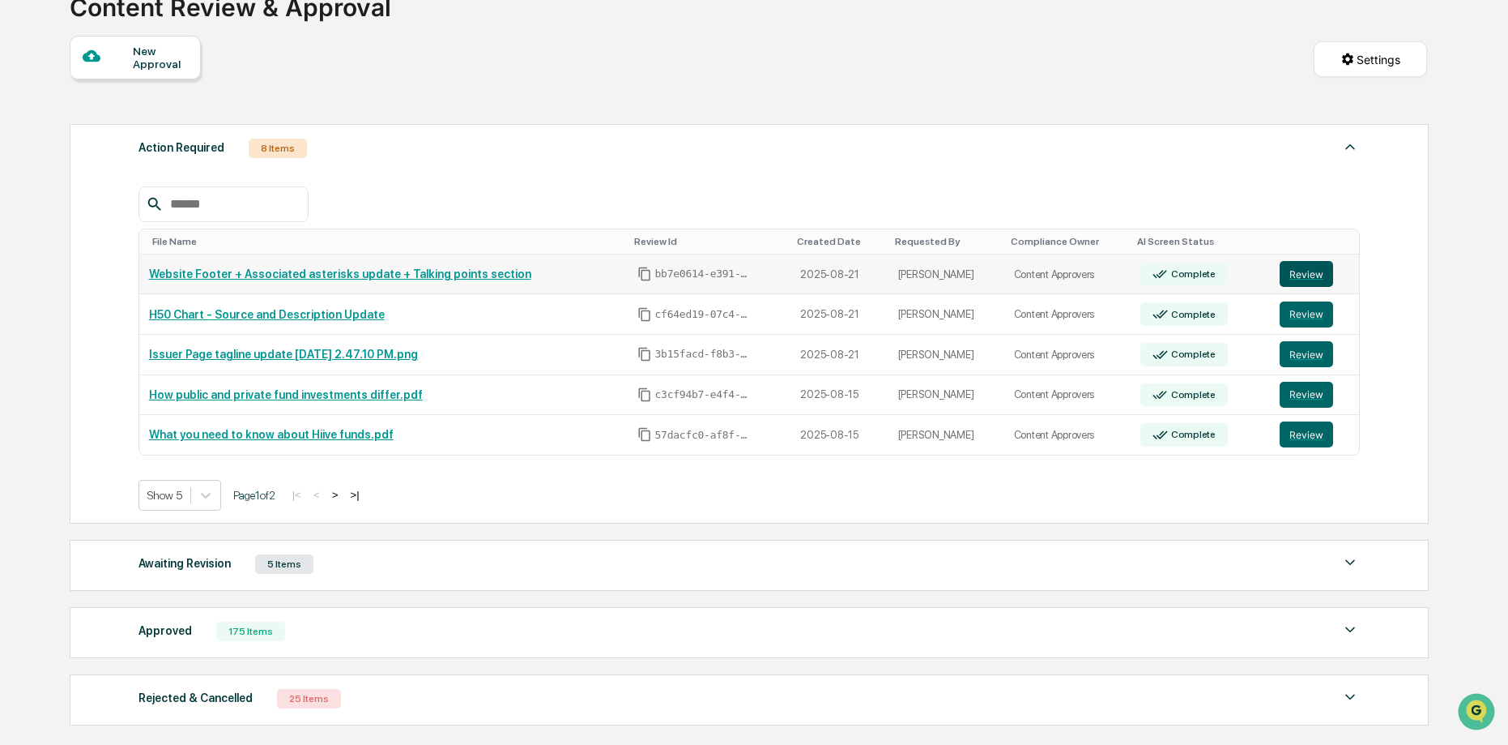
click at [1314, 278] on button "Review" at bounding box center [1306, 274] width 53 height 26
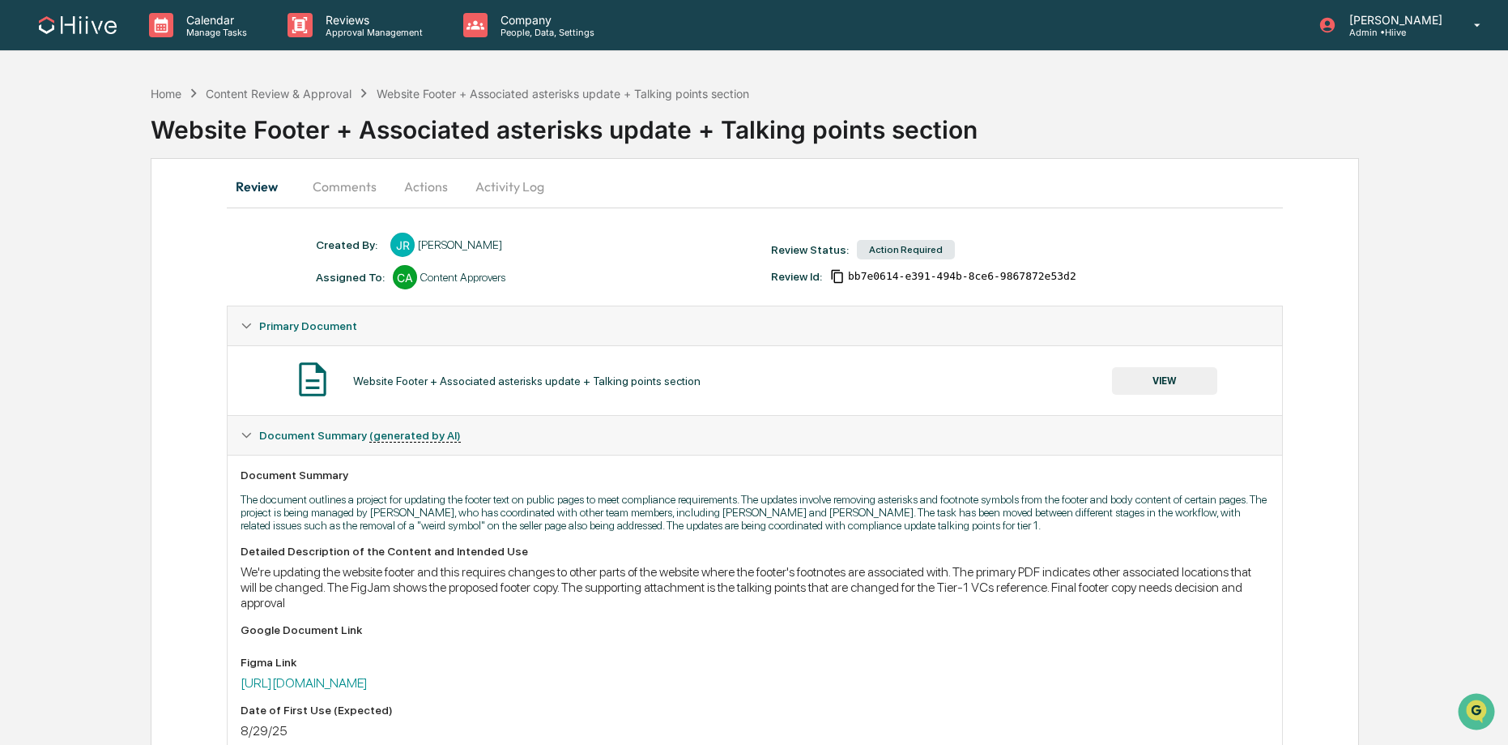
click at [491, 192] on button "Activity Log" at bounding box center [510, 186] width 95 height 39
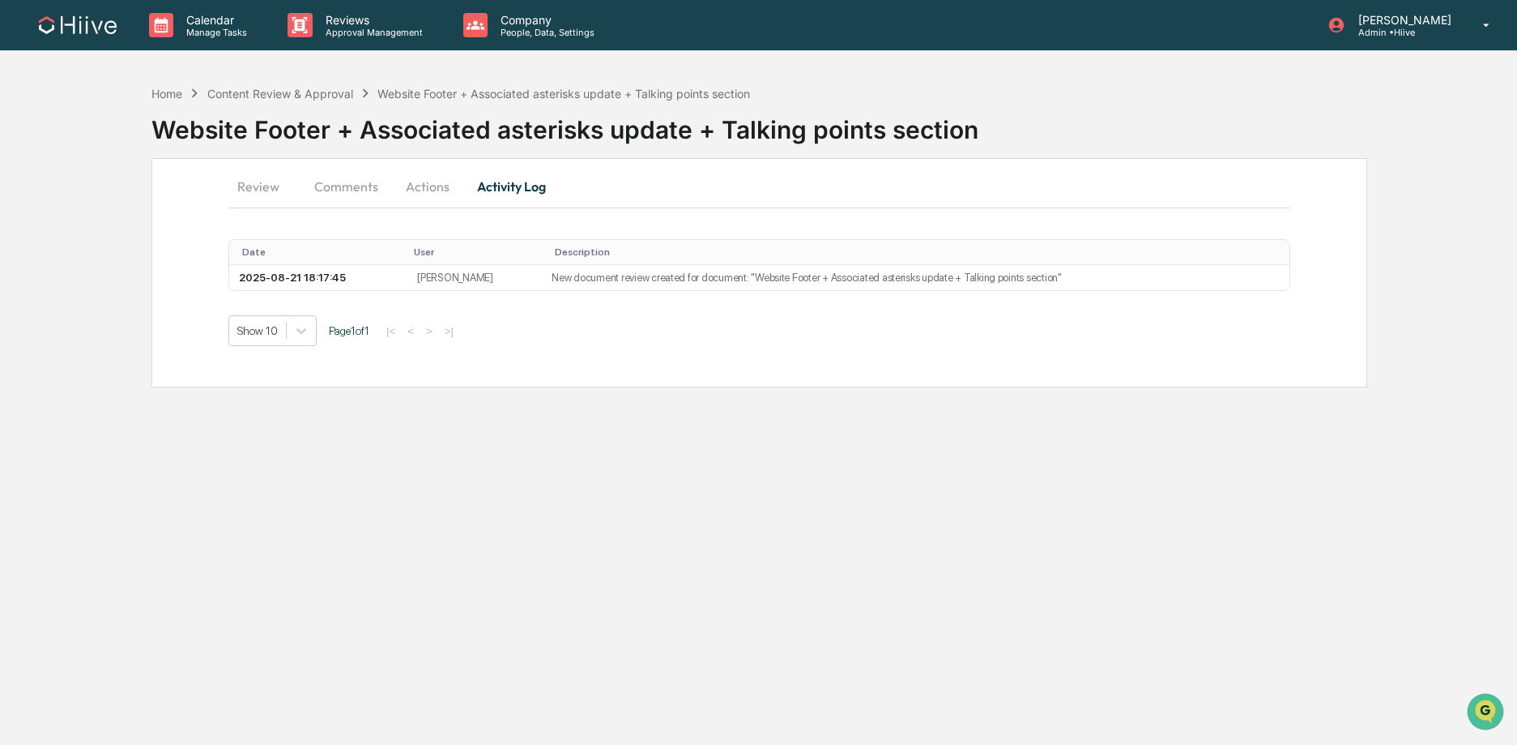
click at [432, 190] on button "Actions" at bounding box center [427, 186] width 73 height 39
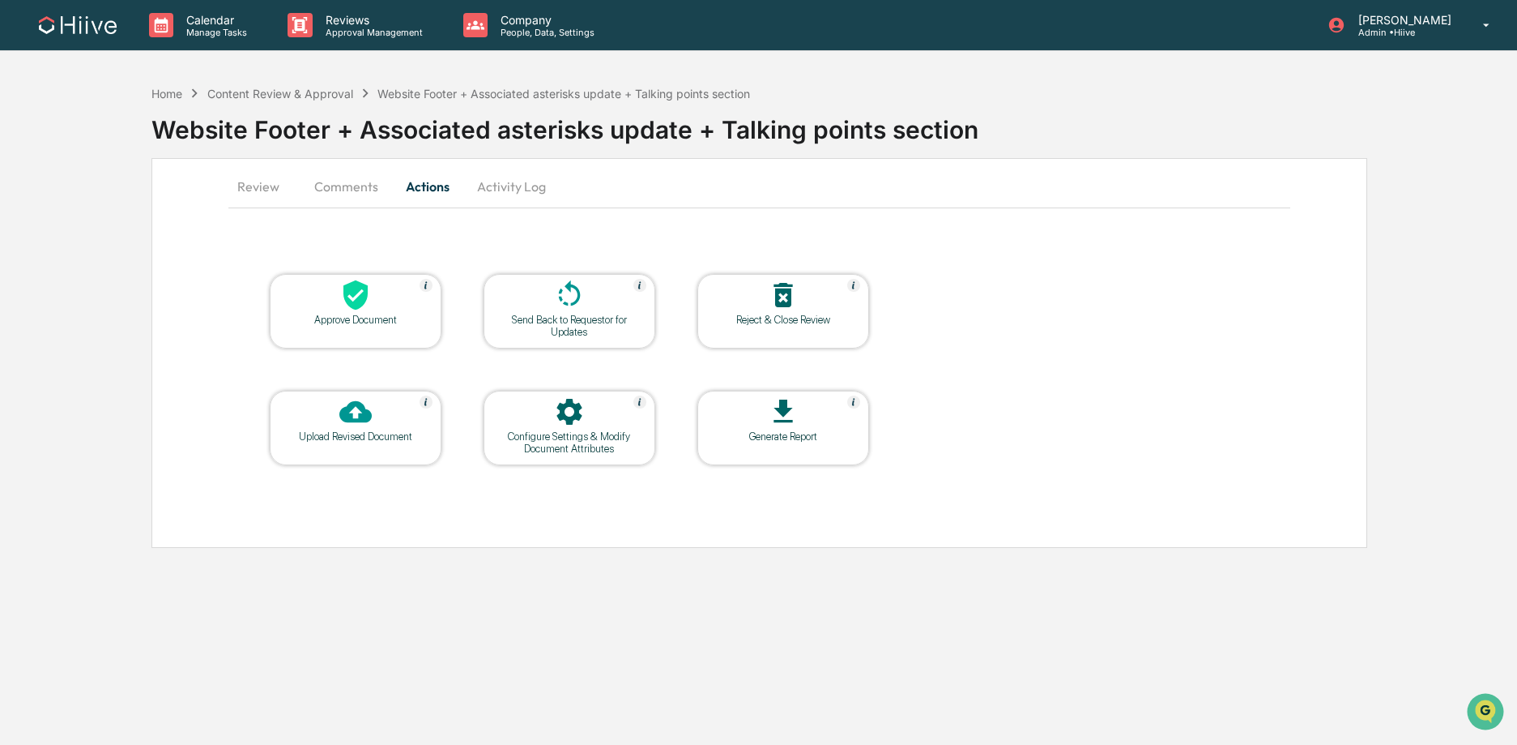
click at [582, 419] on icon at bounding box center [569, 411] width 32 height 32
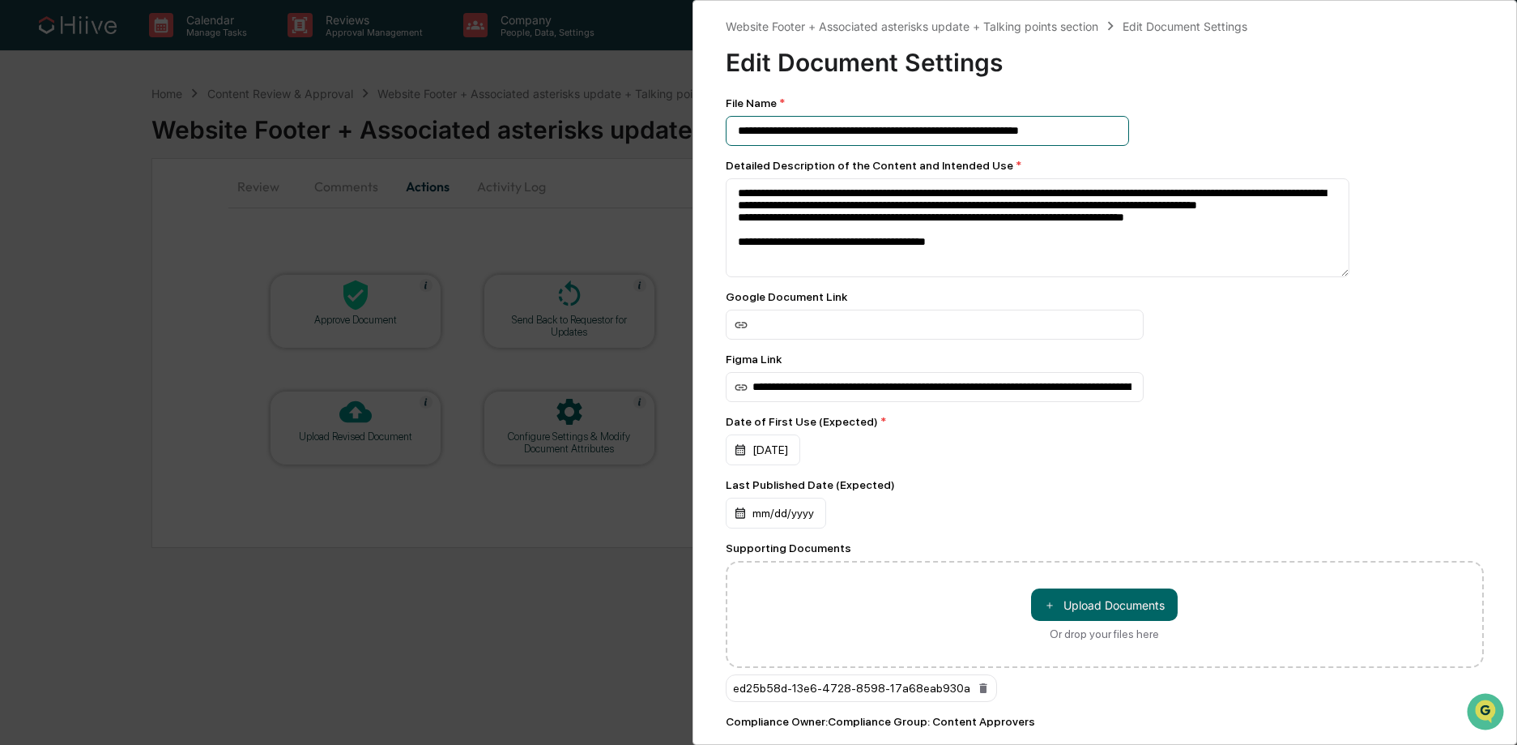
drag, startPoint x: 821, startPoint y: 128, endPoint x: 652, endPoint y: 126, distance: 169.3
click at [652, 126] on div "**********" at bounding box center [758, 372] width 1517 height 745
type input "**********"
click at [587, 92] on div "**********" at bounding box center [758, 372] width 1517 height 745
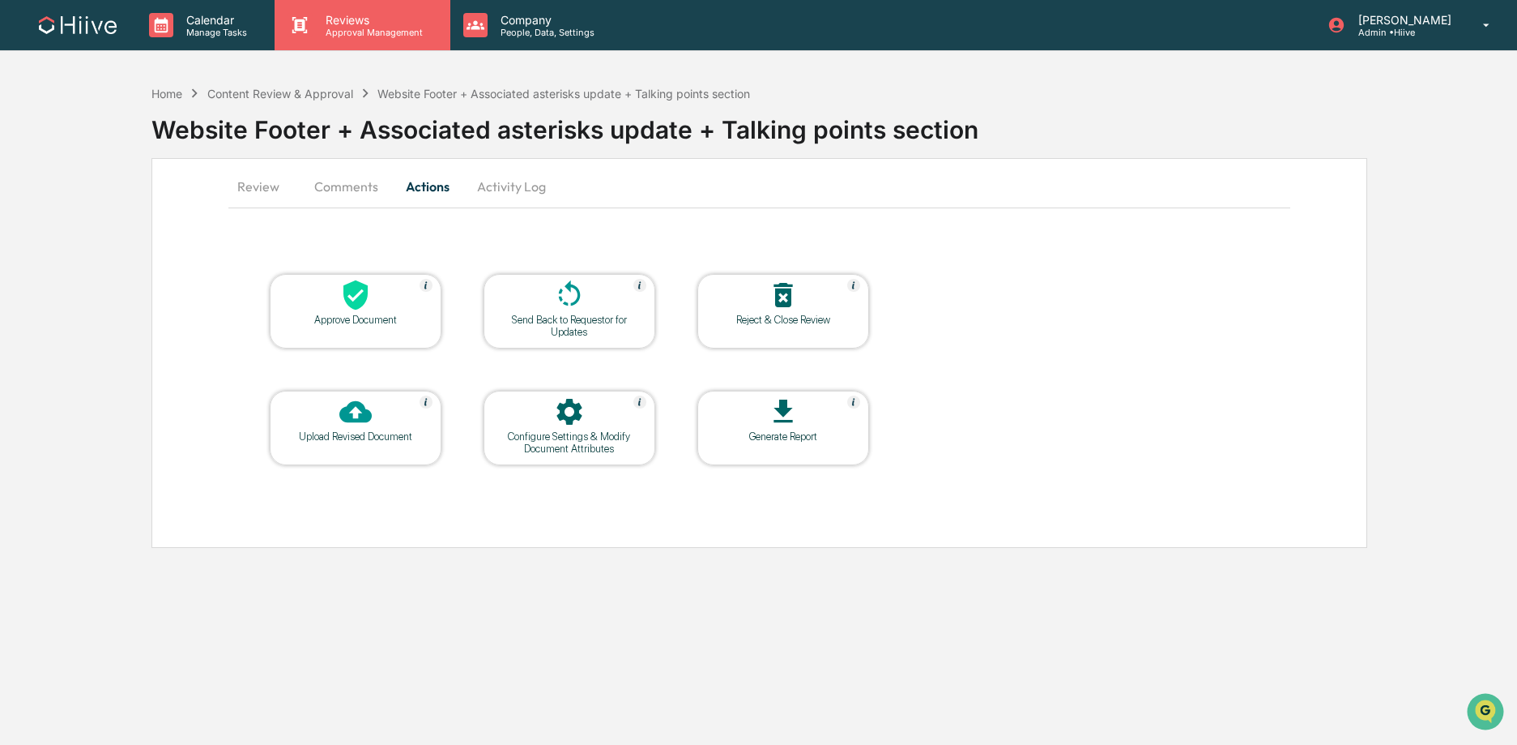
click at [378, 43] on div "Reviews Approval Management" at bounding box center [362, 25] width 175 height 50
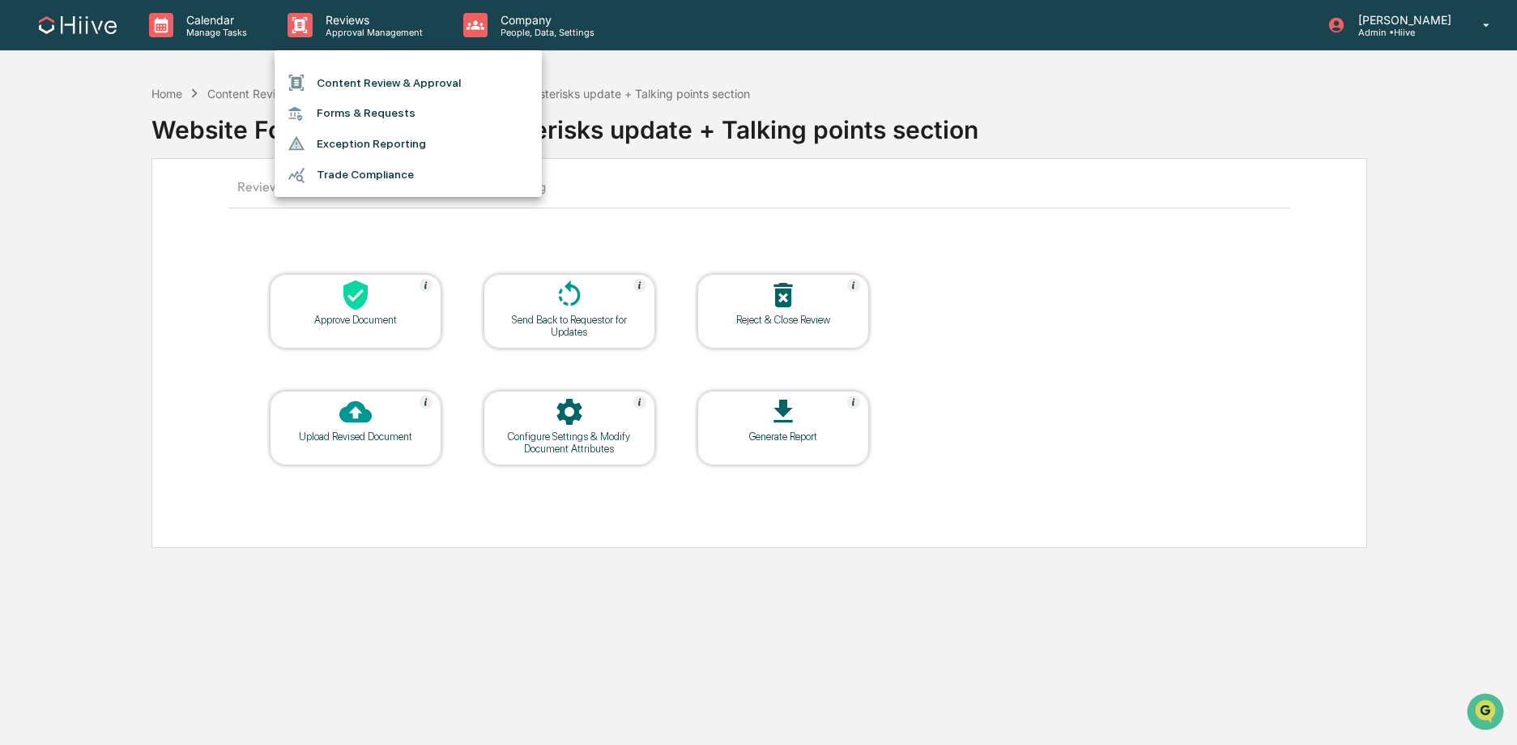
click at [373, 83] on li "Content Review & Approval" at bounding box center [408, 82] width 267 height 31
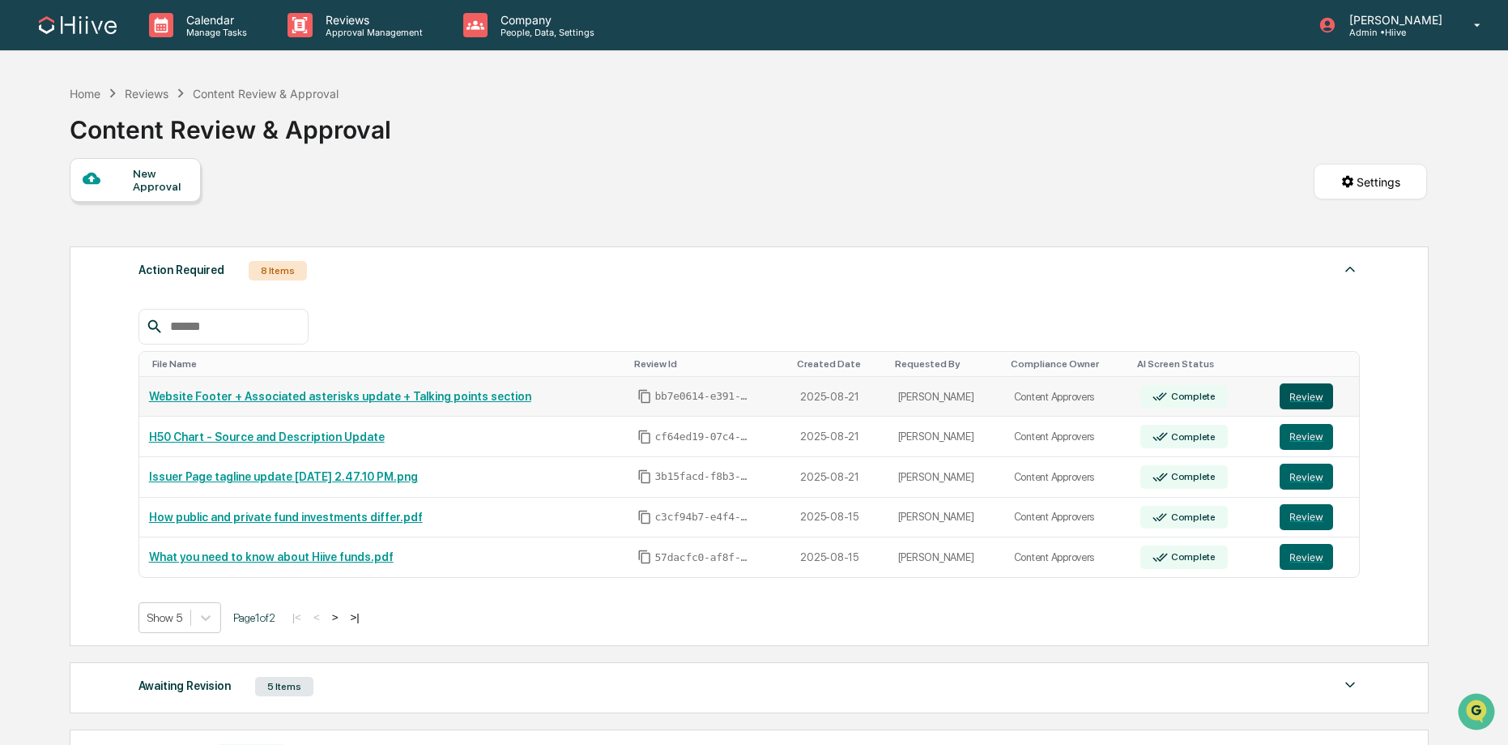
click at [1299, 393] on button "Review" at bounding box center [1306, 396] width 53 height 26
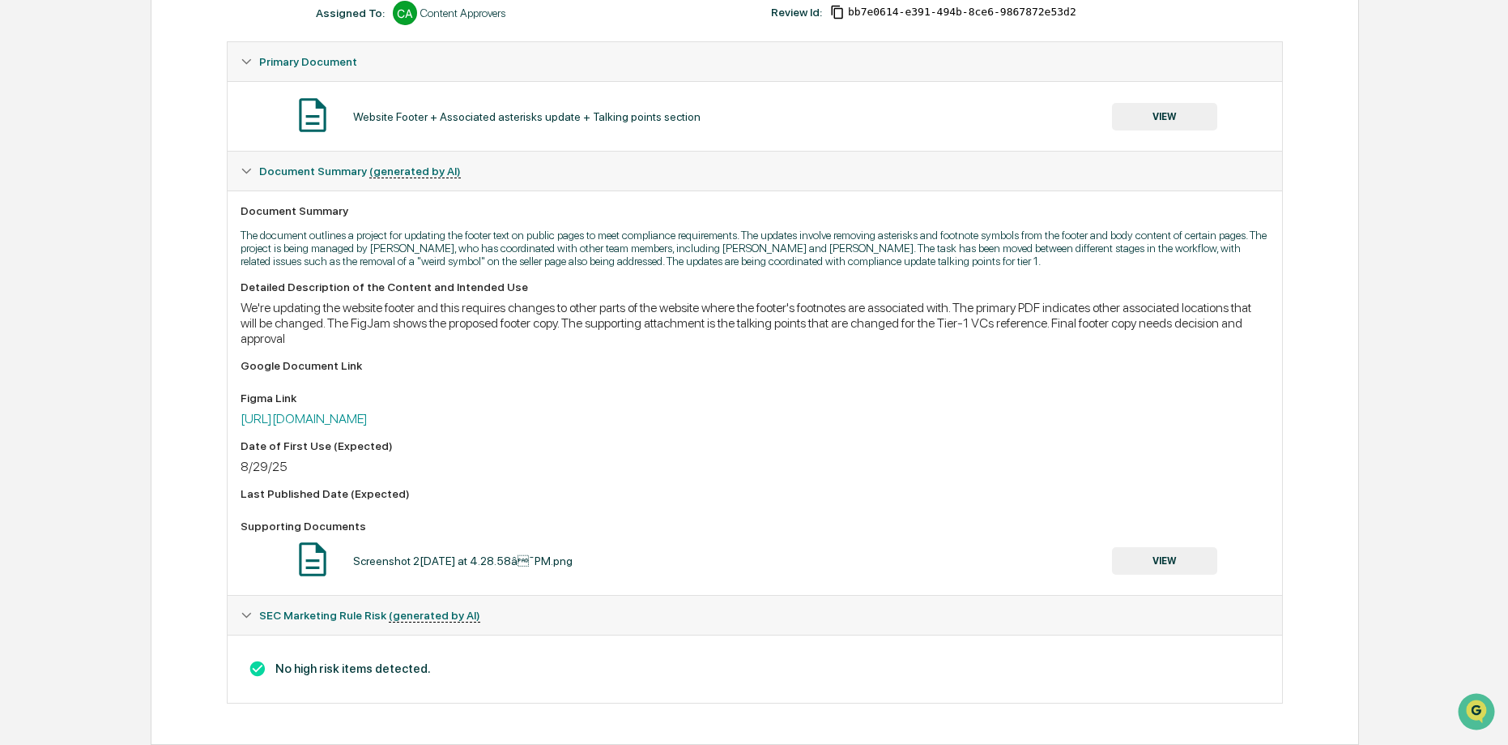
click at [1167, 565] on button "VIEW" at bounding box center [1164, 561] width 105 height 28
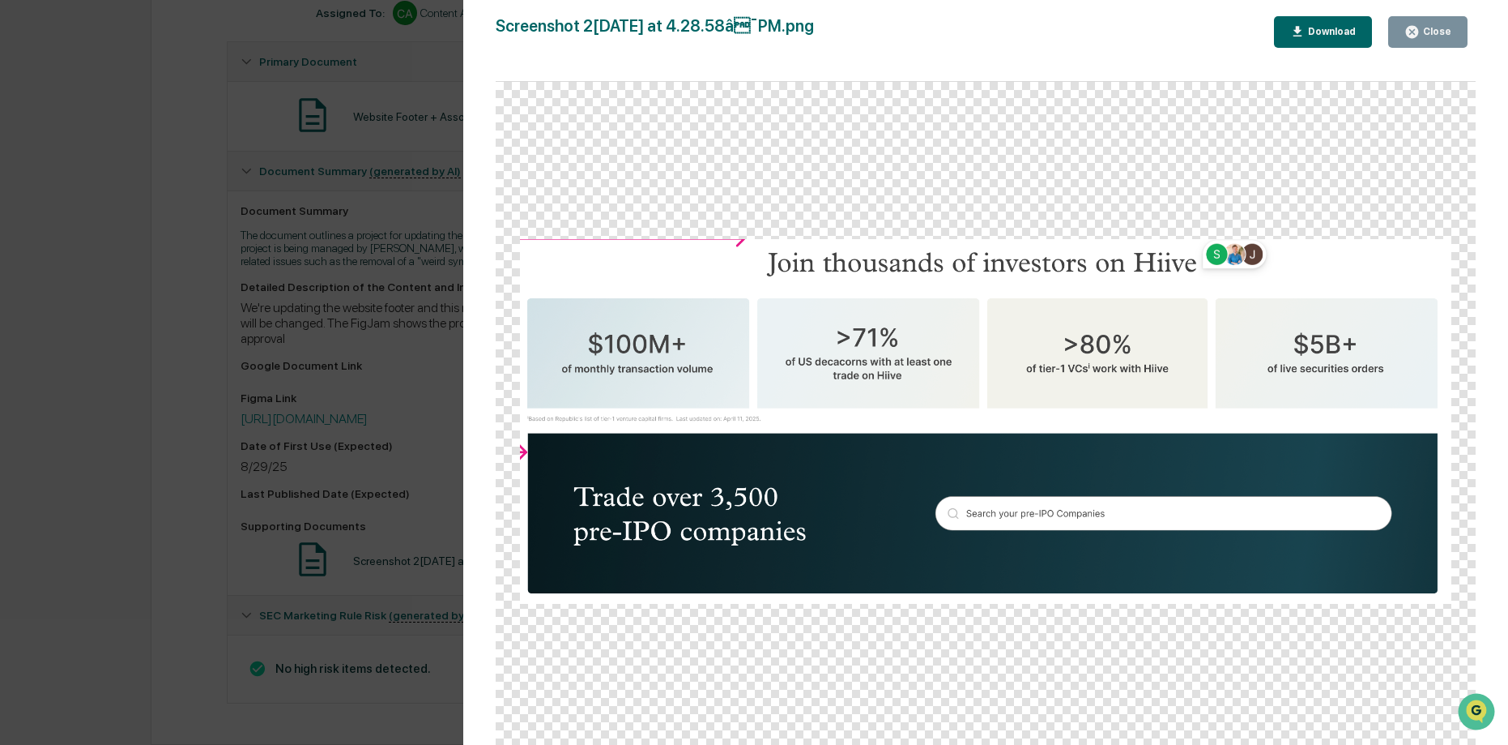
click at [241, 305] on div "Version History 08/21/2025, 06:09 PM Josh Reding Screenshot 2025-07-28 at 4.28.…" at bounding box center [754, 372] width 1508 height 745
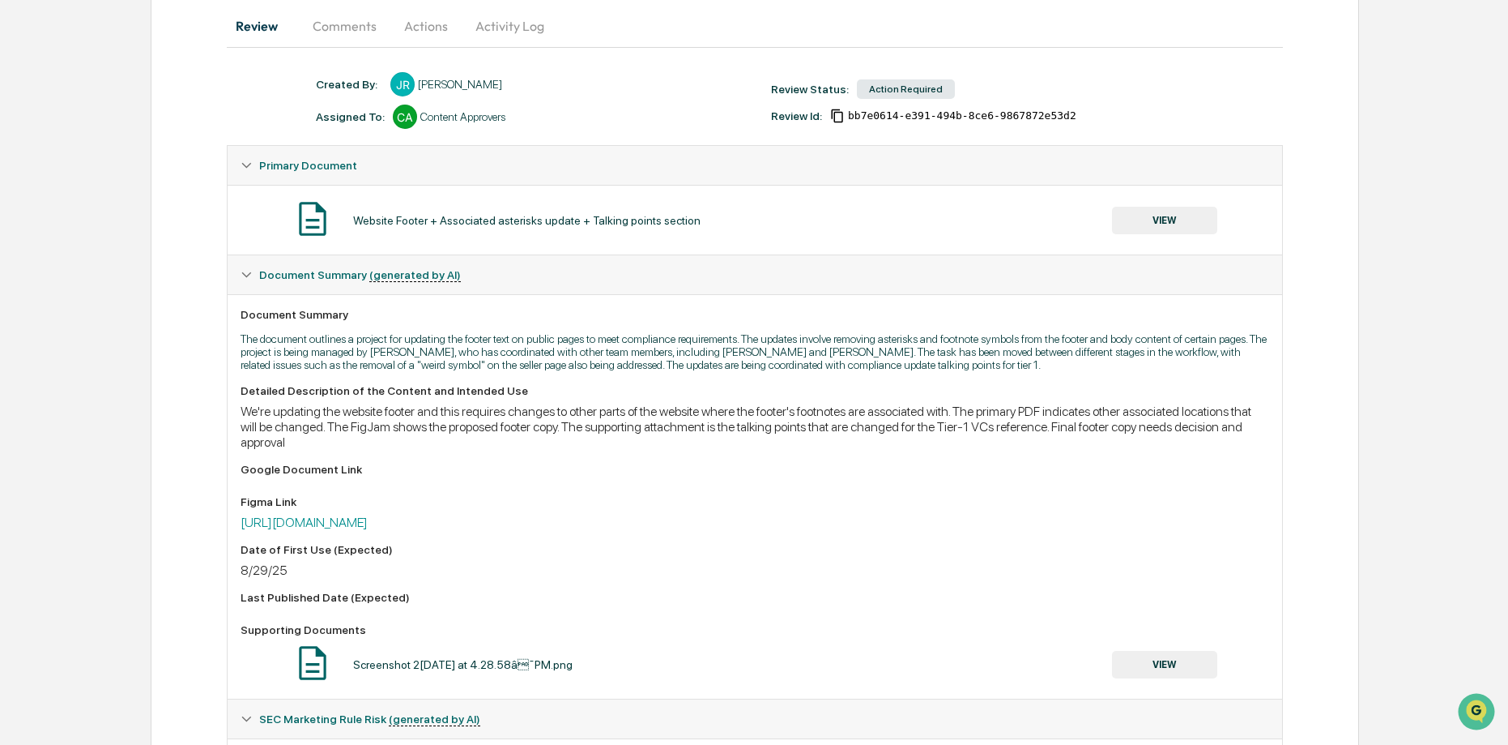
scroll to position [160, 0]
click at [493, 32] on button "Activity Log" at bounding box center [510, 26] width 95 height 39
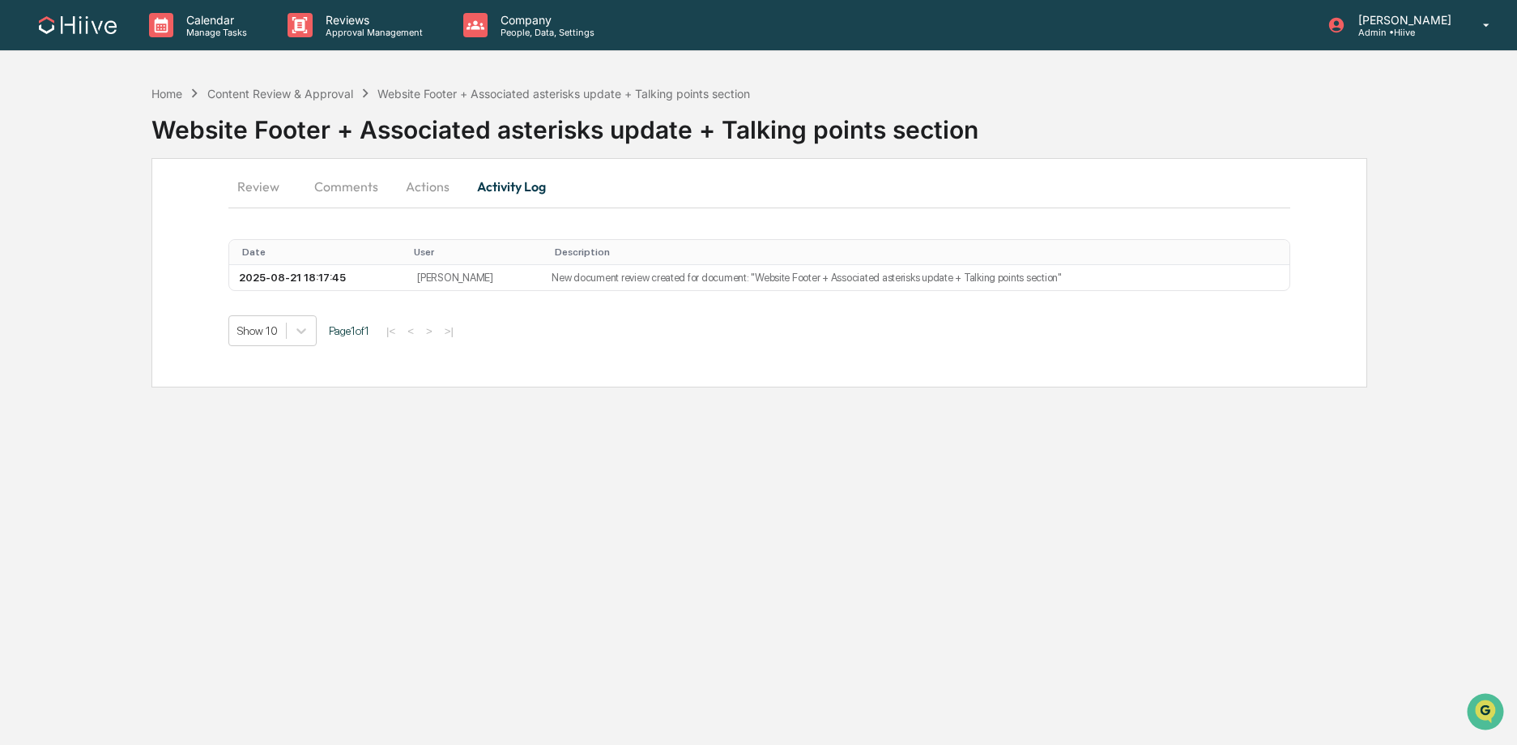
click at [429, 178] on button "Actions" at bounding box center [427, 186] width 73 height 39
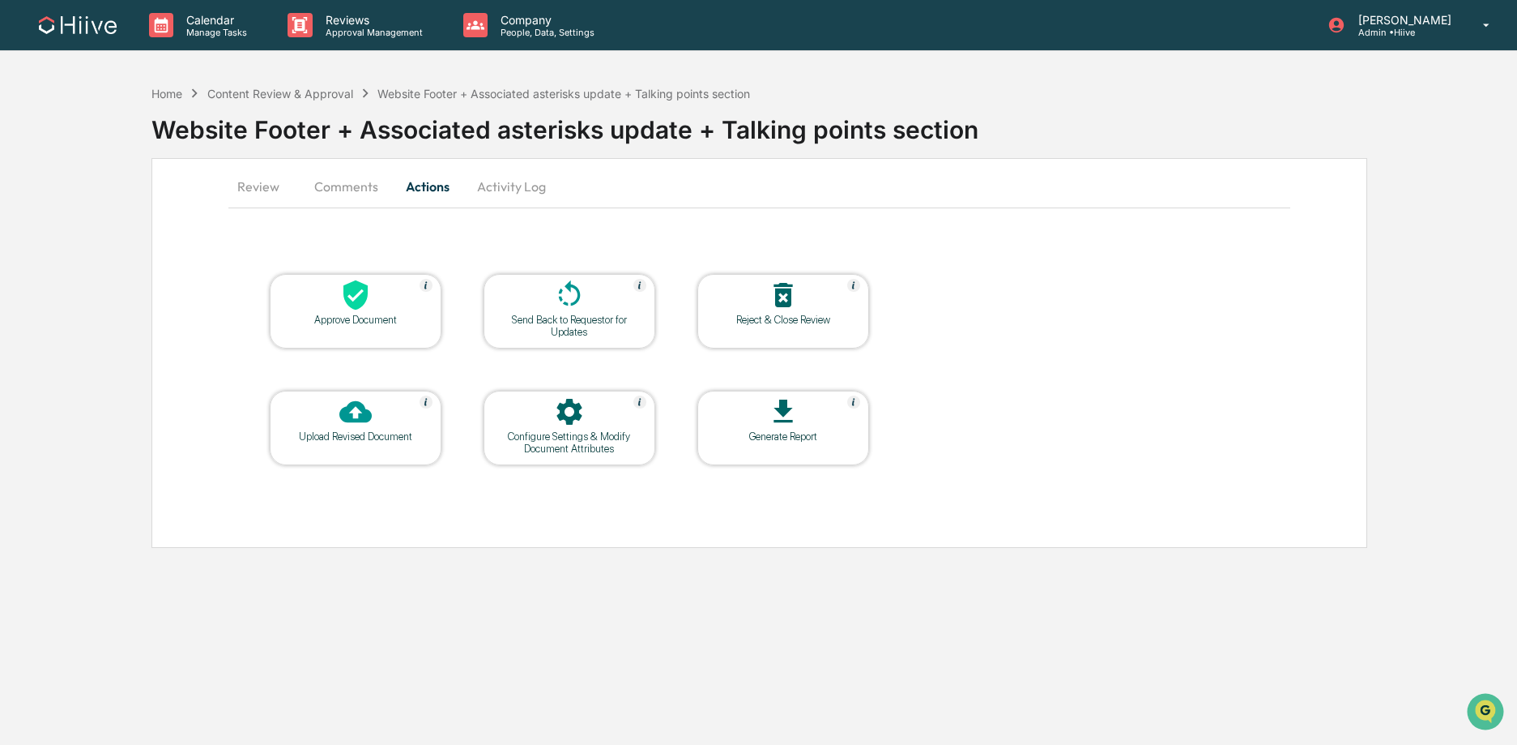
click at [250, 171] on button "Review" at bounding box center [264, 186] width 73 height 39
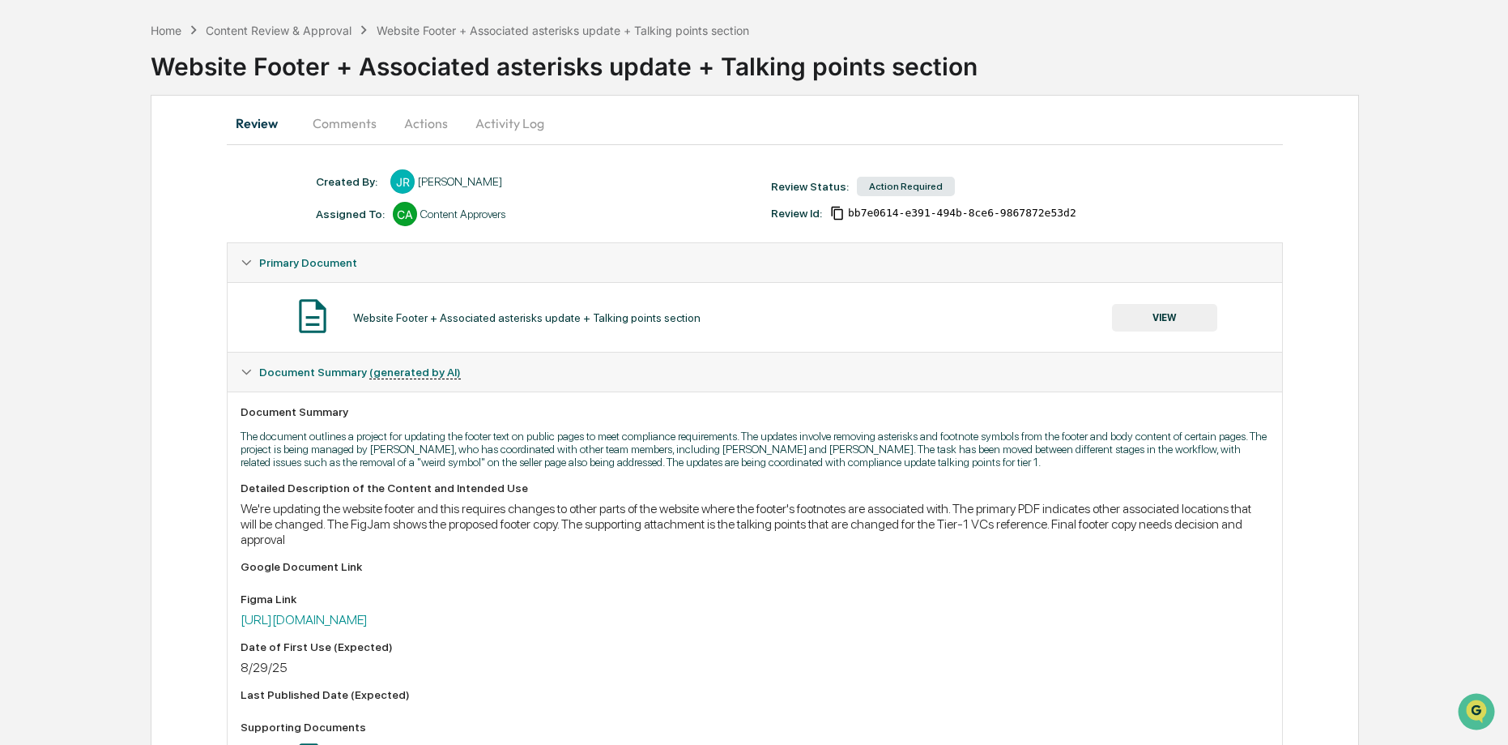
scroll to position [1, 0]
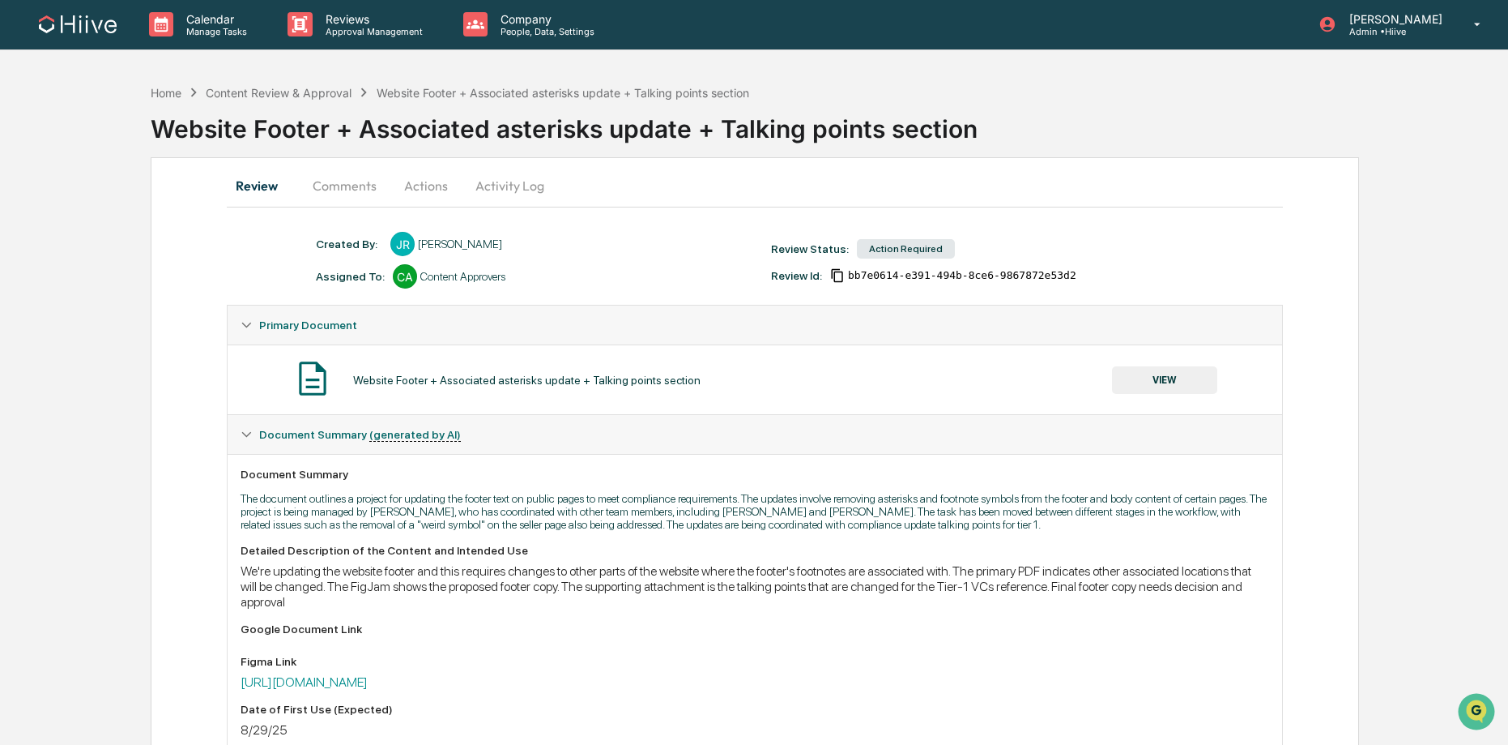
click at [439, 177] on button "Actions" at bounding box center [426, 185] width 73 height 39
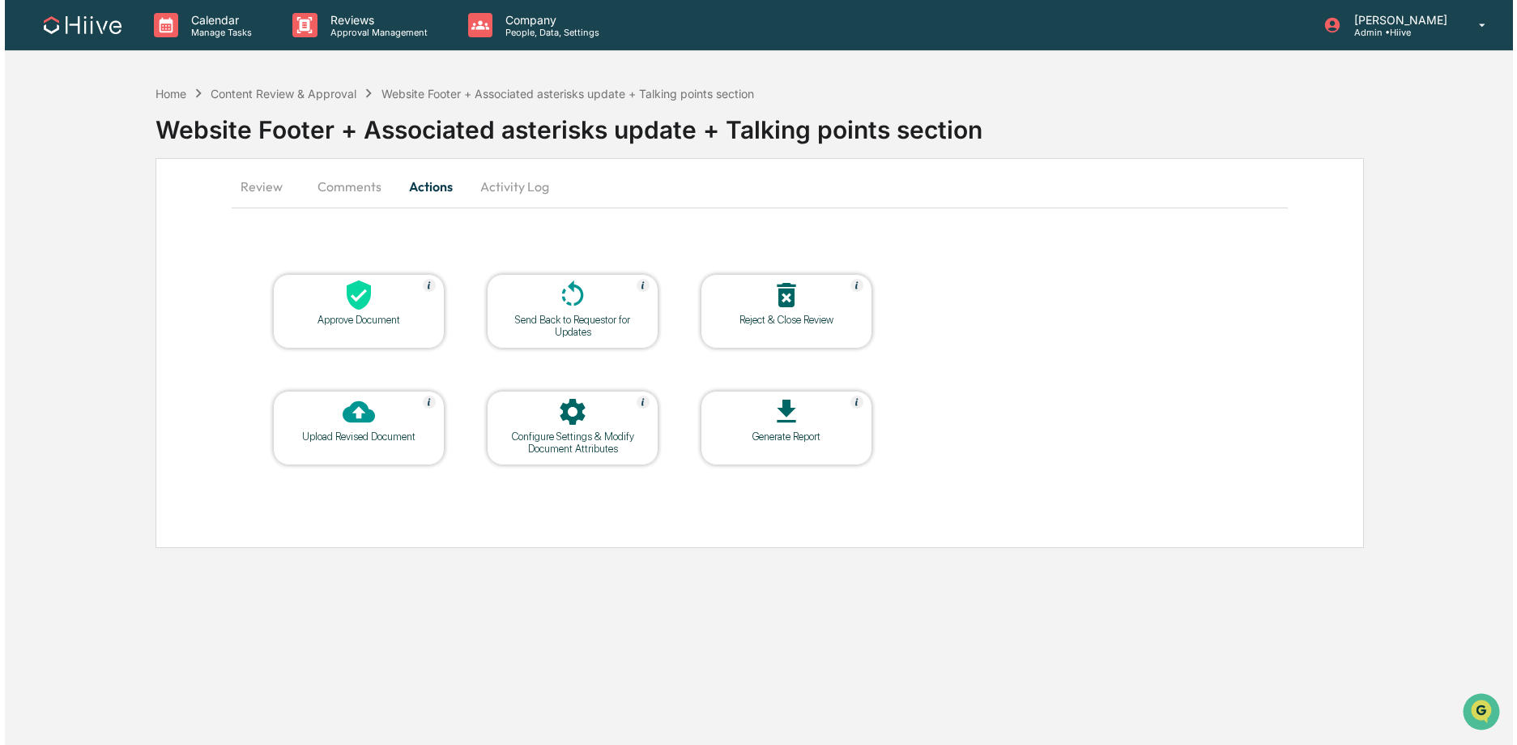
scroll to position [0, 0]
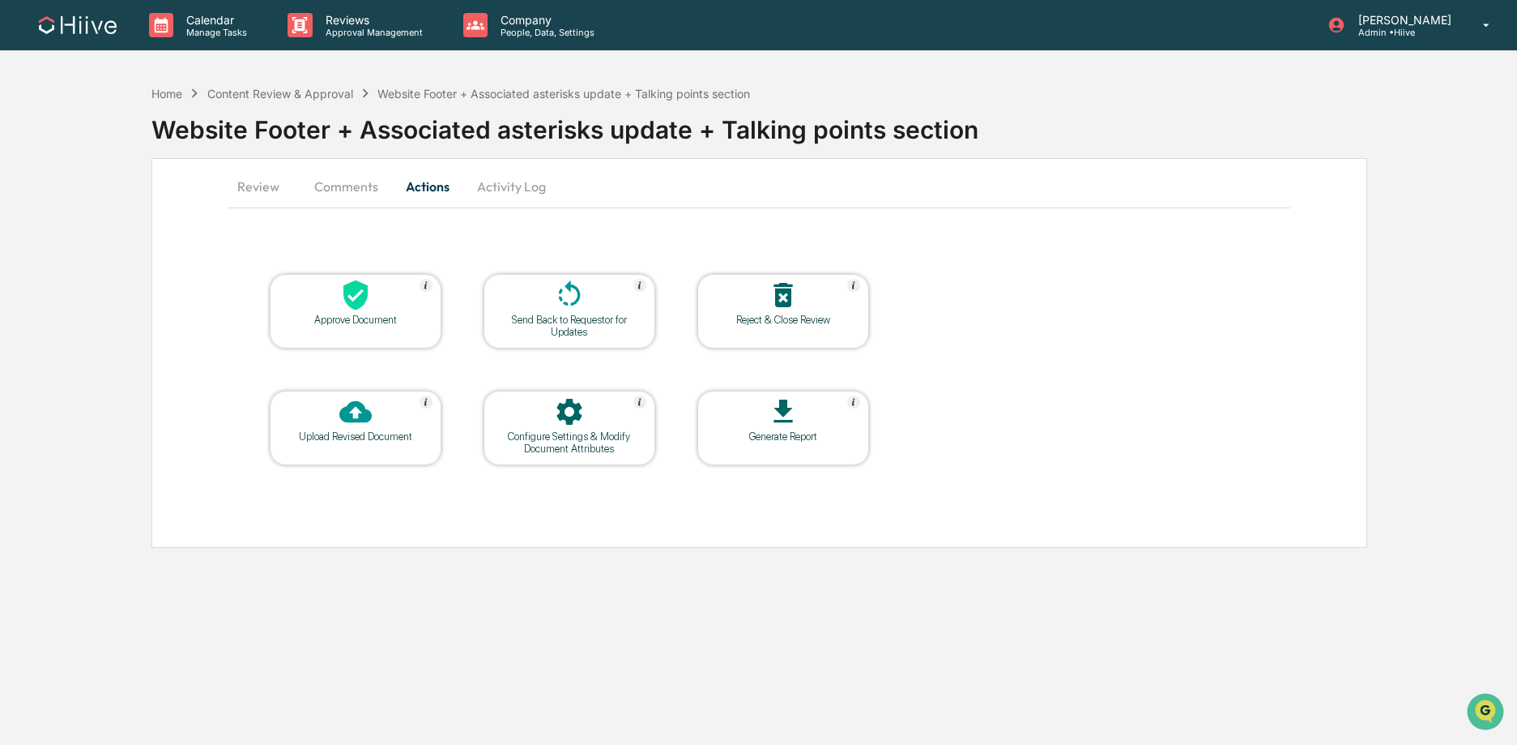
click at [597, 449] on div "Configure Settings & Modify Document Attributes" at bounding box center [570, 442] width 146 height 24
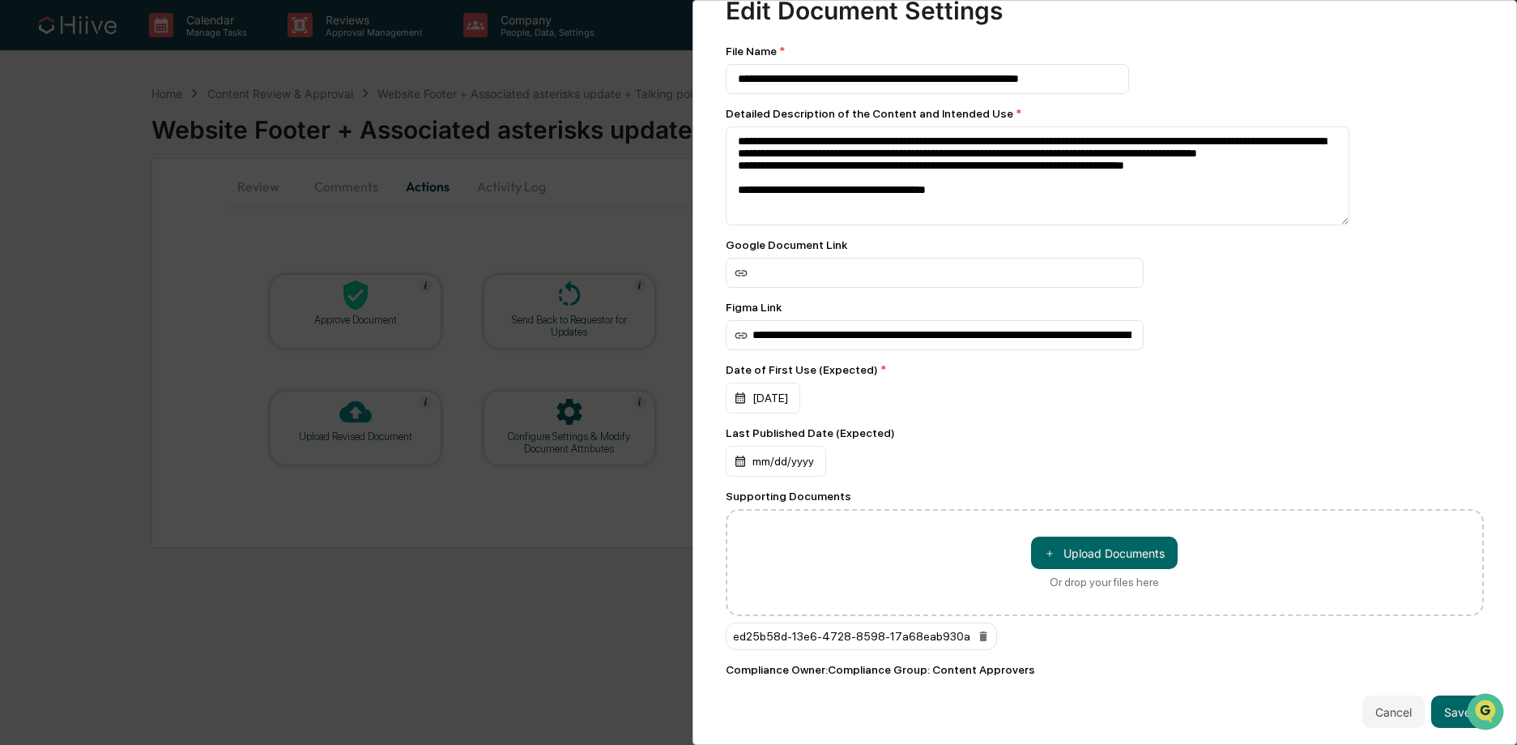
scroll to position [80, 0]
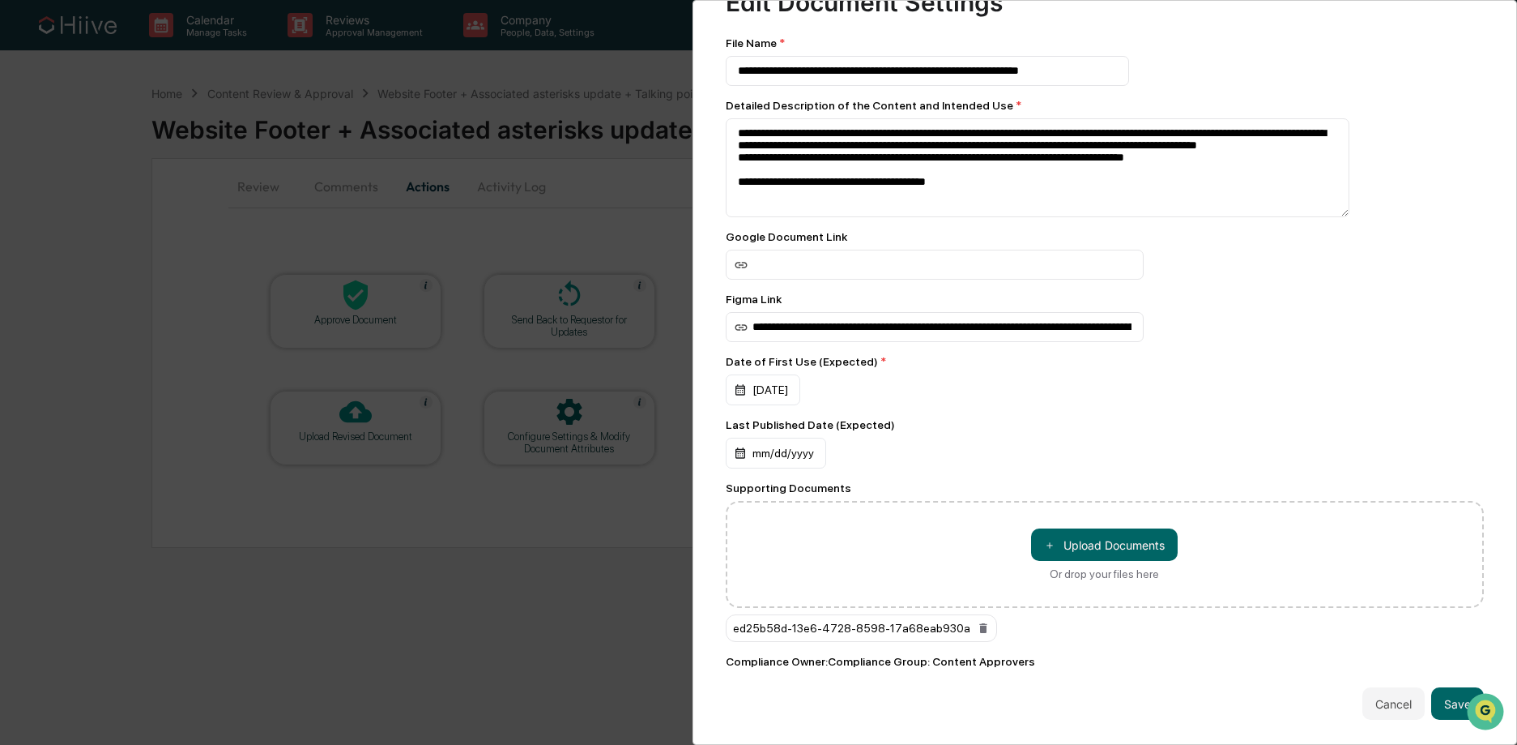
click at [900, 622] on div "ed25b58d-13e6-4728-8598-17a68eab930a" at bounding box center [861, 628] width 271 height 28
click at [1132, 536] on button "＋ Upload Documents" at bounding box center [1104, 544] width 147 height 32
drag, startPoint x: 1380, startPoint y: 693, endPoint x: 889, endPoint y: 646, distance: 494.0
click at [1380, 693] on button "Cancel" at bounding box center [1394, 703] width 62 height 32
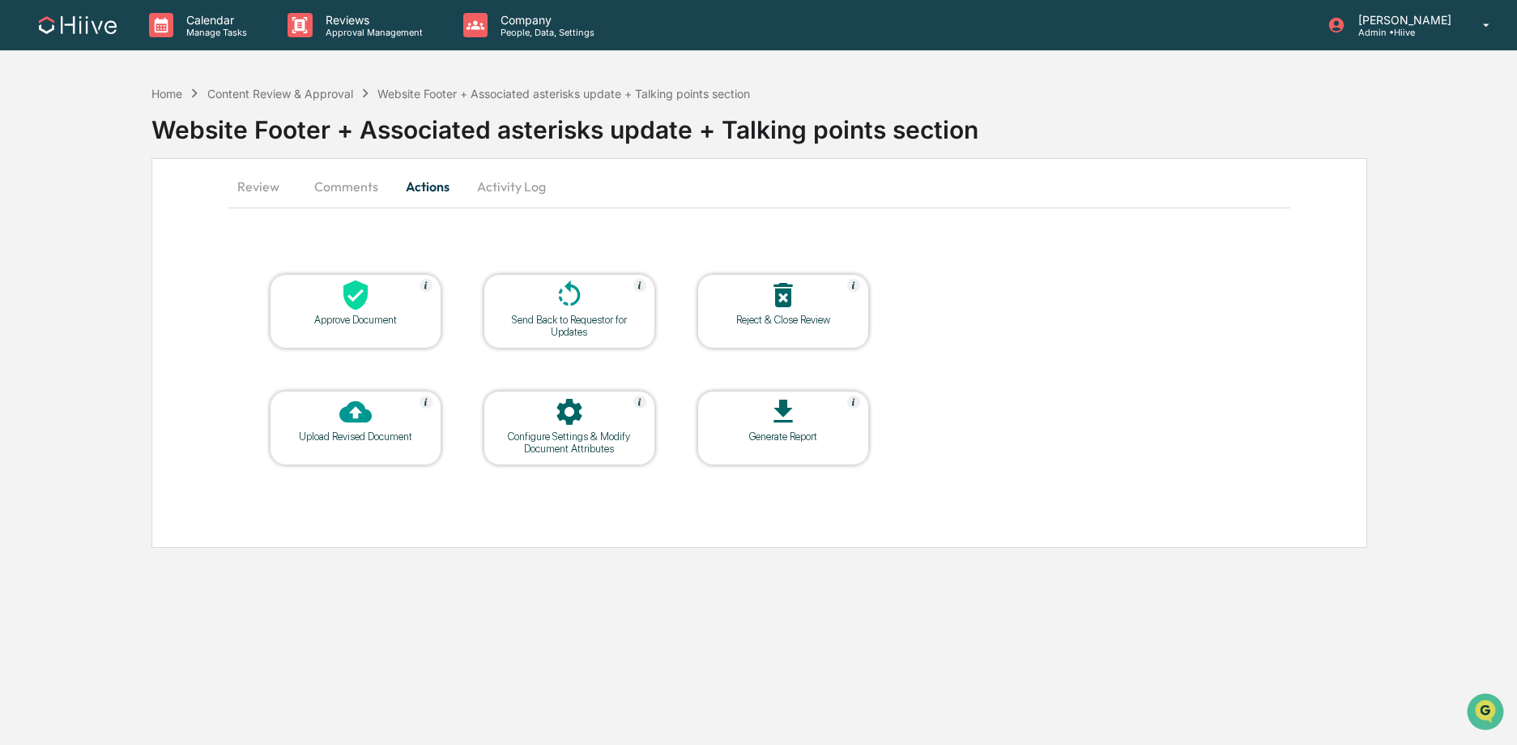
click at [271, 188] on button "Review" at bounding box center [264, 186] width 73 height 39
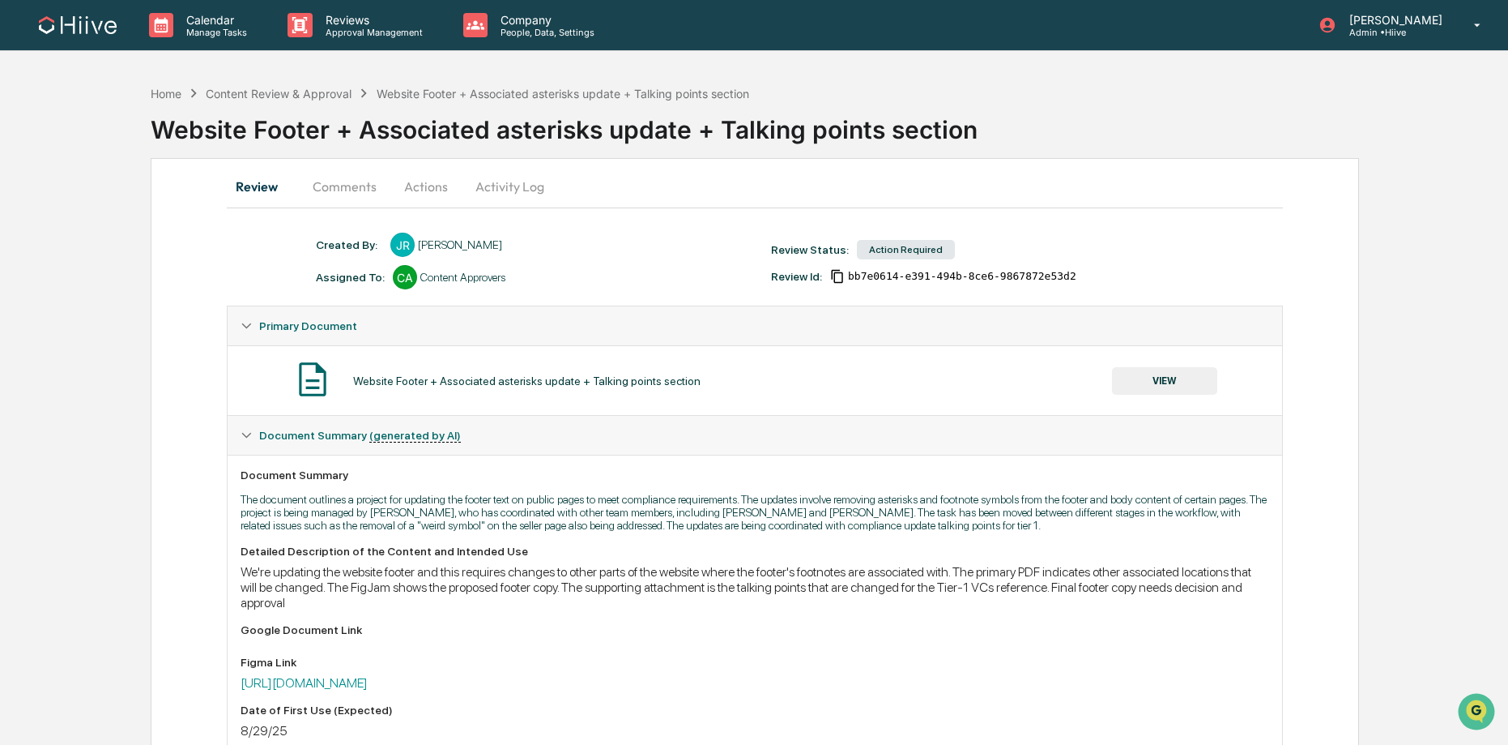
drag, startPoint x: 427, startPoint y: 183, endPoint x: 467, endPoint y: 183, distance: 39.7
click at [426, 183] on button "Actions" at bounding box center [426, 186] width 73 height 39
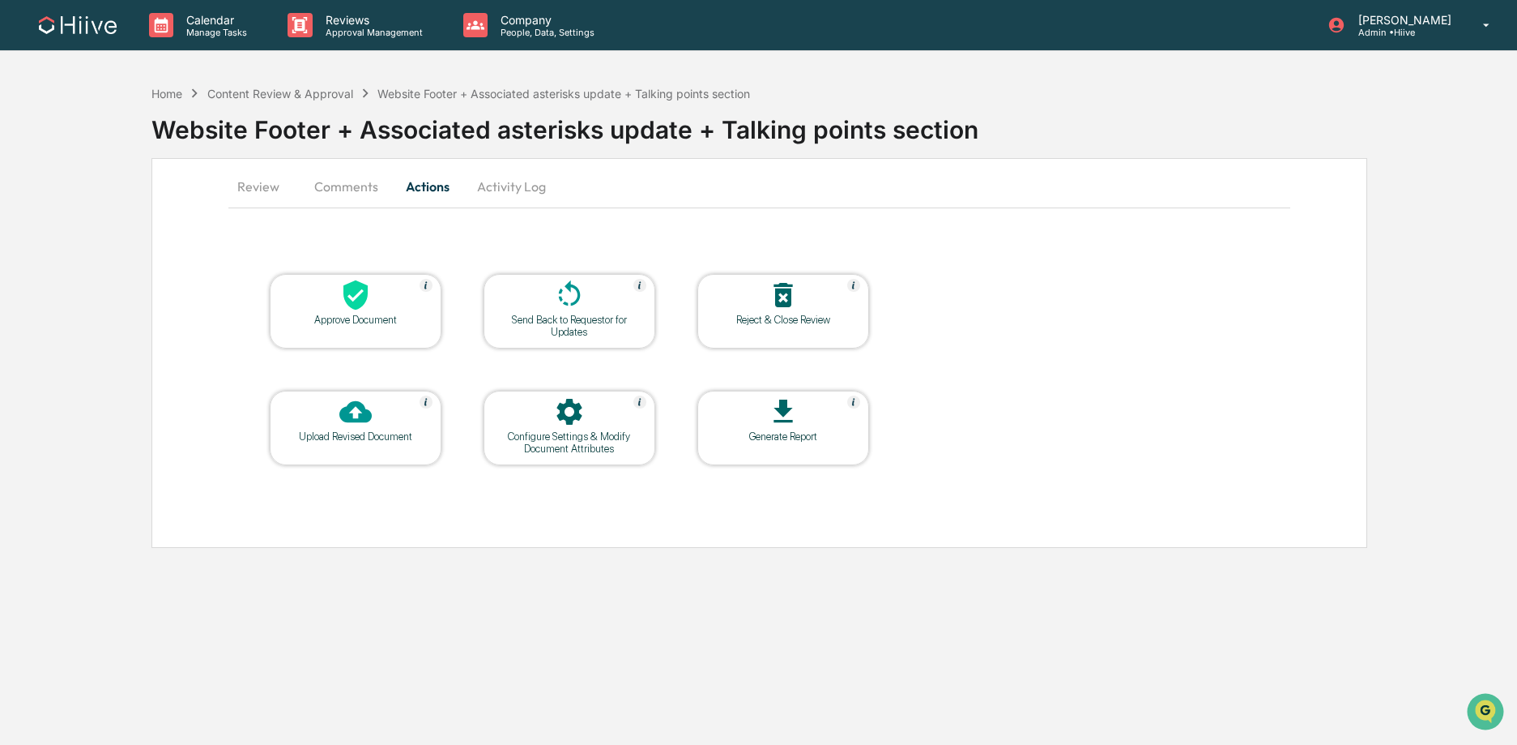
click at [553, 301] on icon at bounding box center [569, 295] width 32 height 32
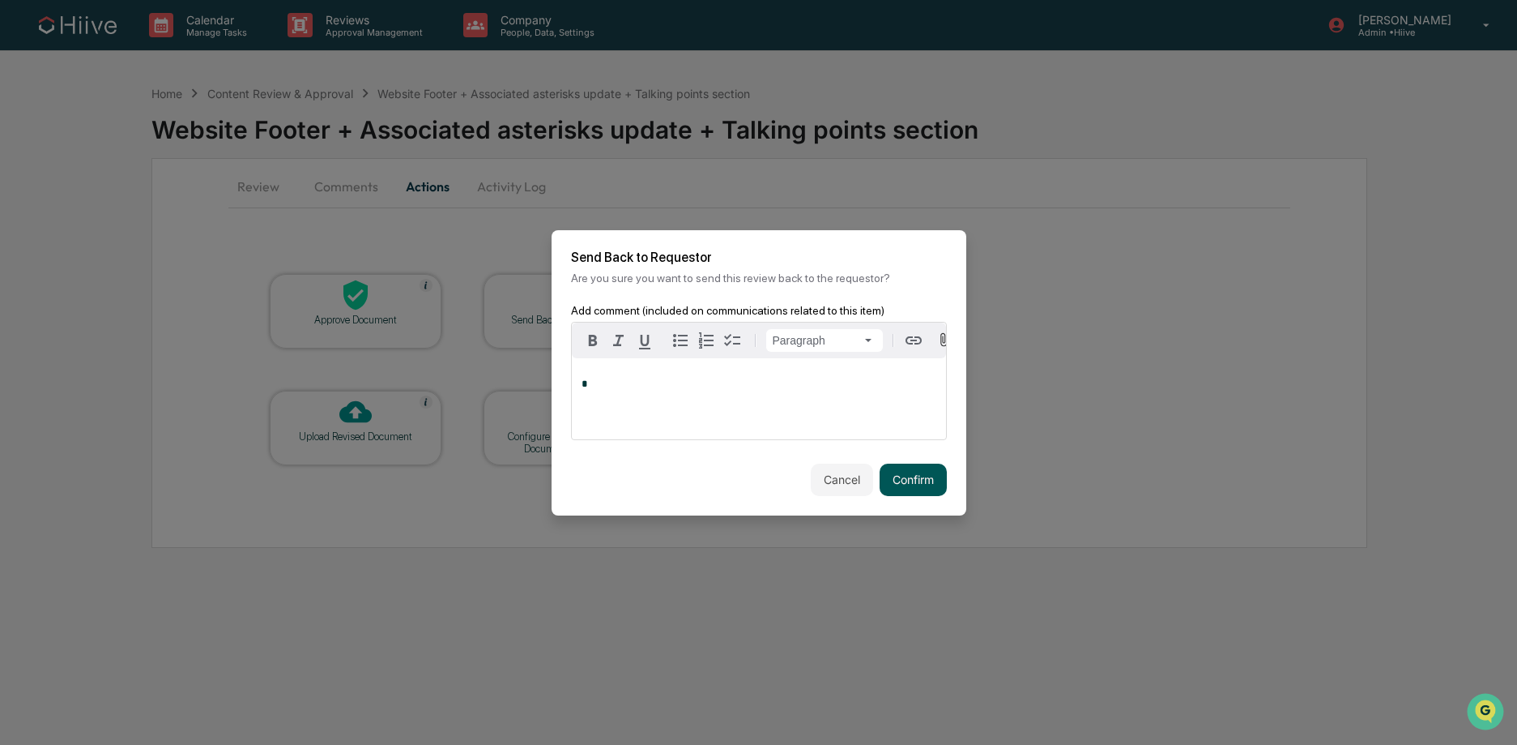
click at [909, 484] on button "Confirm" at bounding box center [913, 479] width 67 height 32
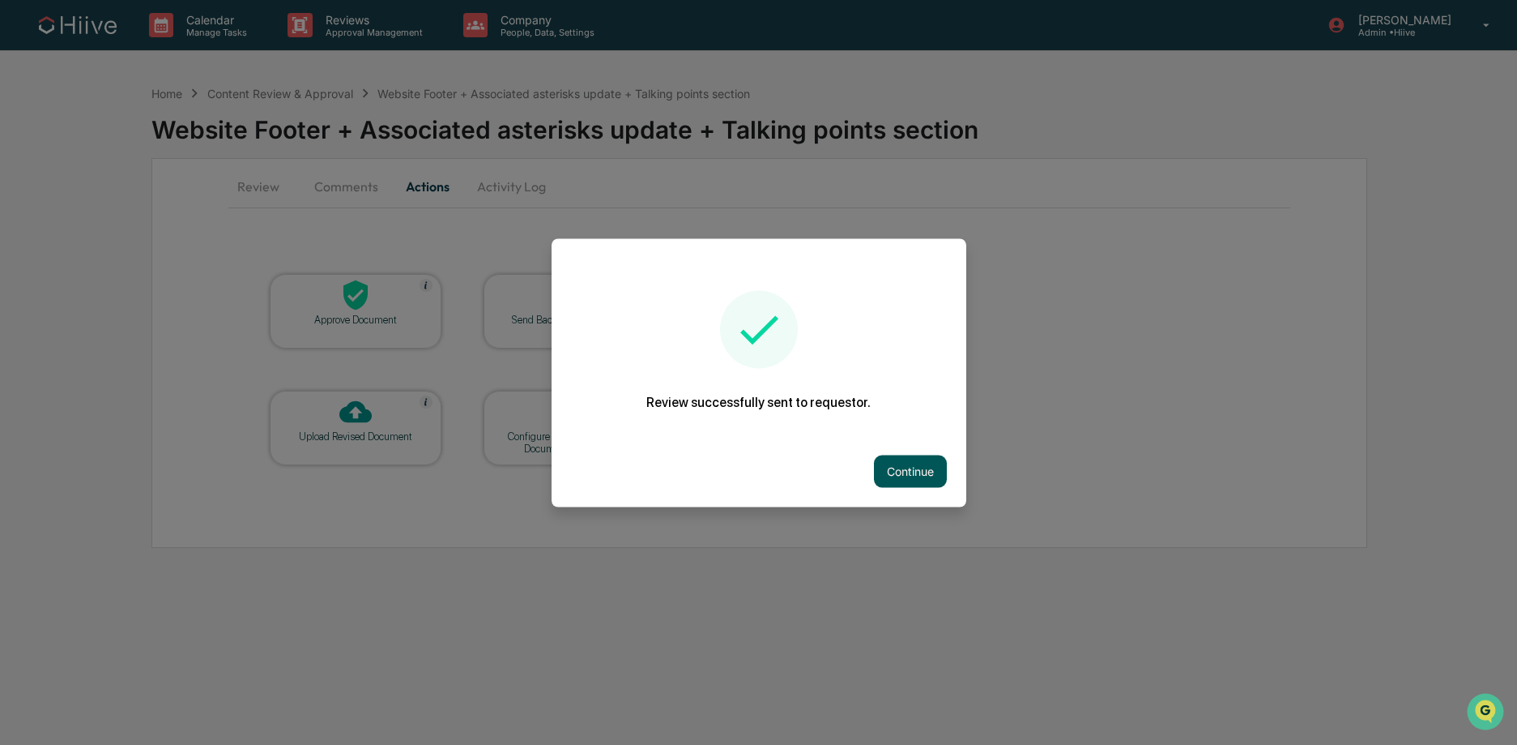
click at [914, 474] on button "Continue" at bounding box center [910, 470] width 73 height 32
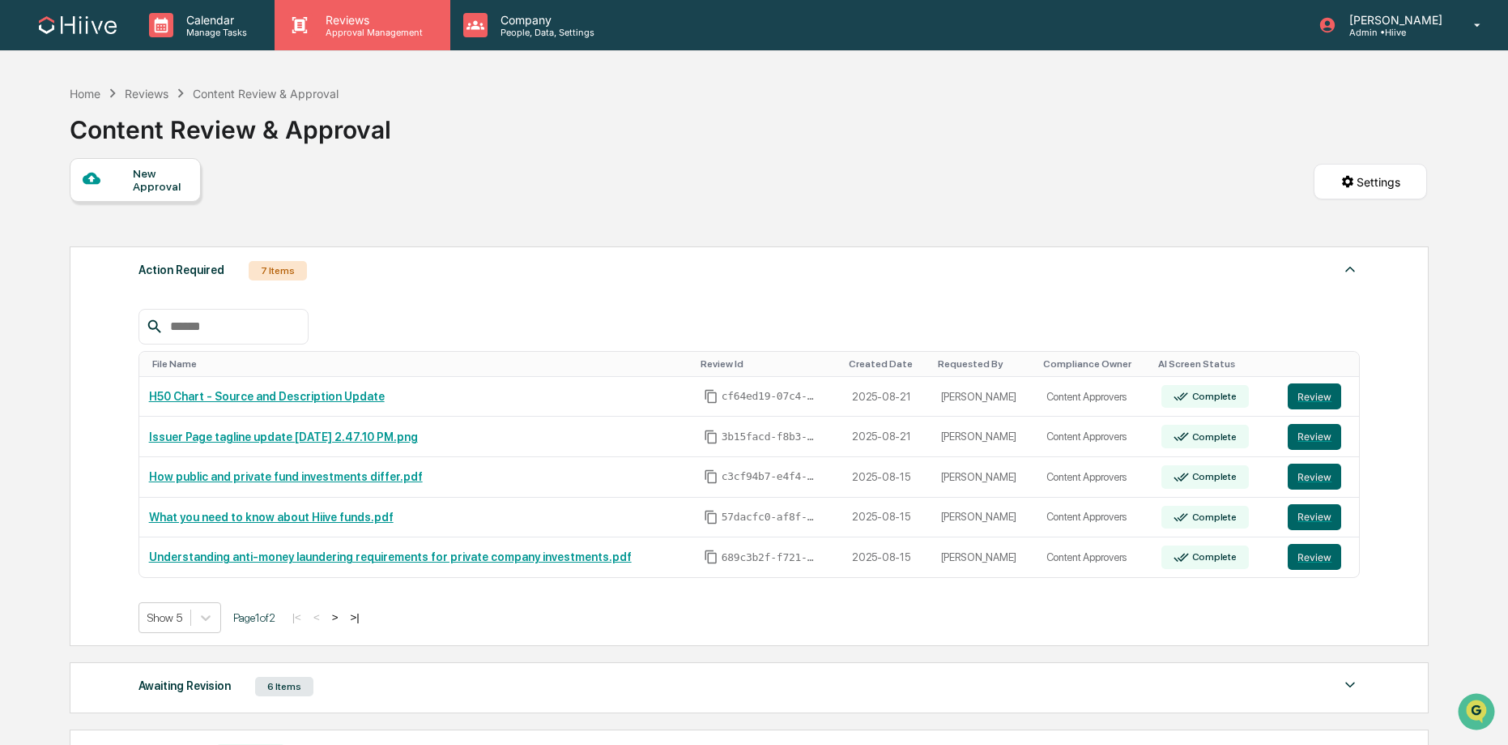
click at [334, 20] on p "Reviews" at bounding box center [372, 20] width 118 height 14
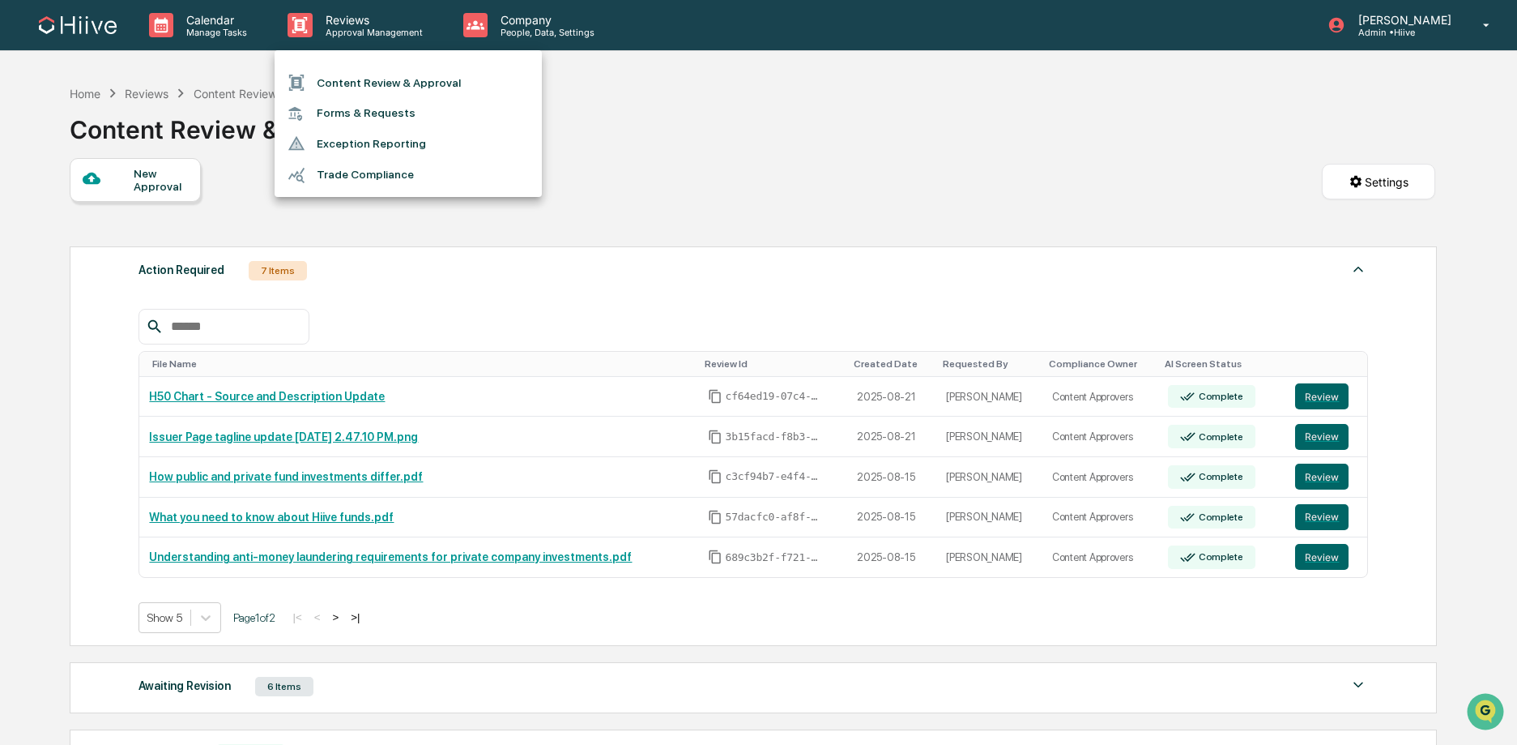
click at [390, 87] on li "Content Review & Approval" at bounding box center [408, 82] width 267 height 31
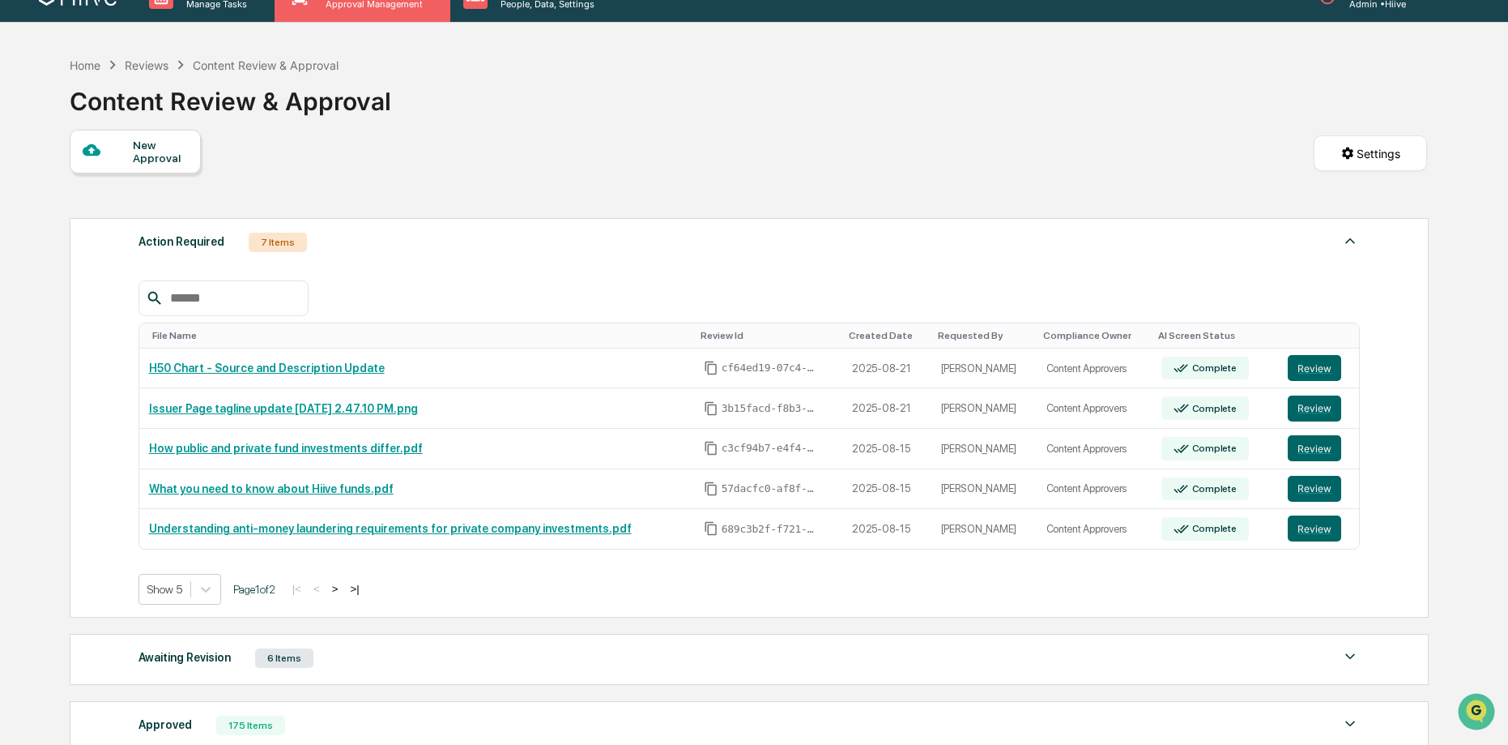
scroll to position [10, 0]
